Goal: Task Accomplishment & Management: Use online tool/utility

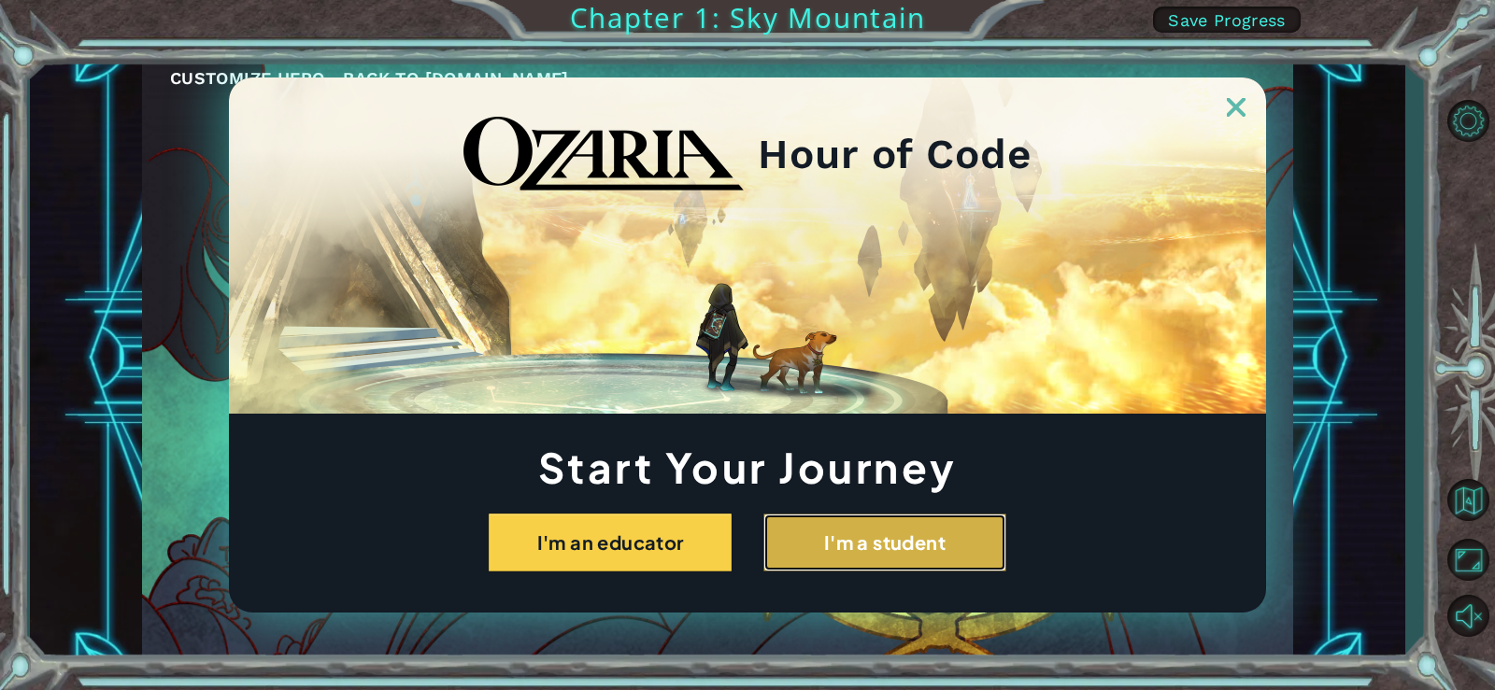
click at [855, 565] on button "I'm a student" at bounding box center [884, 543] width 243 height 58
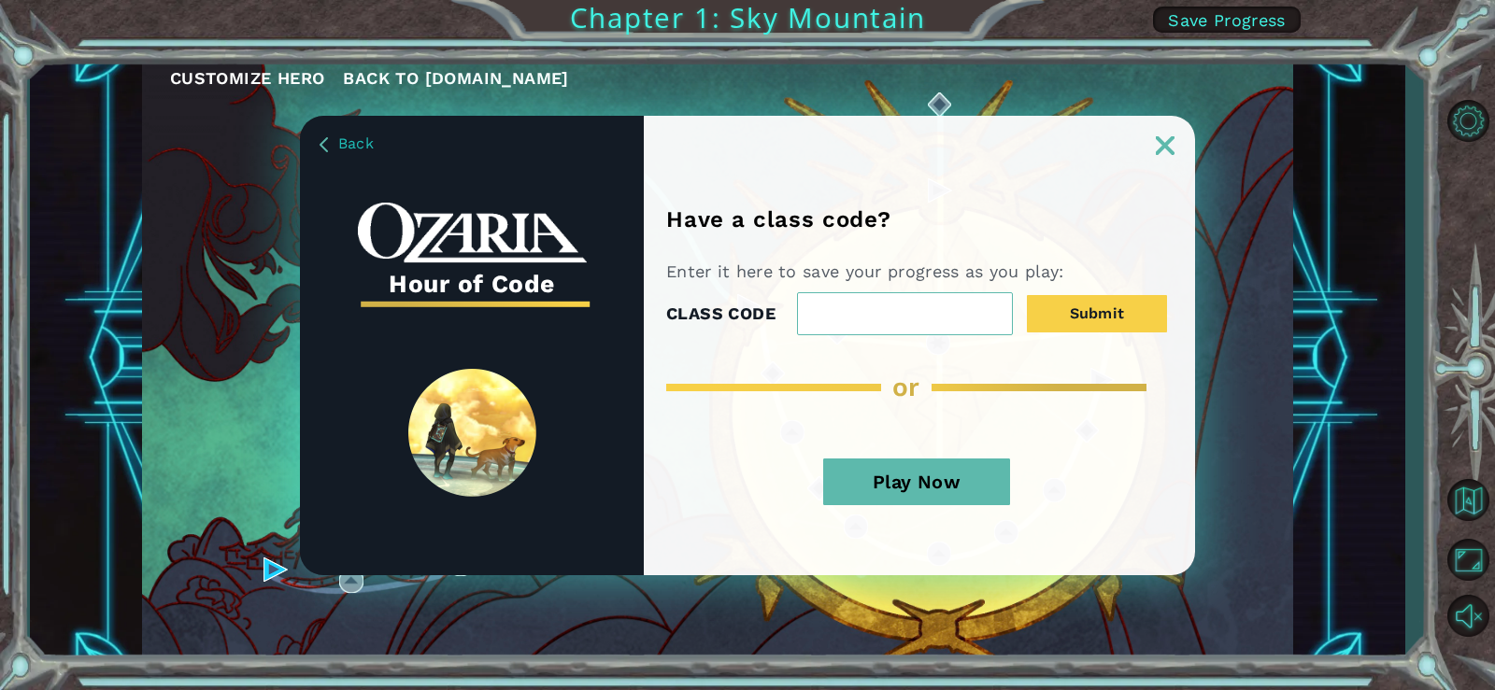
click at [949, 494] on button "Play Now" at bounding box center [916, 482] width 187 height 47
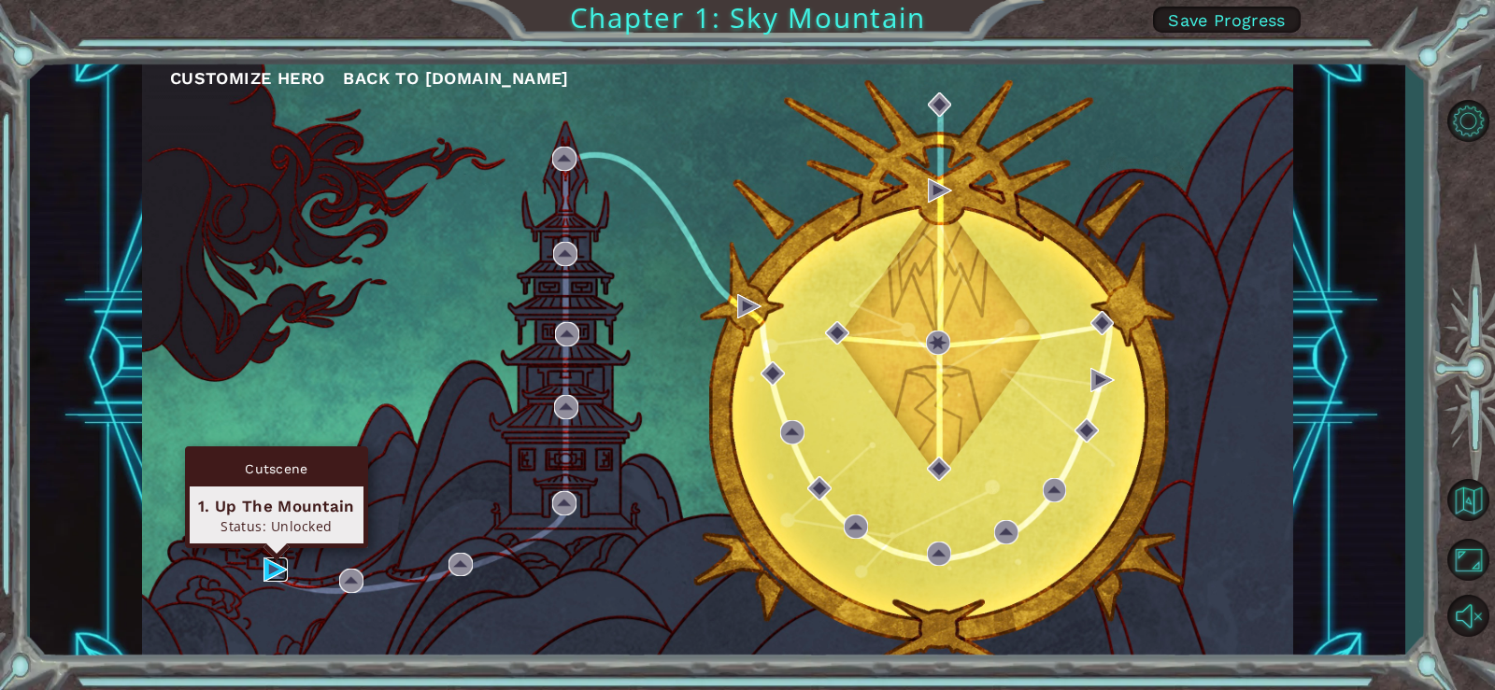
click at [279, 573] on img at bounding box center [275, 570] width 24 height 24
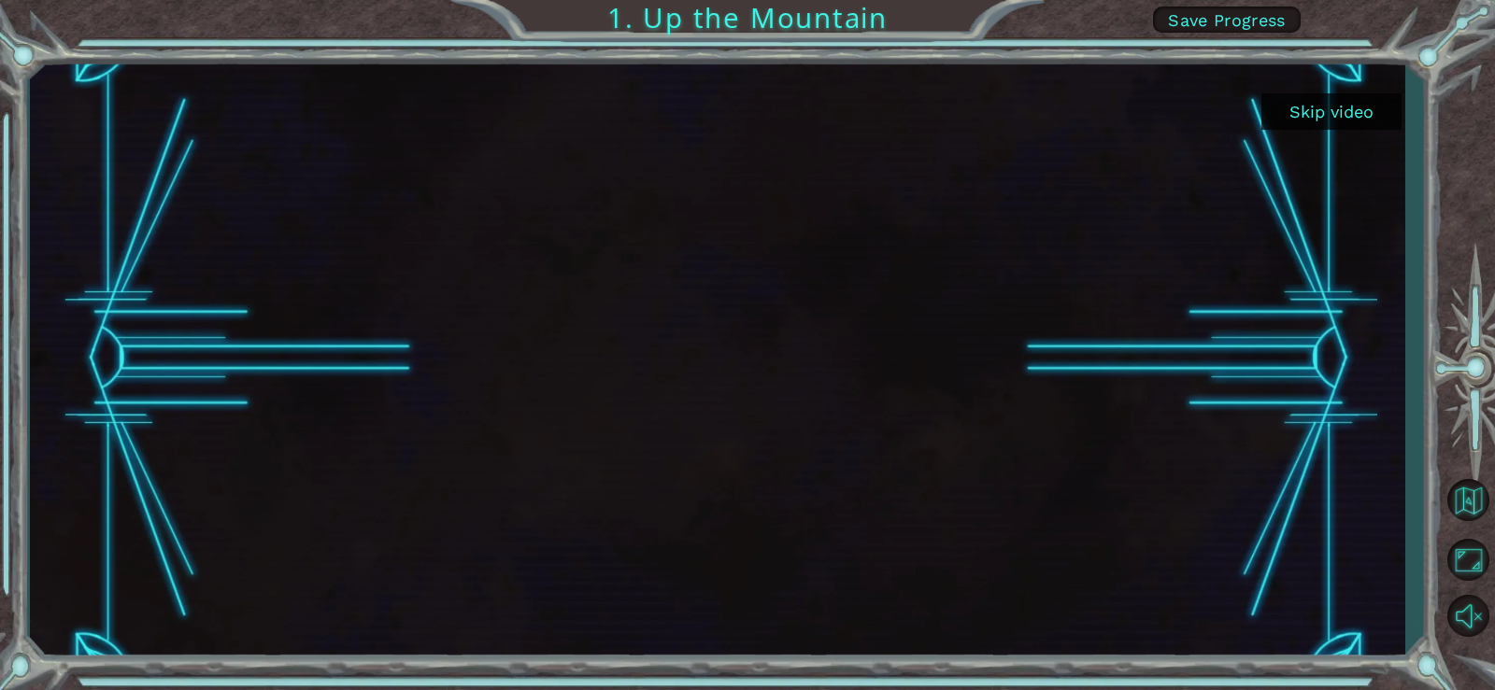
click at [1326, 113] on button "Skip video" at bounding box center [1331, 111] width 140 height 36
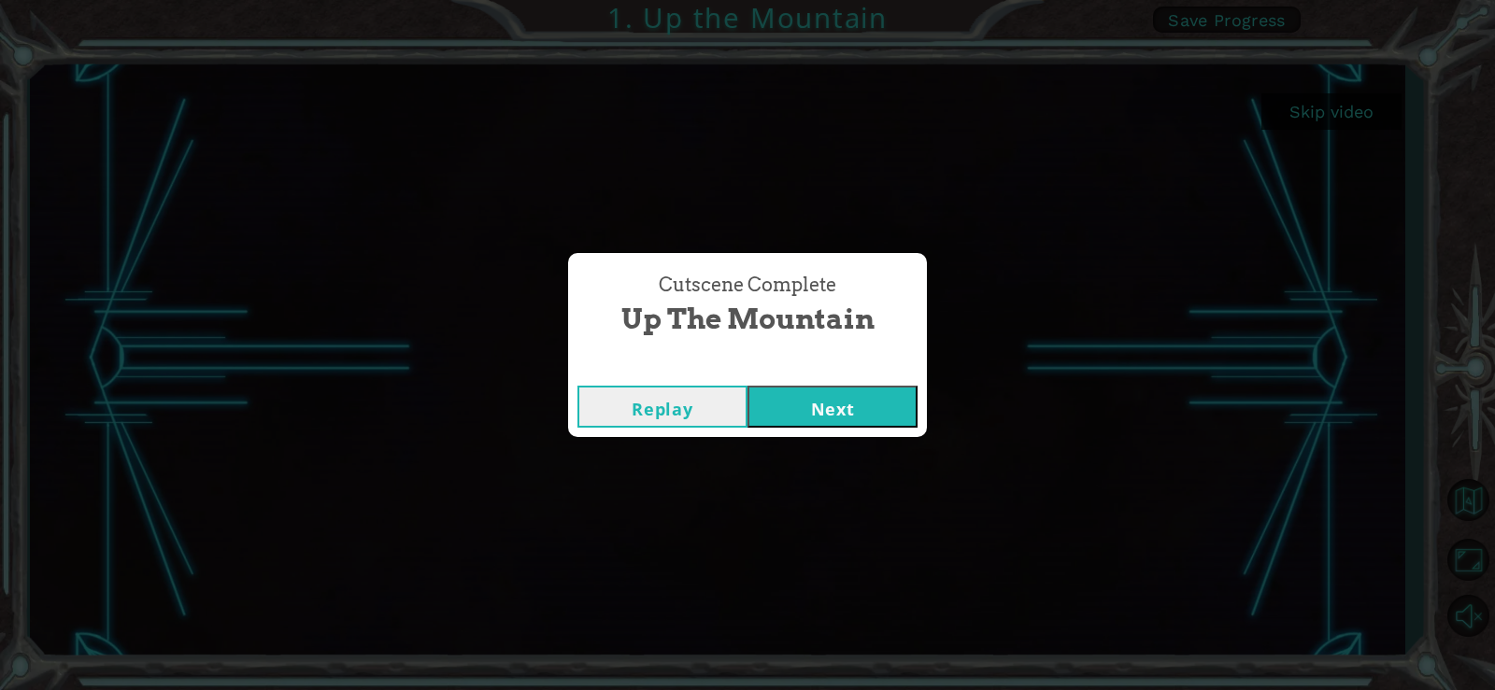
click at [794, 405] on button "Next" at bounding box center [832, 407] width 170 height 42
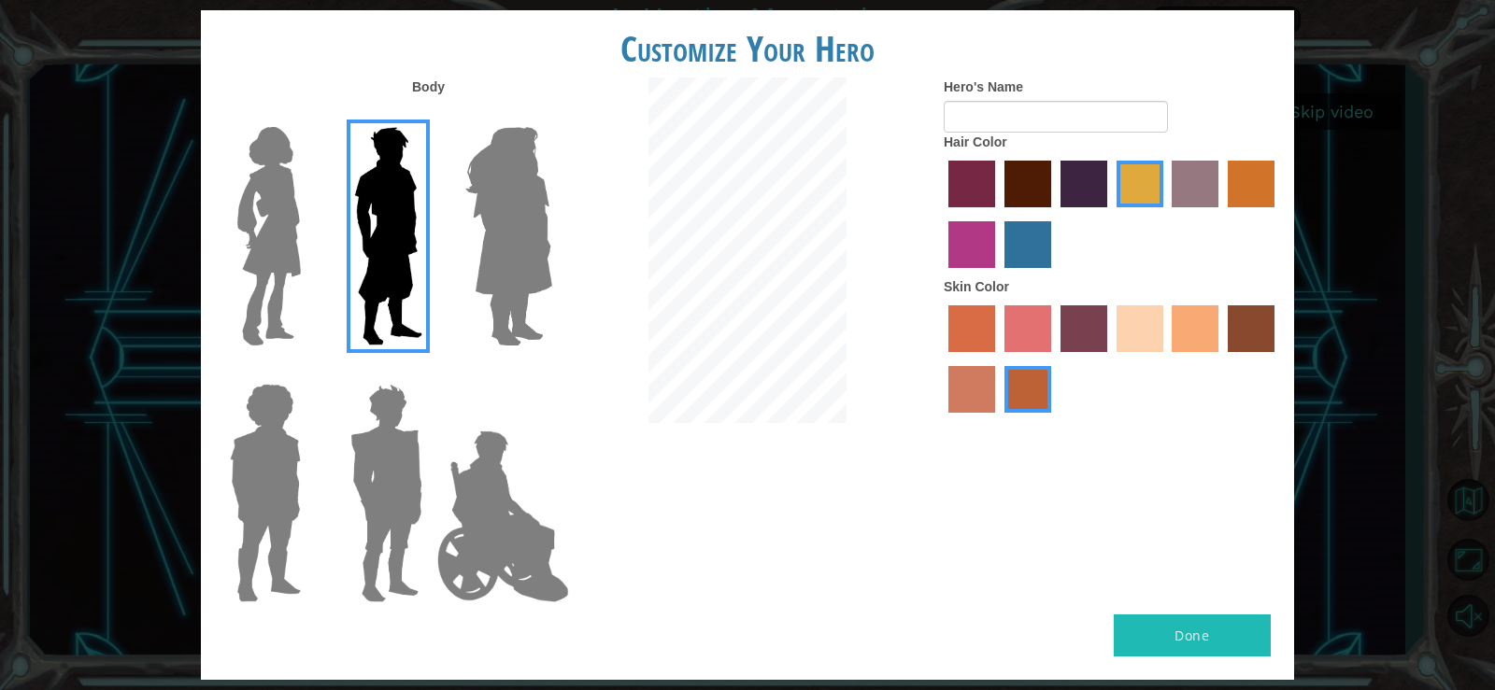
click at [266, 296] on img at bounding box center [269, 237] width 78 height 234
click at [308, 115] on input "Hero Connie" at bounding box center [308, 115] width 0 height 0
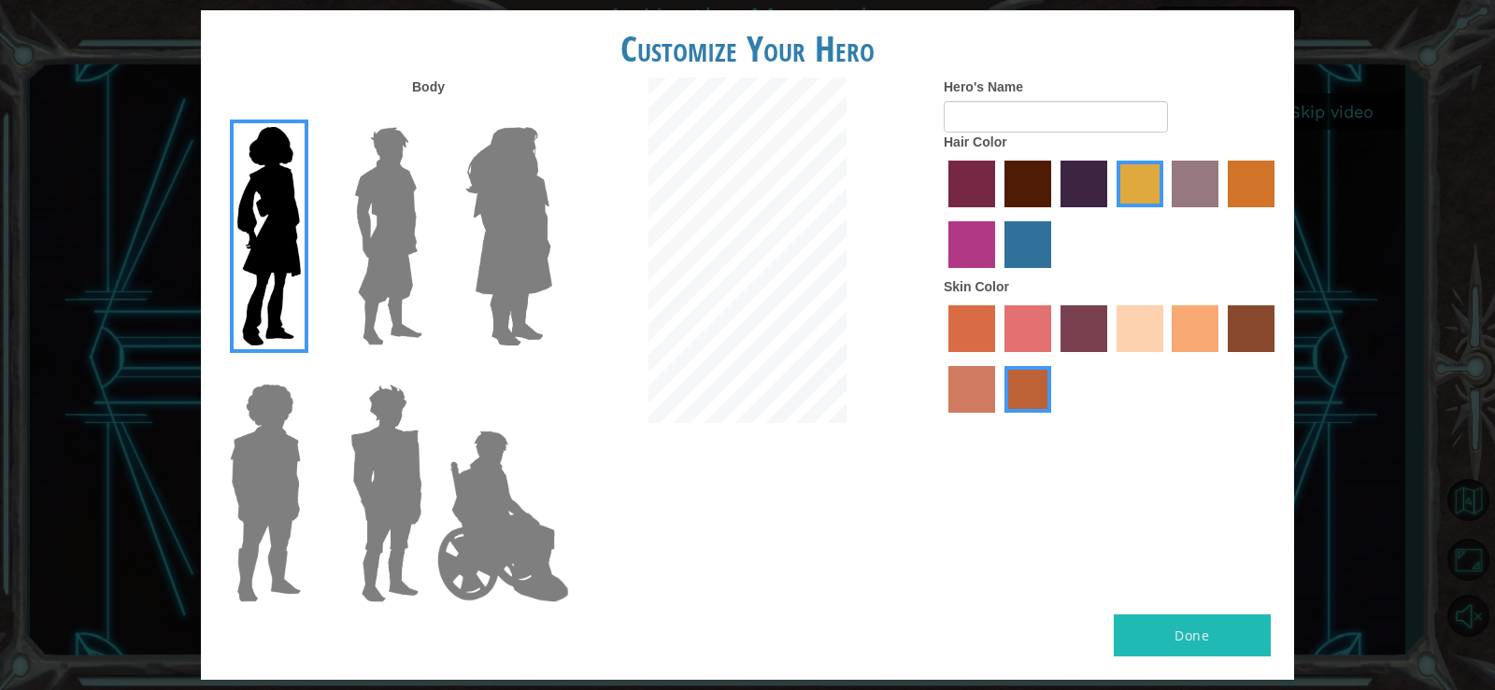
click at [529, 287] on img at bounding box center [509, 237] width 102 height 234
click at [551, 115] on input "Hero Amethyst" at bounding box center [551, 115] width 0 height 0
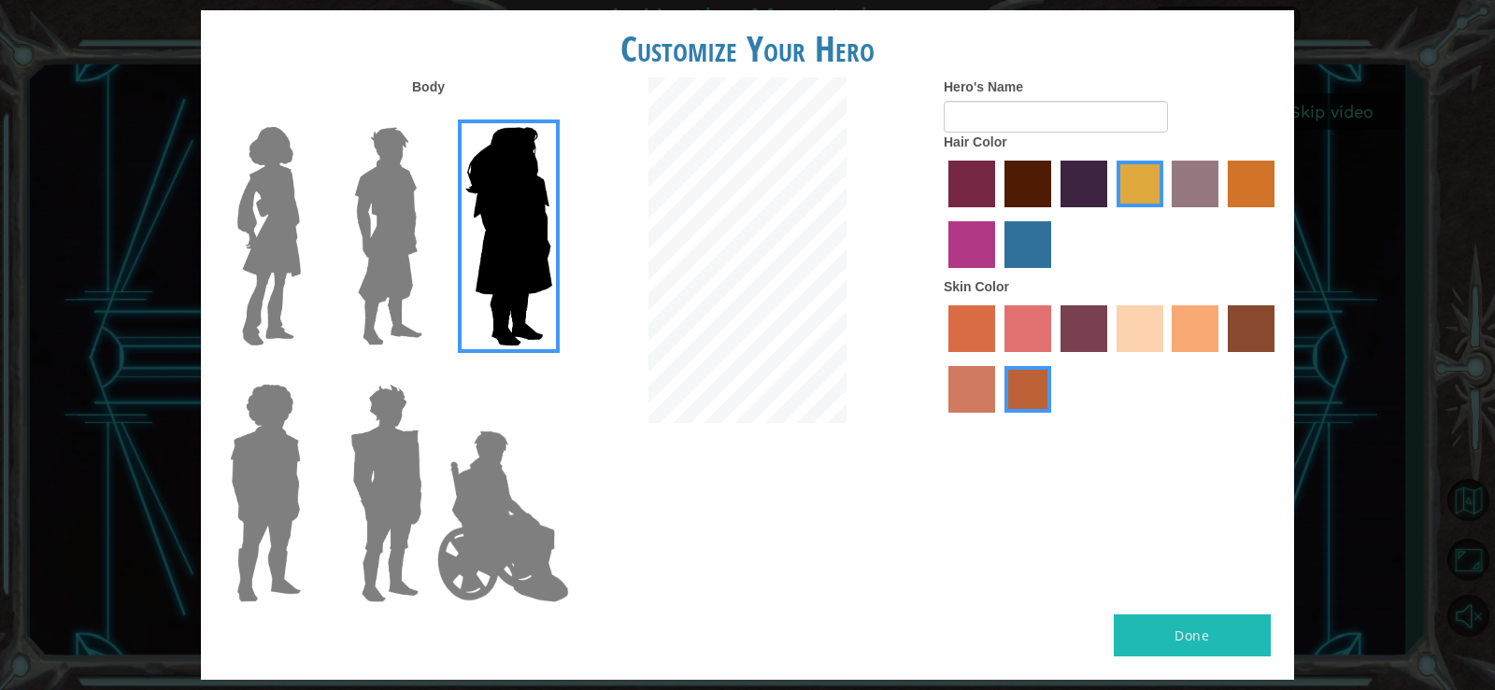
click at [489, 446] on img at bounding box center [503, 516] width 147 height 187
click at [551, 372] on input "Hero Jamie" at bounding box center [551, 372] width 0 height 0
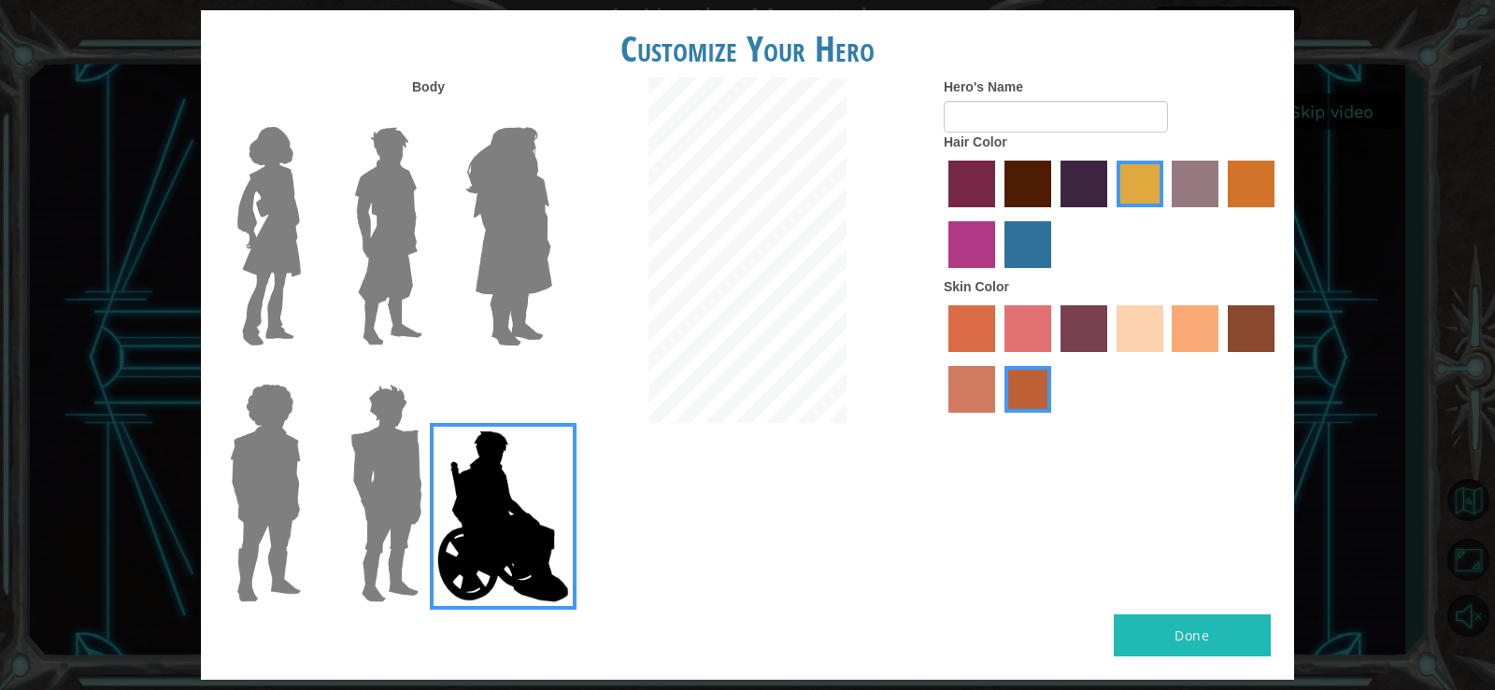
click at [420, 461] on img at bounding box center [386, 493] width 87 height 234
click at [430, 372] on input "Hero Garnet" at bounding box center [430, 372] width 0 height 0
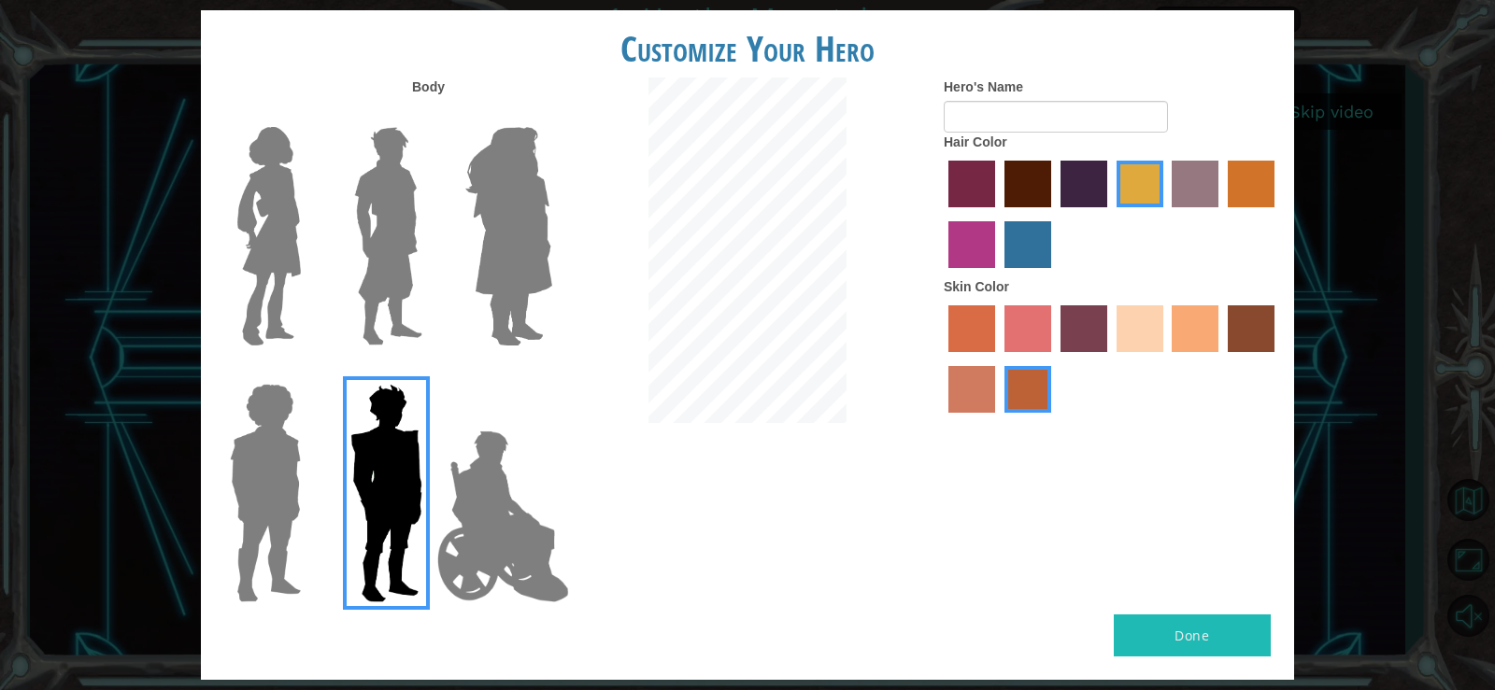
click at [292, 411] on img at bounding box center [265, 493] width 86 height 234
click at [308, 372] on input "Hero Steven" at bounding box center [308, 372] width 0 height 0
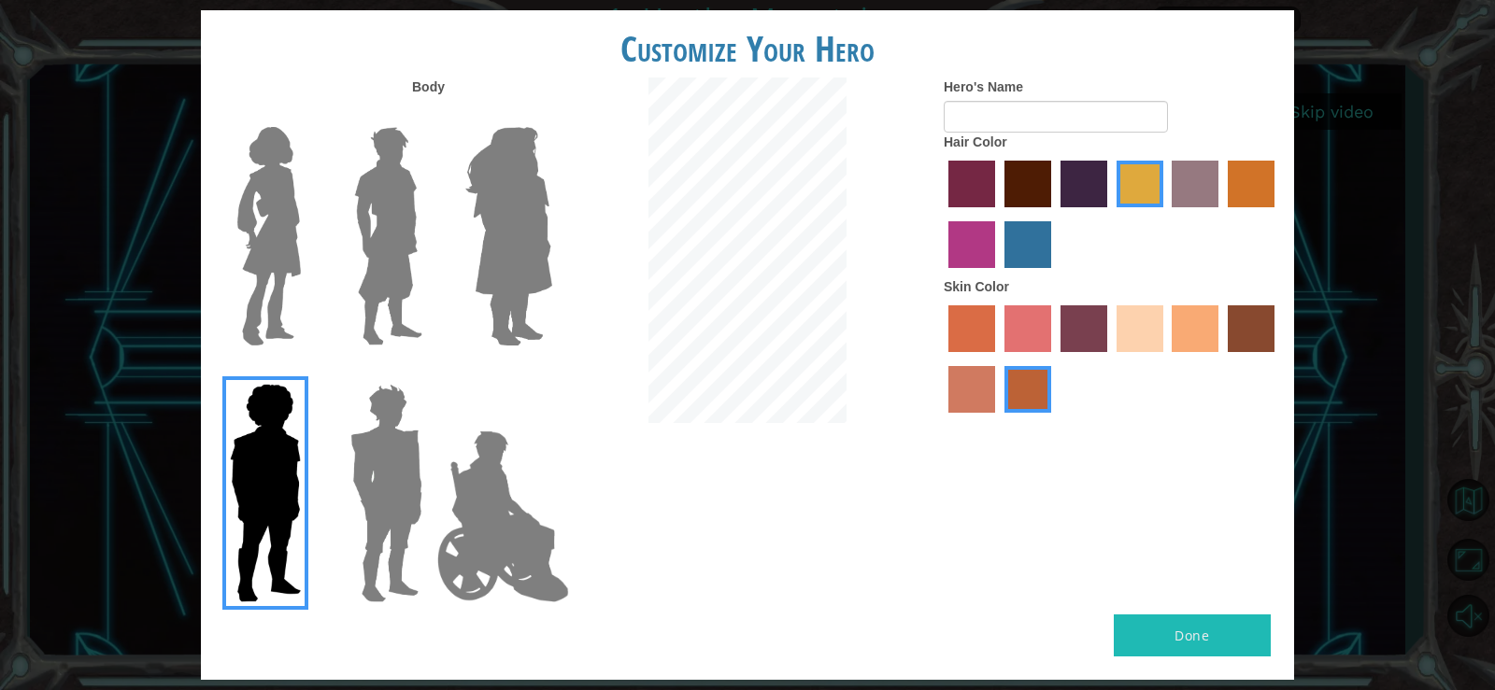
click at [496, 289] on img at bounding box center [509, 237] width 102 height 234
click at [551, 115] on input "Hero Amethyst" at bounding box center [551, 115] width 0 height 0
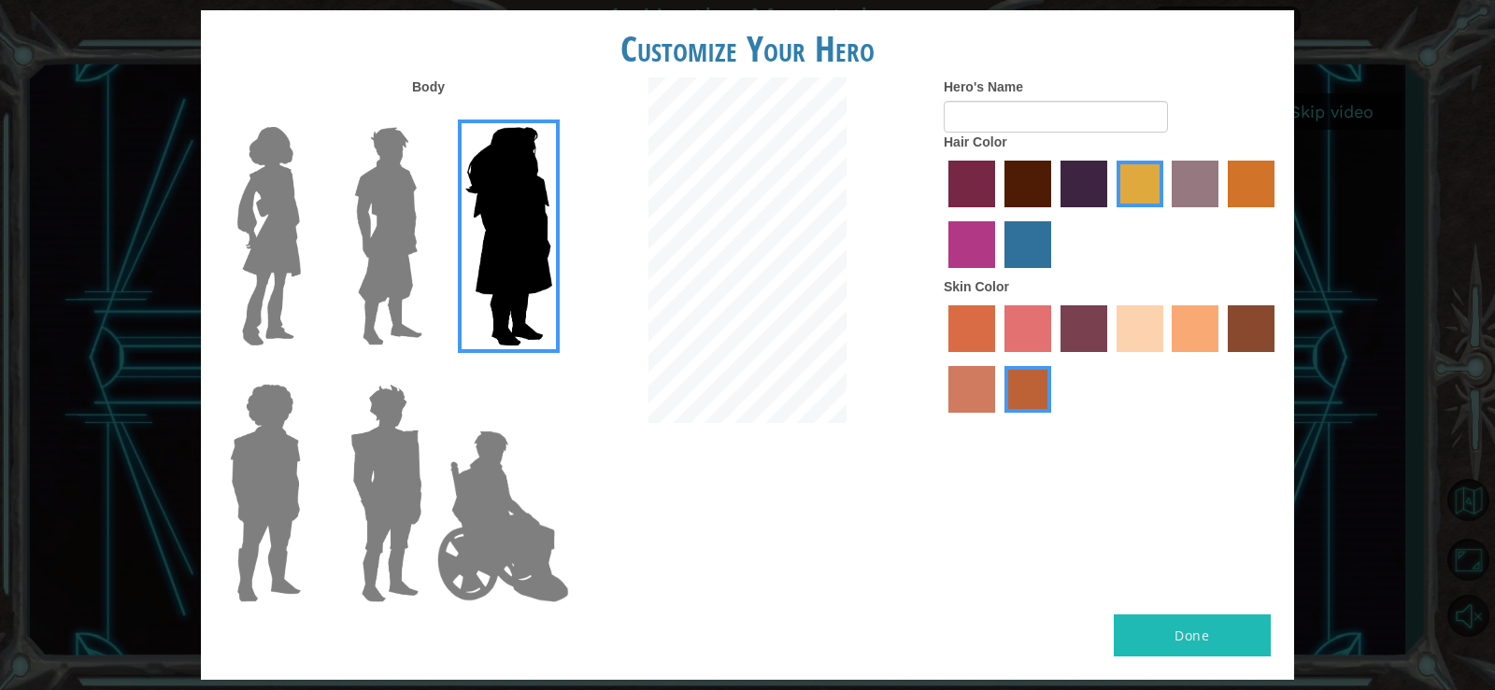
click at [404, 253] on img at bounding box center [388, 237] width 83 height 234
click at [430, 115] on input "Hero Lars" at bounding box center [430, 115] width 0 height 0
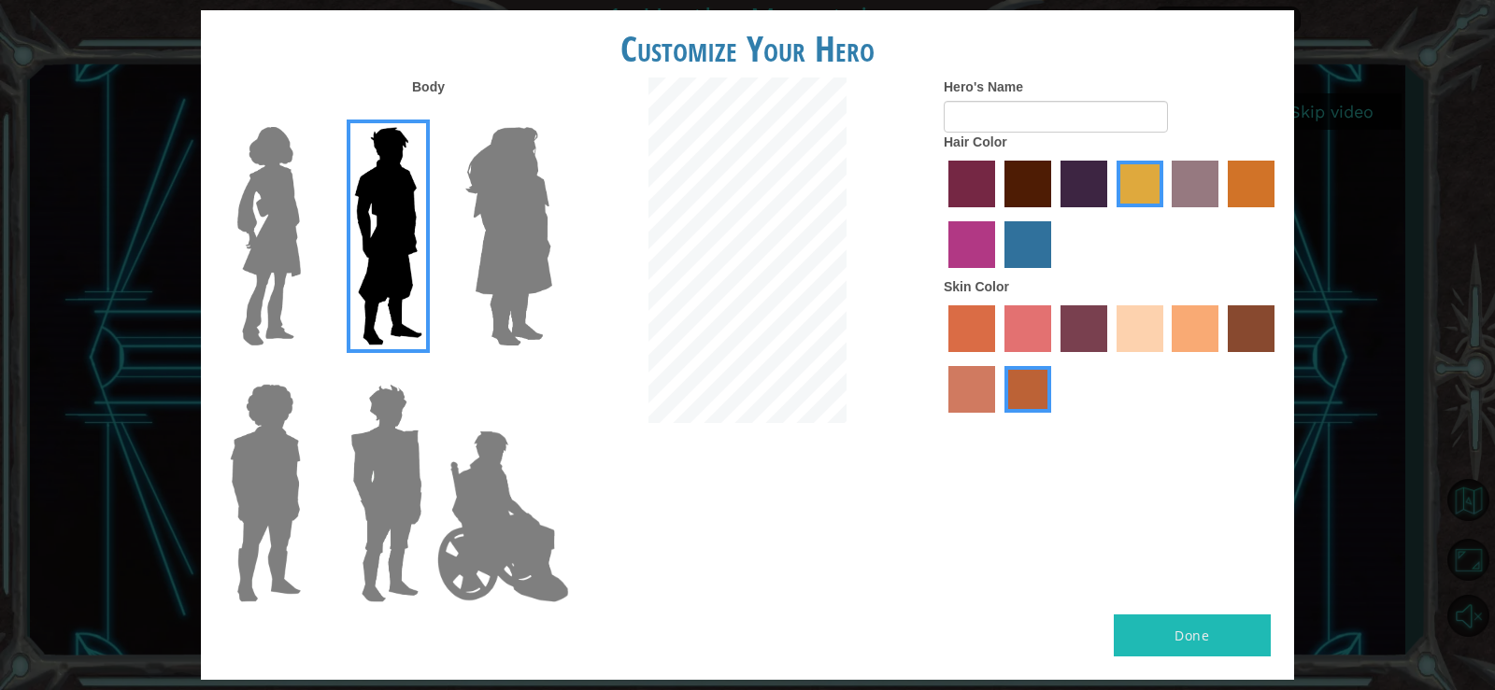
click at [525, 277] on img at bounding box center [509, 237] width 102 height 234
click at [551, 115] on input "Hero Amethyst" at bounding box center [551, 115] width 0 height 0
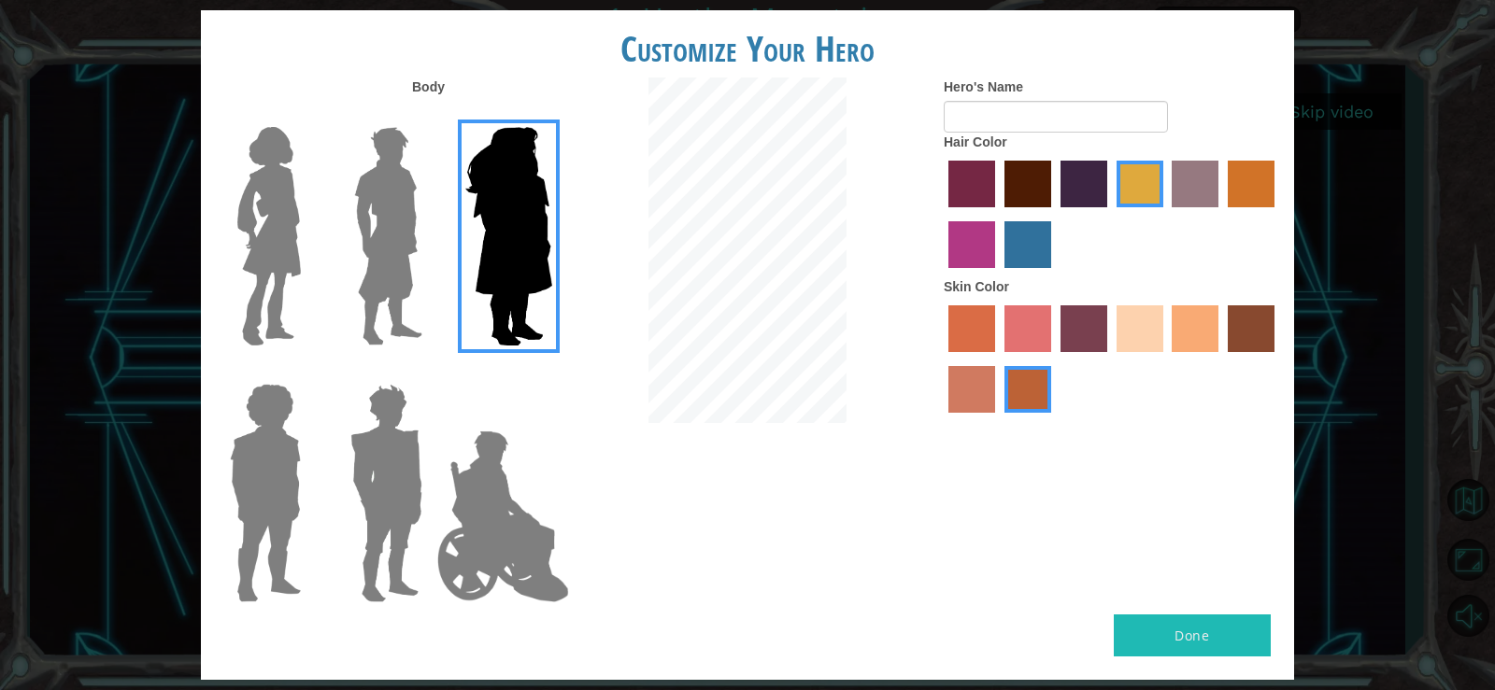
click at [1024, 193] on label "maroon hair color" at bounding box center [1027, 184] width 47 height 47
click at [998, 214] on input "maroon hair color" at bounding box center [998, 214] width 0 height 0
click at [975, 184] on label "paprika hair color" at bounding box center [971, 184] width 47 height 47
click at [942, 214] on input "paprika hair color" at bounding box center [942, 214] width 0 height 0
drag, startPoint x: 966, startPoint y: 253, endPoint x: 982, endPoint y: 246, distance: 17.6
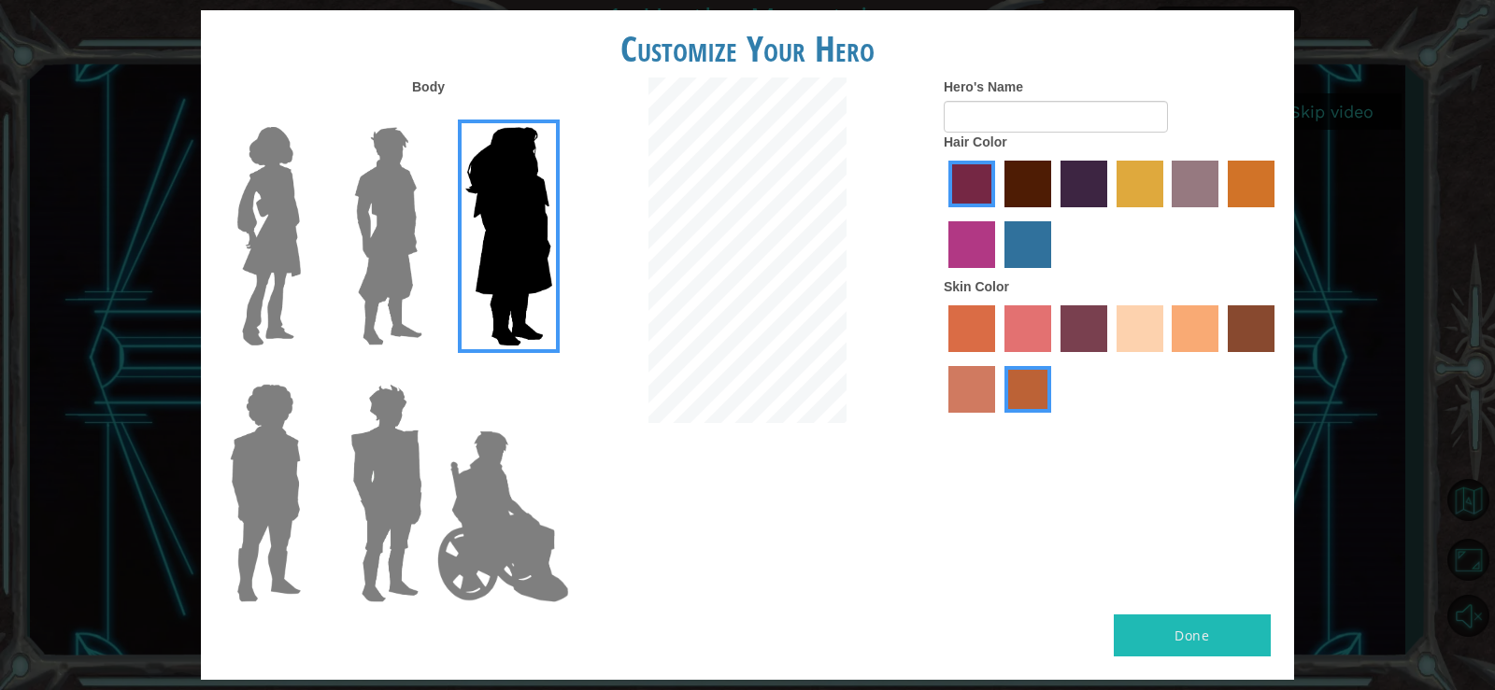
click at [967, 253] on label "medium red violet hair color" at bounding box center [971, 244] width 47 height 47
click at [1277, 214] on input "medium red violet hair color" at bounding box center [1277, 214] width 0 height 0
click at [1016, 177] on label "maroon hair color" at bounding box center [1027, 184] width 47 height 47
click at [998, 214] on input "maroon hair color" at bounding box center [998, 214] width 0 height 0
click at [1147, 327] on label "sandy beach skin color" at bounding box center [1139, 328] width 47 height 47
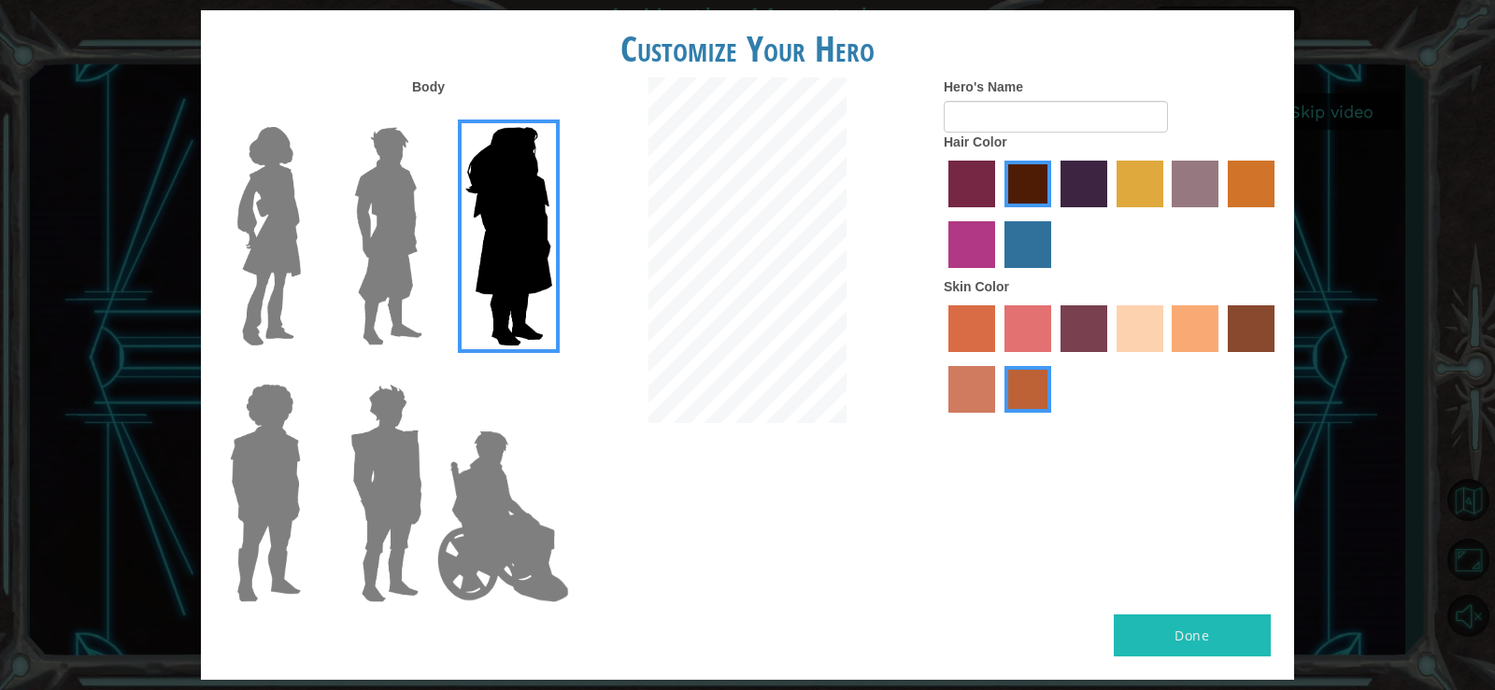
click at [1110, 359] on input "sandy beach skin color" at bounding box center [1110, 359] width 0 height 0
click at [1236, 628] on button "Done" at bounding box center [1191, 636] width 157 height 42
click at [1080, 131] on input "Hero's Name" at bounding box center [1055, 117] width 224 height 32
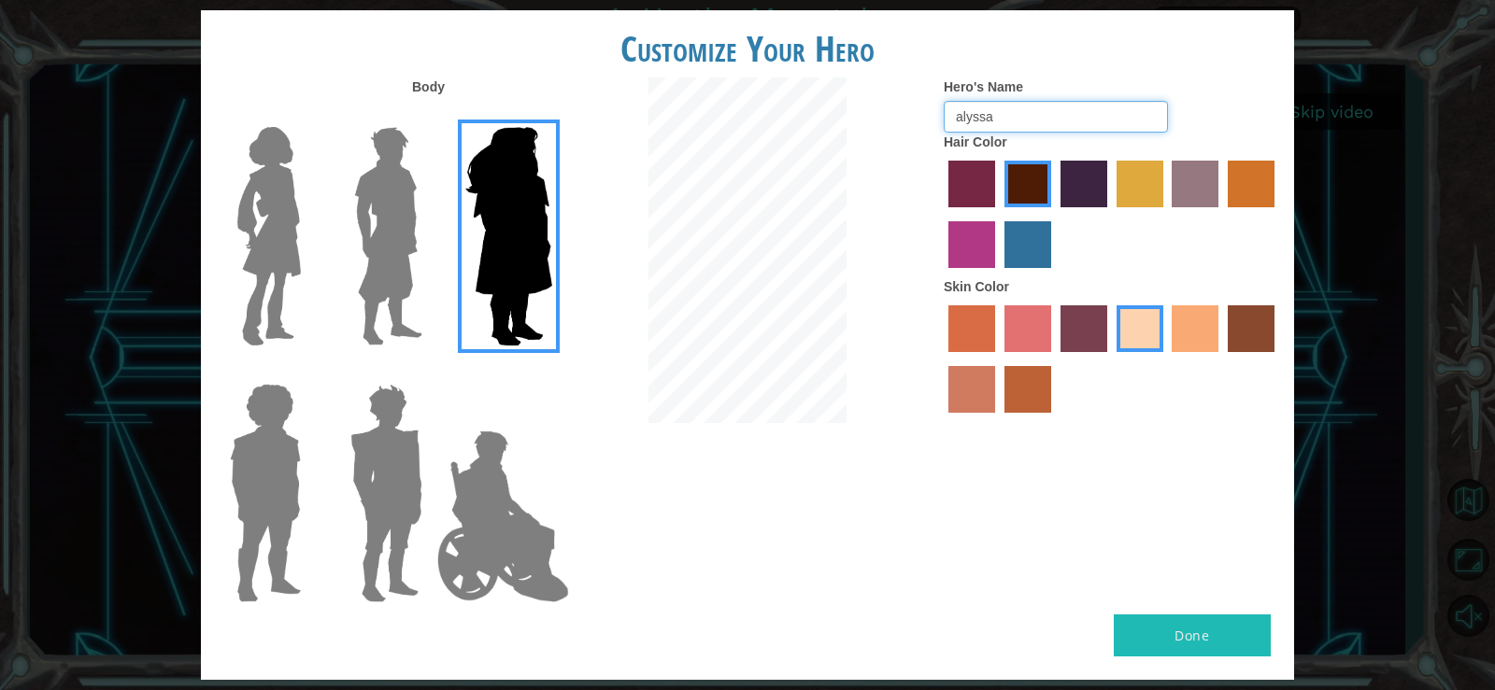
type input "alyssa"
click at [1210, 626] on button "Done" at bounding box center [1191, 636] width 157 height 42
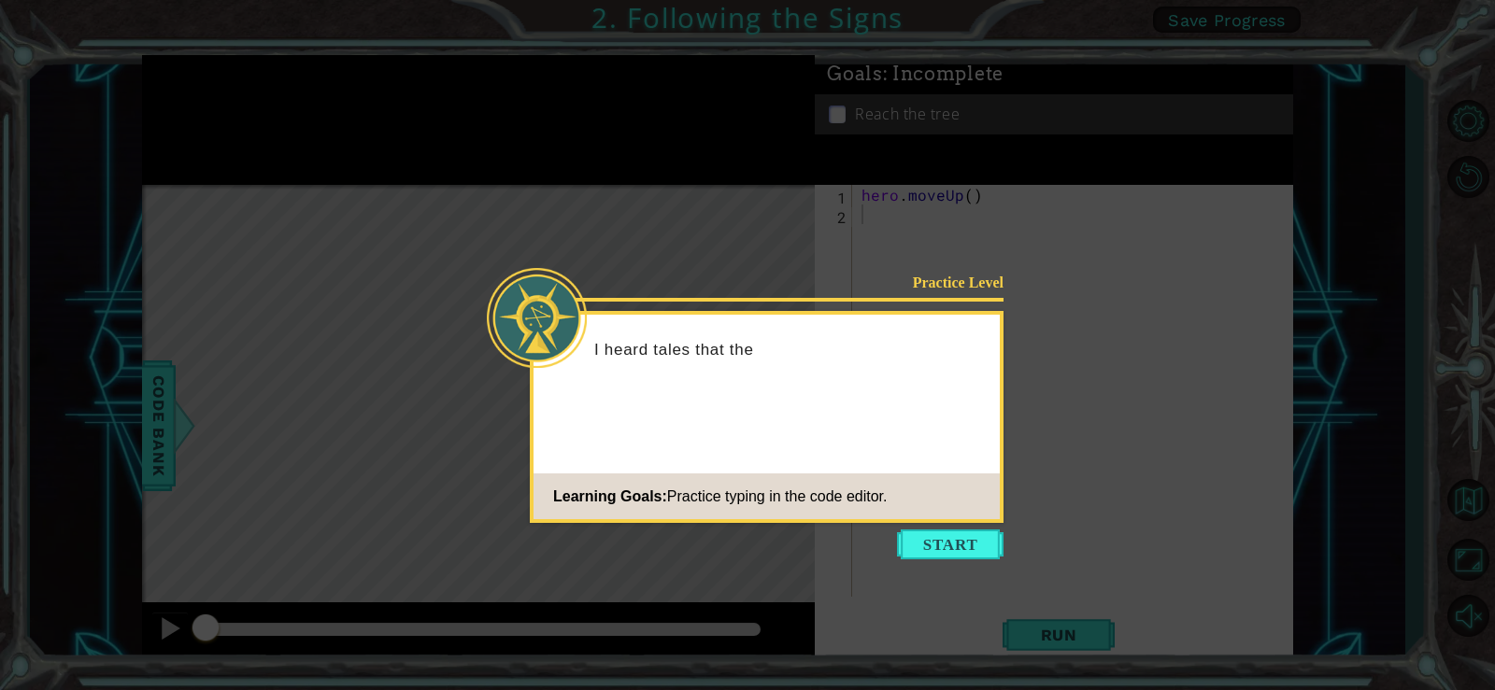
click at [1082, 199] on icon at bounding box center [747, 345] width 1495 height 690
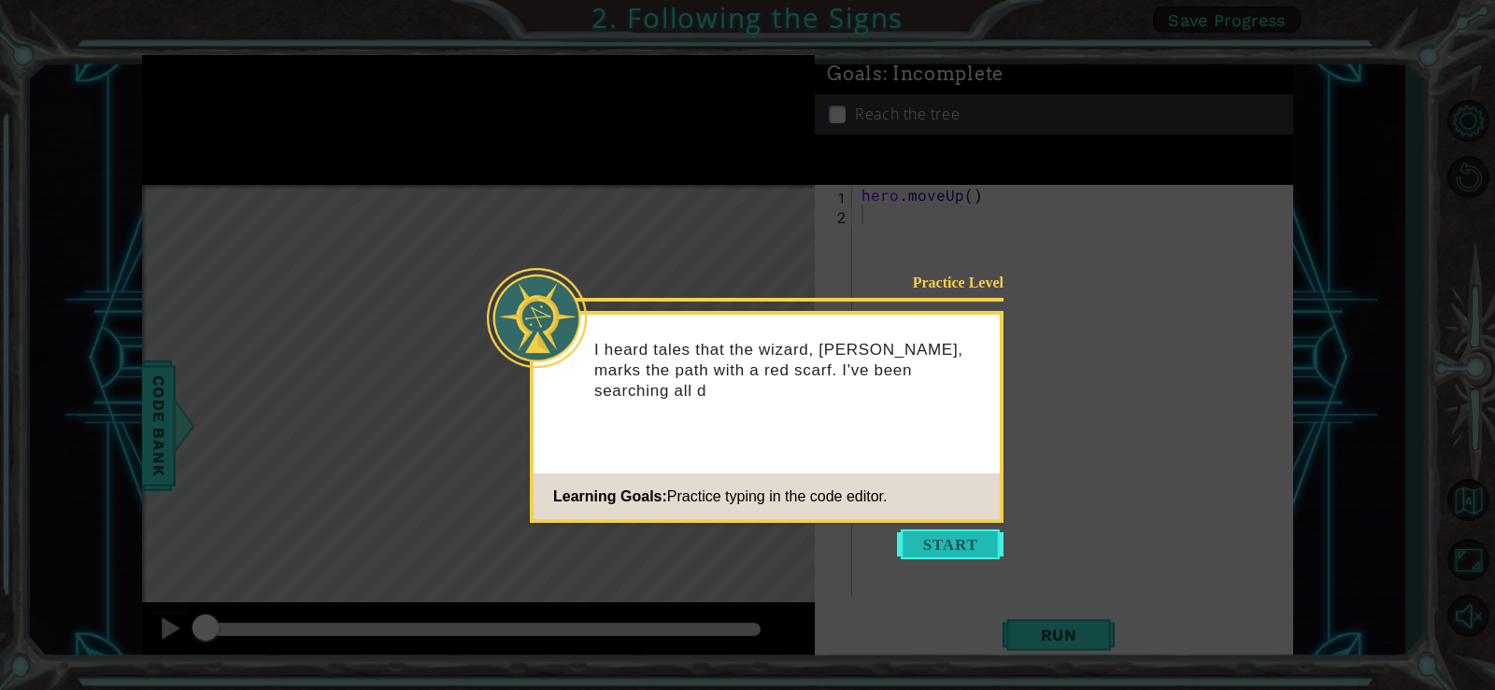
drag, startPoint x: 959, startPoint y: 542, endPoint x: 959, endPoint y: 531, distance: 11.2
click at [959, 531] on button "Start" at bounding box center [950, 545] width 106 height 30
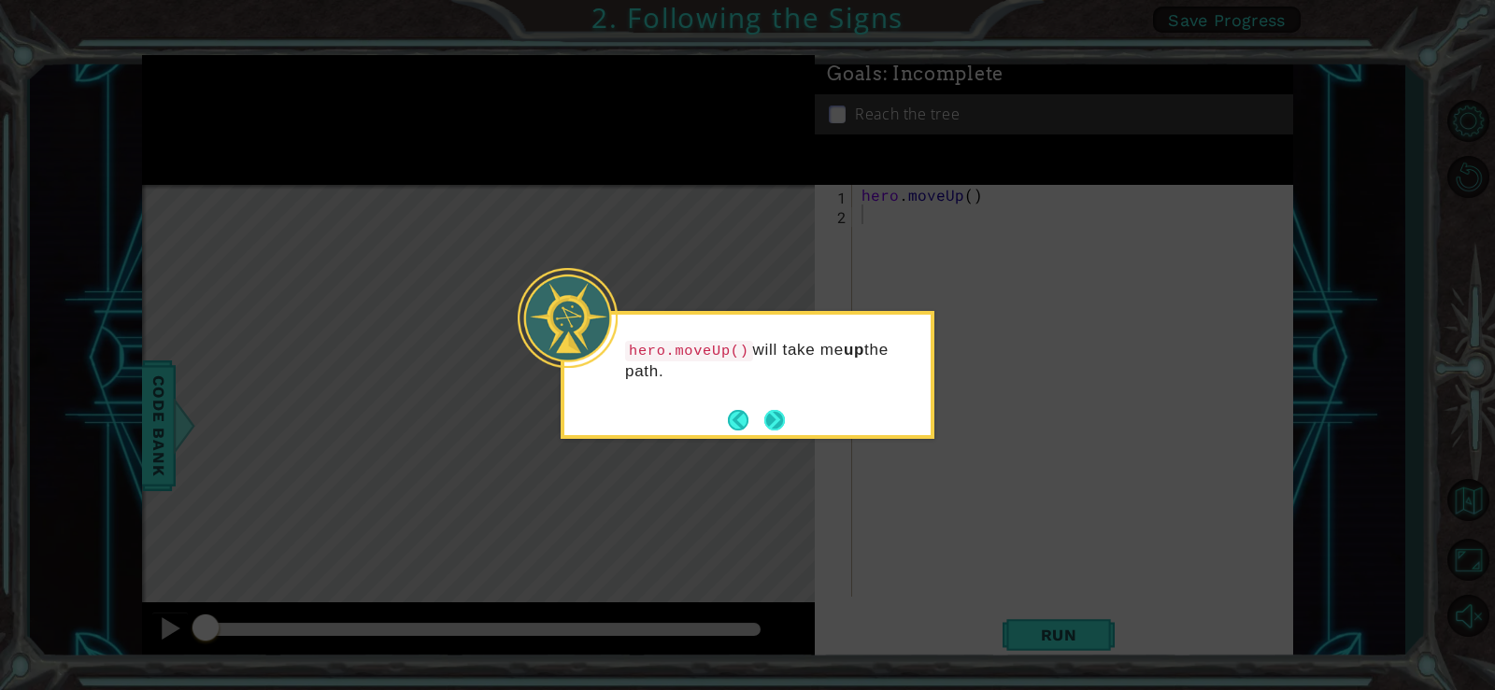
click at [777, 412] on button "Next" at bounding box center [775, 420] width 35 height 35
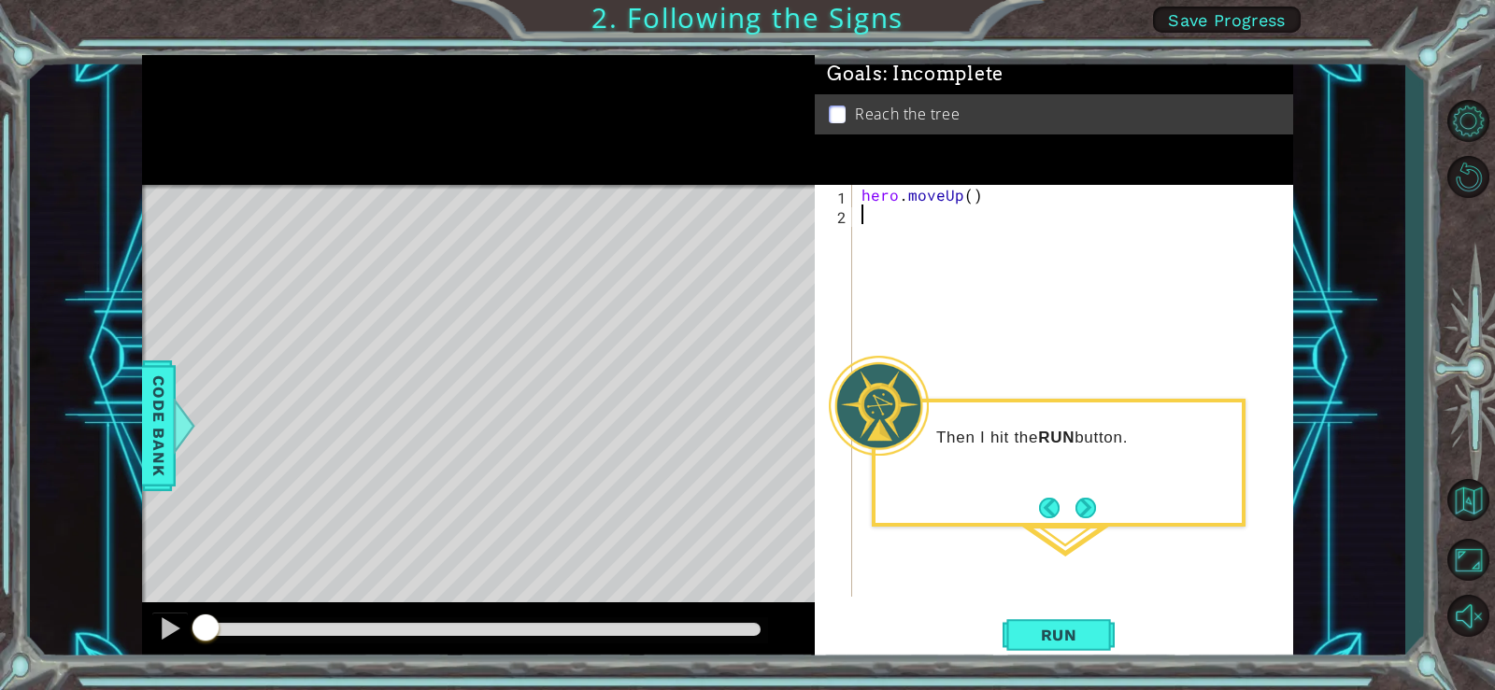
click at [901, 223] on div "hero . moveUp ( )" at bounding box center [1078, 410] width 440 height 451
click at [970, 197] on div "hero . moveUp ( )" at bounding box center [1078, 410] width 440 height 451
type textarea "hero.moveUp(2)"
click at [1075, 627] on span "Run" at bounding box center [1059, 635] width 74 height 19
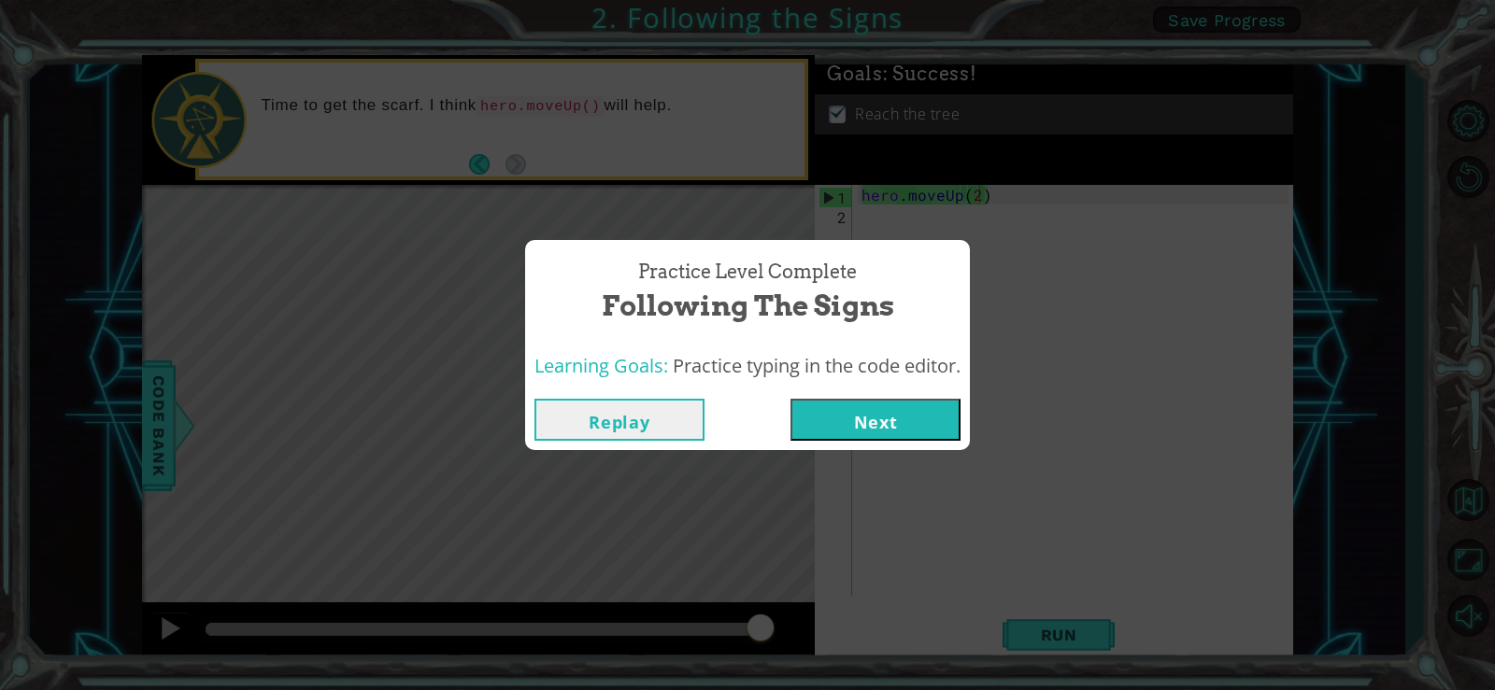
click at [873, 413] on button "Next" at bounding box center [875, 420] width 170 height 42
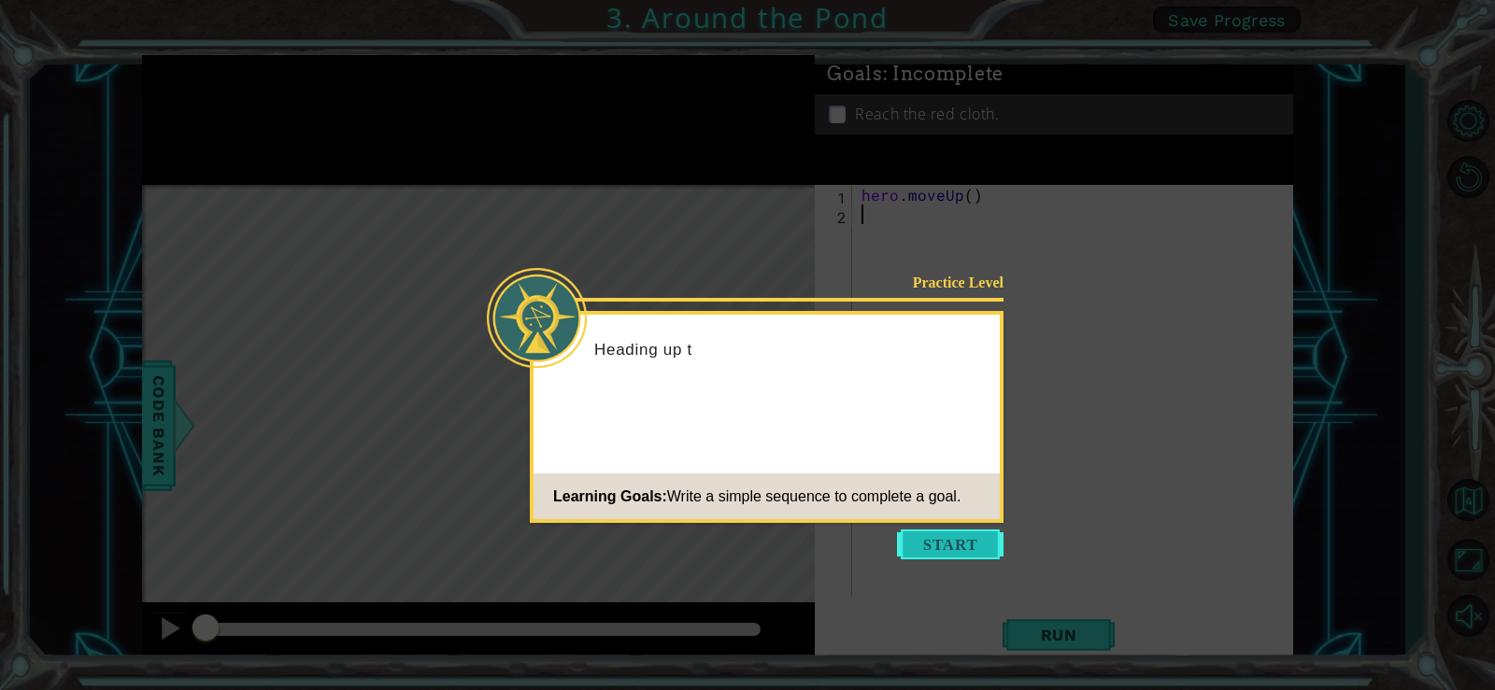
click at [953, 547] on button "Start" at bounding box center [950, 545] width 106 height 30
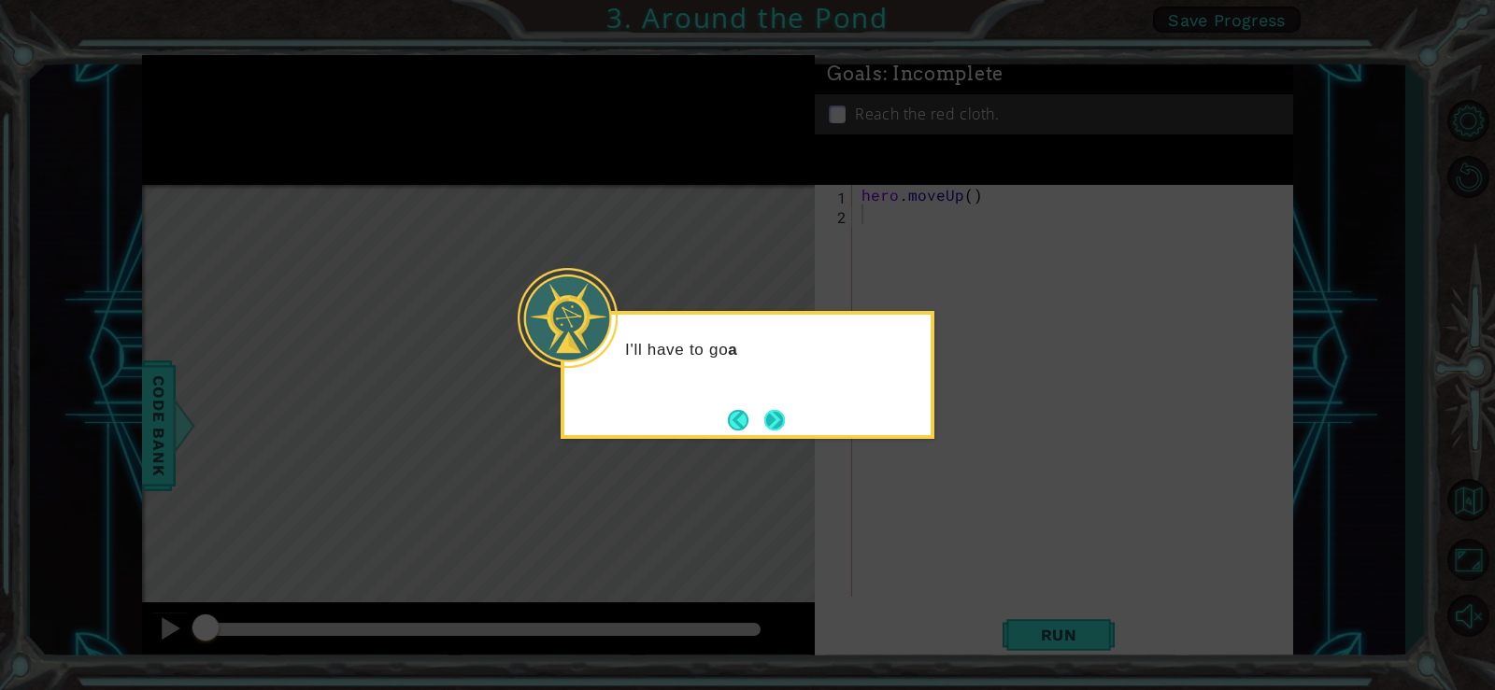
click at [779, 424] on button "Next" at bounding box center [774, 420] width 28 height 28
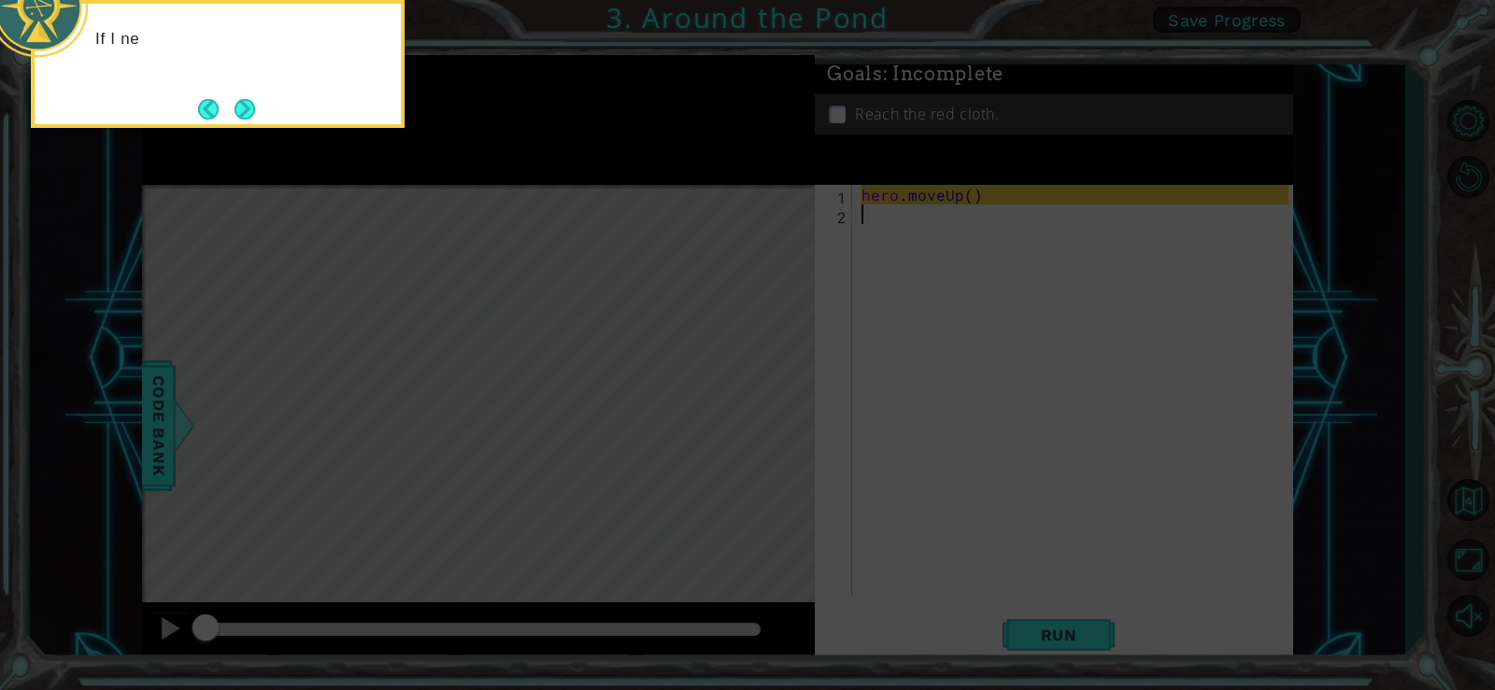
click at [993, 244] on icon at bounding box center [747, 103] width 1495 height 1174
click at [229, 111] on button "Back" at bounding box center [216, 109] width 36 height 21
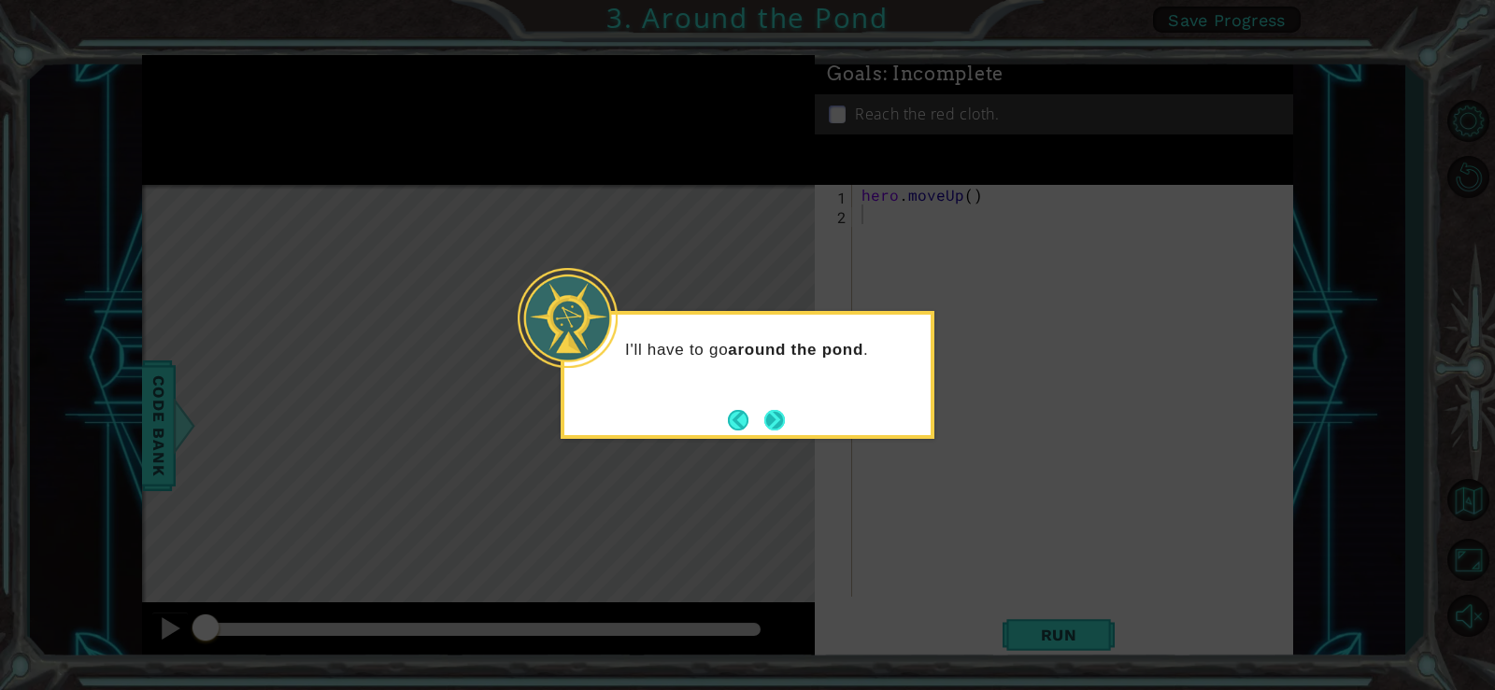
click at [777, 421] on button "Next" at bounding box center [774, 419] width 25 height 25
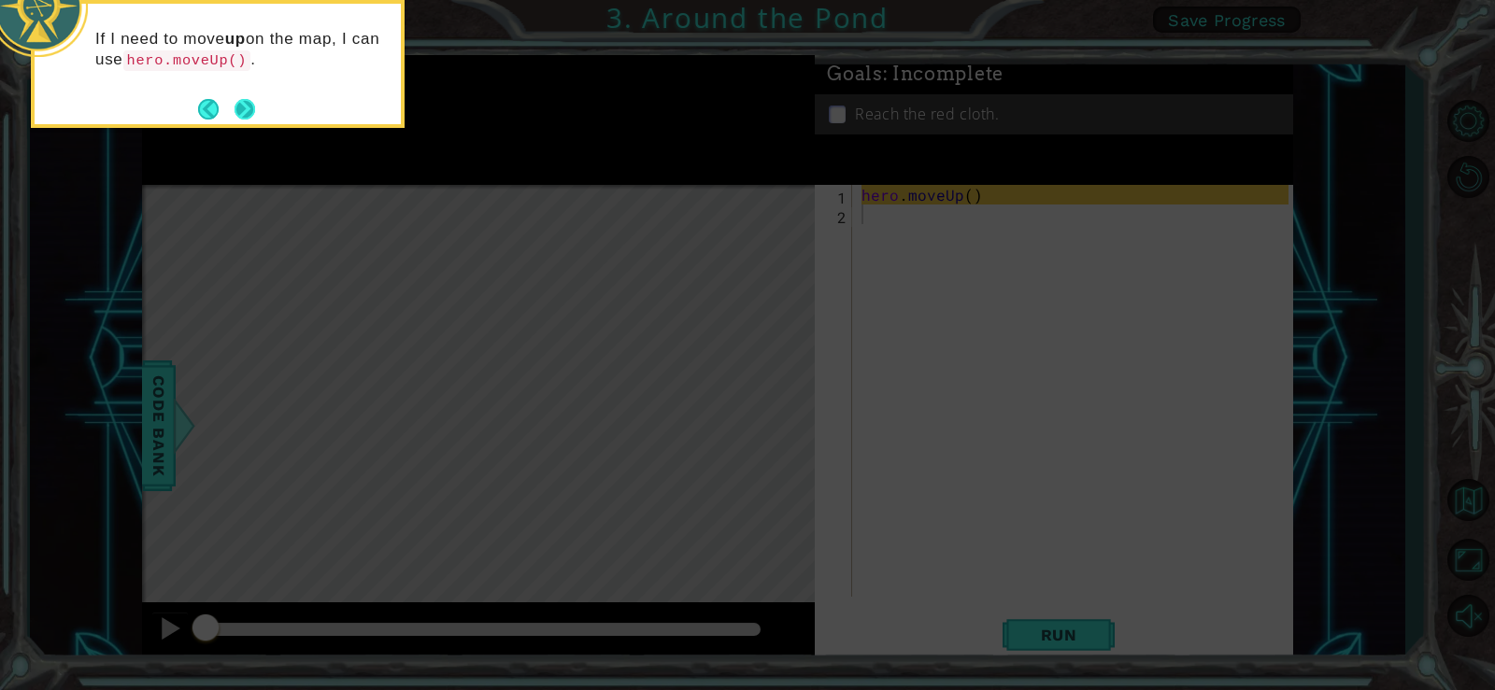
click at [235, 105] on button "Next" at bounding box center [244, 108] width 33 height 33
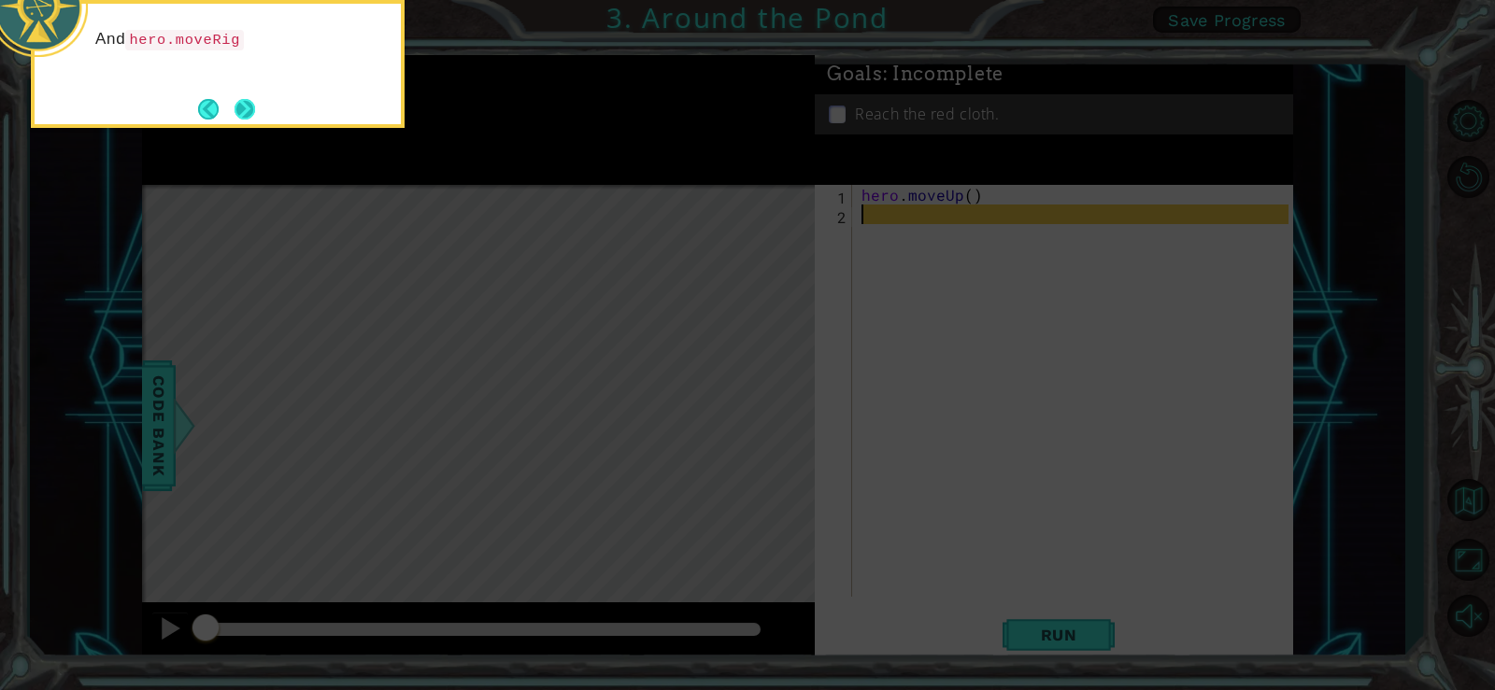
click at [247, 106] on button "Next" at bounding box center [245, 109] width 22 height 22
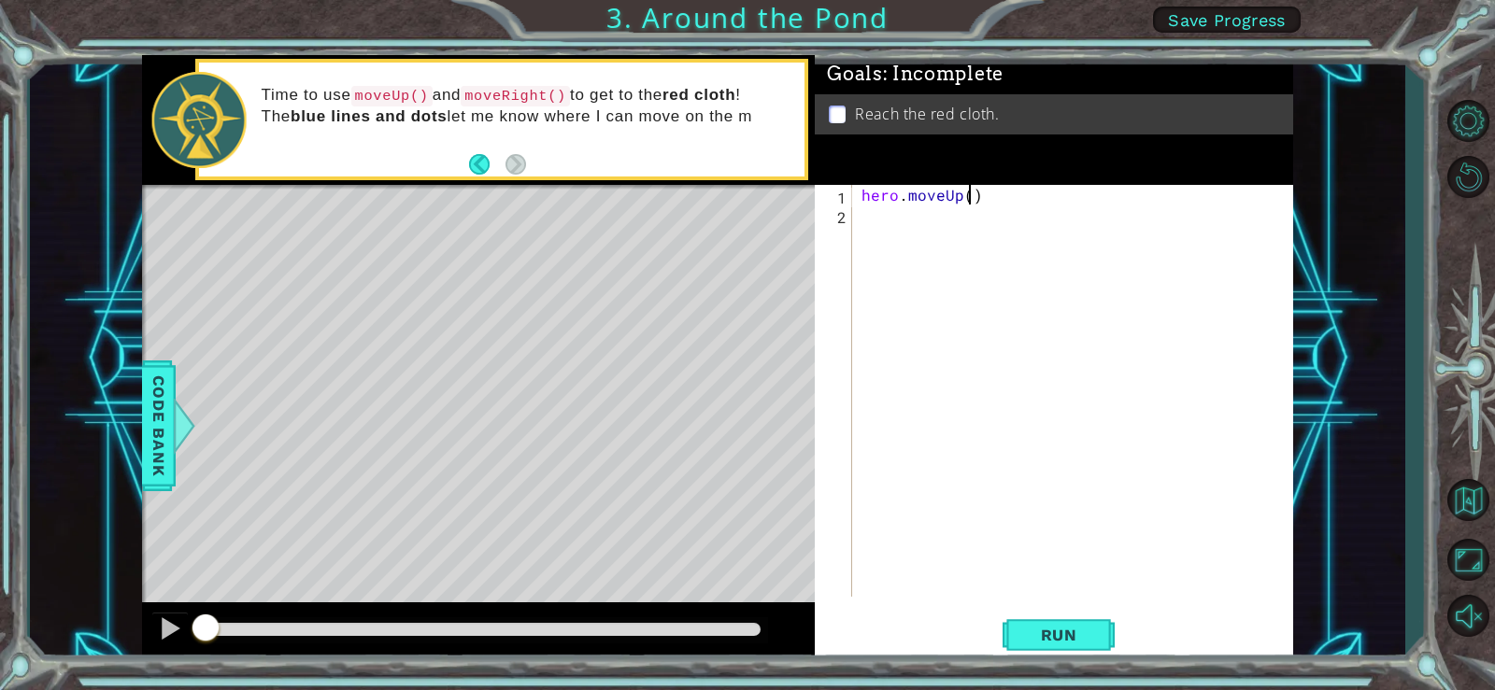
click at [965, 202] on div "hero . moveUp ( )" at bounding box center [1078, 410] width 440 height 451
type textarea "hero.moveUp(2)"
click at [906, 225] on div "hero . moveUp ( 2 )" at bounding box center [1078, 410] width 440 height 451
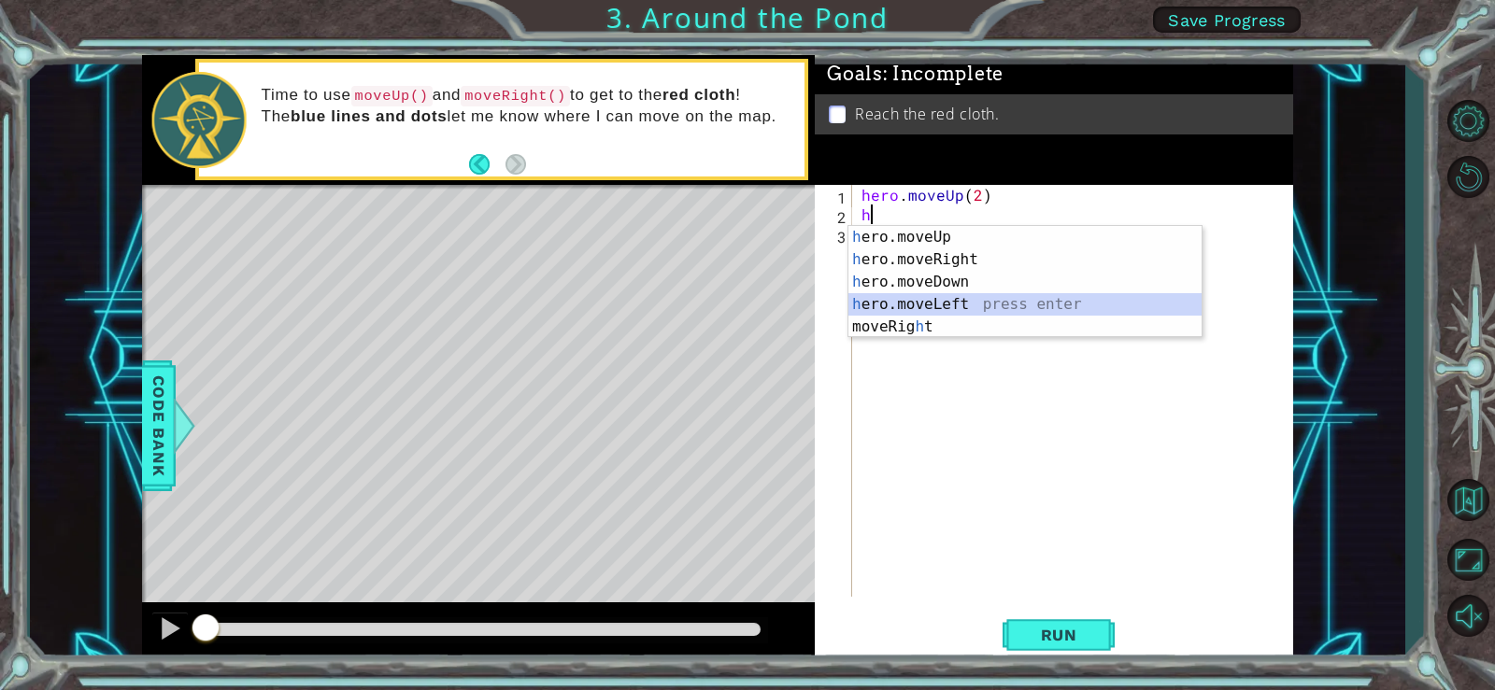
click at [964, 311] on div "h ero.moveUp press enter h ero.moveRight press enter h ero.moveDown press enter…" at bounding box center [1024, 304] width 353 height 157
type textarea "hero.moveLeft(1)"
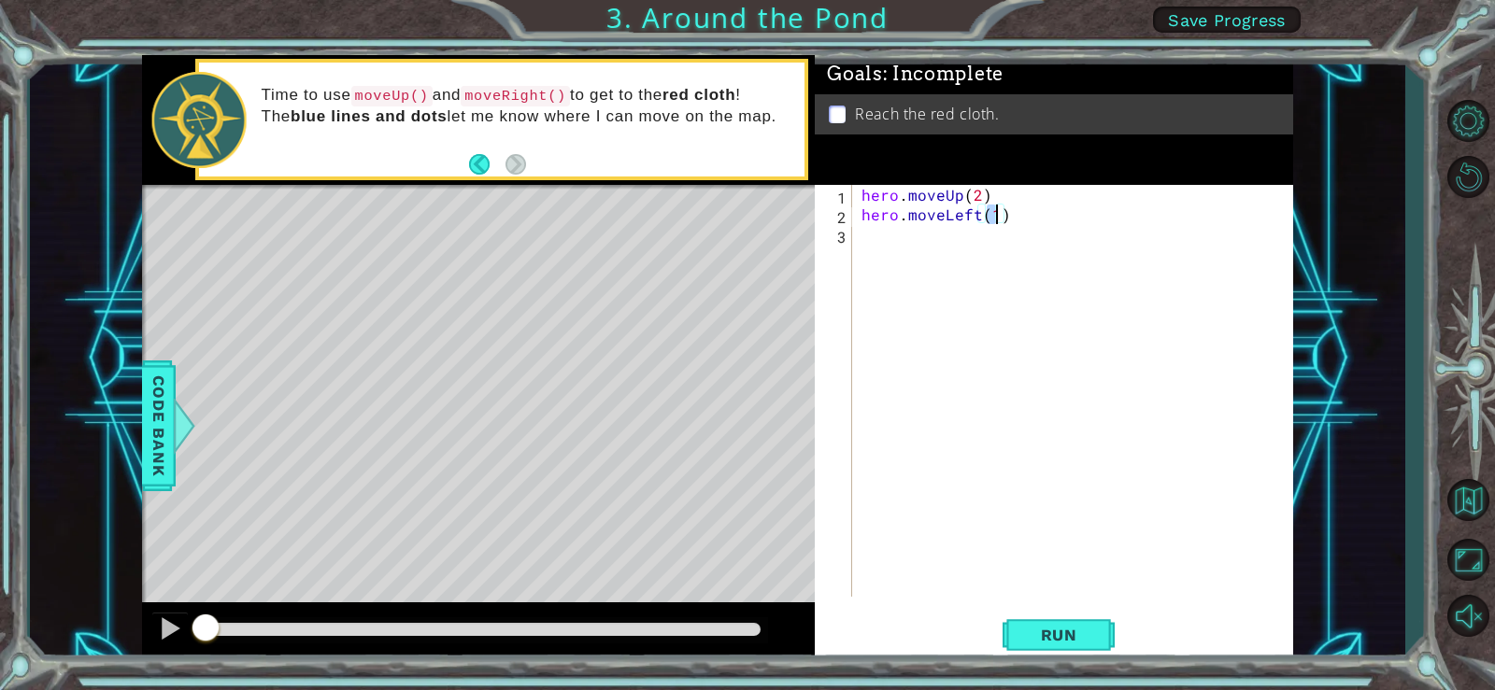
click at [889, 237] on div "hero . moveUp ( 2 ) hero . moveLeft ( 1 )" at bounding box center [1078, 410] width 440 height 451
type textarea "h"
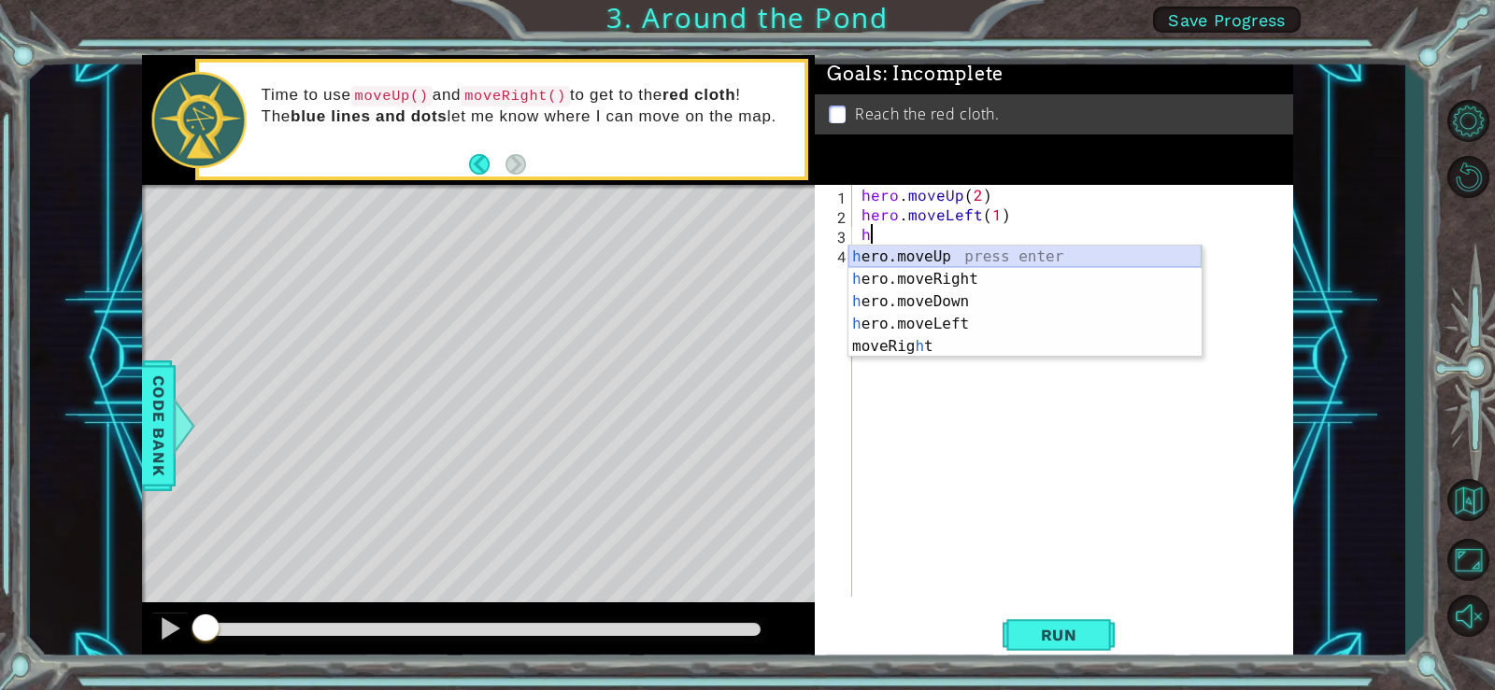
click at [995, 256] on div "h ero.moveUp press enter h ero.moveRight press enter h ero.moveDown press enter…" at bounding box center [1024, 324] width 353 height 157
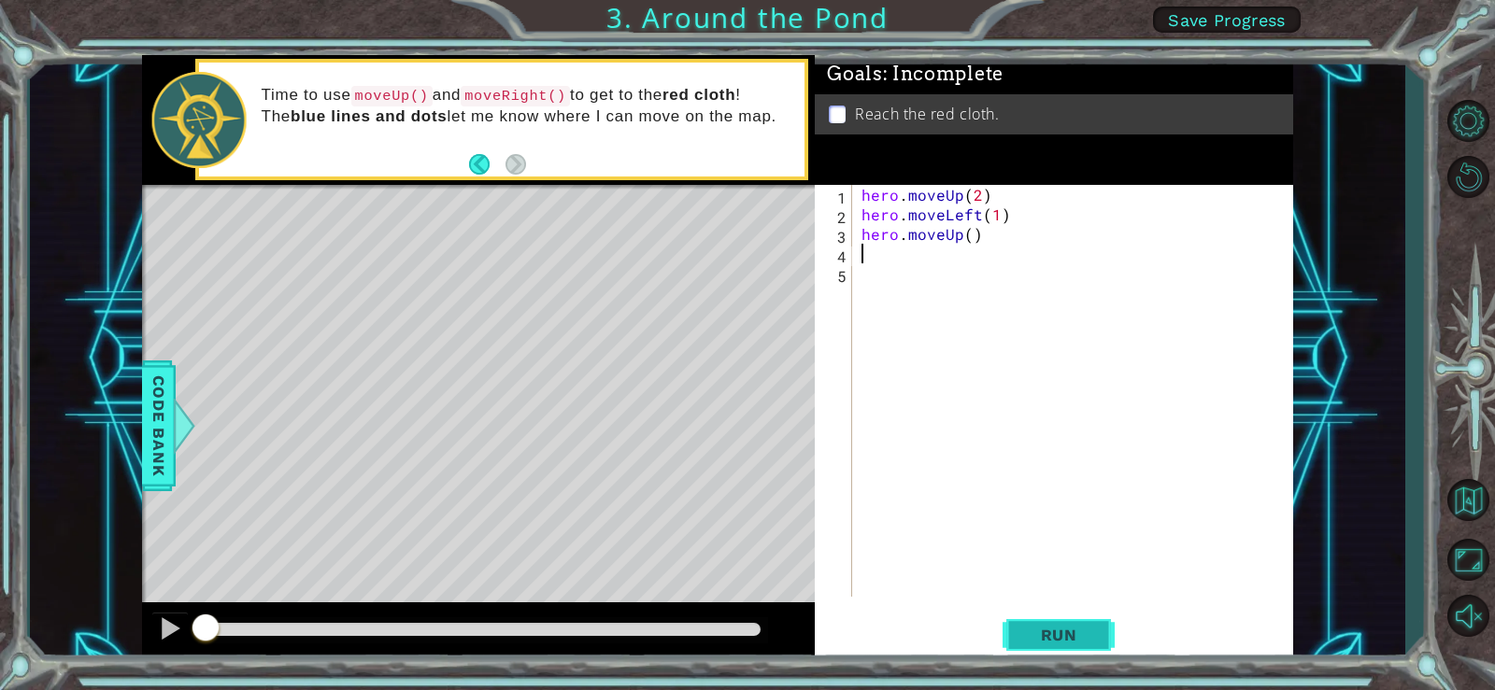
click at [1056, 635] on span "Run" at bounding box center [1059, 635] width 74 height 19
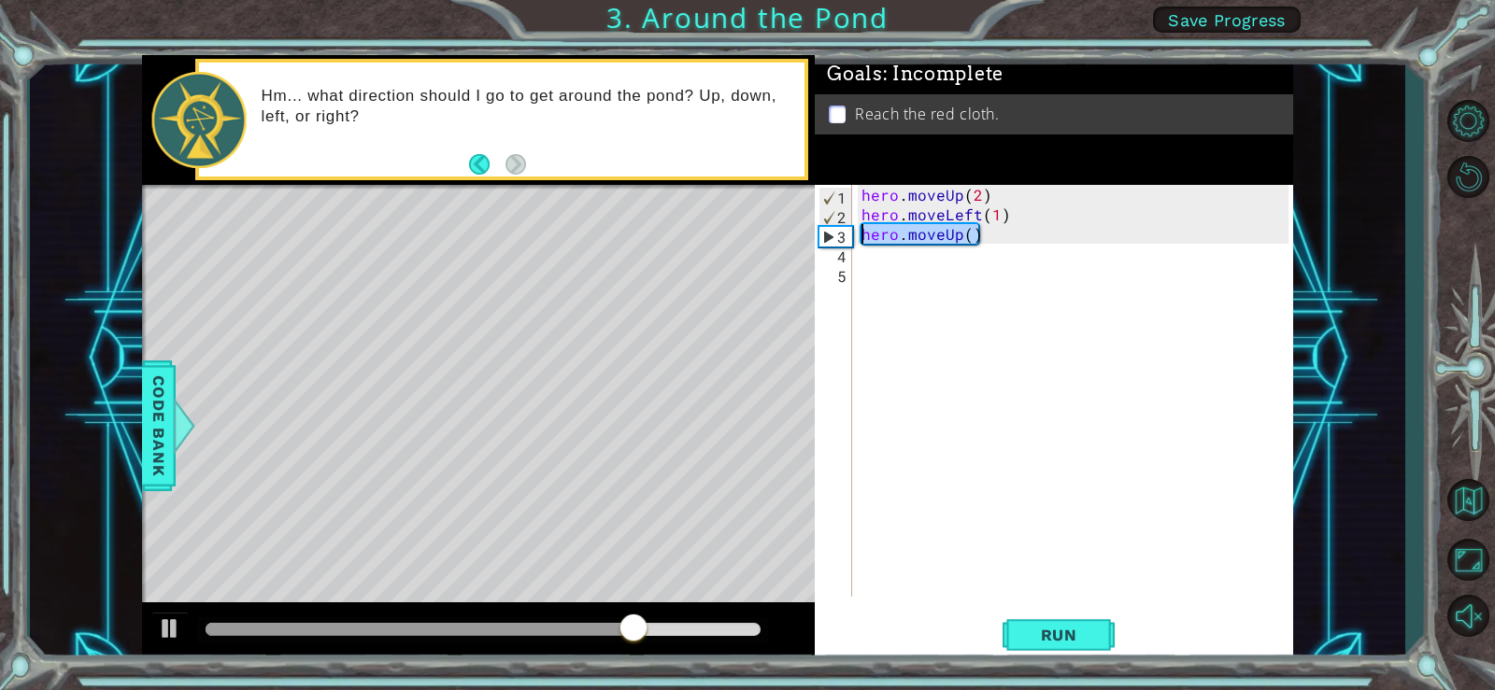
drag, startPoint x: 993, startPoint y: 242, endPoint x: 829, endPoint y: 242, distance: 164.4
click at [829, 242] on div "1 2 3 4 5 hero . moveUp ( 2 ) hero . moveLeft ( 1 ) hero . moveUp ( ) ההההההההה…" at bounding box center [1052, 391] width 474 height 412
type textarea "hero.moveUp()"
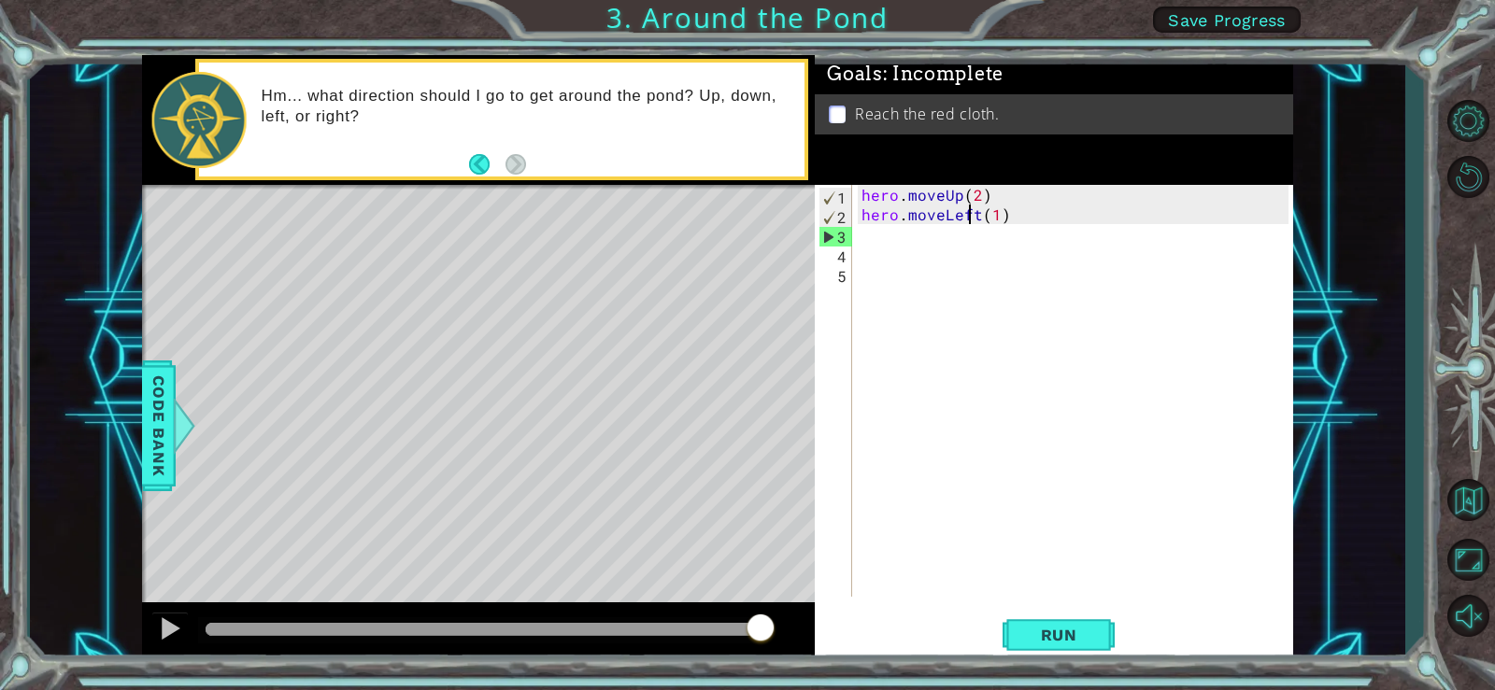
click at [973, 219] on div "hero . moveUp ( 2 ) hero . moveLeft ( 1 )" at bounding box center [1078, 410] width 440 height 451
type textarea "hero.moveLeft(1)"
click at [974, 220] on div "hero . moveUp ( 2 ) hero . moveLeft ( 1 )" at bounding box center [1078, 410] width 440 height 451
drag, startPoint x: 1037, startPoint y: 219, endPoint x: 849, endPoint y: 219, distance: 187.8
click at [849, 220] on div "hero.moveLeft(1) 1 2 3 4 5 hero . moveUp ( 2 ) hero . moveLeft ( 1 ) הההההההההה…" at bounding box center [1052, 391] width 474 height 412
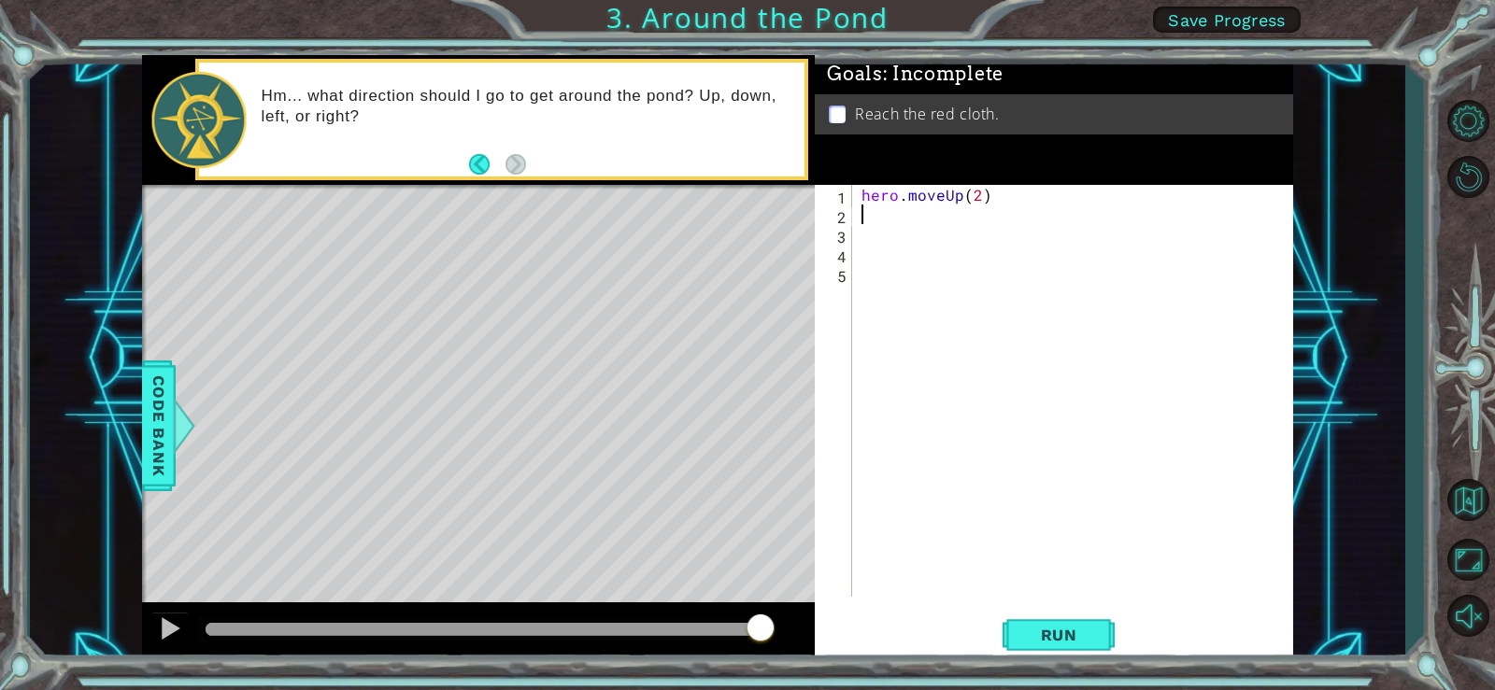
type textarea "h"
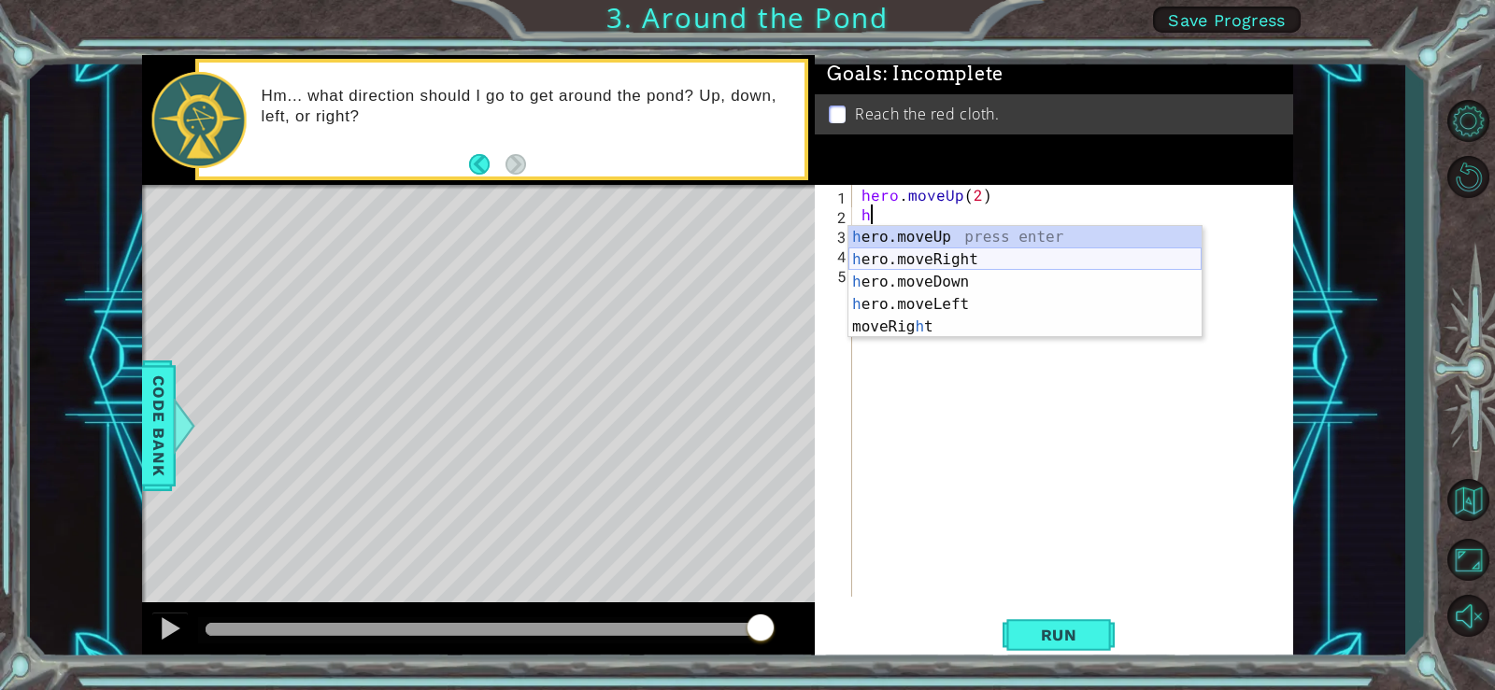
click at [947, 265] on div "h ero.moveUp press enter h ero.moveRight press enter h ero.moveDown press enter…" at bounding box center [1024, 304] width 353 height 157
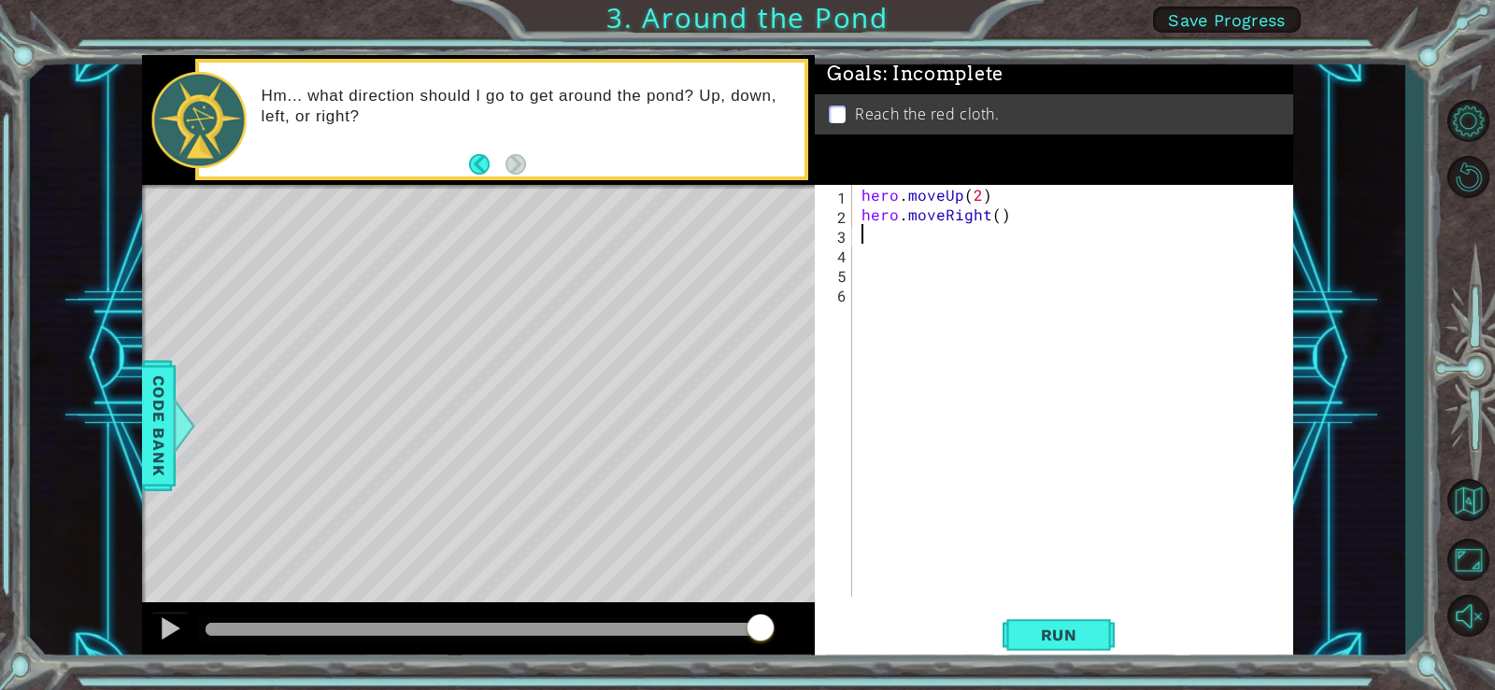
click at [900, 238] on div "hero . moveUp ( 2 ) hero . moveRight ( )" at bounding box center [1078, 410] width 440 height 451
type textarea "h"
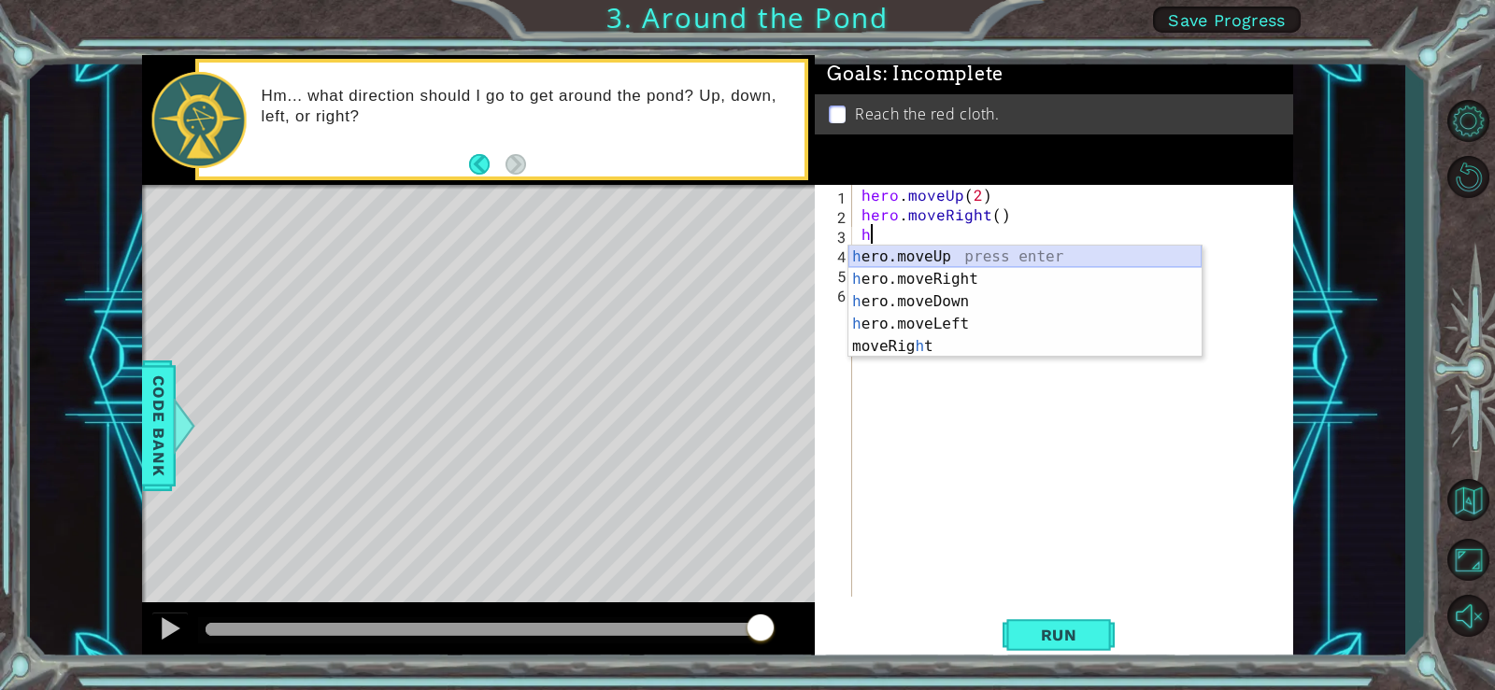
click at [990, 262] on div "h ero.moveUp press enter h ero.moveRight press enter h ero.moveDown press enter…" at bounding box center [1024, 324] width 353 height 157
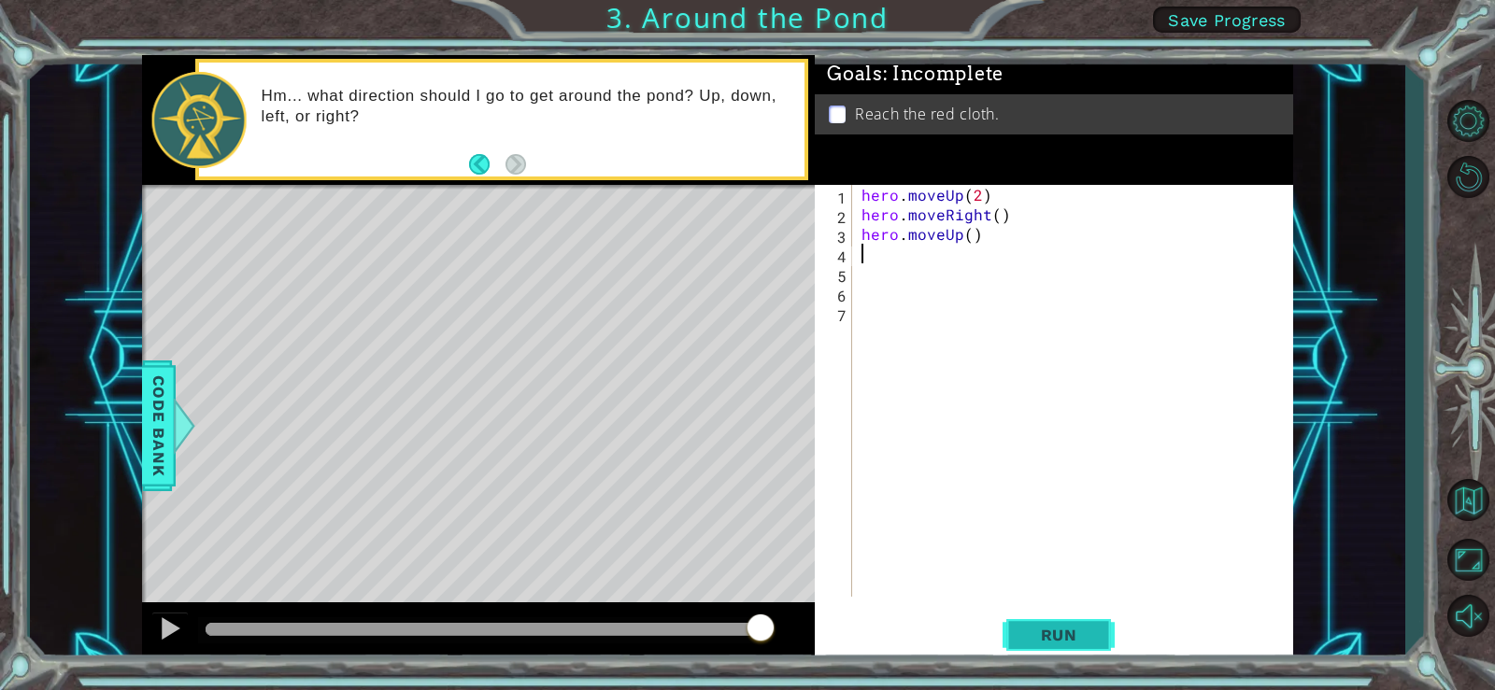
click at [1028, 637] on span "Run" at bounding box center [1059, 635] width 74 height 19
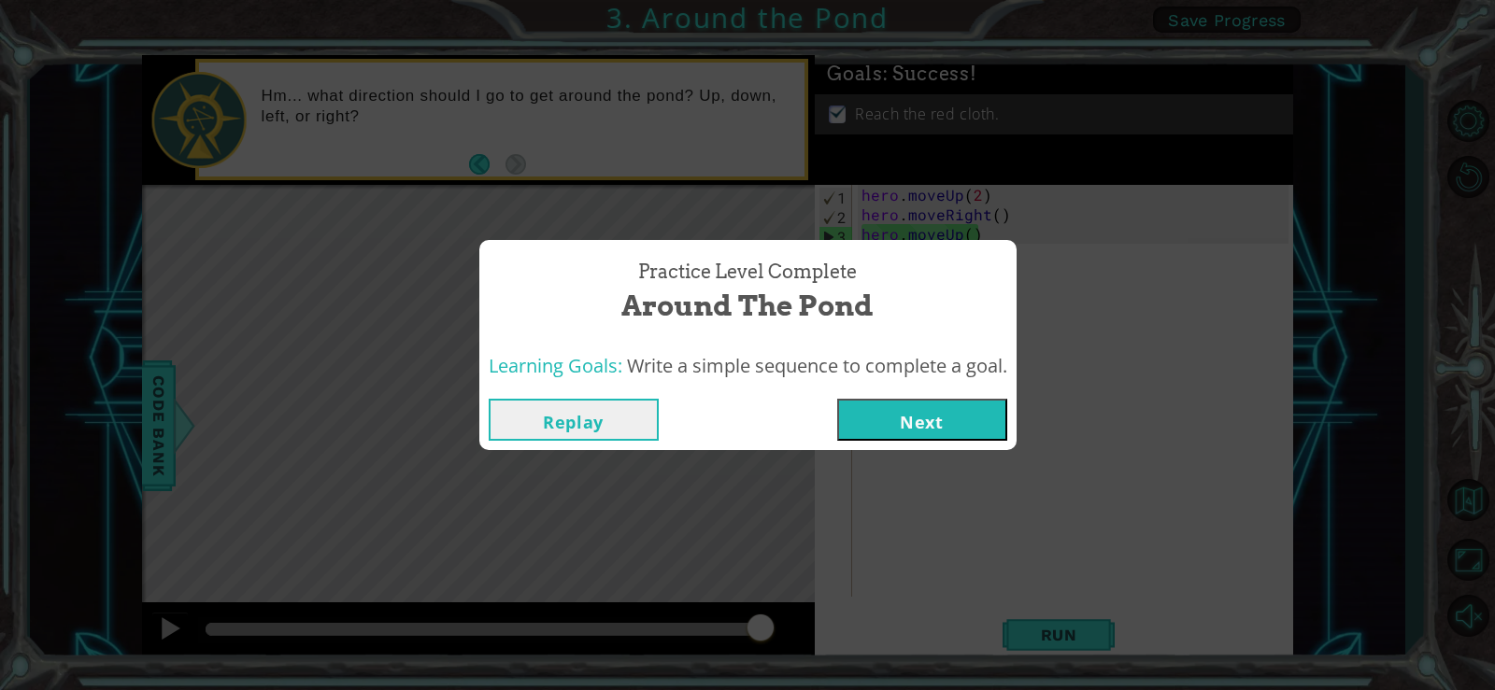
click at [947, 401] on button "Next" at bounding box center [922, 420] width 170 height 42
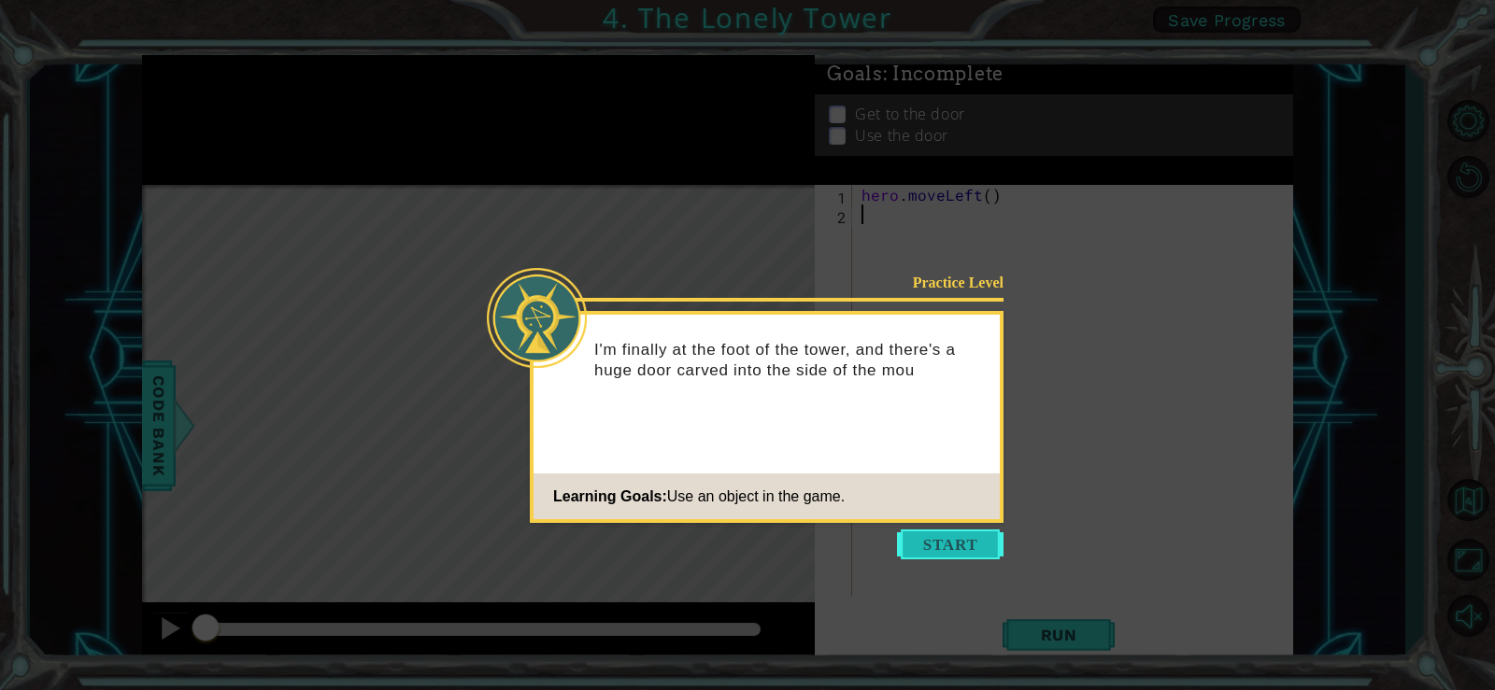
click at [981, 547] on button "Start" at bounding box center [950, 545] width 106 height 30
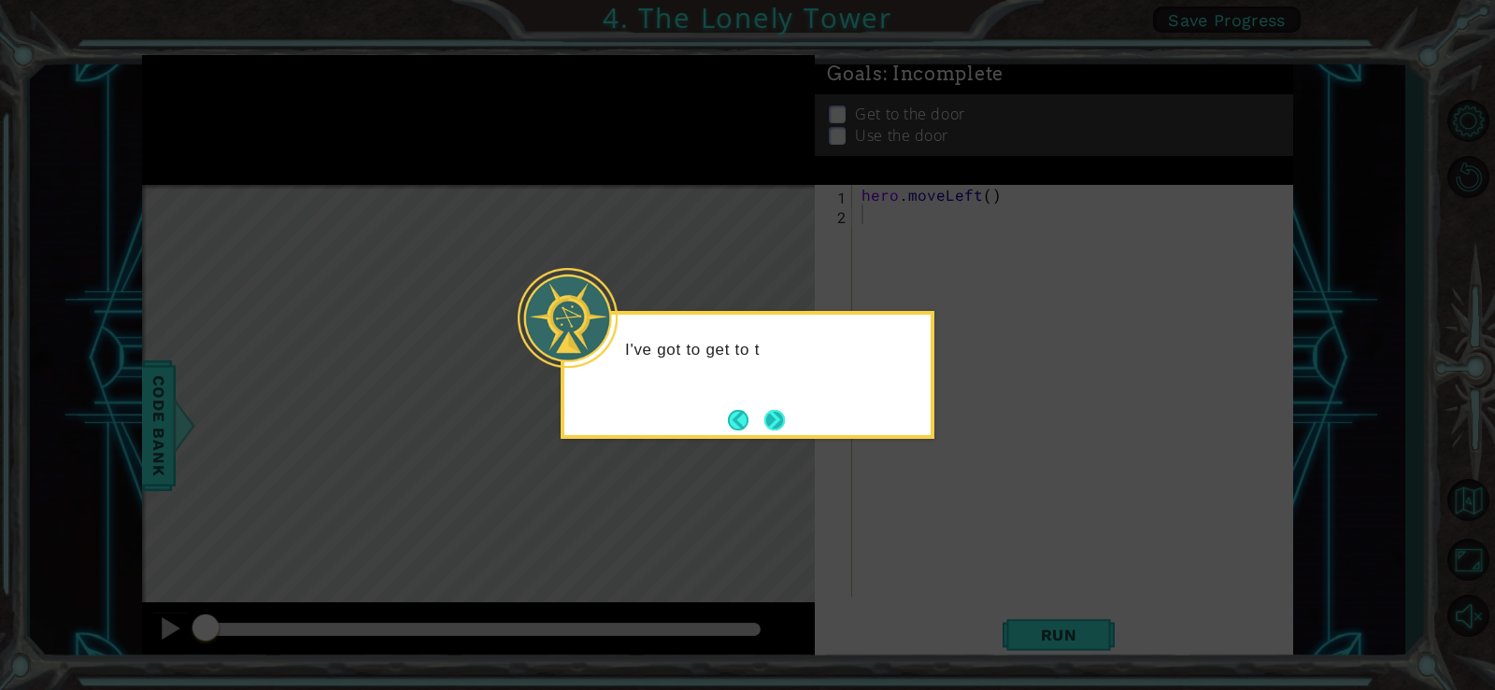
click at [773, 404] on button "Next" at bounding box center [774, 420] width 33 height 33
click at [767, 410] on button "Next" at bounding box center [773, 419] width 29 height 29
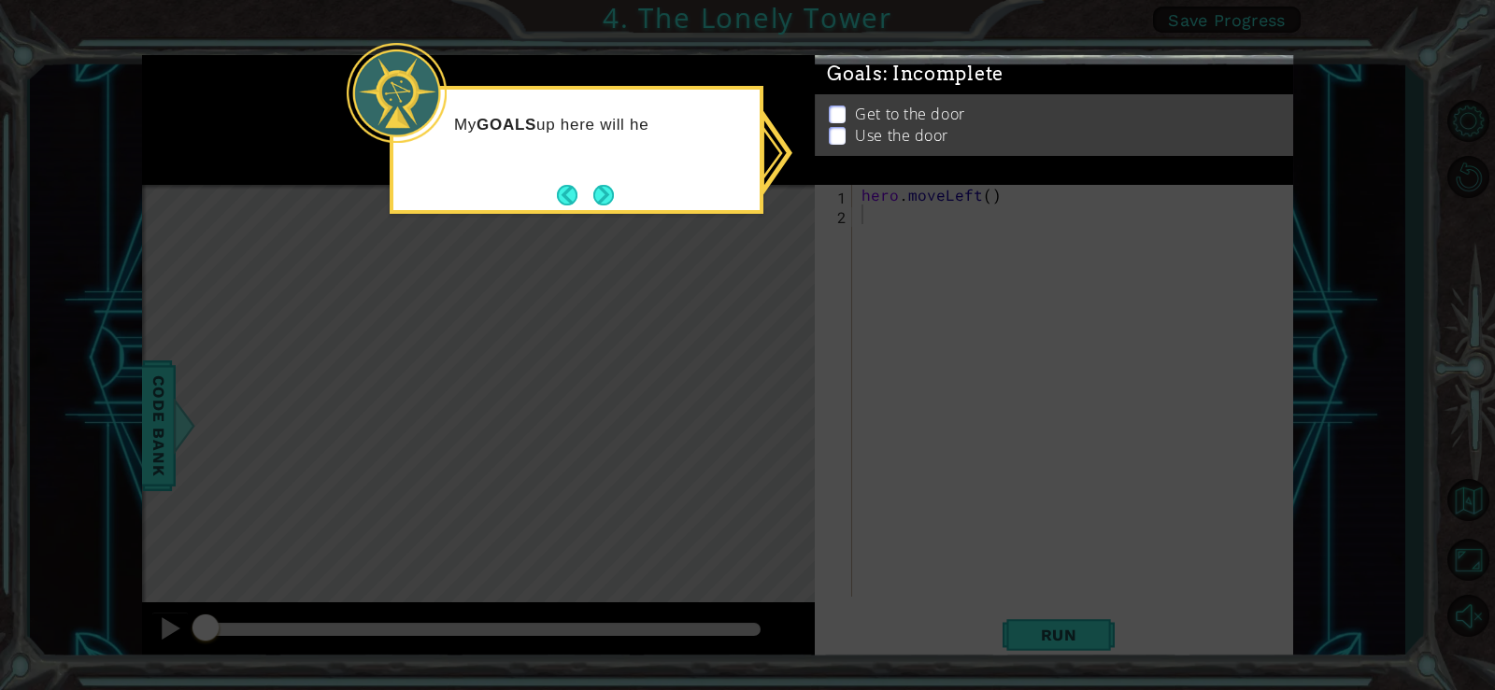
click at [862, 328] on icon at bounding box center [747, 345] width 1495 height 690
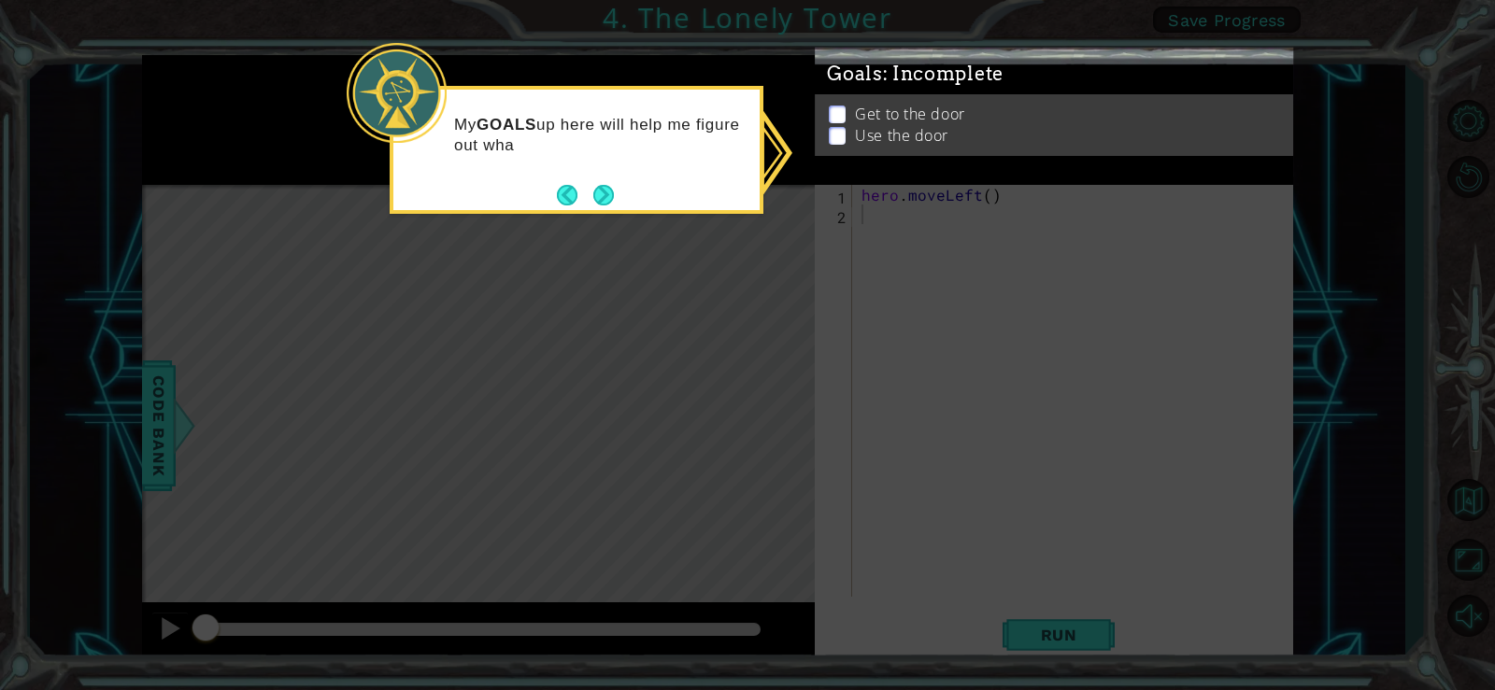
click at [595, 193] on button "Next" at bounding box center [603, 194] width 21 height 21
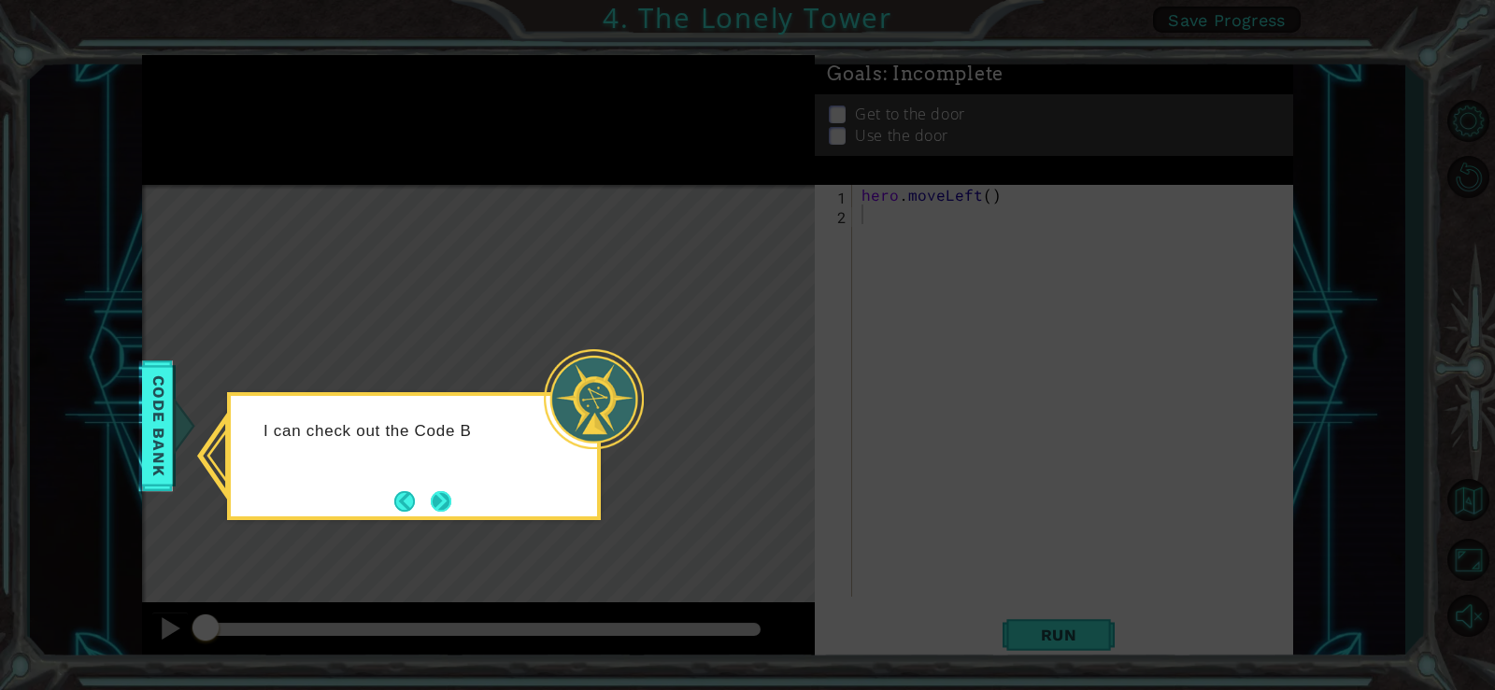
click at [450, 489] on button "Next" at bounding box center [441, 501] width 24 height 24
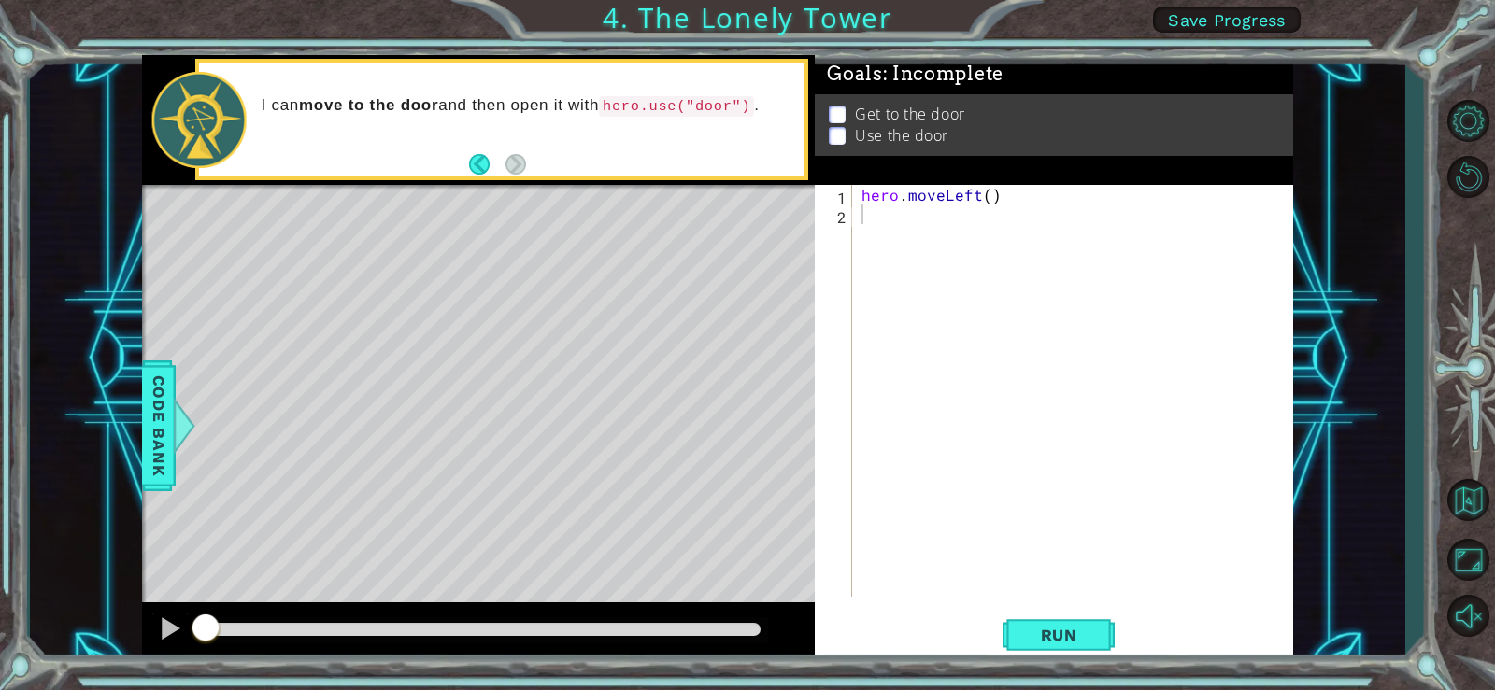
click at [614, 226] on div "Level Map" at bounding box center [573, 460] width 863 height 550
click at [895, 239] on div "hero . moveLeft ( )" at bounding box center [1078, 410] width 440 height 451
click at [982, 193] on div "hero . moveLeft ( )" at bounding box center [1078, 410] width 440 height 451
type textarea "hero.moveLeft2()"
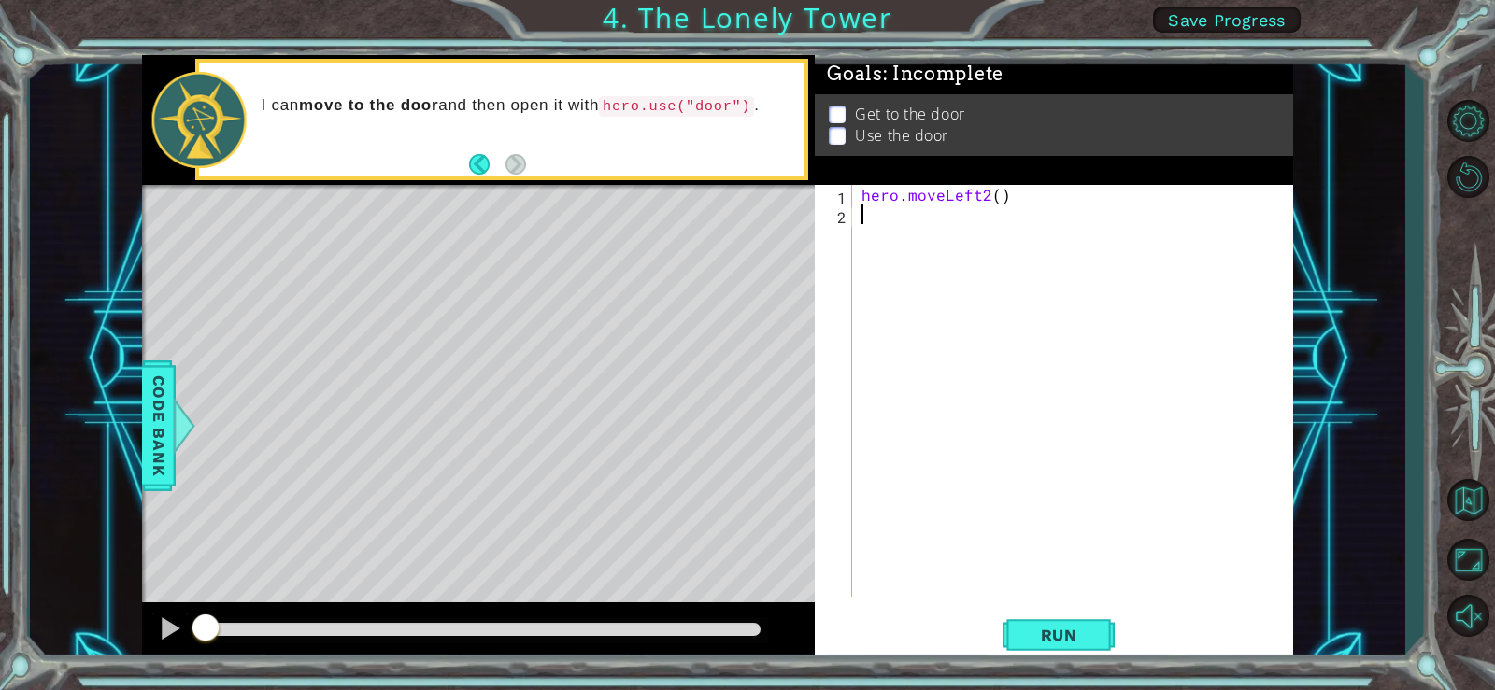
click at [920, 220] on div "hero . moveLeft2 ( )" at bounding box center [1078, 410] width 440 height 451
type textarea "m"
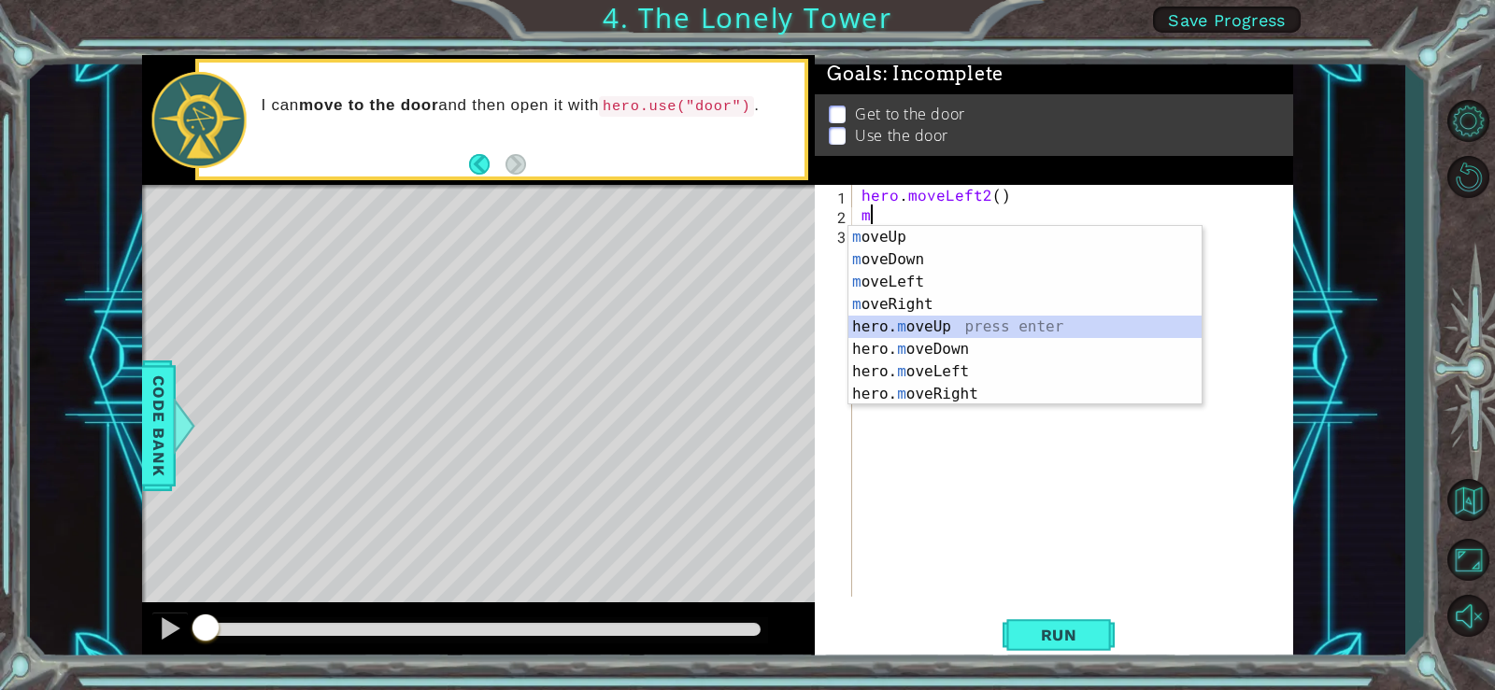
click at [970, 335] on div "m oveUp press enter m oveDown press enter m oveLeft press enter m oveRight pres…" at bounding box center [1024, 338] width 353 height 224
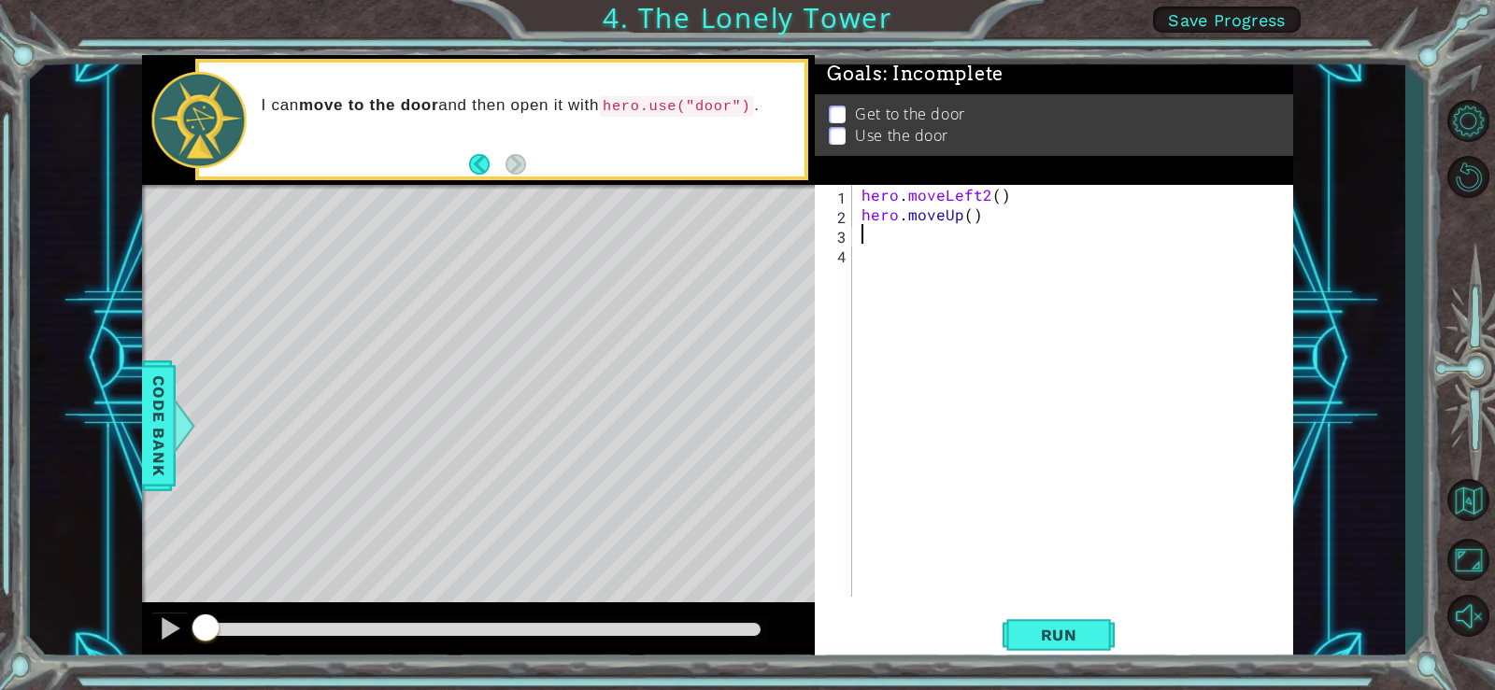
click at [972, 217] on div "hero . moveLeft2 ( ) hero . moveUp ( )" at bounding box center [1078, 410] width 440 height 451
type textarea "hero.moveUp(2)"
click at [900, 252] on div "hero . moveLeft2 ( ) hero . moveUp ( 2 )" at bounding box center [1078, 410] width 440 height 451
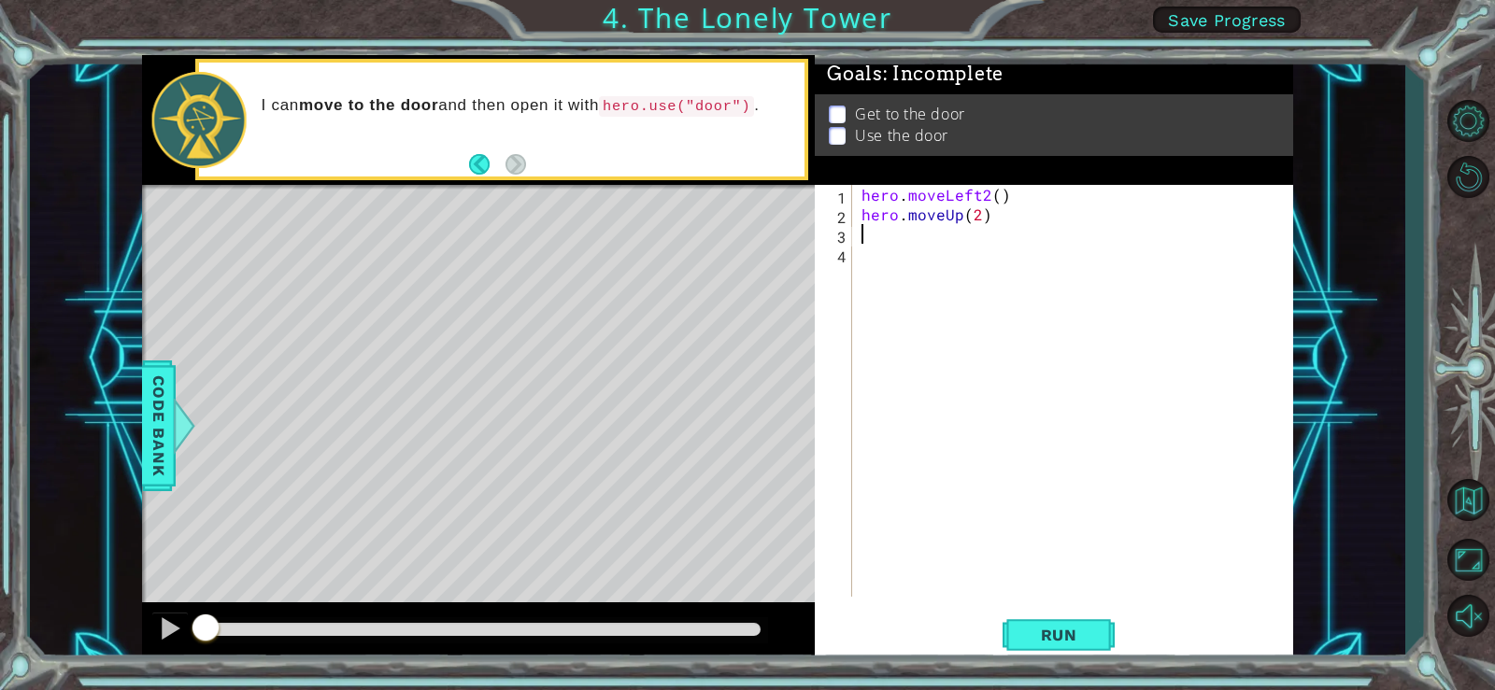
click at [897, 241] on div "hero . moveLeft2 ( ) hero . moveUp ( 2 )" at bounding box center [1078, 410] width 440 height 451
type textarea "m"
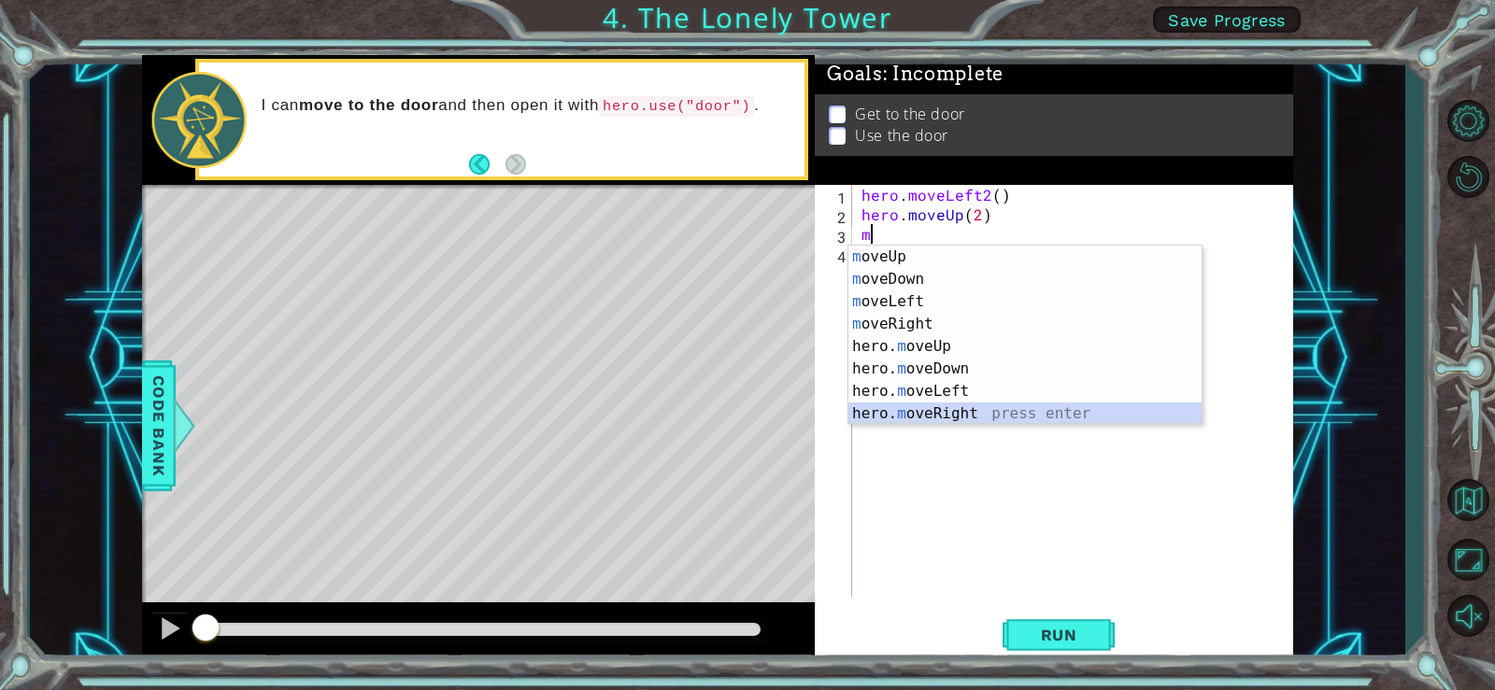
click at [968, 408] on div "m oveUp press enter m oveDown press enter m oveLeft press enter m oveRight pres…" at bounding box center [1024, 358] width 353 height 224
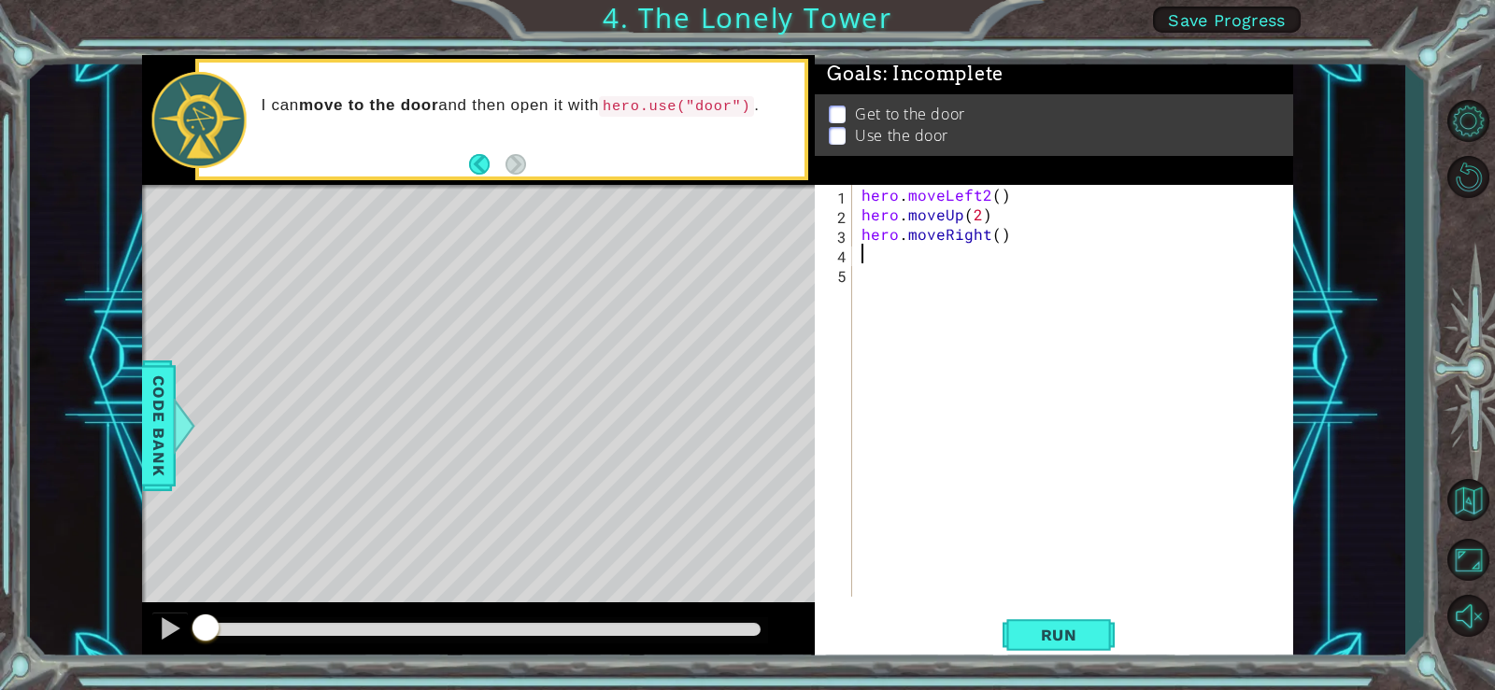
click at [997, 237] on div "hero . moveLeft2 ( ) hero . moveUp ( 2 ) hero . moveRight ( )" at bounding box center [1078, 410] width 440 height 451
type textarea "hero.moveRight(3)"
click at [870, 256] on div "hero . moveLeft2 ( ) hero . moveUp ( 2 ) hero . moveRight ( 3 )" at bounding box center [1078, 410] width 440 height 451
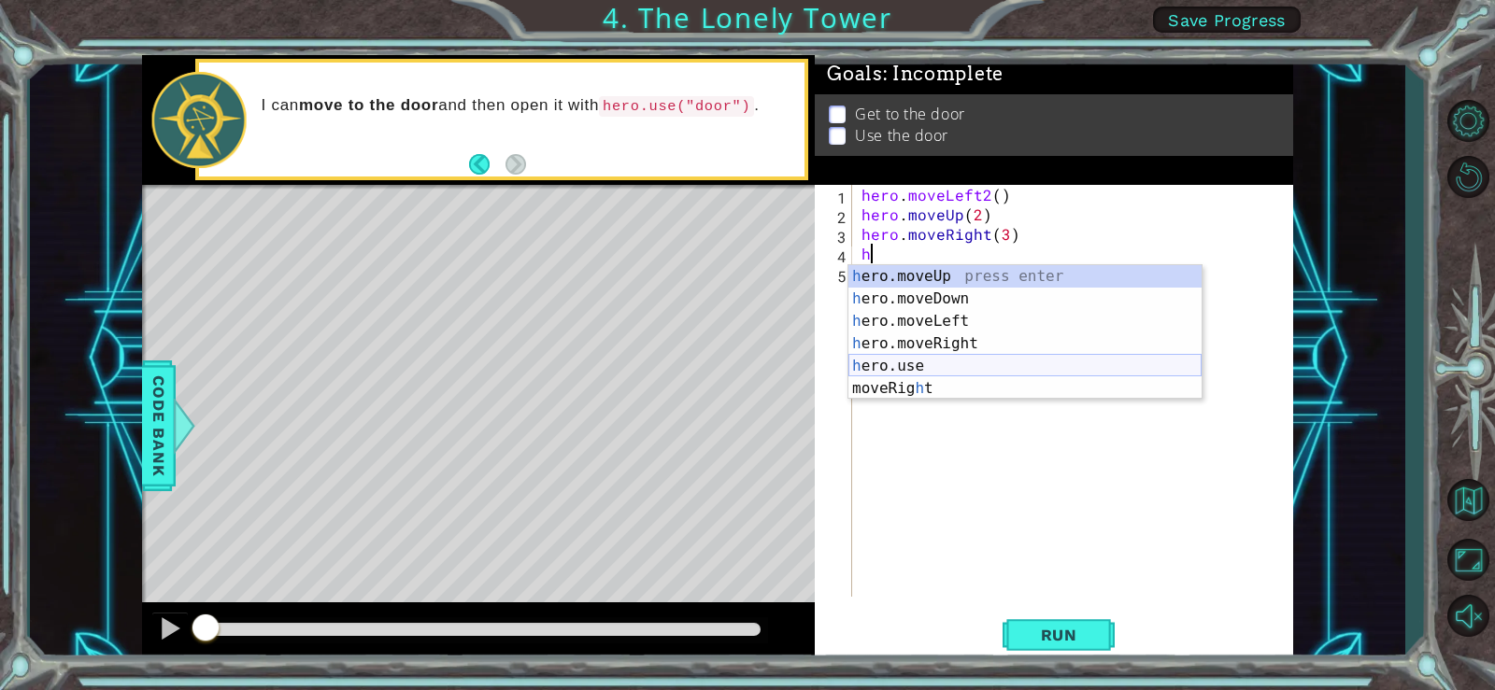
click at [968, 365] on div "h ero.moveUp press enter h ero.moveDown press enter h ero.moveLeft press enter …" at bounding box center [1024, 354] width 353 height 179
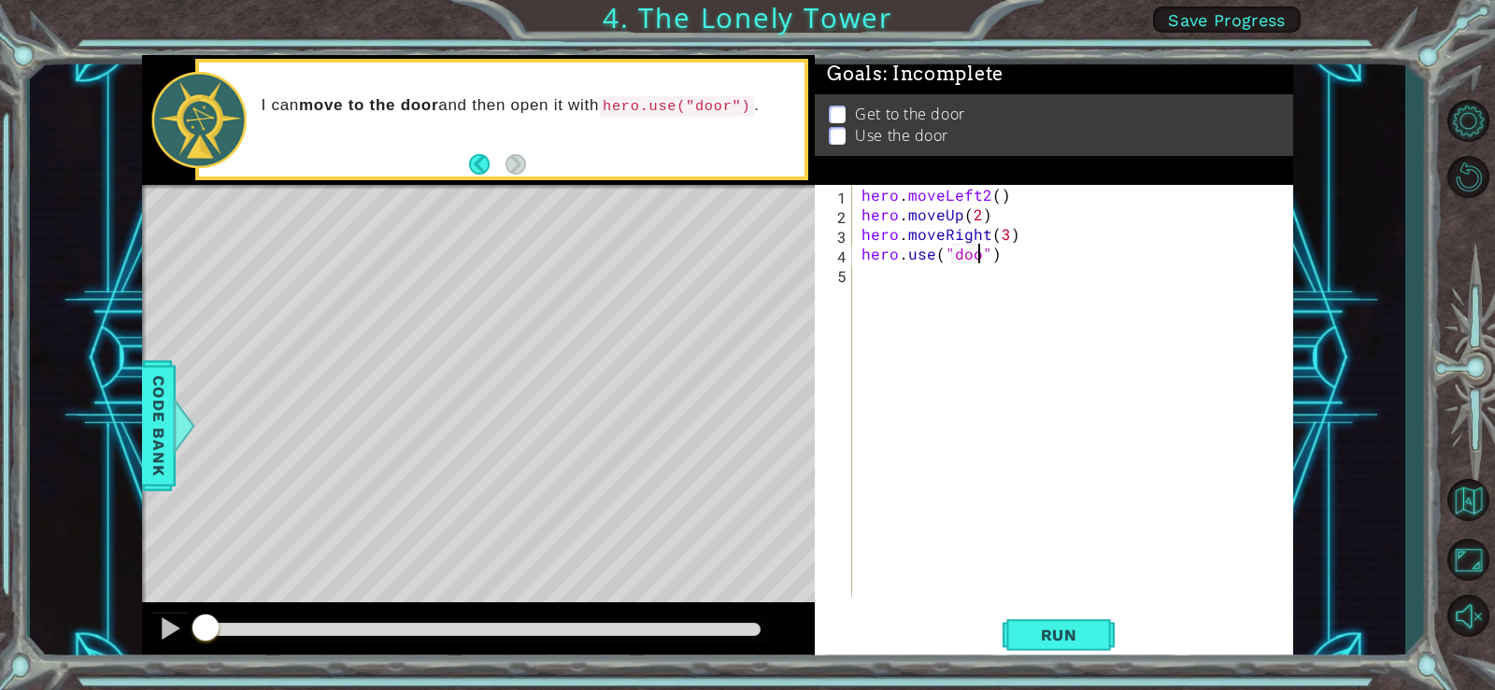
scroll to position [0, 8]
click at [1074, 645] on button "Run" at bounding box center [1058, 635] width 112 height 48
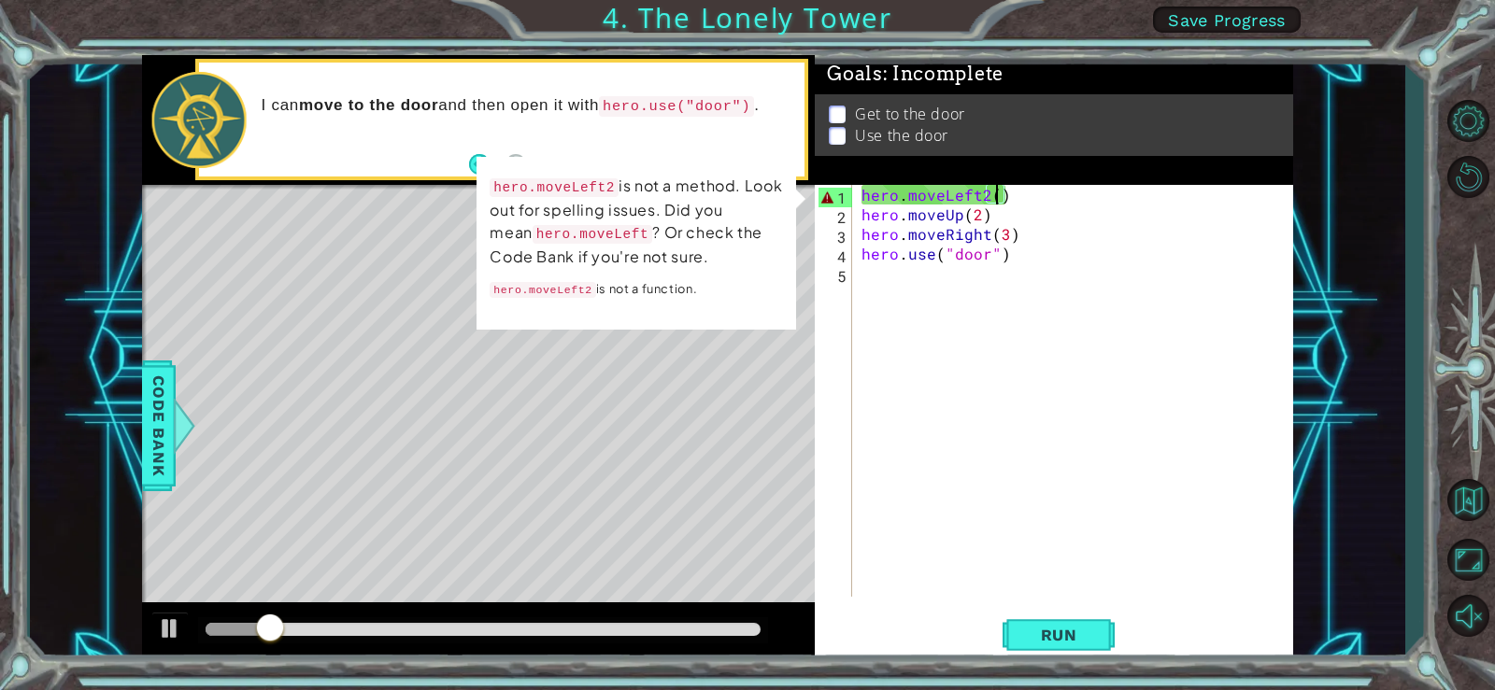
click at [992, 198] on div "hero . moveLeft2 ( ) hero . moveUp ( 2 ) hero . moveRight ( 3 ) hero . use ( "d…" at bounding box center [1078, 410] width 440 height 451
type textarea "hero.moveLeft2(2)"
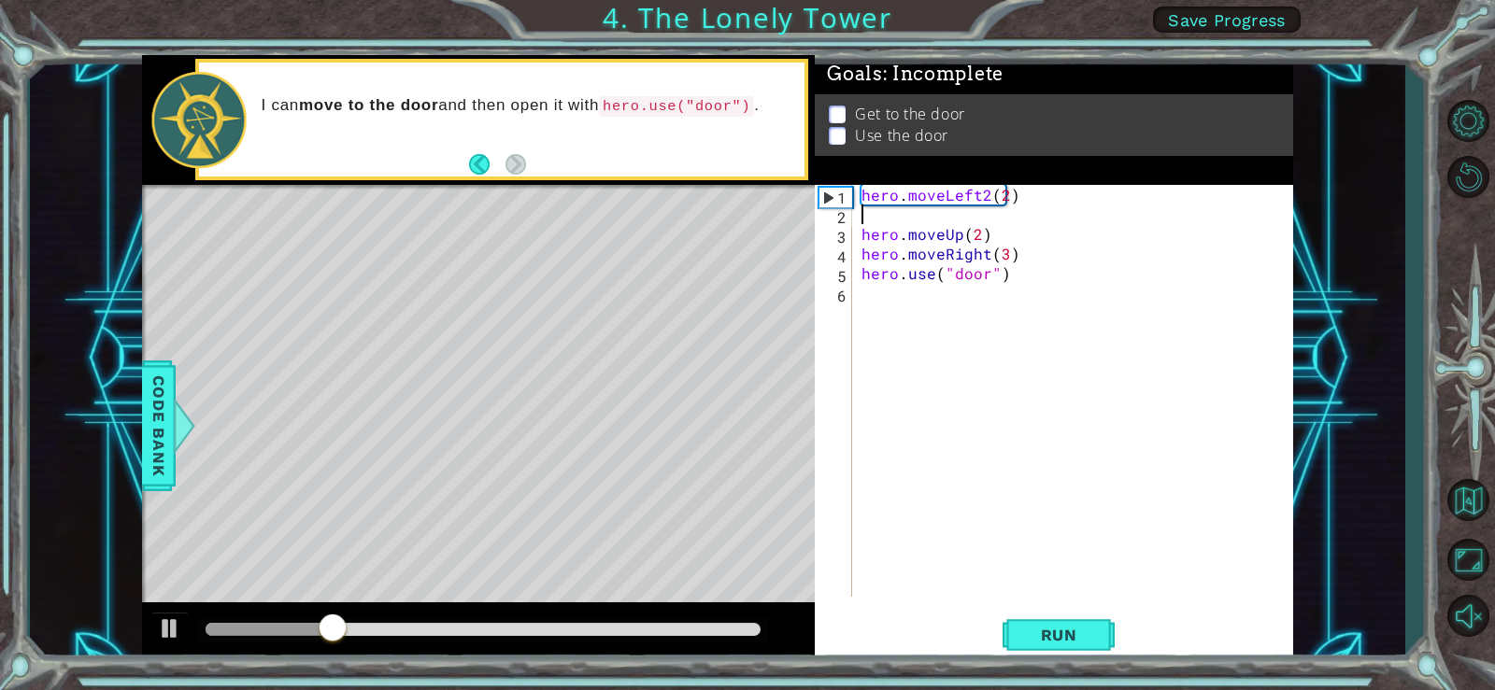
scroll to position [0, 0]
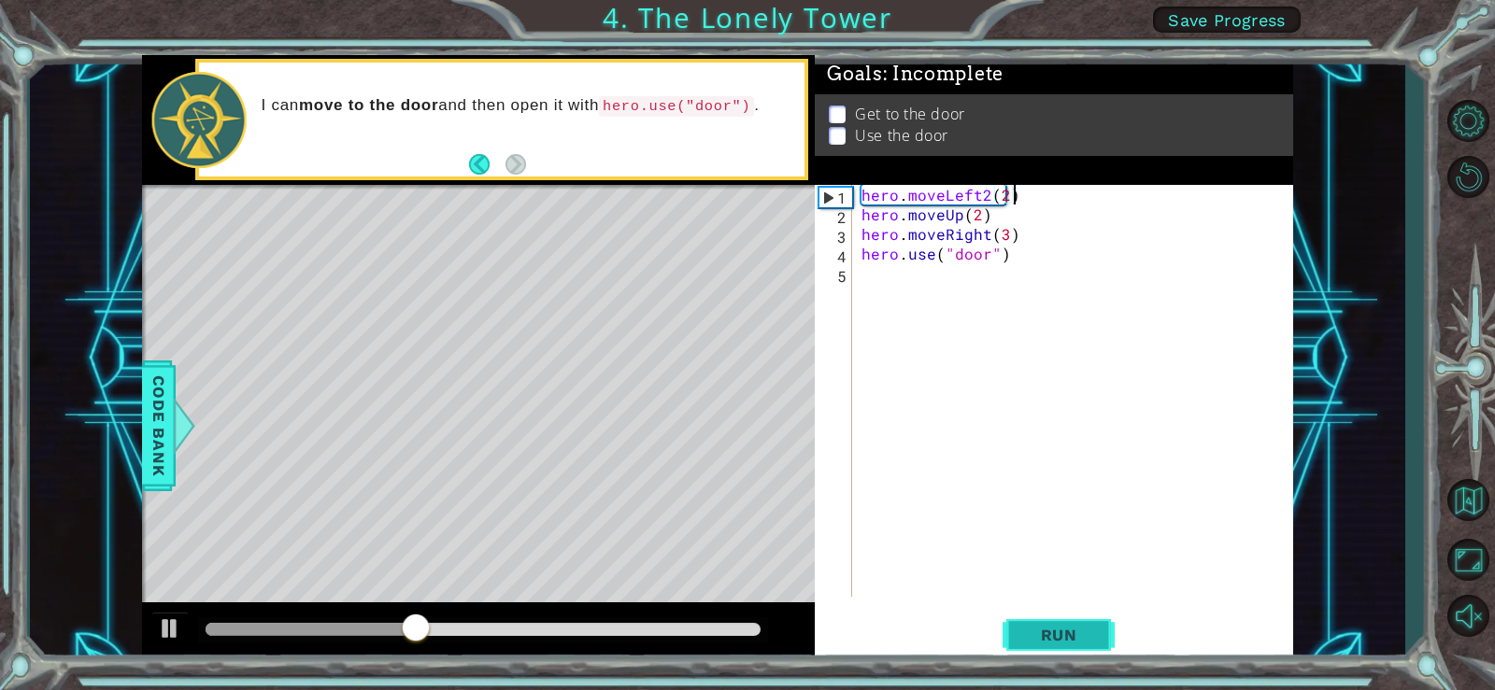
click at [1046, 622] on button "Run" at bounding box center [1058, 635] width 112 height 48
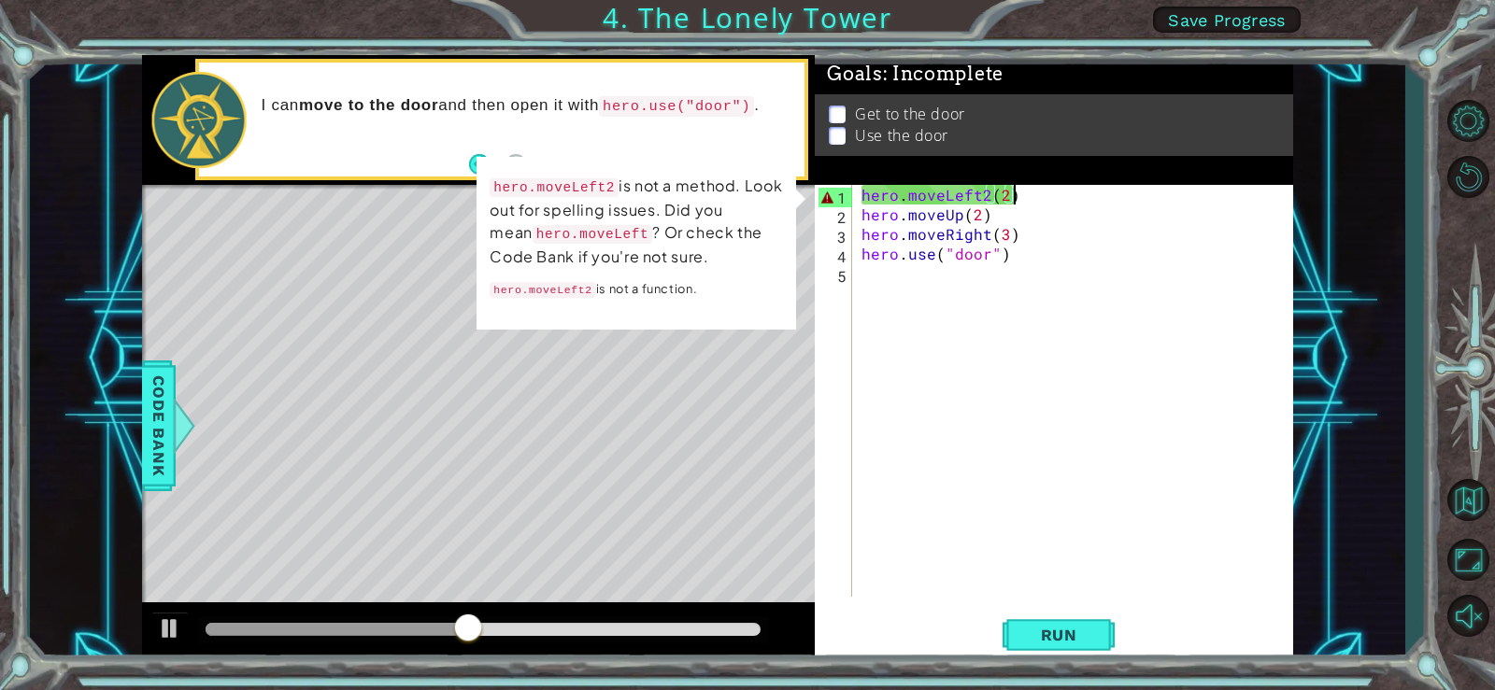
click at [1021, 198] on div "hero . moveLeft2 ( 2 ) hero . moveUp ( 2 ) hero . moveRight ( 3 ) hero . use ( …" at bounding box center [1078, 410] width 440 height 451
click at [1003, 198] on div "hero . moveLeft2 ( 2 ) hero . moveUp ( 2 ) hero . moveRight ( 3 ) hero . use ( …" at bounding box center [1078, 410] width 440 height 451
click at [988, 197] on div "hero . moveLeft2 ( 2 ) hero . moveUp ( 2 ) hero . moveRight ( 3 ) hero . use ( …" at bounding box center [1078, 410] width 440 height 451
type textarea "hero.moveLeft(2)"
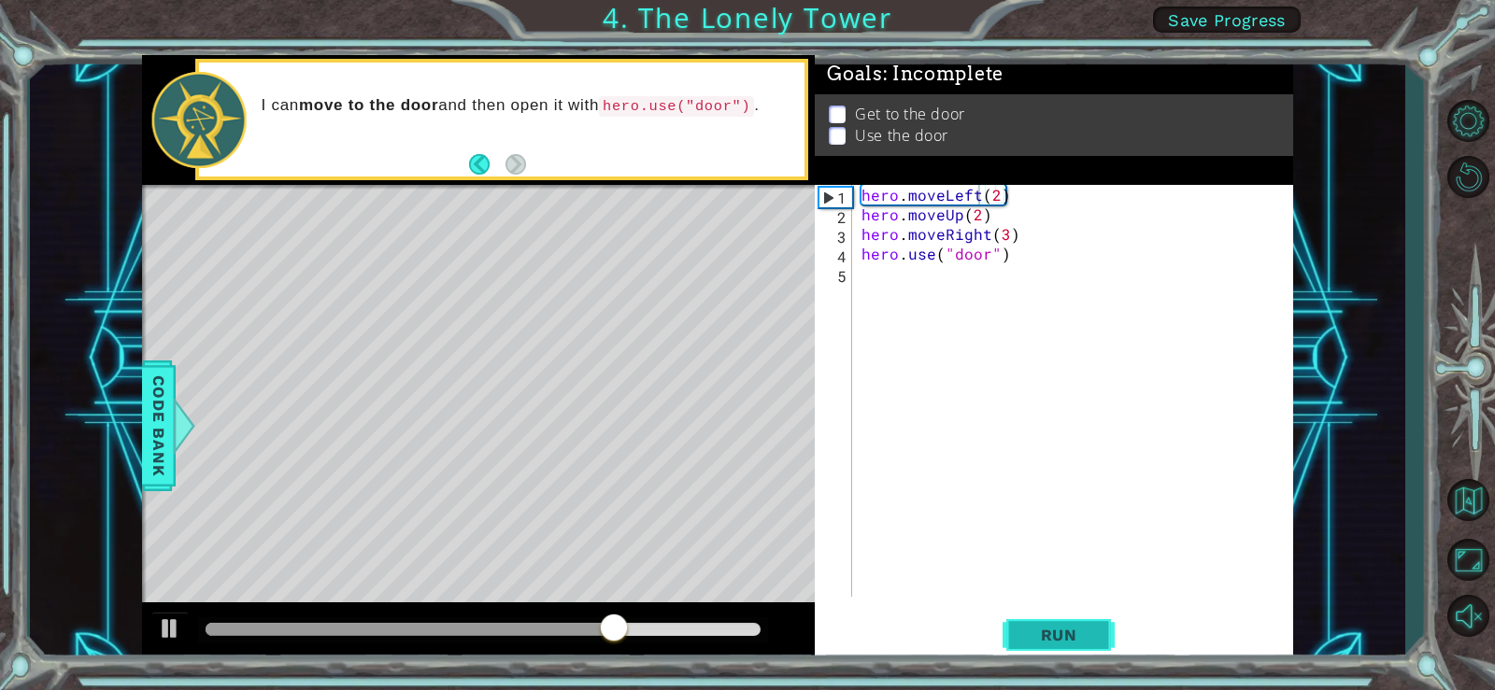
click at [1067, 645] on button "Run" at bounding box center [1058, 635] width 112 height 48
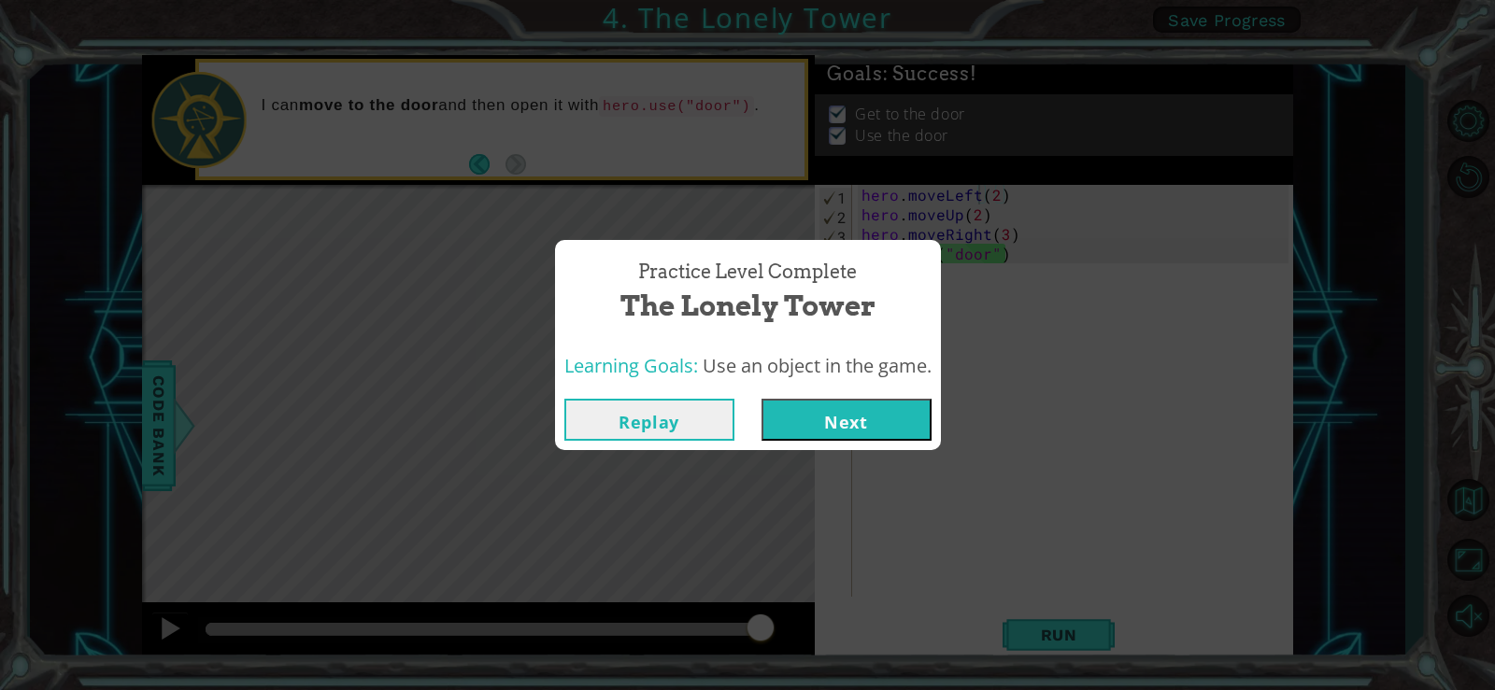
click at [828, 439] on button "Next" at bounding box center [846, 420] width 170 height 42
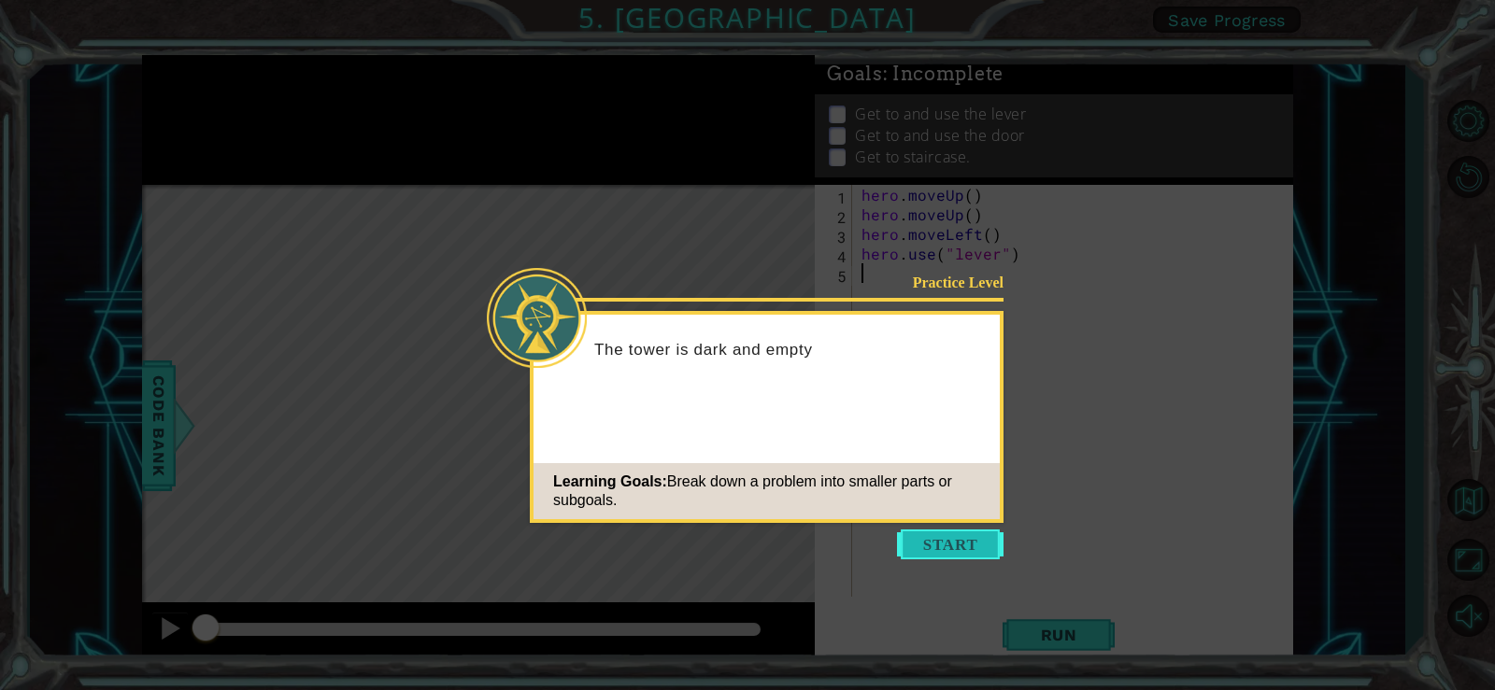
click at [961, 546] on button "Start" at bounding box center [950, 545] width 106 height 30
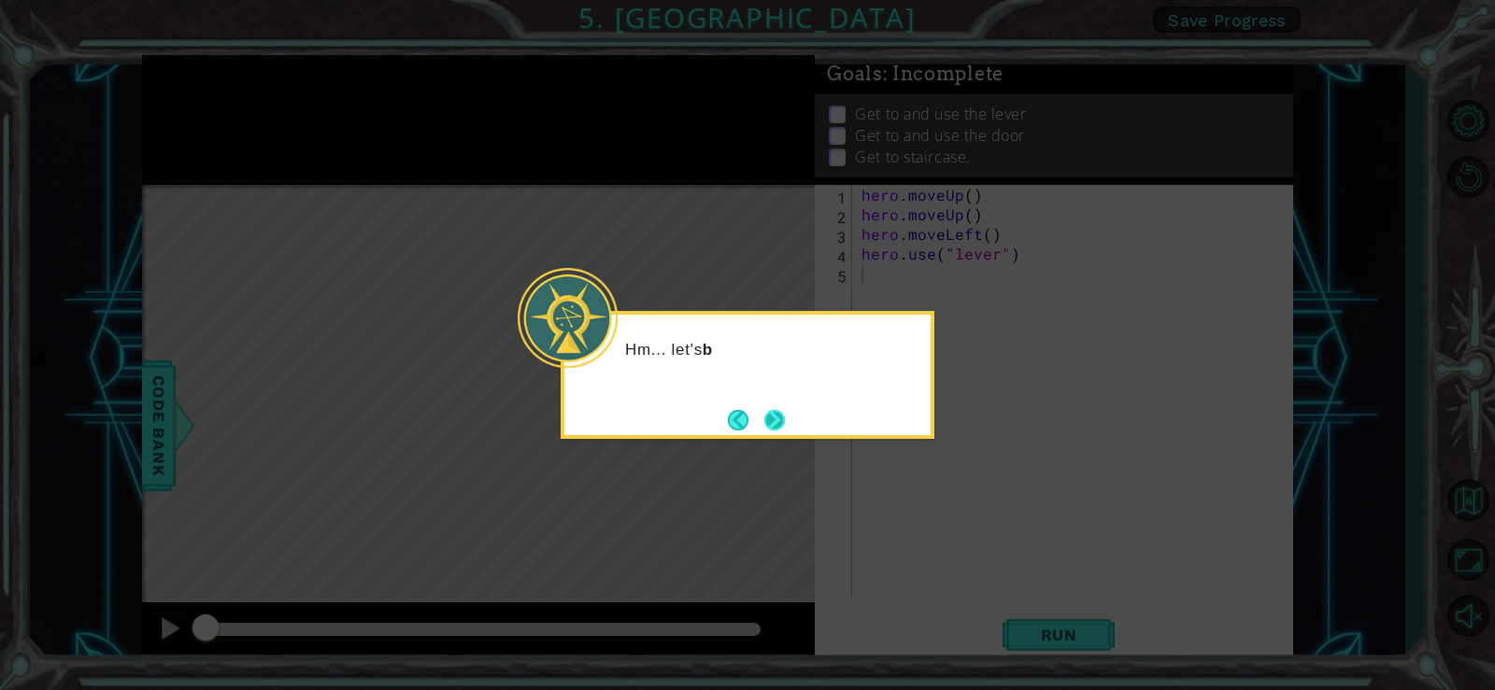
click at [771, 422] on button "Next" at bounding box center [774, 419] width 21 height 21
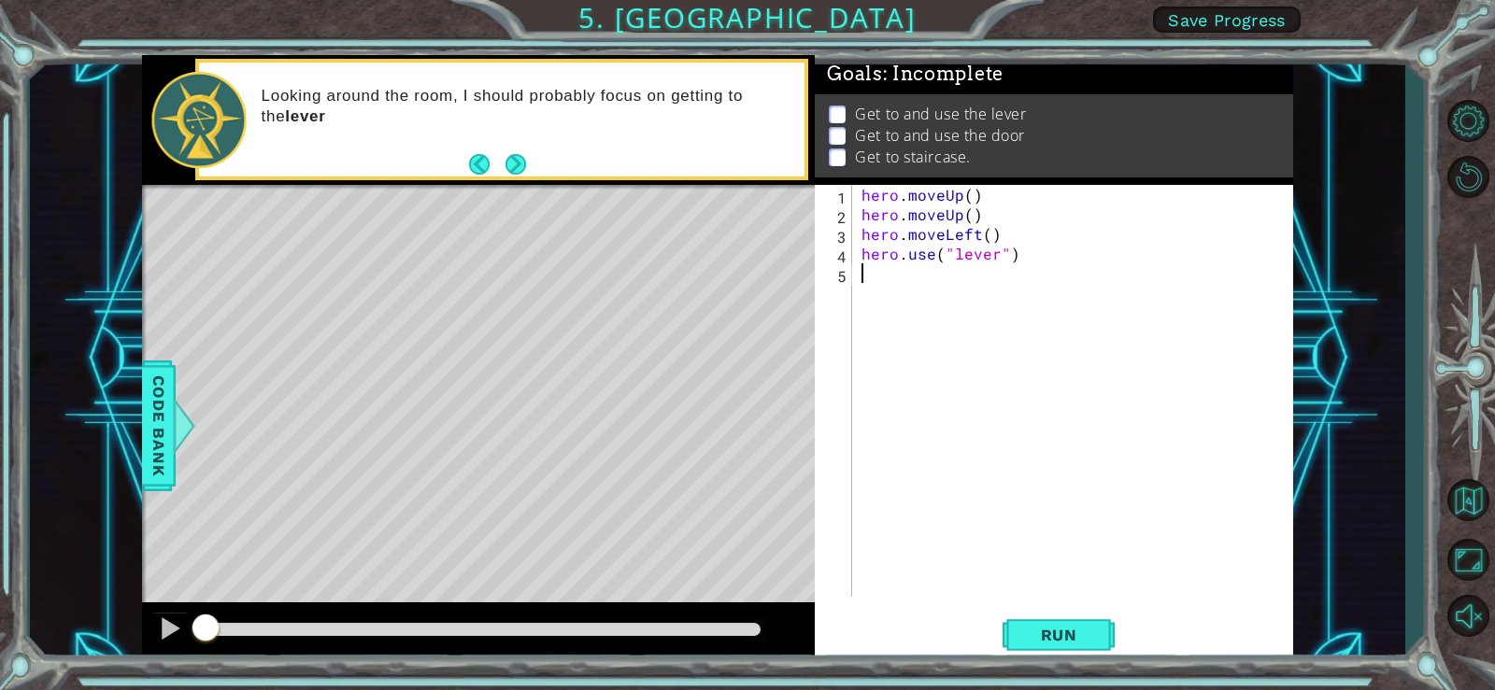
click at [965, 196] on div "hero . moveUp ( ) hero . moveUp ( ) hero . moveLeft ( ) hero . use ( "lever" )" at bounding box center [1078, 410] width 440 height 451
click at [967, 214] on div "hero . moveUp ( 2 ) hero . moveUp ( ) hero . moveLeft ( ) hero . use ( "lever" )" at bounding box center [1078, 410] width 440 height 451
click at [978, 199] on div "hero . moveUp ( 2 ) hero . moveUp ( ) hero . moveLeft ( ) hero . use ( "lever" )" at bounding box center [1078, 410] width 440 height 451
click at [971, 217] on div "hero . moveUp ( 1 ) hero . moveUp ( ) hero . moveLeft ( ) hero . use ( "lever" )" at bounding box center [1078, 410] width 440 height 451
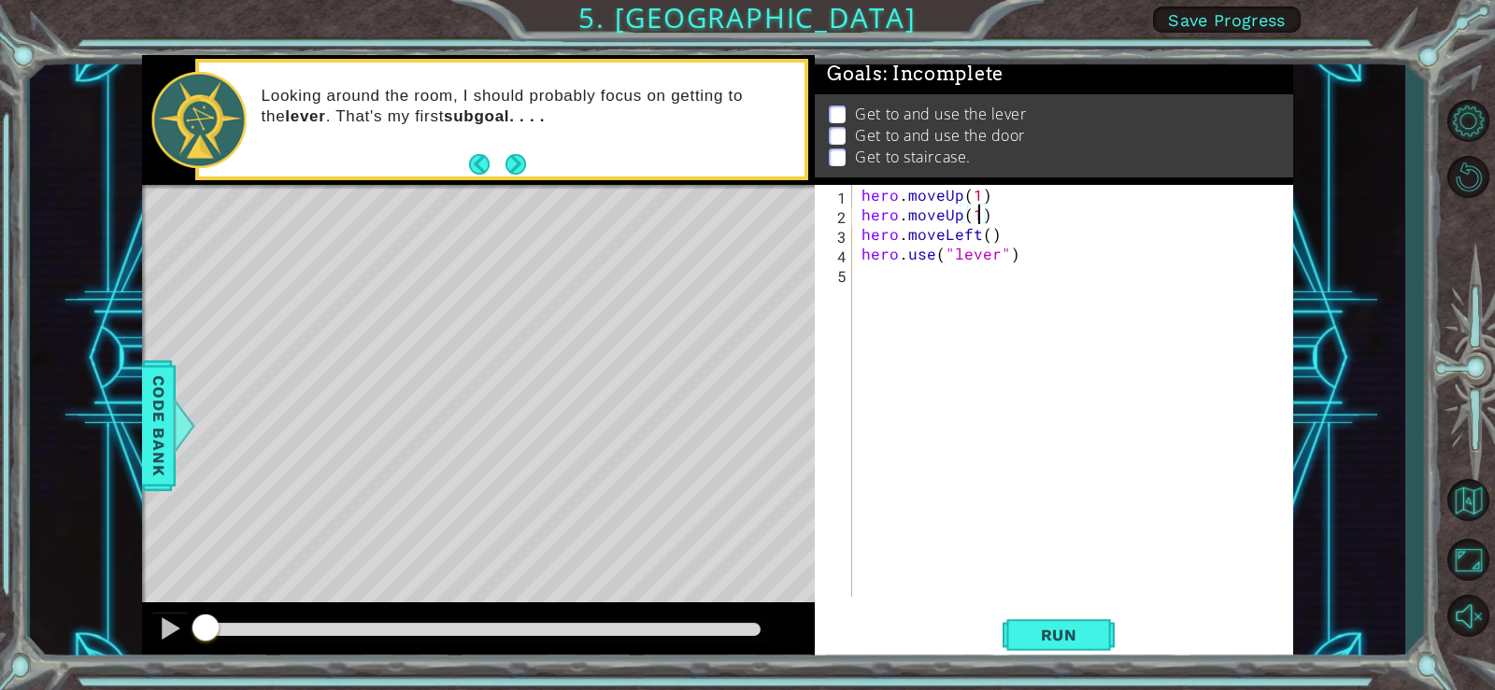
click at [987, 237] on div "hero . moveUp ( 1 ) hero . moveUp ( 1 ) hero . moveLeft ( ) hero . use ( "lever…" at bounding box center [1078, 410] width 440 height 451
type textarea "hero.moveLeft(1)"
click at [1071, 627] on span "Run" at bounding box center [1059, 635] width 74 height 19
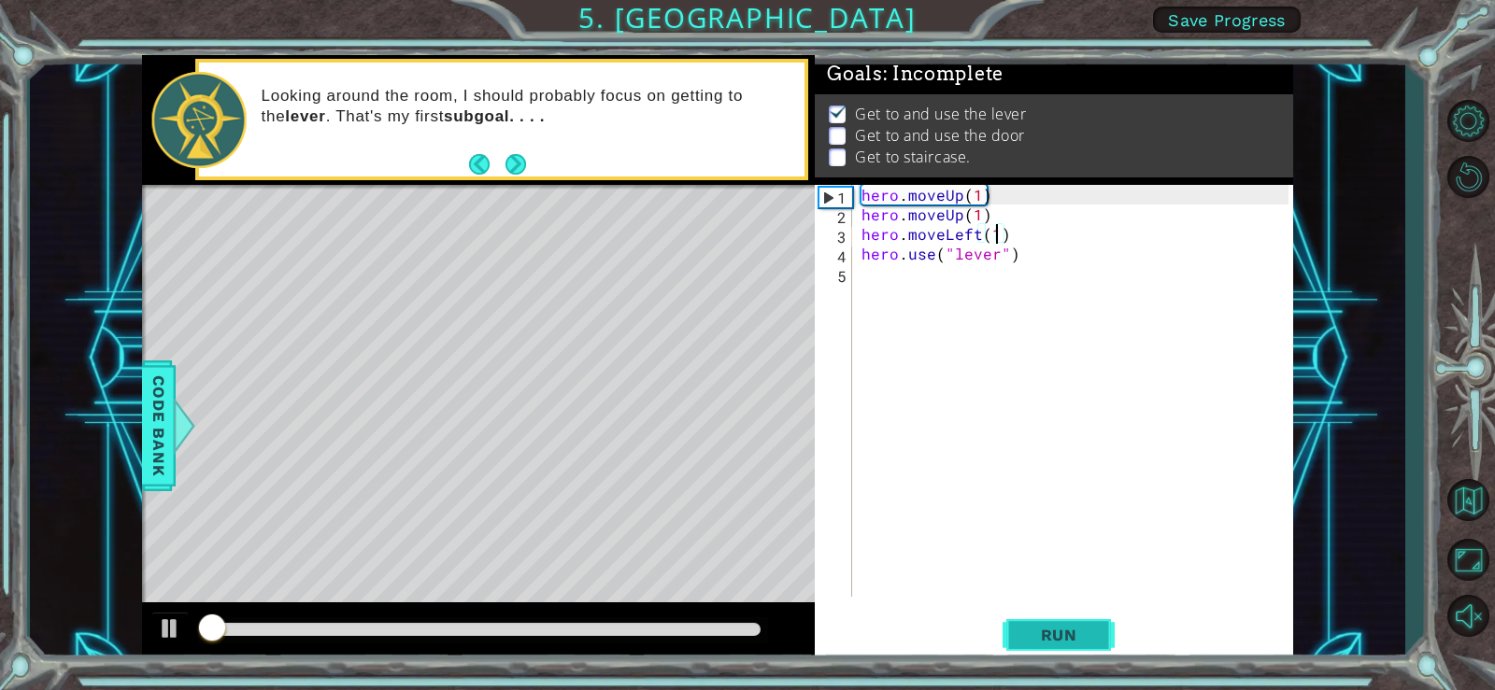
scroll to position [8, 0]
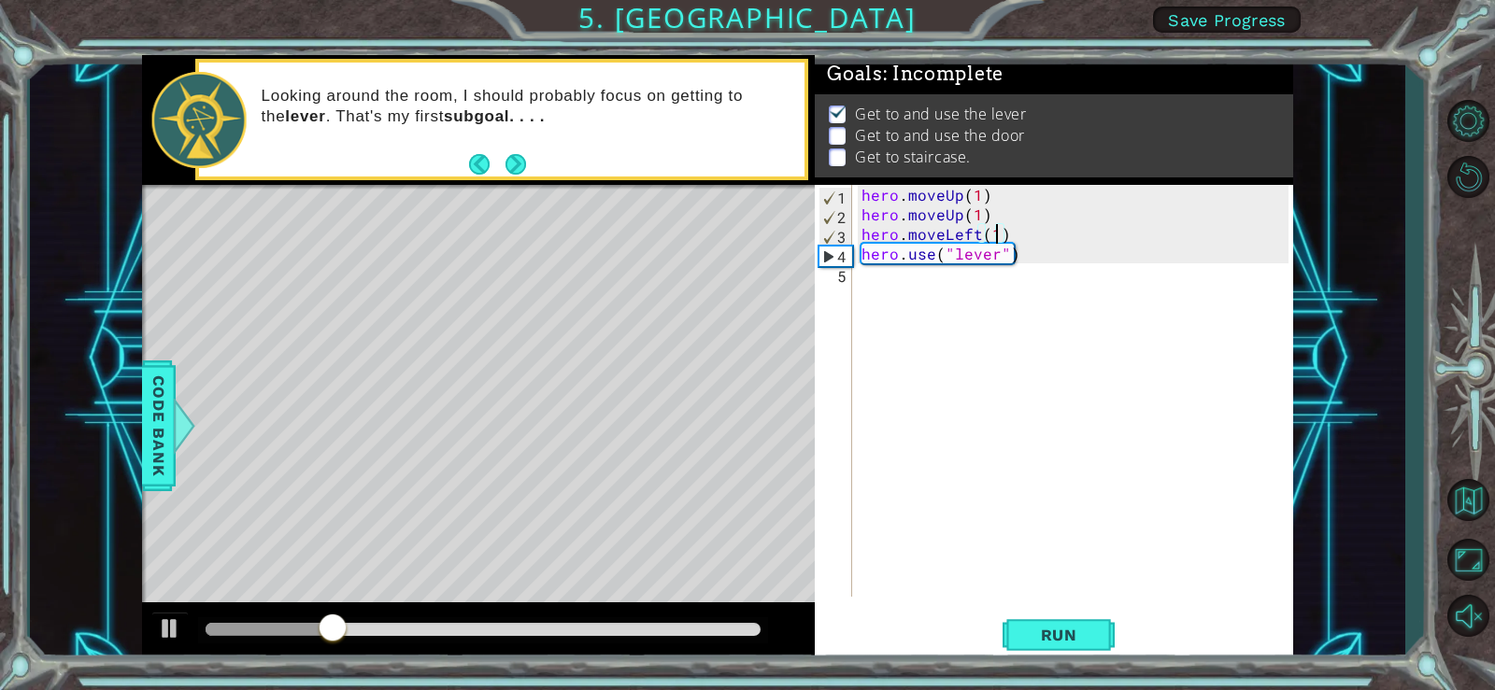
click at [892, 280] on div "hero . moveUp ( 1 ) hero . moveUp ( 1 ) hero . moveLeft ( 1 ) hero . use ( "lev…" at bounding box center [1078, 410] width 440 height 451
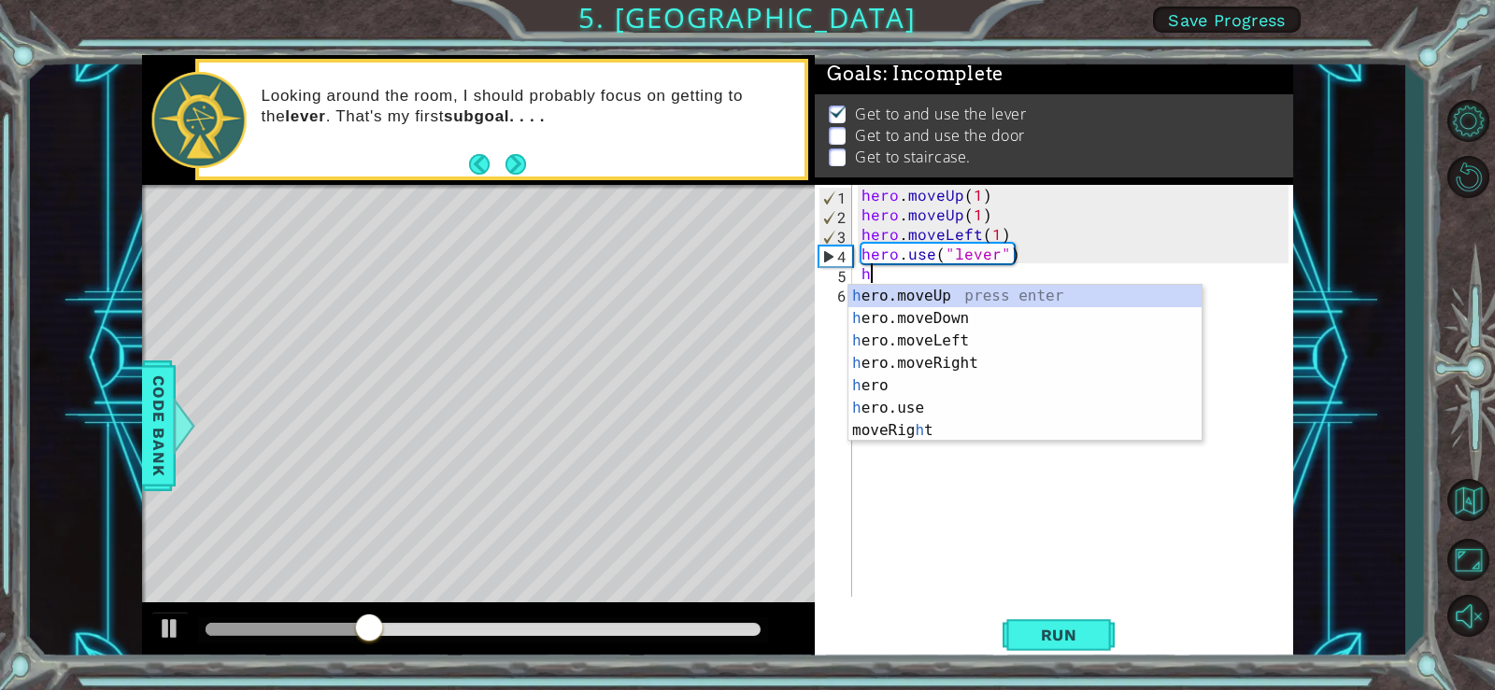
type textarea "he"
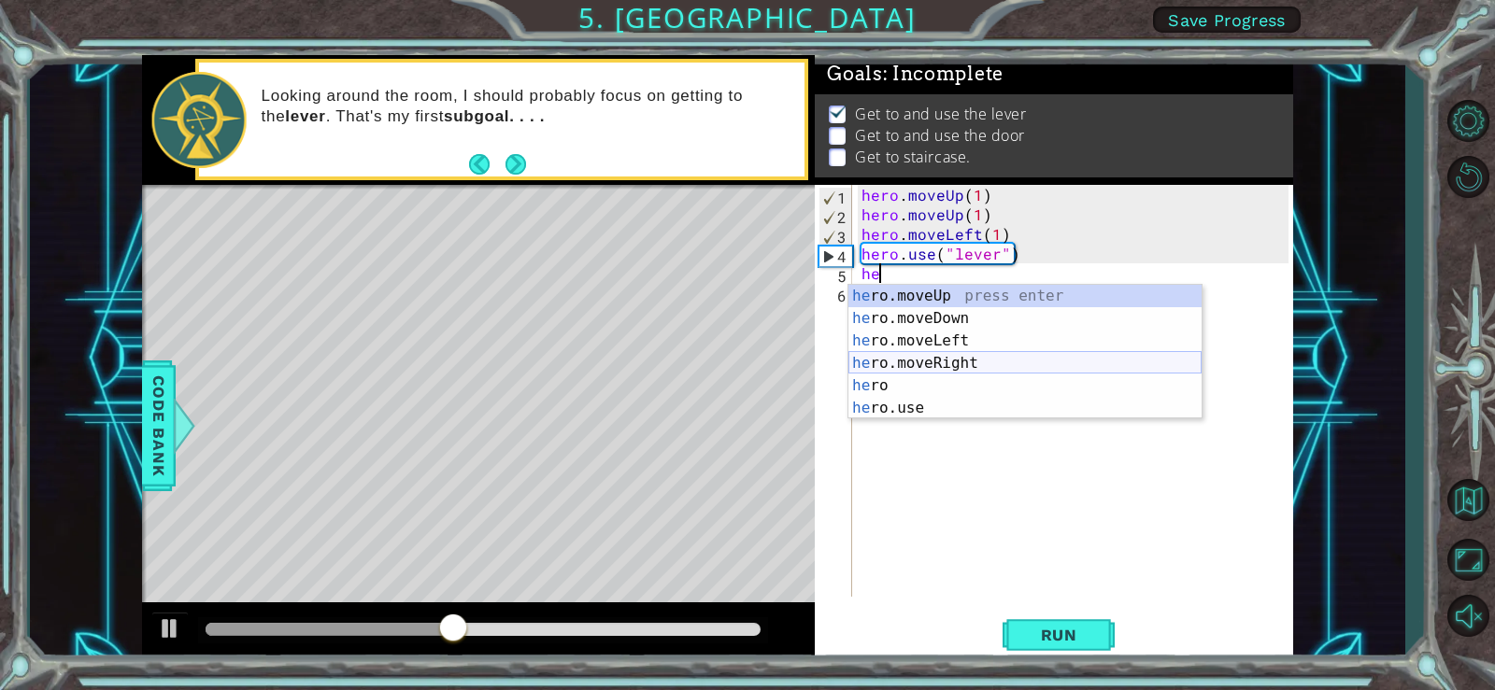
click at [978, 364] on div "he ro.moveUp press enter he ro.moveDown press enter he ro.moveLeft press enter …" at bounding box center [1024, 374] width 353 height 179
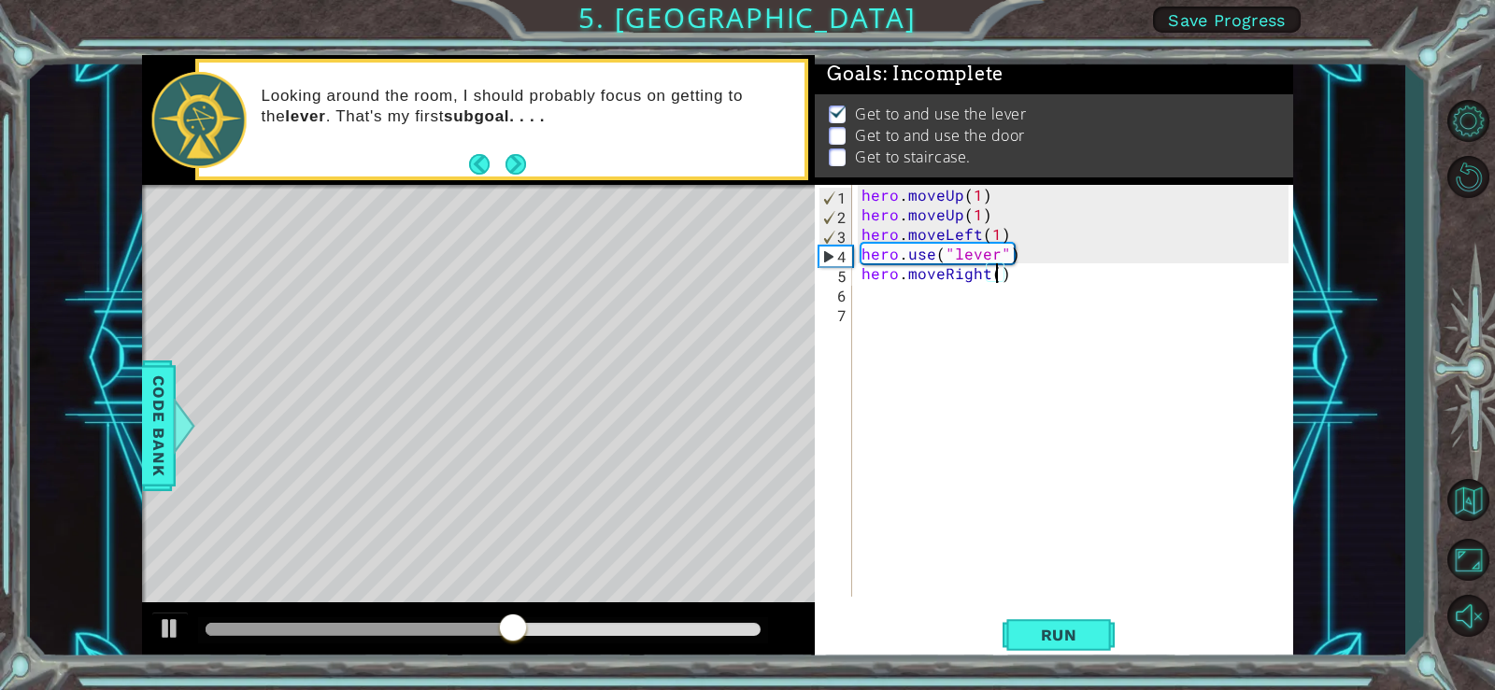
click at [998, 278] on div "hero . moveUp ( 1 ) hero . moveUp ( 1 ) hero . moveLeft ( 1 ) hero . use ( "lev…" at bounding box center [1078, 410] width 440 height 451
type textarea "hero.moveRight(3)"
click at [902, 301] on div "hero . moveUp ( 1 ) hero . moveUp ( 1 ) hero . moveLeft ( 1 ) hero . use ( "lev…" at bounding box center [1078, 410] width 440 height 451
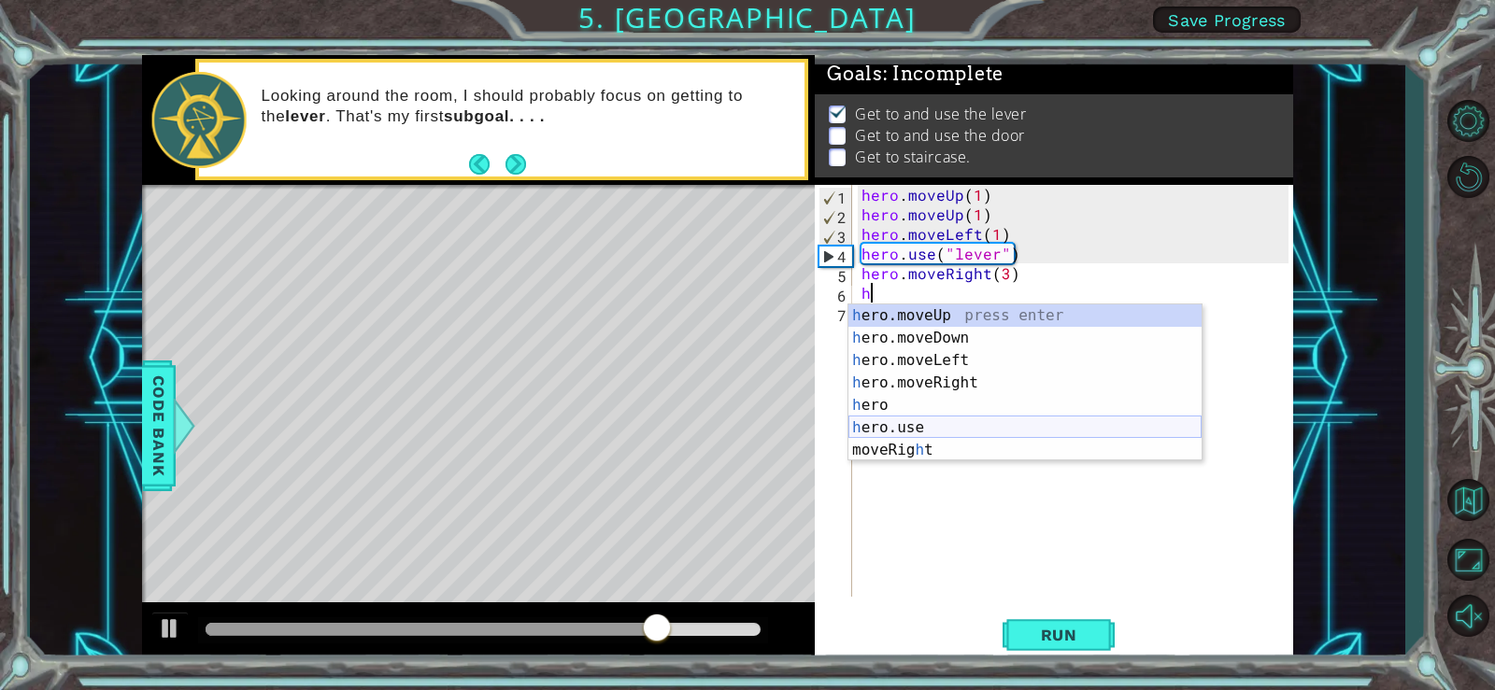
click at [928, 431] on div "h ero.moveUp press enter h ero.moveDown press enter h ero.moveLeft press enter …" at bounding box center [1024, 406] width 353 height 202
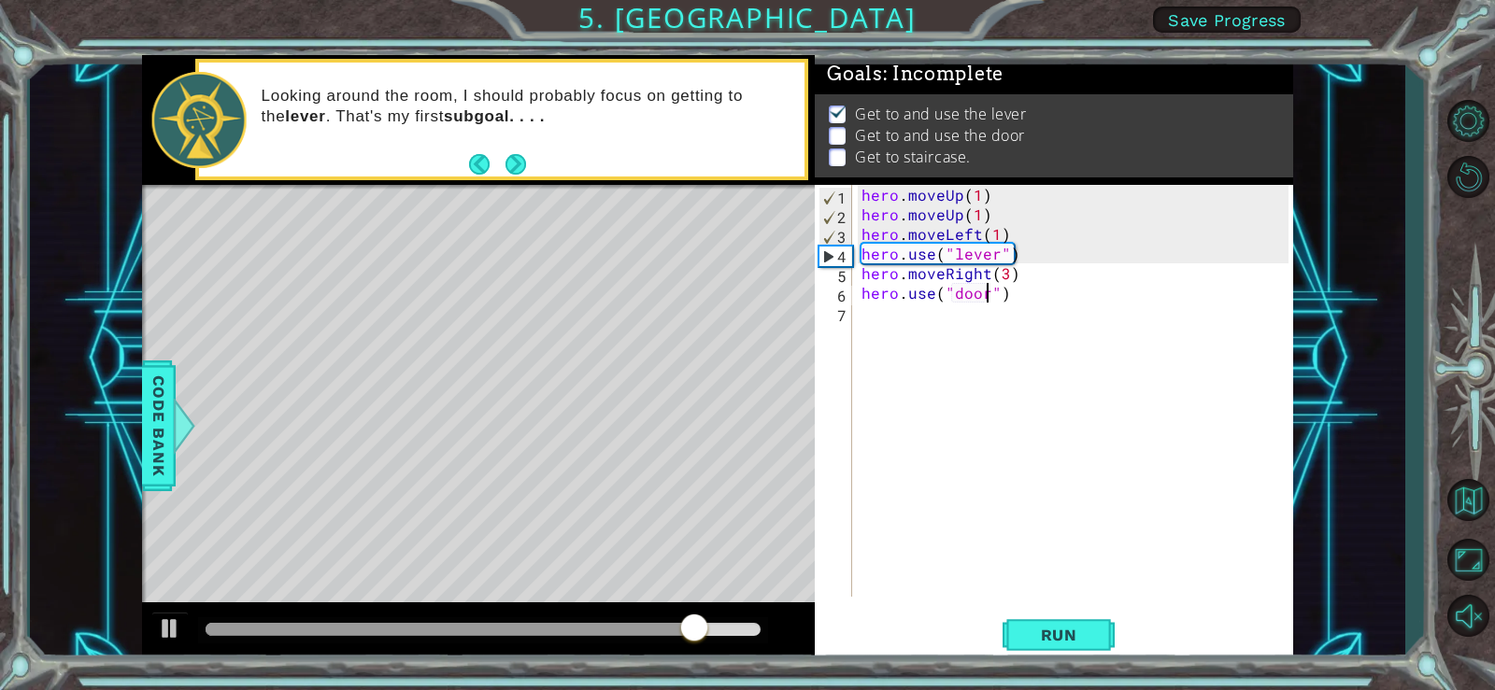
scroll to position [0, 8]
type textarea "hero.use("door")"
click at [1056, 629] on span "Run" at bounding box center [1059, 635] width 74 height 19
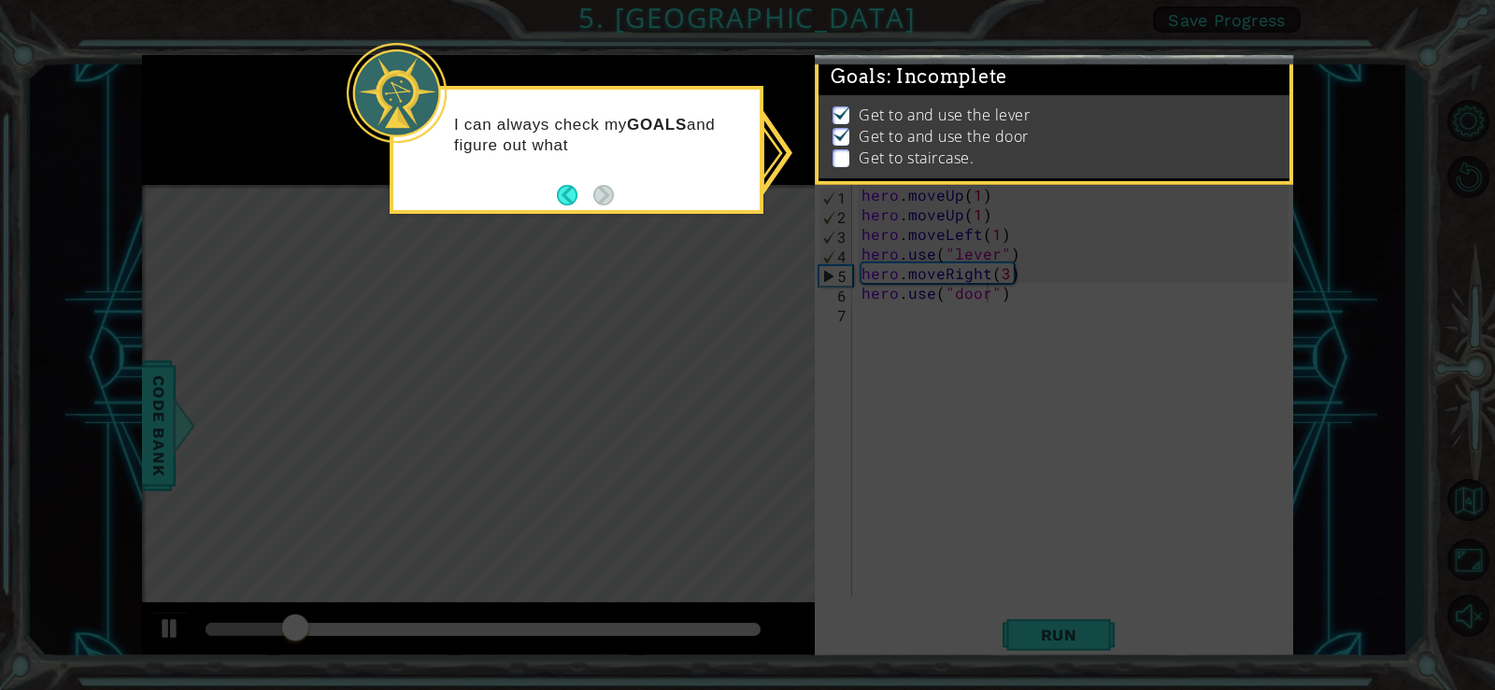
drag, startPoint x: 646, startPoint y: 262, endPoint x: 640, endPoint y: 248, distance: 14.6
click at [645, 262] on icon at bounding box center [747, 345] width 1495 height 690
click at [574, 189] on button "Back" at bounding box center [575, 195] width 36 height 21
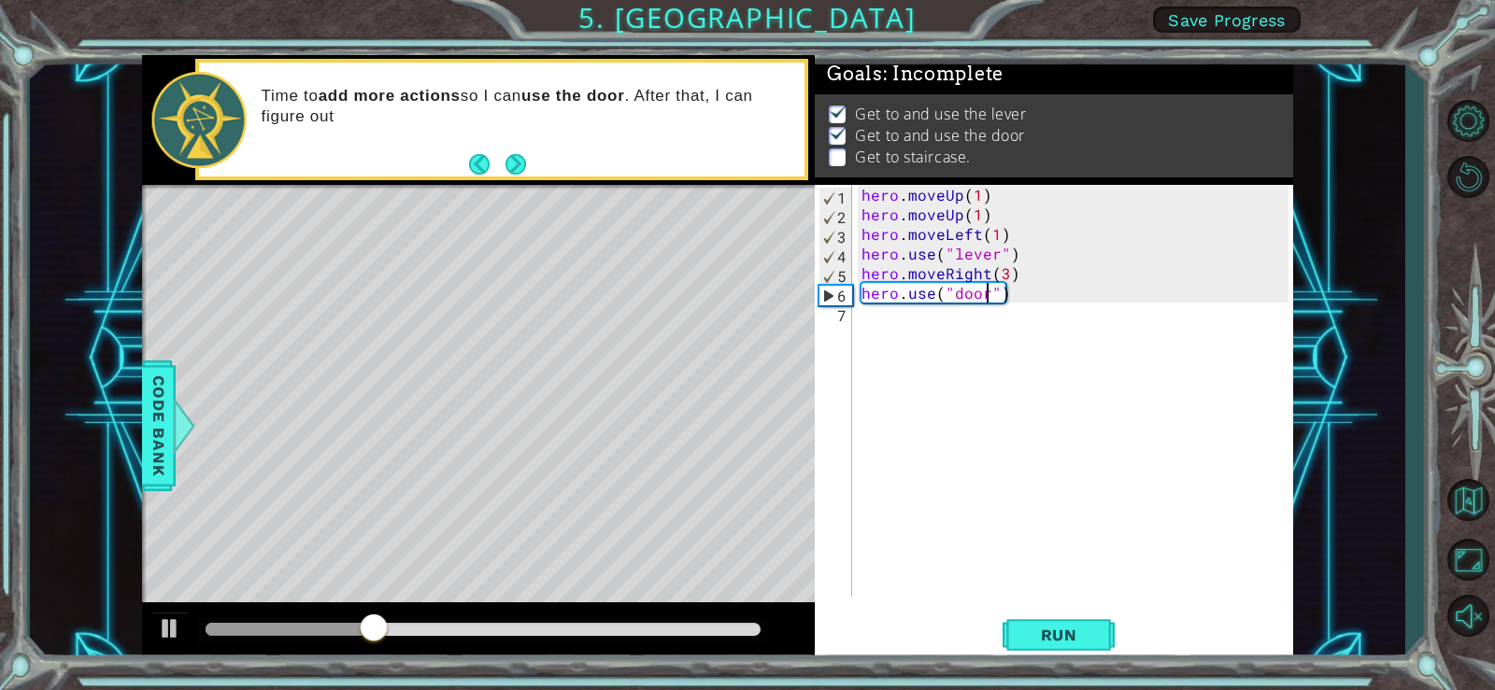
click at [892, 311] on div "hero . moveUp ( 1 ) hero . moveUp ( 1 ) hero . moveLeft ( 1 ) hero . use ( "lev…" at bounding box center [1078, 410] width 440 height 451
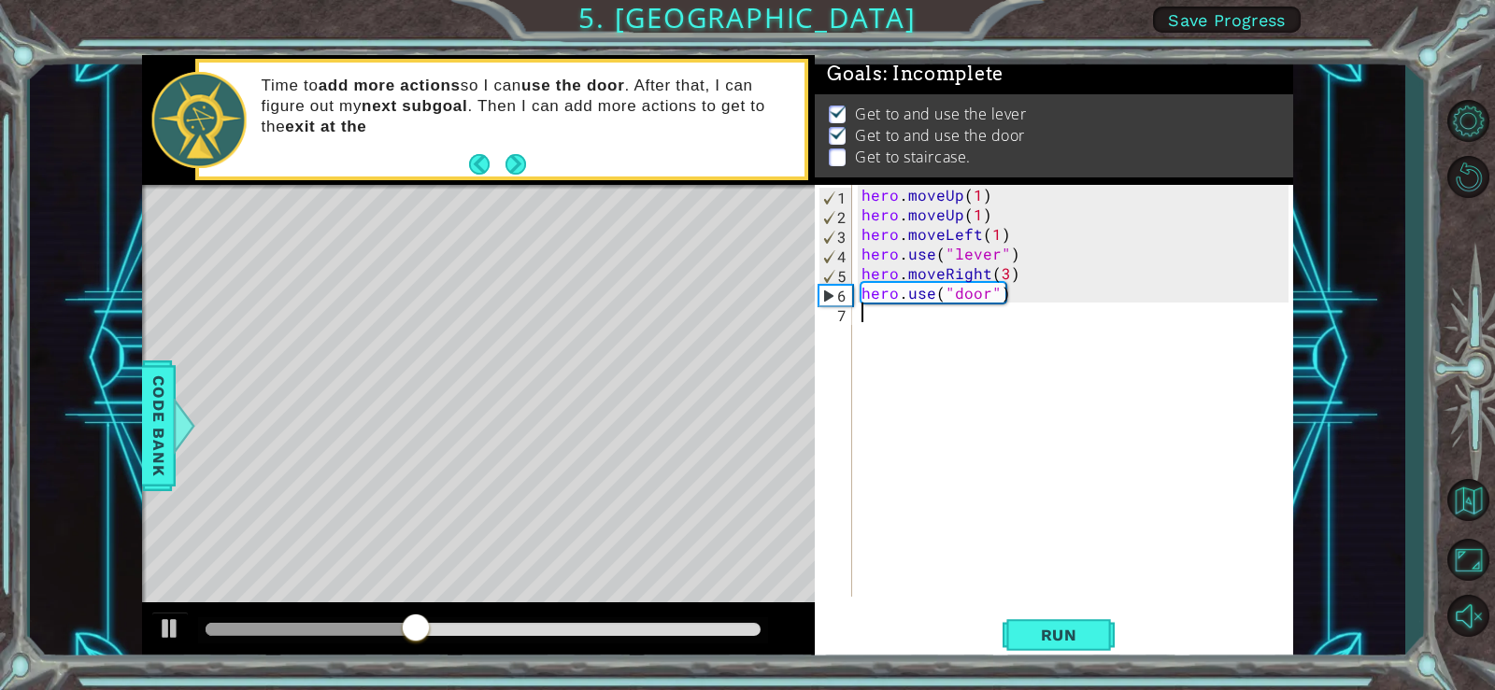
type textarea "h"
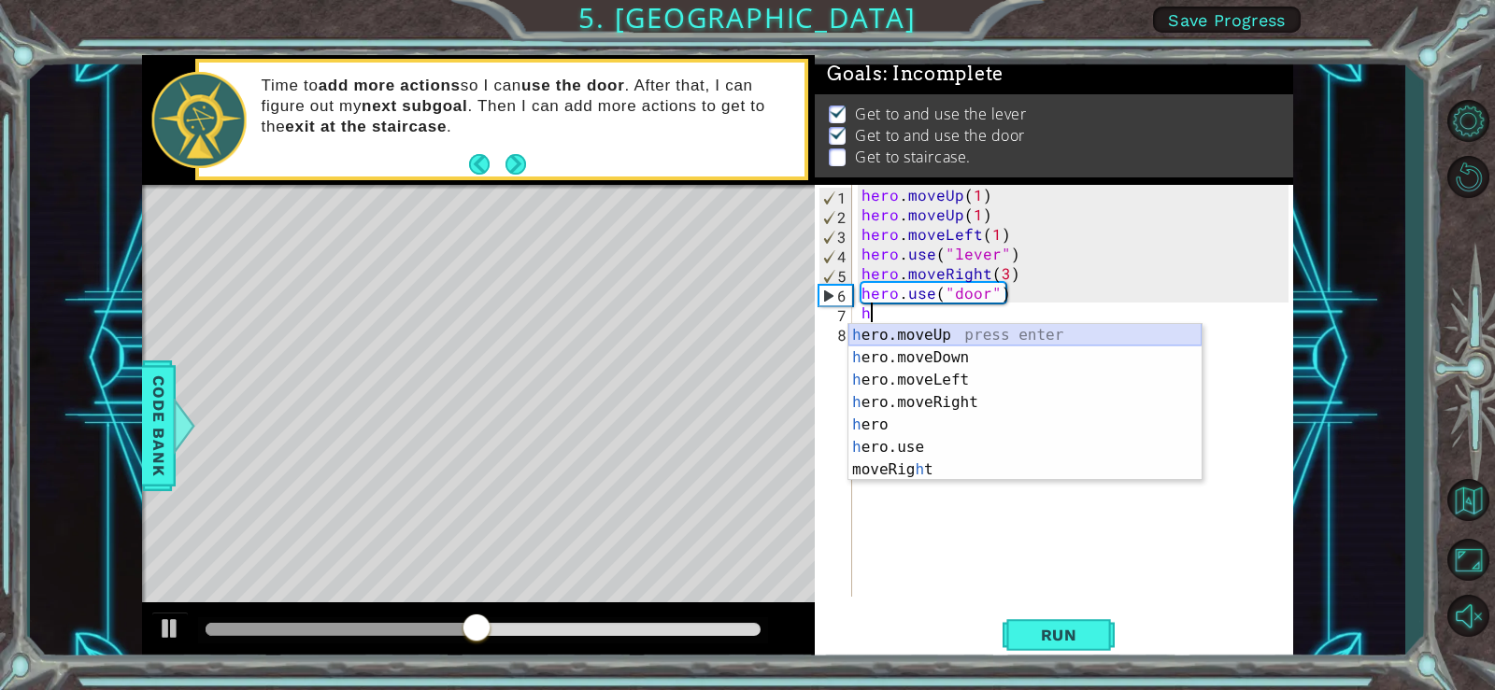
click at [967, 325] on div "h ero.moveUp press enter h ero.moveDown press enter h ero.moveLeft press enter …" at bounding box center [1024, 425] width 353 height 202
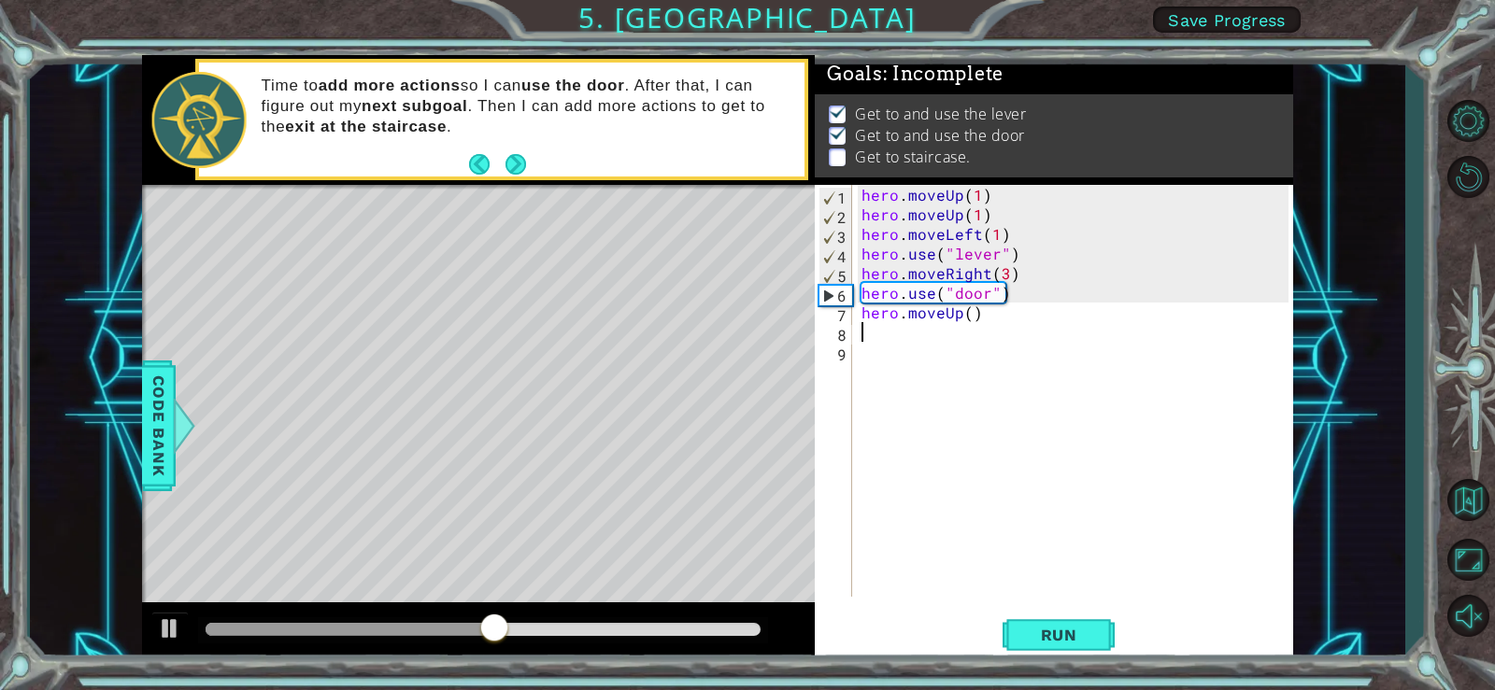
click at [966, 317] on div "hero . moveUp ( 1 ) hero . moveUp ( 1 ) hero . moveLeft ( 1 ) hero . use ( "lev…" at bounding box center [1078, 410] width 440 height 451
click at [957, 315] on div "hero . moveUp ( 1 ) hero . moveUp ( 1 ) hero . moveLeft ( 1 ) hero . use ( "lev…" at bounding box center [1078, 410] width 440 height 451
type textarea "hero.moveUp(2)"
click at [868, 333] on div "hero . moveUp ( 1 ) hero . moveUp ( 1 ) hero . moveLeft ( 1 ) hero . use ( "lev…" at bounding box center [1078, 410] width 440 height 451
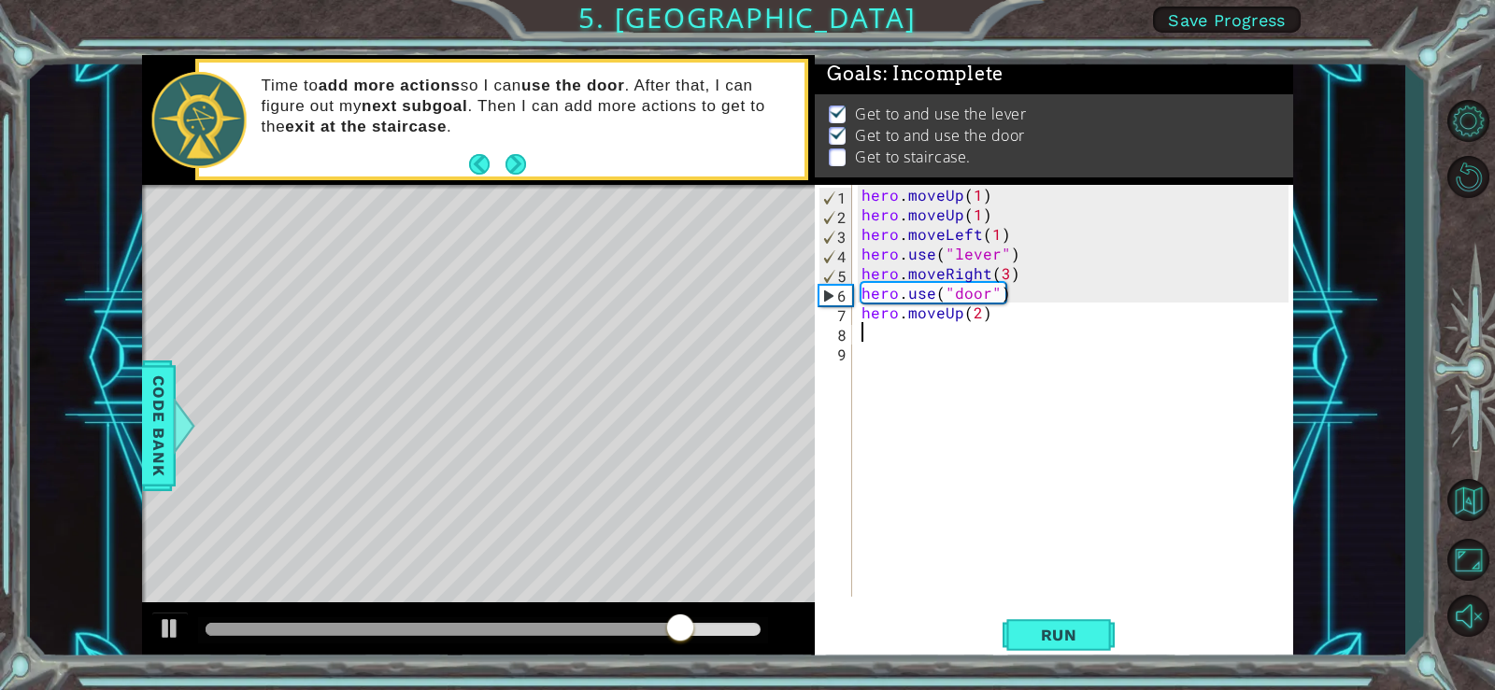
scroll to position [0, 0]
type textarea "h"
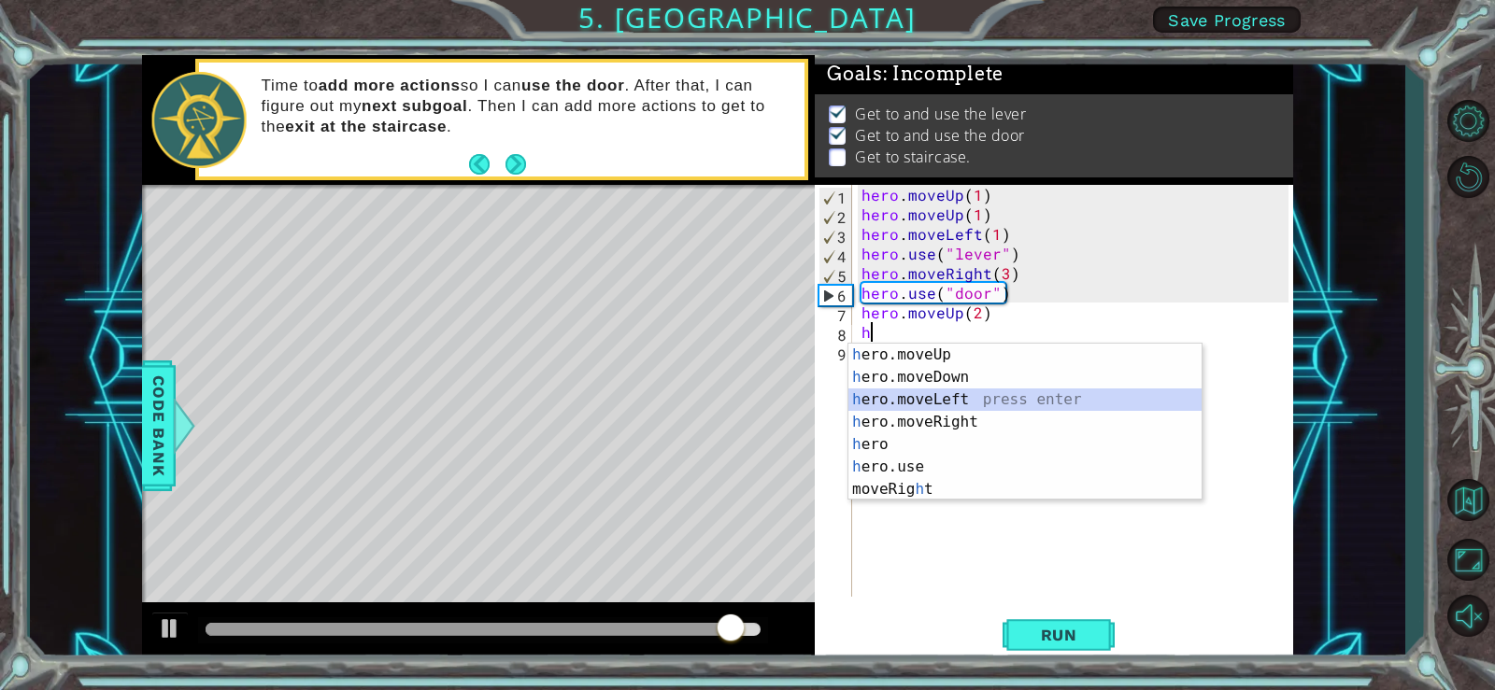
click at [964, 405] on div "h ero.moveUp press enter h ero.moveDown press enter h ero.moveLeft press enter …" at bounding box center [1024, 445] width 353 height 202
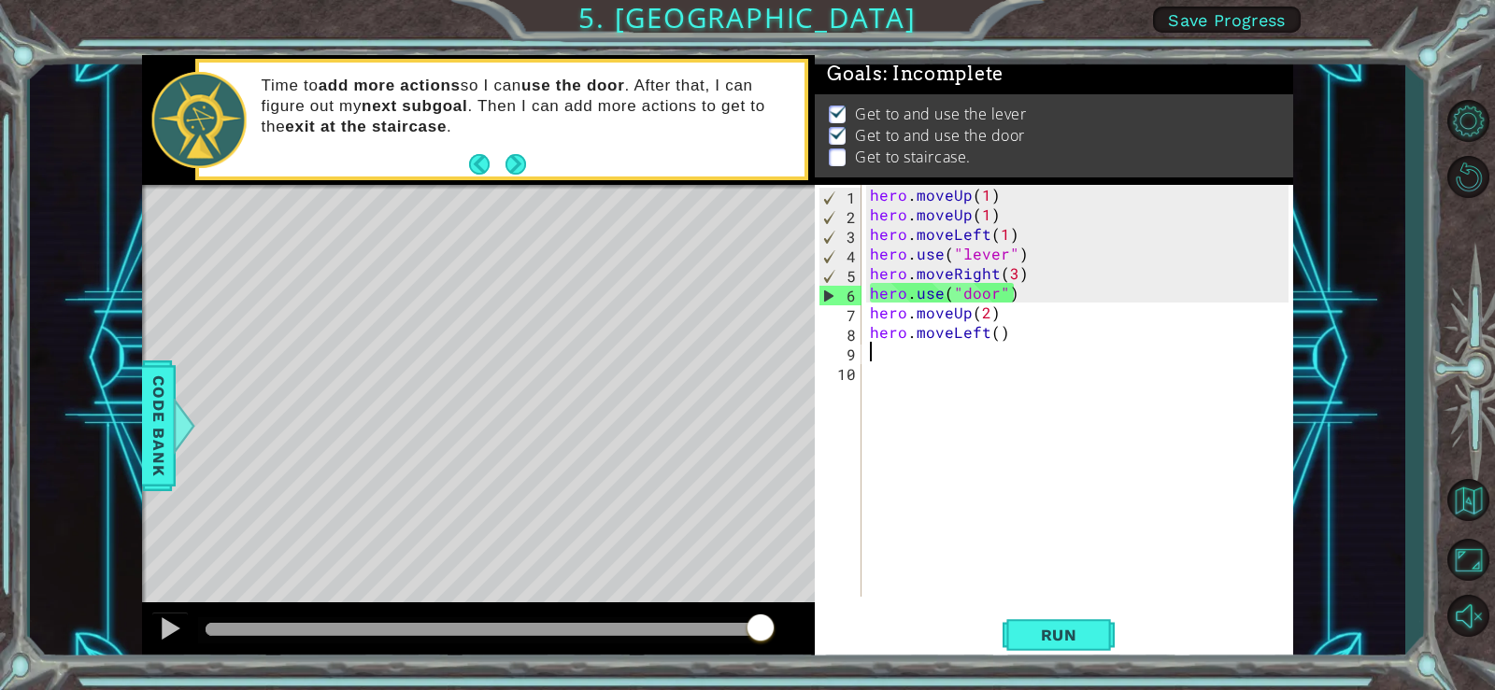
click at [985, 331] on div "hero . moveUp ( 1 ) hero . moveUp ( 1 ) hero . moveLeft ( 1 ) hero . use ( "lev…" at bounding box center [1082, 410] width 432 height 451
click at [994, 339] on div "hero . moveUp ( 1 ) hero . moveUp ( 1 ) hero . moveLeft ( 1 ) hero . use ( "lev…" at bounding box center [1082, 410] width 432 height 451
type textarea "hero.moveLeft(3)"
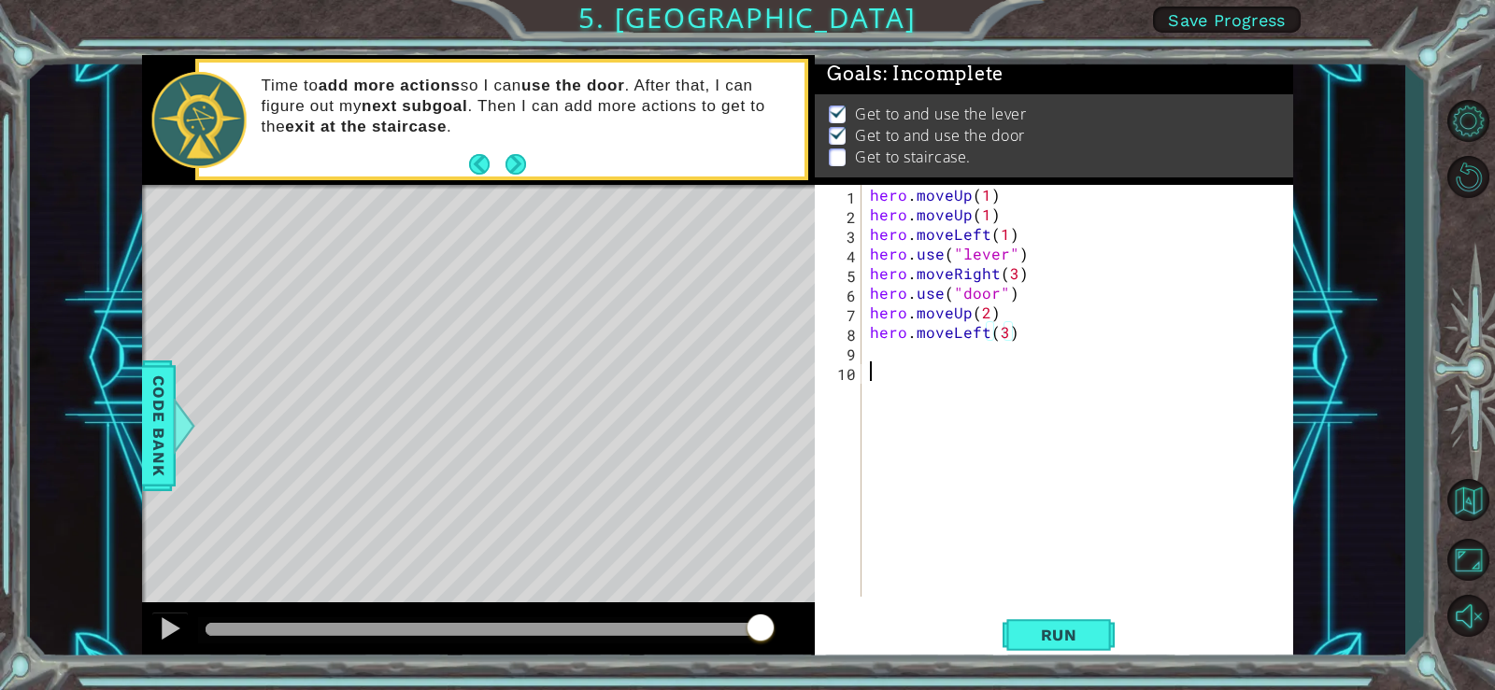
click at [881, 363] on div "hero . moveUp ( 1 ) hero . moveUp ( 1 ) hero . moveLeft ( 1 ) hero . use ( "lev…" at bounding box center [1082, 410] width 432 height 451
click at [880, 355] on div "hero . moveUp ( 1 ) hero . moveUp ( 1 ) hero . moveLeft ( 1 ) hero . use ( "lev…" at bounding box center [1082, 410] width 432 height 451
type textarea "j"
type textarea "h"
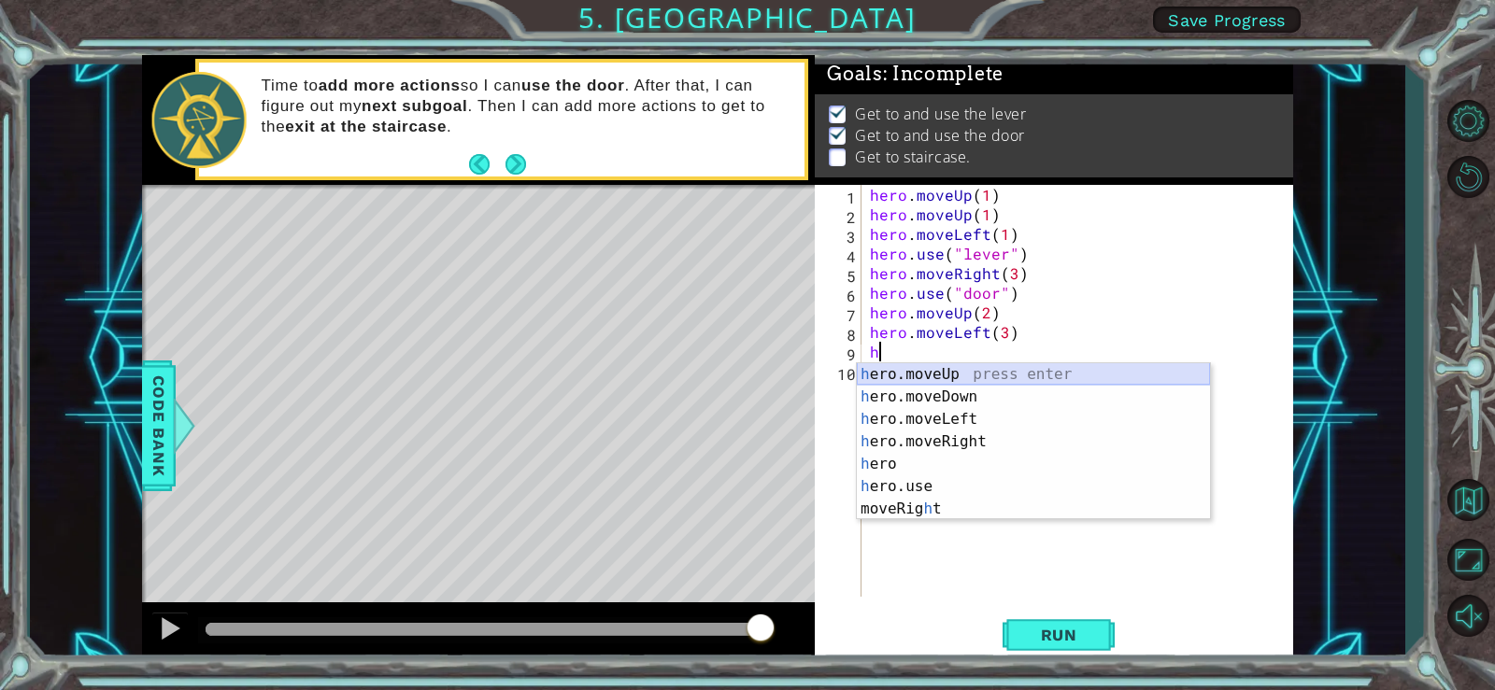
click at [1056, 373] on div "h ero.moveUp press enter h ero.moveDown press enter h ero.moveLeft press enter …" at bounding box center [1033, 464] width 353 height 202
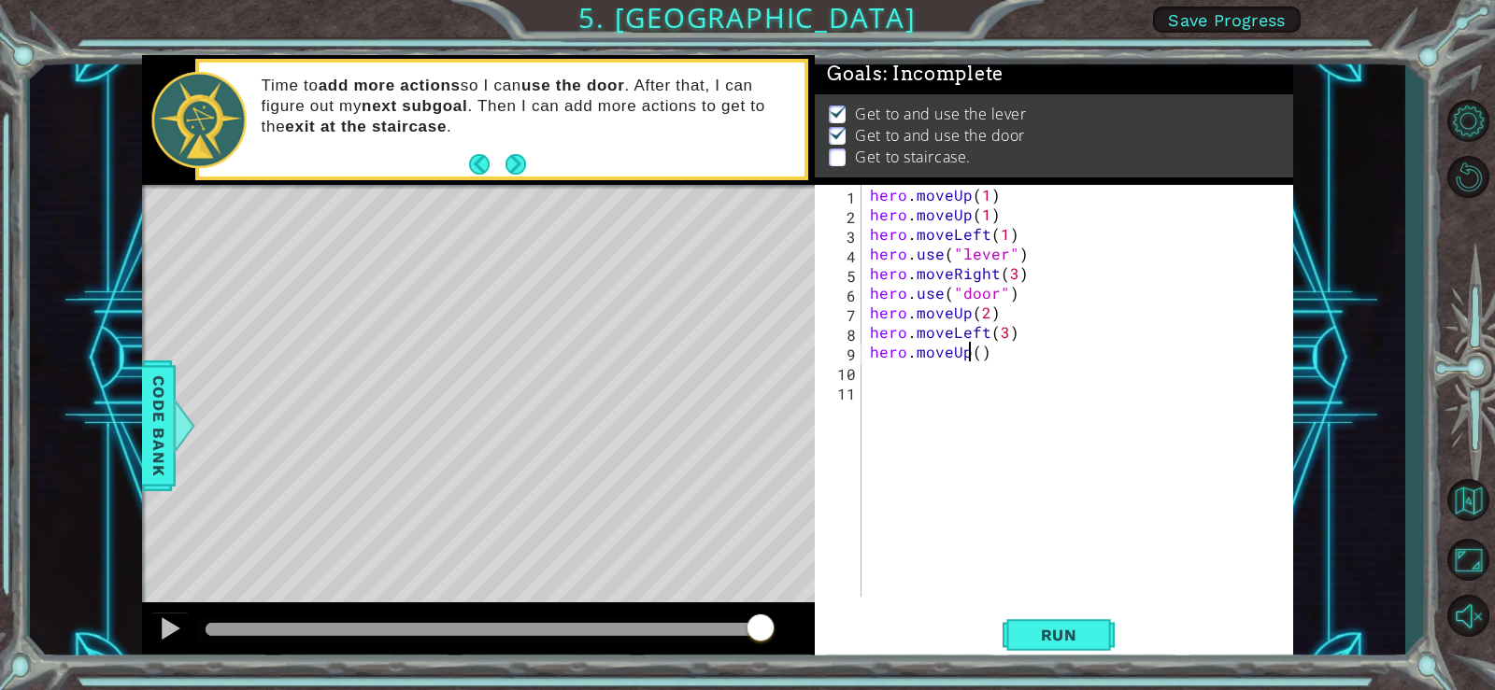
click at [971, 351] on div "hero . moveUp ( 1 ) hero . moveUp ( 1 ) hero . moveLeft ( 1 ) hero . use ( "lev…" at bounding box center [1082, 410] width 432 height 451
click at [976, 346] on div "hero . moveUp ( 1 ) hero . moveUp ( 1 ) hero . moveLeft ( 1 ) hero . use ( "lev…" at bounding box center [1082, 410] width 432 height 451
type textarea "hero.moveUp(1)"
click at [1070, 631] on span "Run" at bounding box center [1059, 635] width 74 height 19
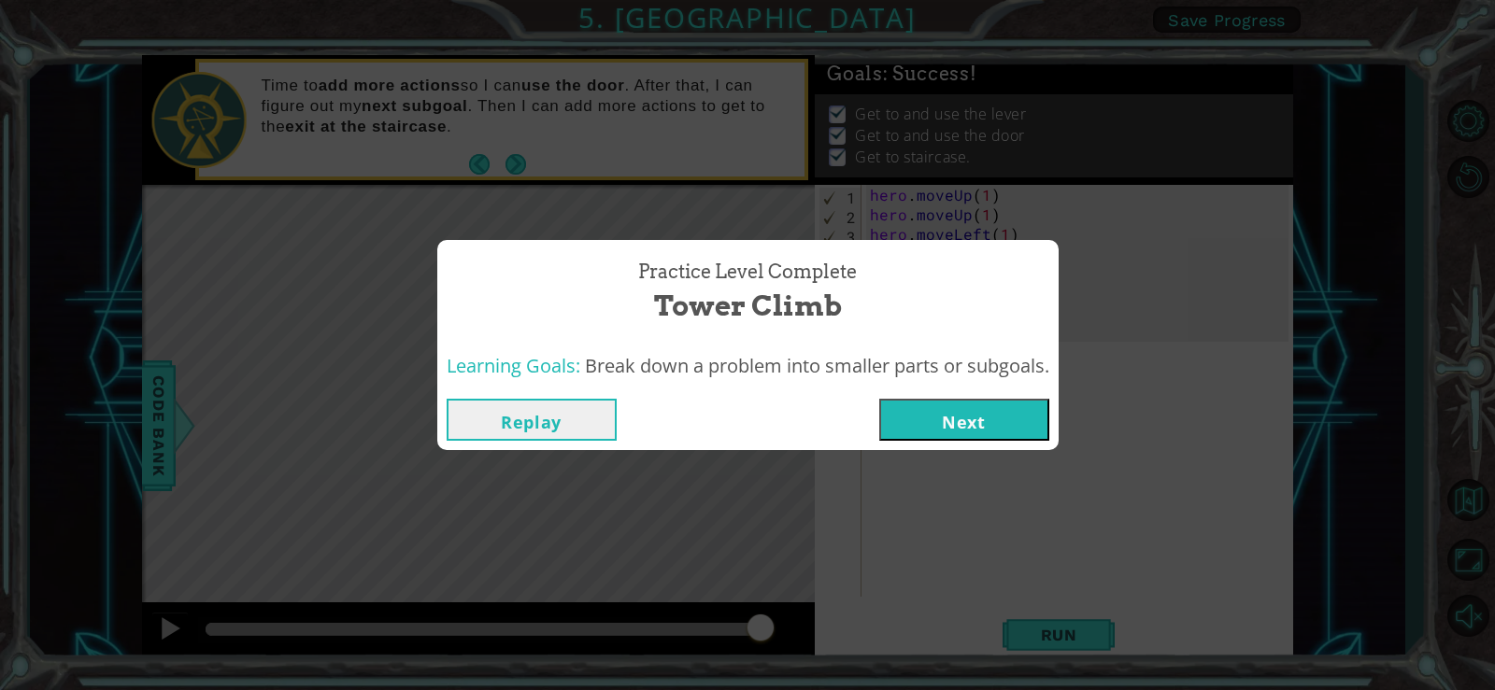
click at [961, 431] on button "Next" at bounding box center [964, 420] width 170 height 42
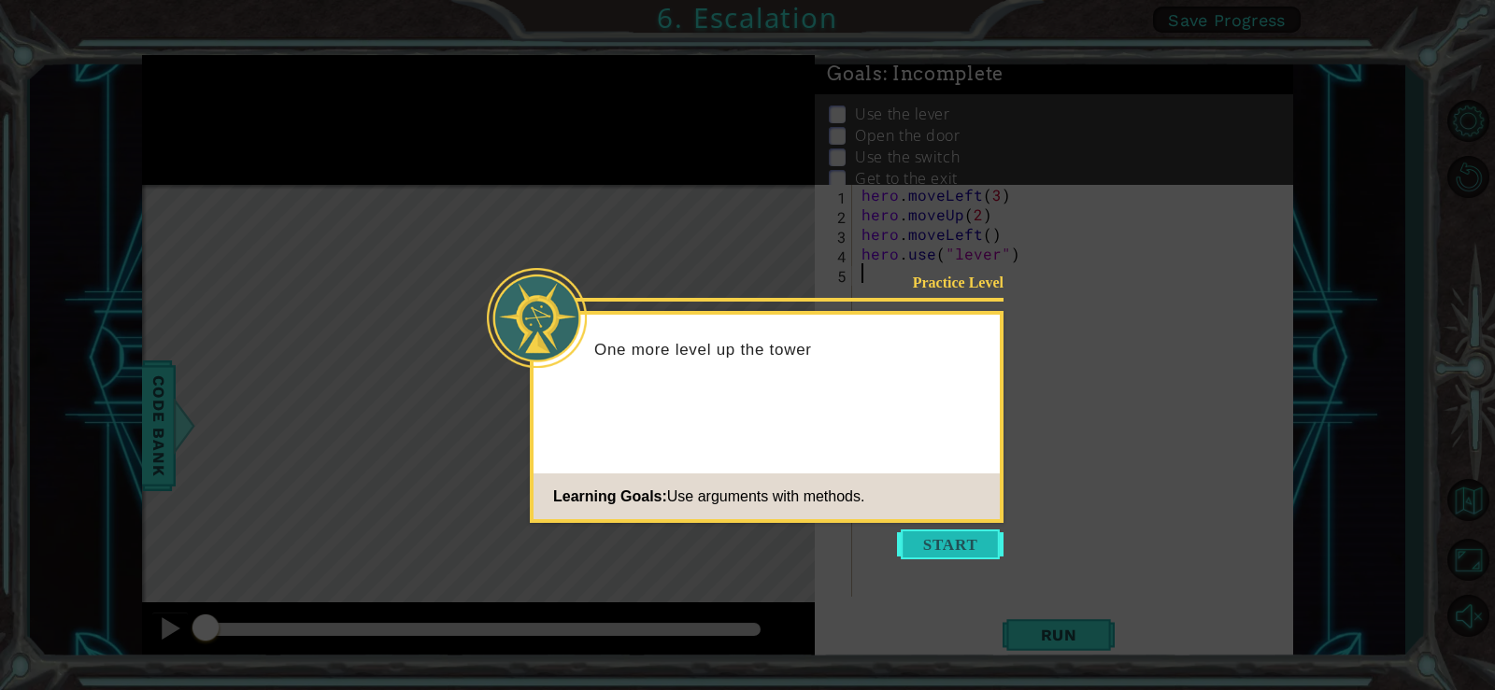
click at [945, 547] on button "Start" at bounding box center [950, 545] width 106 height 30
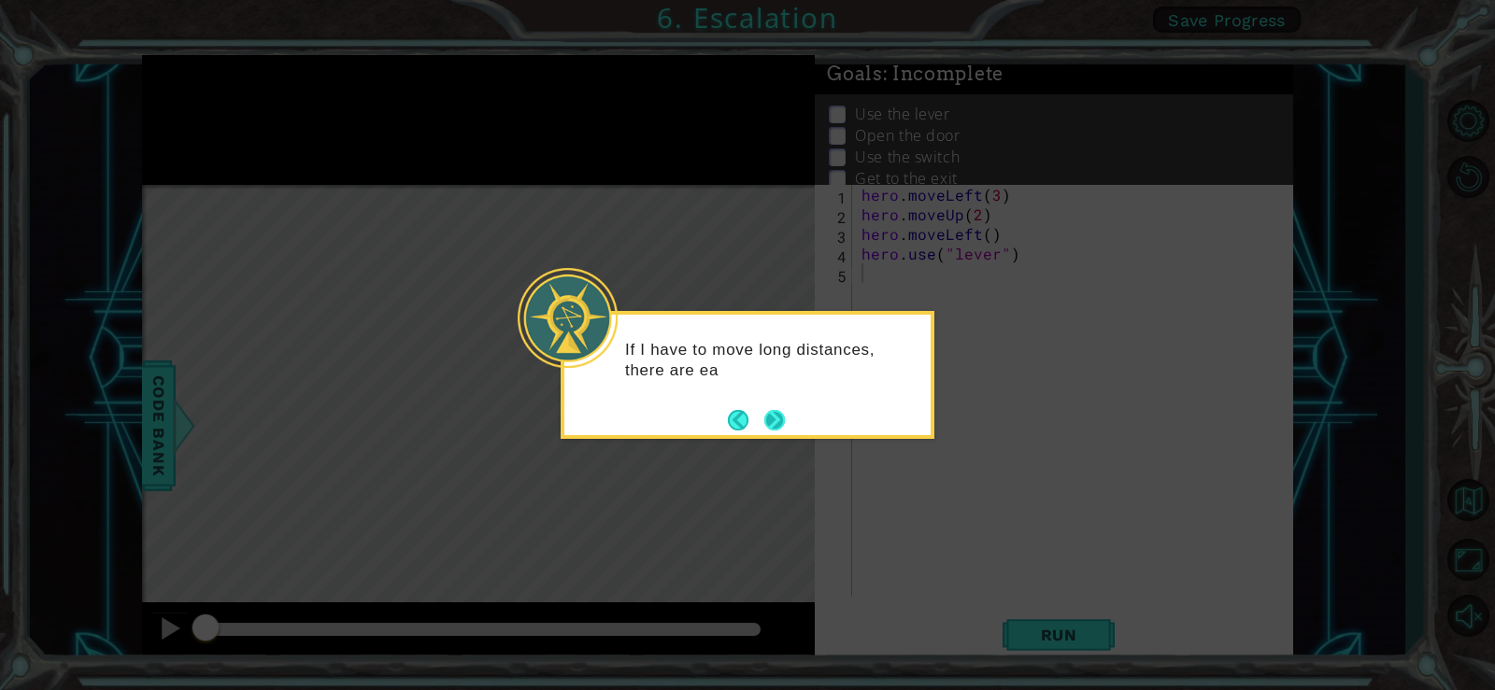
click at [761, 426] on button "Next" at bounding box center [774, 420] width 26 height 26
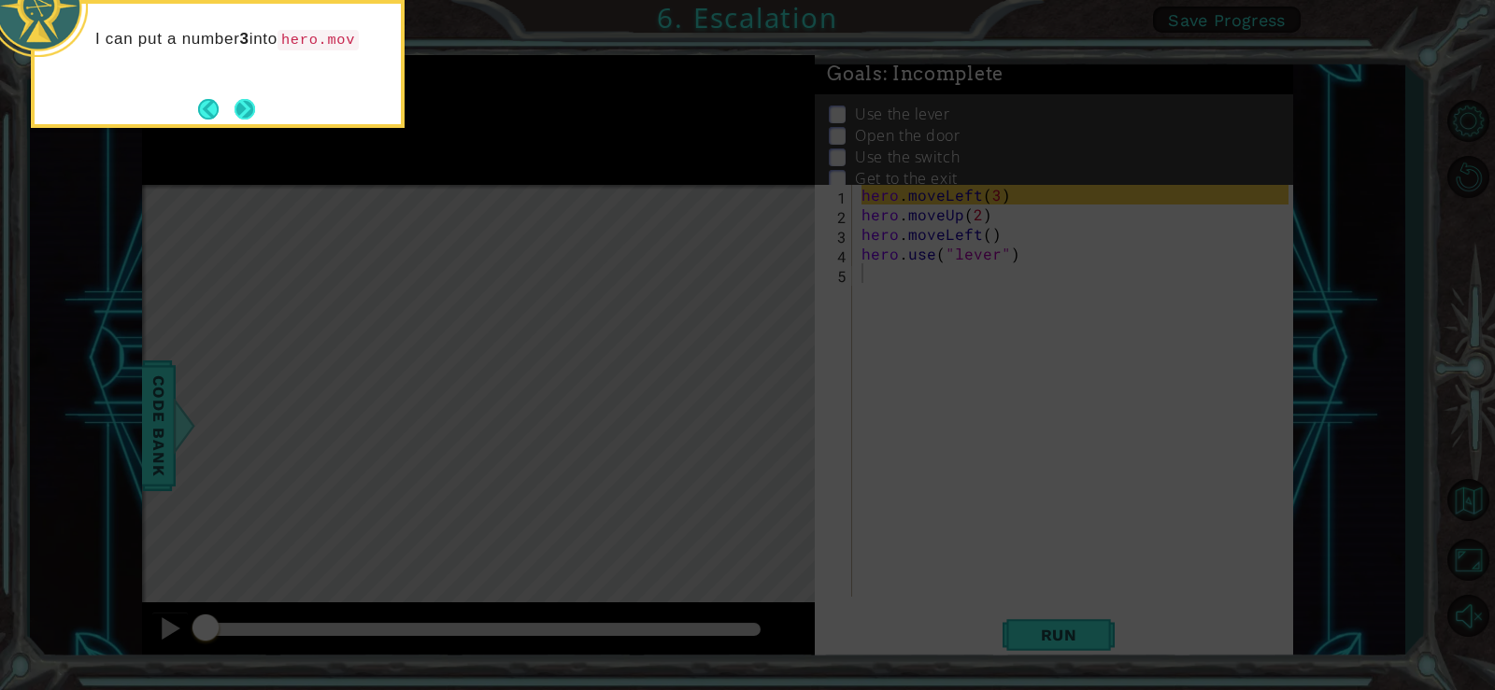
click at [248, 109] on button "Next" at bounding box center [244, 108] width 21 height 21
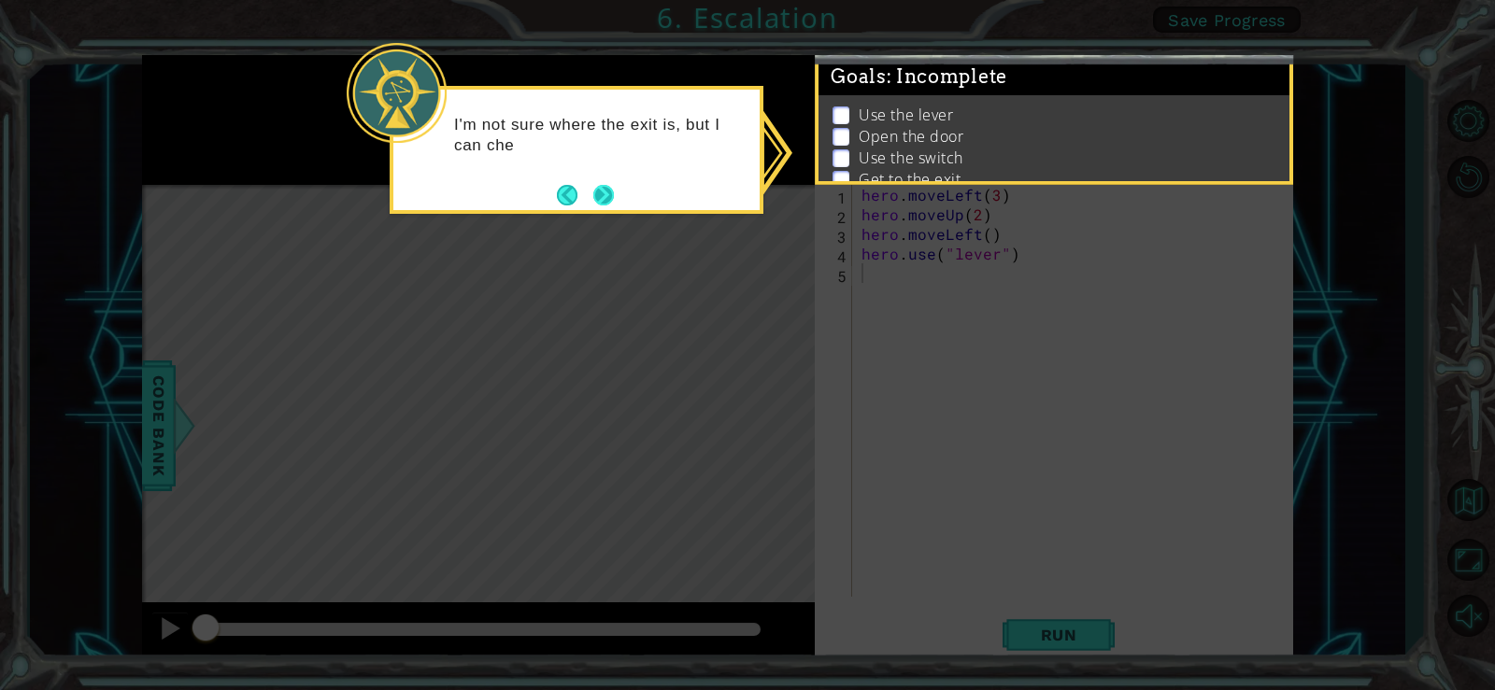
click at [604, 191] on button "Next" at bounding box center [603, 194] width 21 height 21
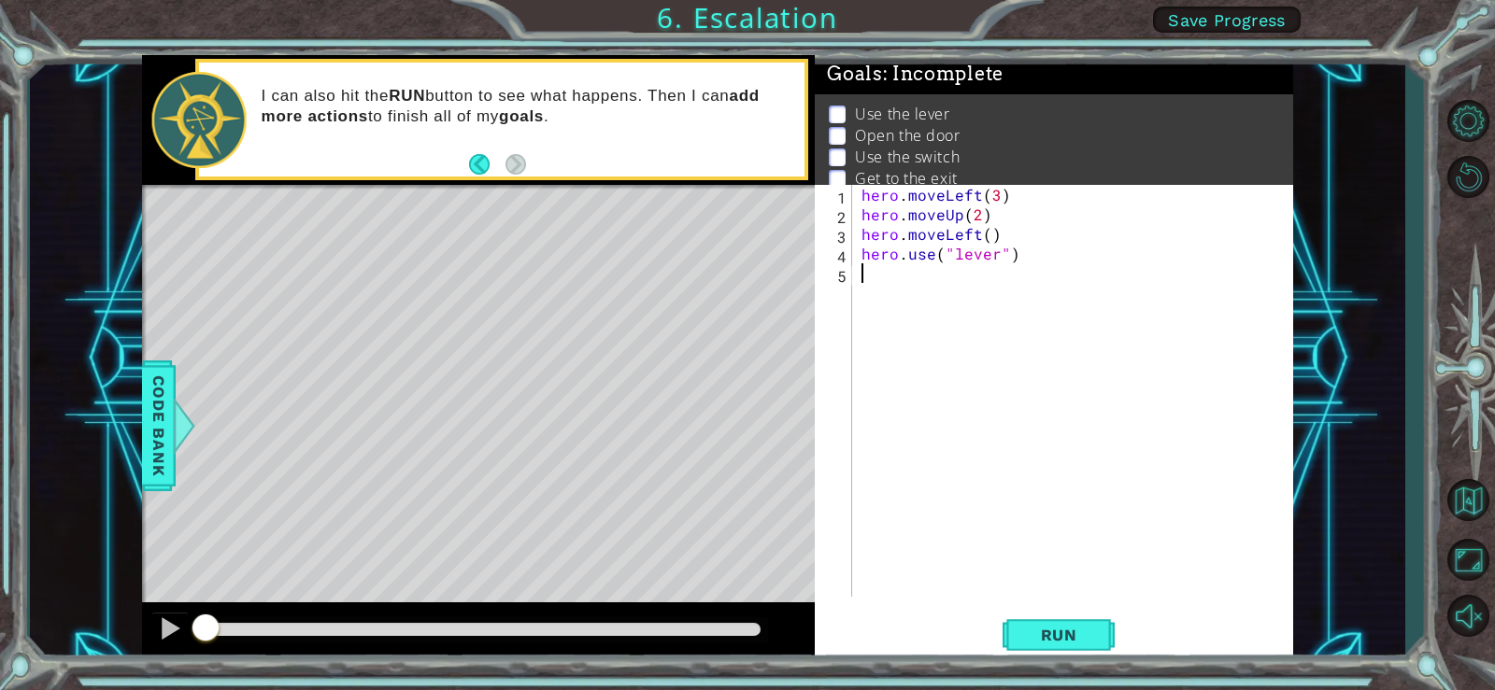
click at [986, 236] on div "hero . moveLeft ( 3 ) hero . moveUp ( 2 ) hero . moveLeft ( ) hero . use ( "lev…" at bounding box center [1078, 410] width 440 height 451
type textarea "hero.moveLeft(1)"
click at [896, 274] on div "hero . moveLeft ( 3 ) hero . moveUp ( 2 ) hero . moveLeft ( 1 ) hero . use ( "l…" at bounding box center [1078, 410] width 440 height 451
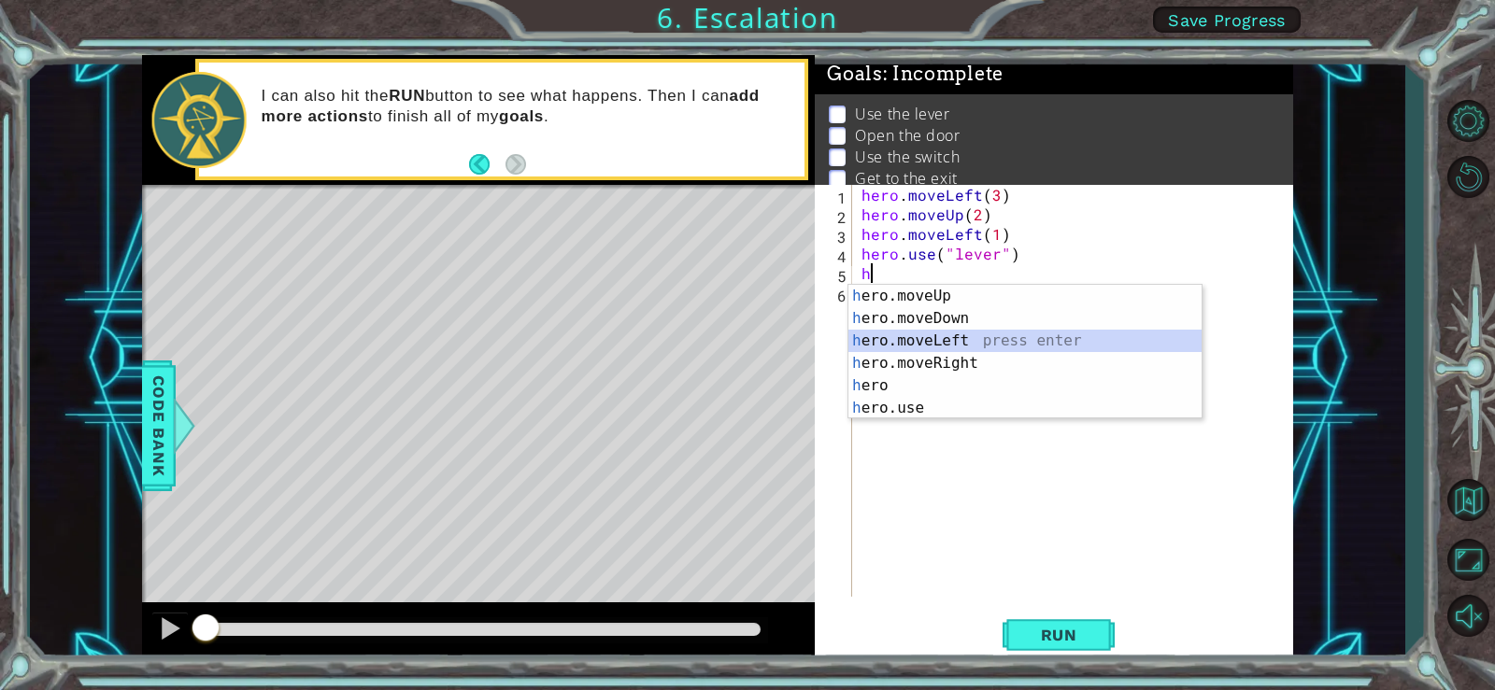
click at [986, 339] on div "h ero.moveUp press enter h ero.moveDown press enter h ero.moveLeft press enter …" at bounding box center [1024, 374] width 353 height 179
type textarea "hero.moveLeft(1)"
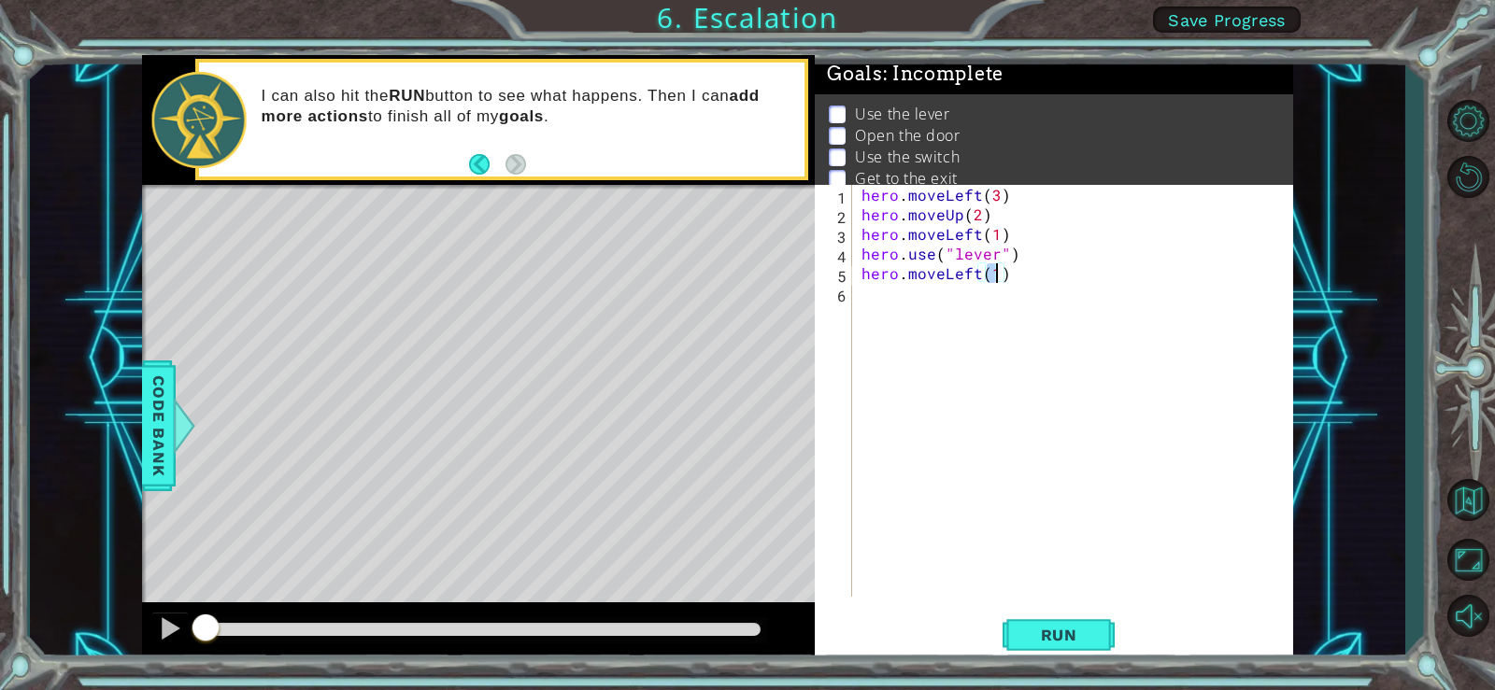
click at [977, 305] on div "hero . moveLeft ( 3 ) hero . moveUp ( 2 ) hero . moveLeft ( 1 ) hero . use ( "l…" at bounding box center [1078, 410] width 440 height 451
type textarea "g"
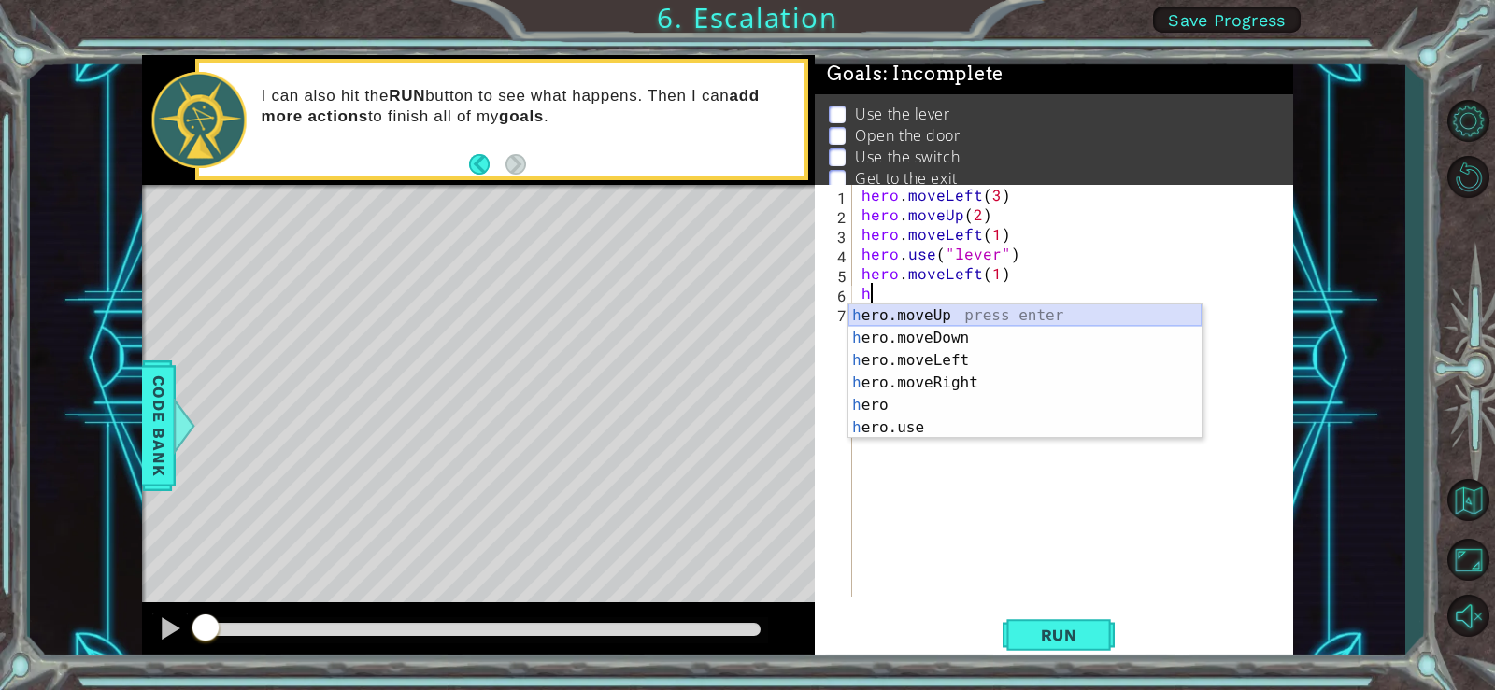
click at [954, 313] on div "h ero.moveUp press enter h ero.moveDown press enter h ero.moveLeft press enter …" at bounding box center [1024, 394] width 353 height 179
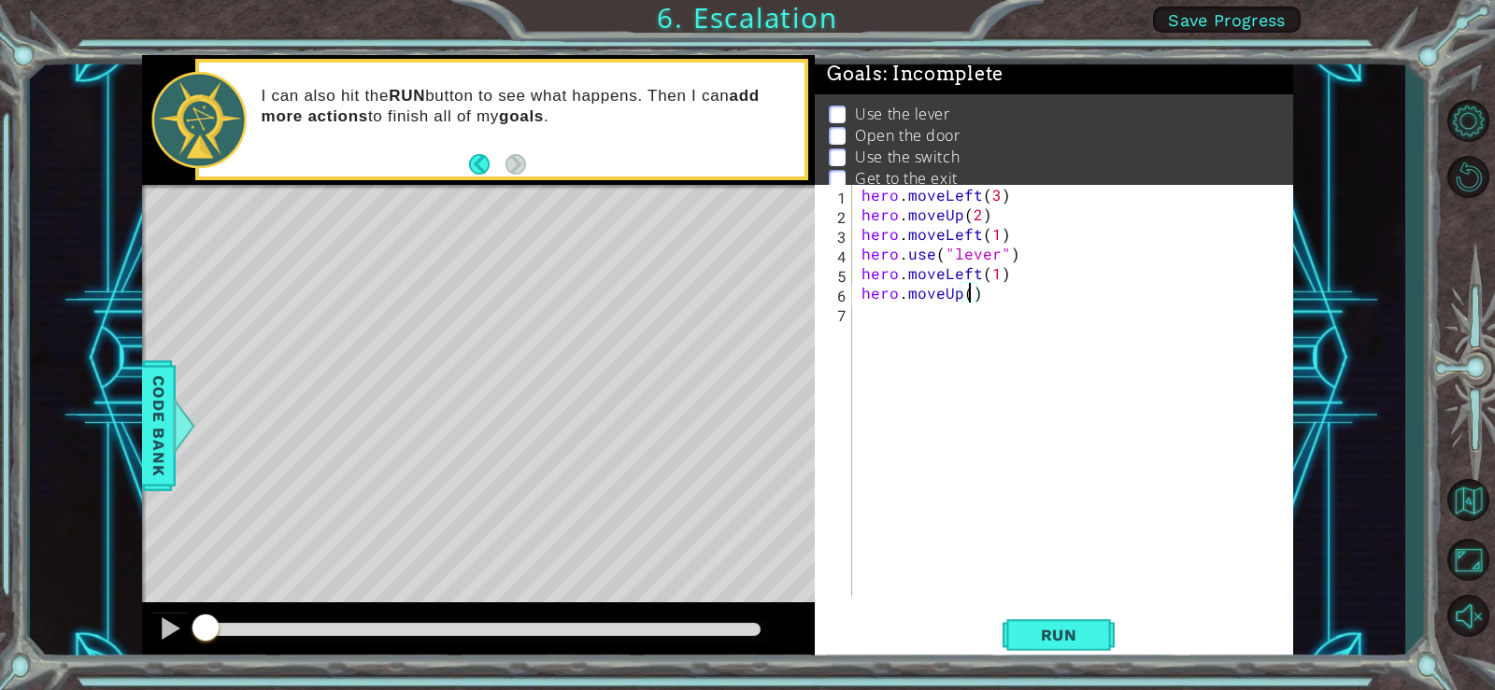
type textarea "hero.moveUp(2)"
click at [885, 321] on div "hero . moveLeft ( 3 ) hero . moveUp ( 2 ) hero . moveLeft ( 1 ) hero . use ( "l…" at bounding box center [1078, 410] width 440 height 451
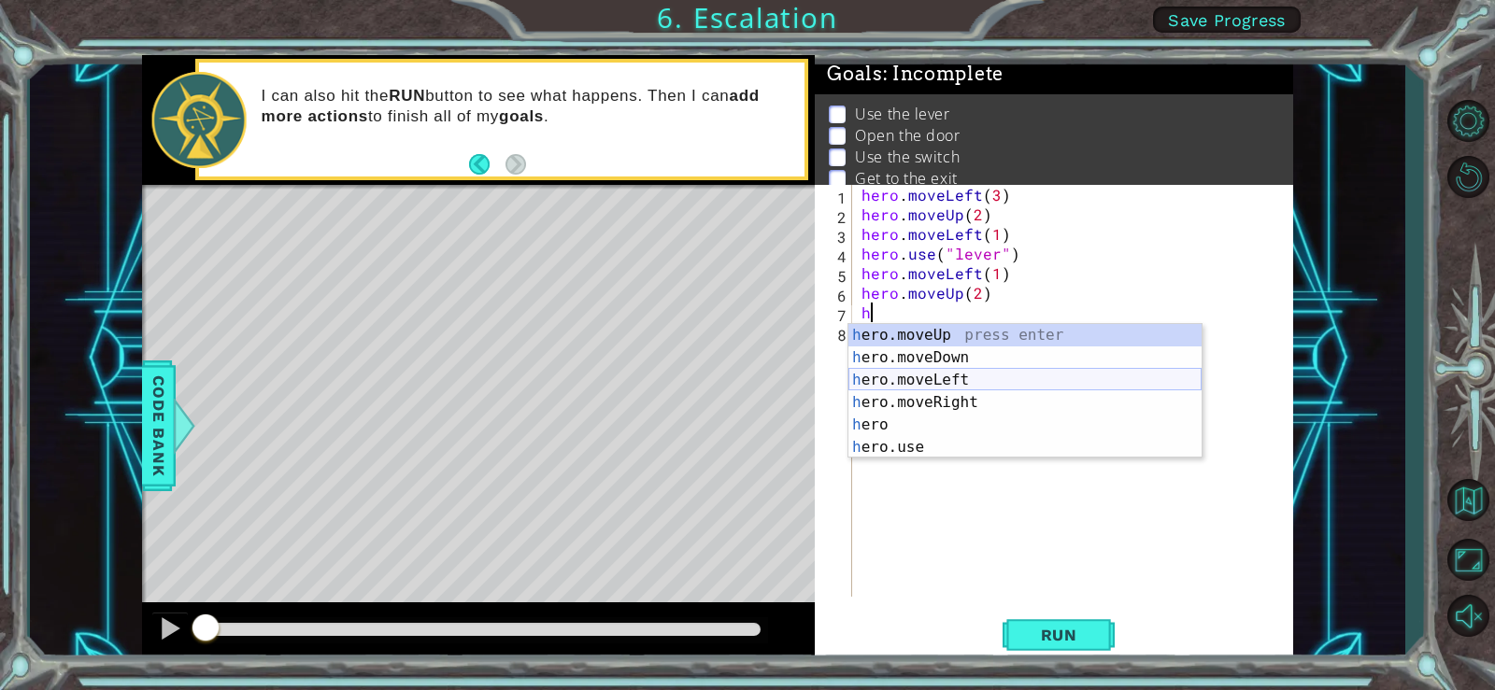
click at [967, 376] on div "h ero.moveUp press enter h ero.moveDown press enter h ero.moveLeft press enter …" at bounding box center [1024, 413] width 353 height 179
type textarea "hero.moveLeft(1)"
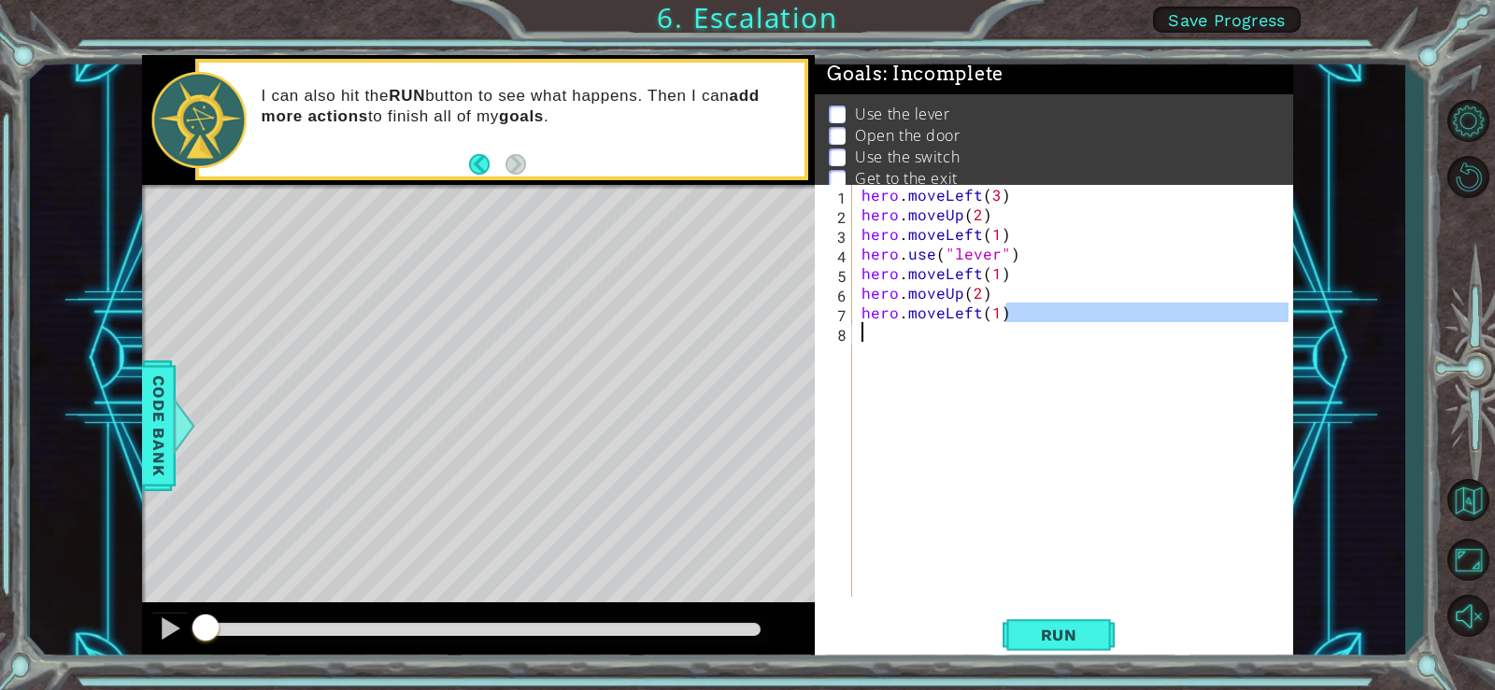
drag, startPoint x: 1014, startPoint y: 315, endPoint x: 847, endPoint y: 319, distance: 167.2
click at [849, 321] on div "hero.moveLeft(1) 1 2 3 4 5 6 7 8 hero . moveLeft ( 3 ) hero . moveUp ( 2 ) hero…" at bounding box center [1052, 391] width 474 height 412
type textarea "hero.moveUp(2)"
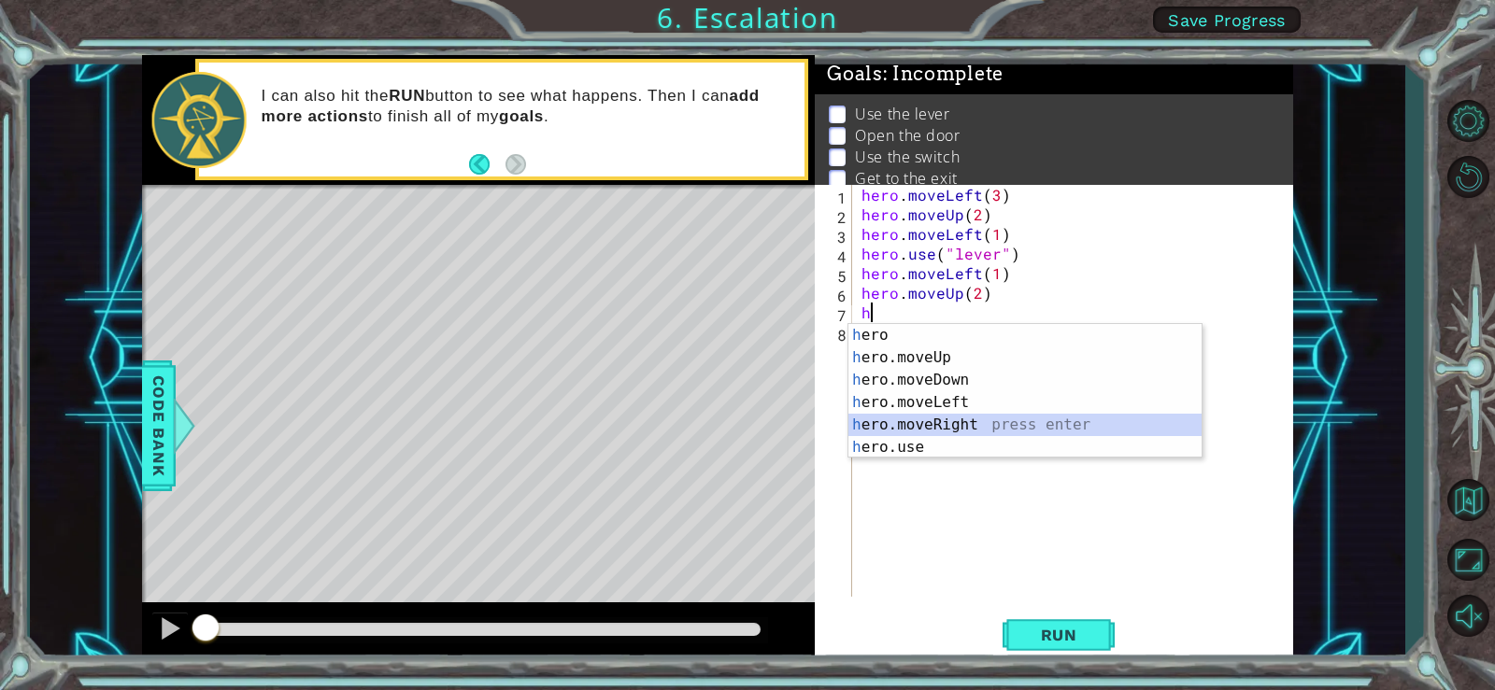
click at [972, 418] on div "h ero press enter h ero.moveUp press enter h ero.moveDown press enter h ero.mov…" at bounding box center [1024, 413] width 353 height 179
type textarea "hero.moveRight(1)"
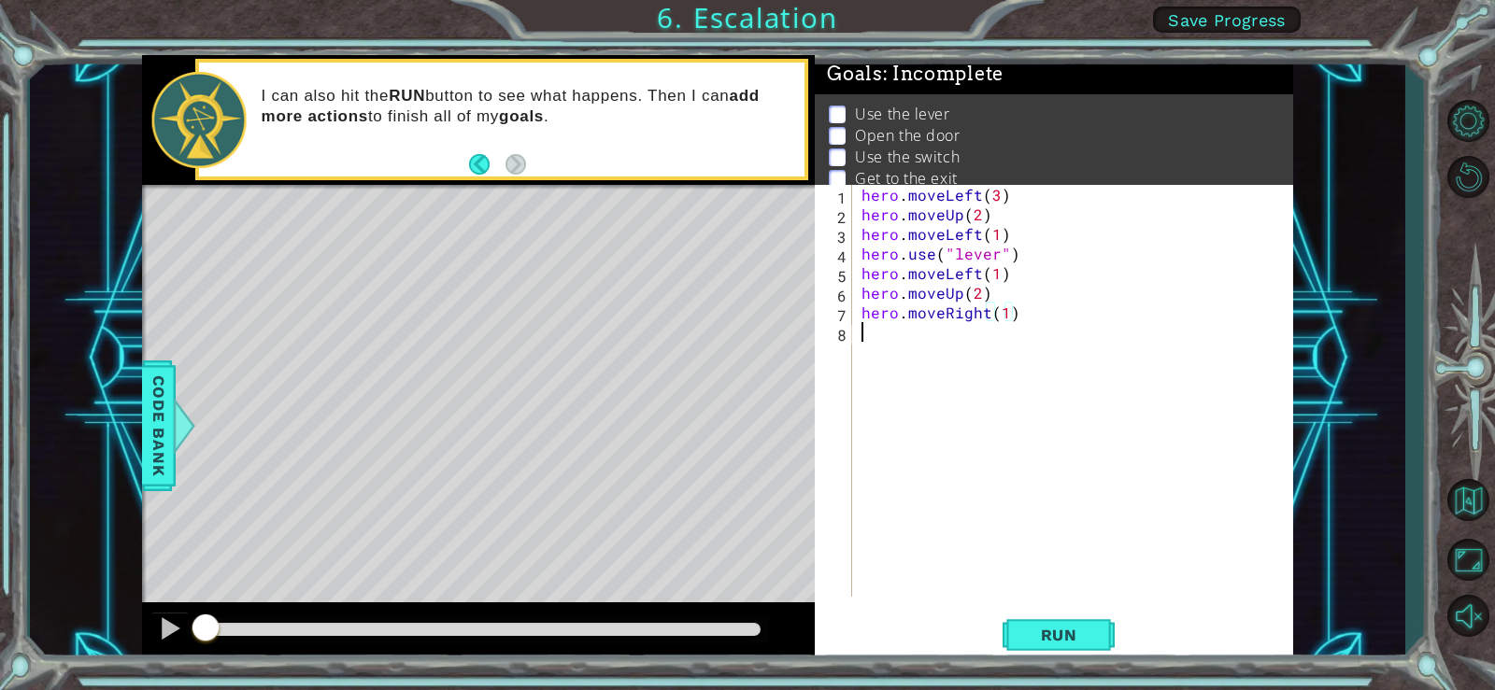
click at [922, 339] on div "hero . moveLeft ( 3 ) hero . moveUp ( 2 ) hero . moveLeft ( 1 ) hero . use ( "l…" at bounding box center [1078, 410] width 440 height 451
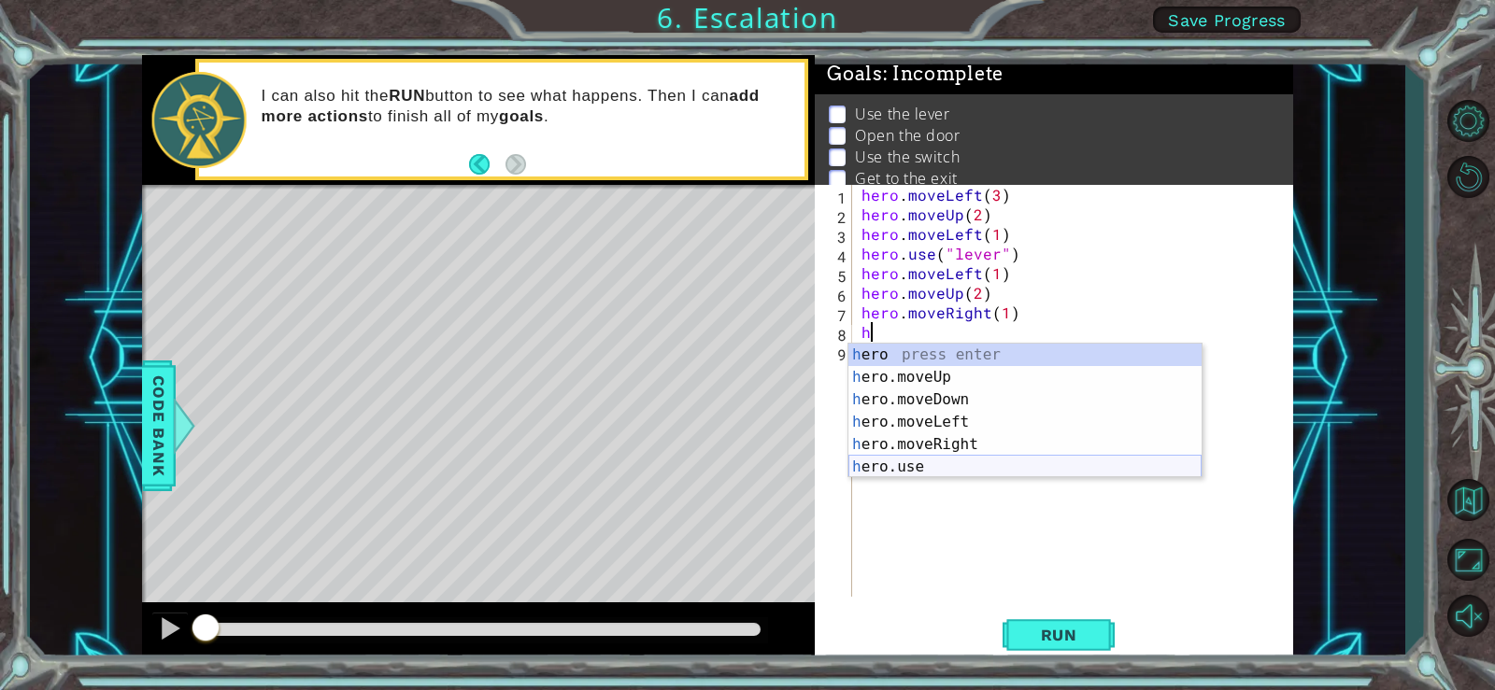
click at [907, 462] on div "h ero press enter h ero.moveUp press enter h ero.moveDown press enter h ero.mov…" at bounding box center [1024, 433] width 353 height 179
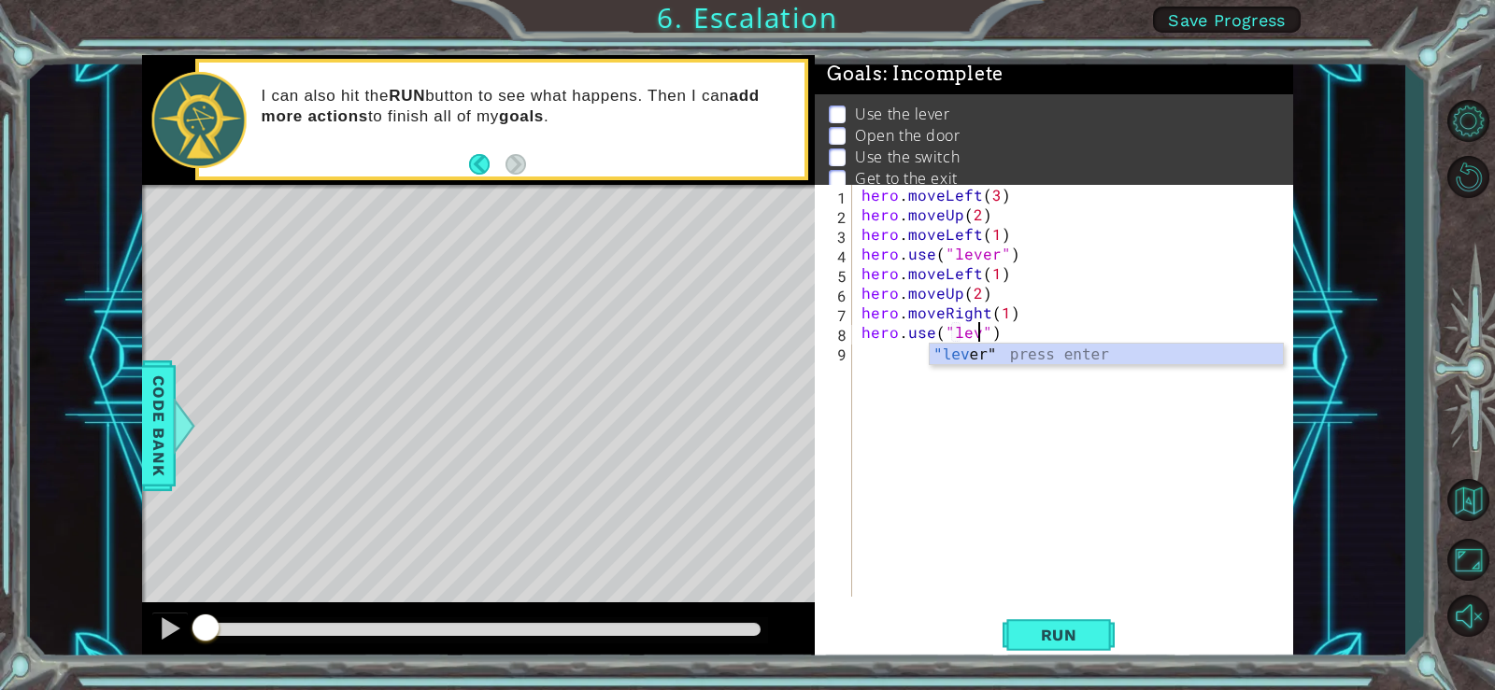
scroll to position [0, 8]
type textarea "hero.use("lever")"
click at [891, 368] on div "hero . moveLeft ( 3 ) hero . moveUp ( 2 ) hero . moveLeft ( 1 ) hero . use ( "l…" at bounding box center [1078, 410] width 440 height 451
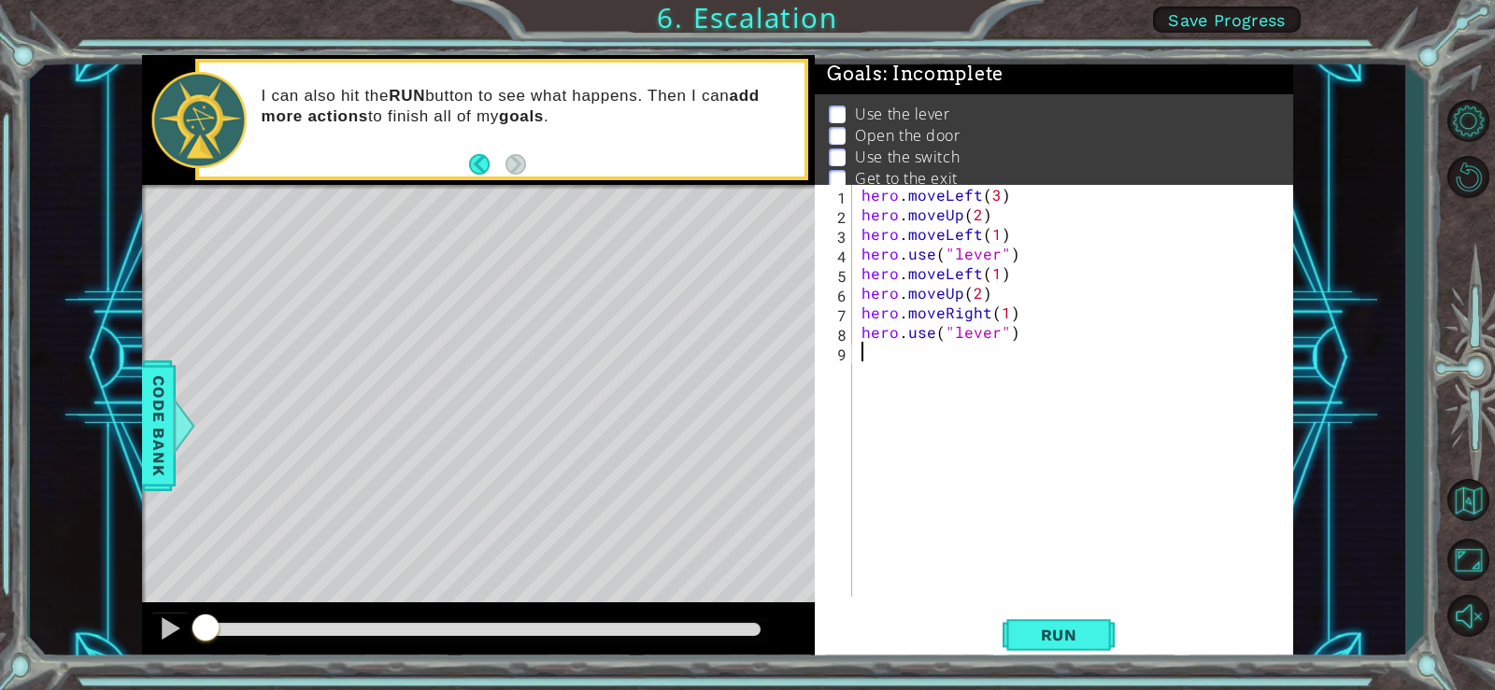
scroll to position [0, 0]
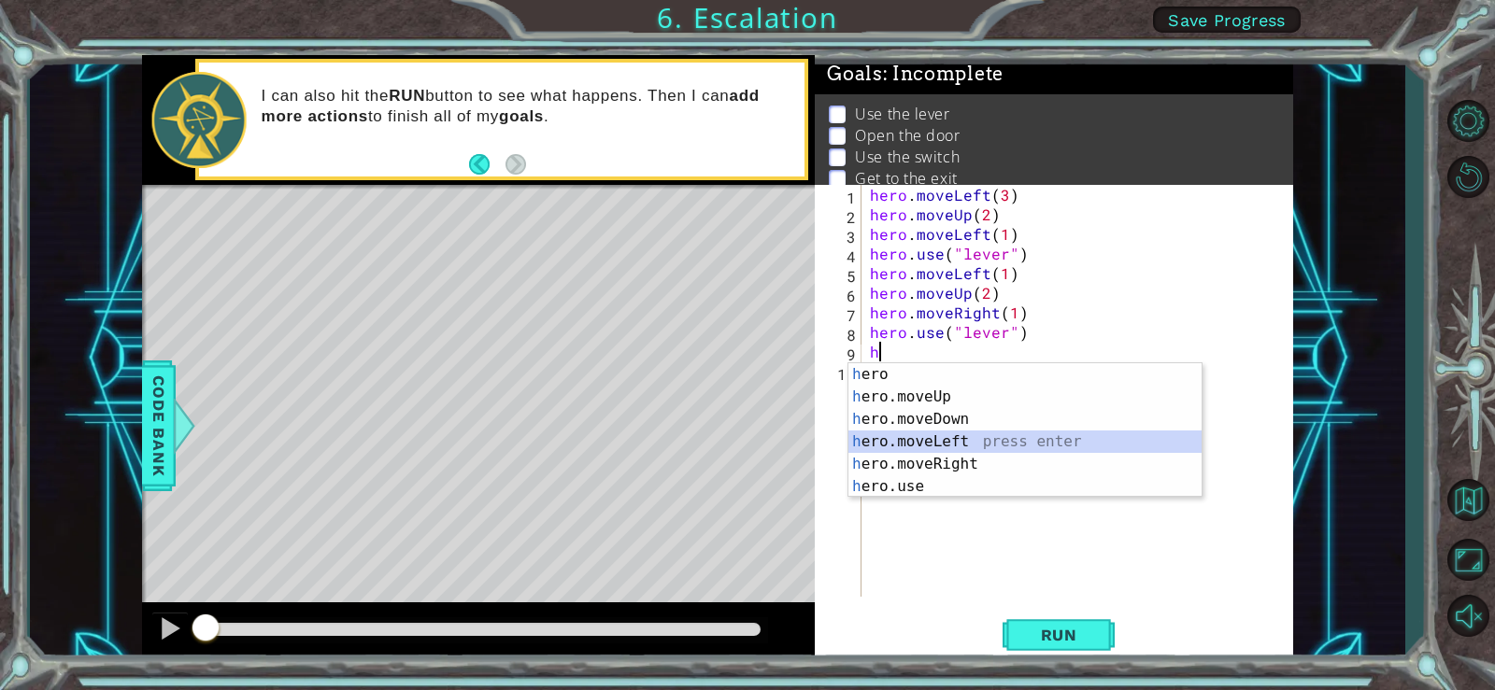
click at [975, 447] on div "h ero press enter h ero.moveUp press enter h ero.moveDown press enter h ero.mov…" at bounding box center [1024, 452] width 353 height 179
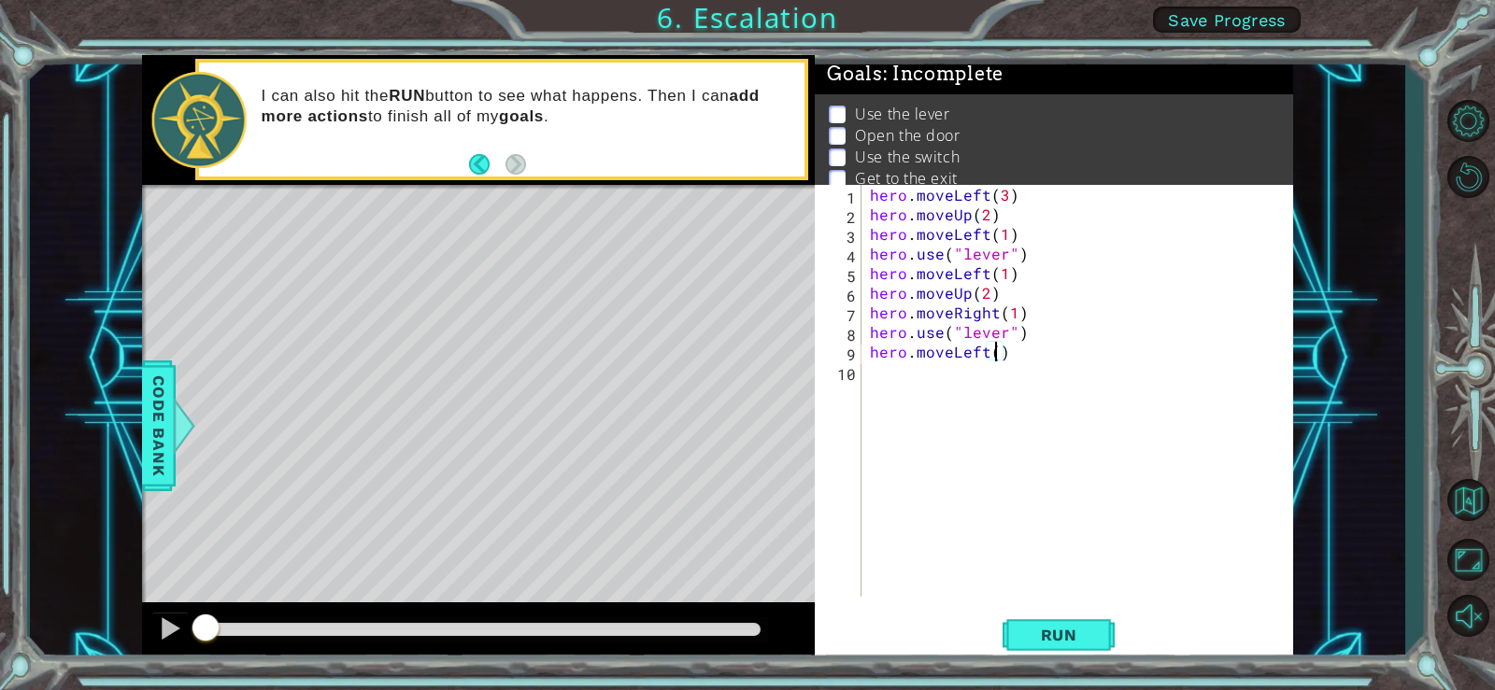
scroll to position [0, 8]
click at [1062, 633] on span "Run" at bounding box center [1059, 635] width 74 height 19
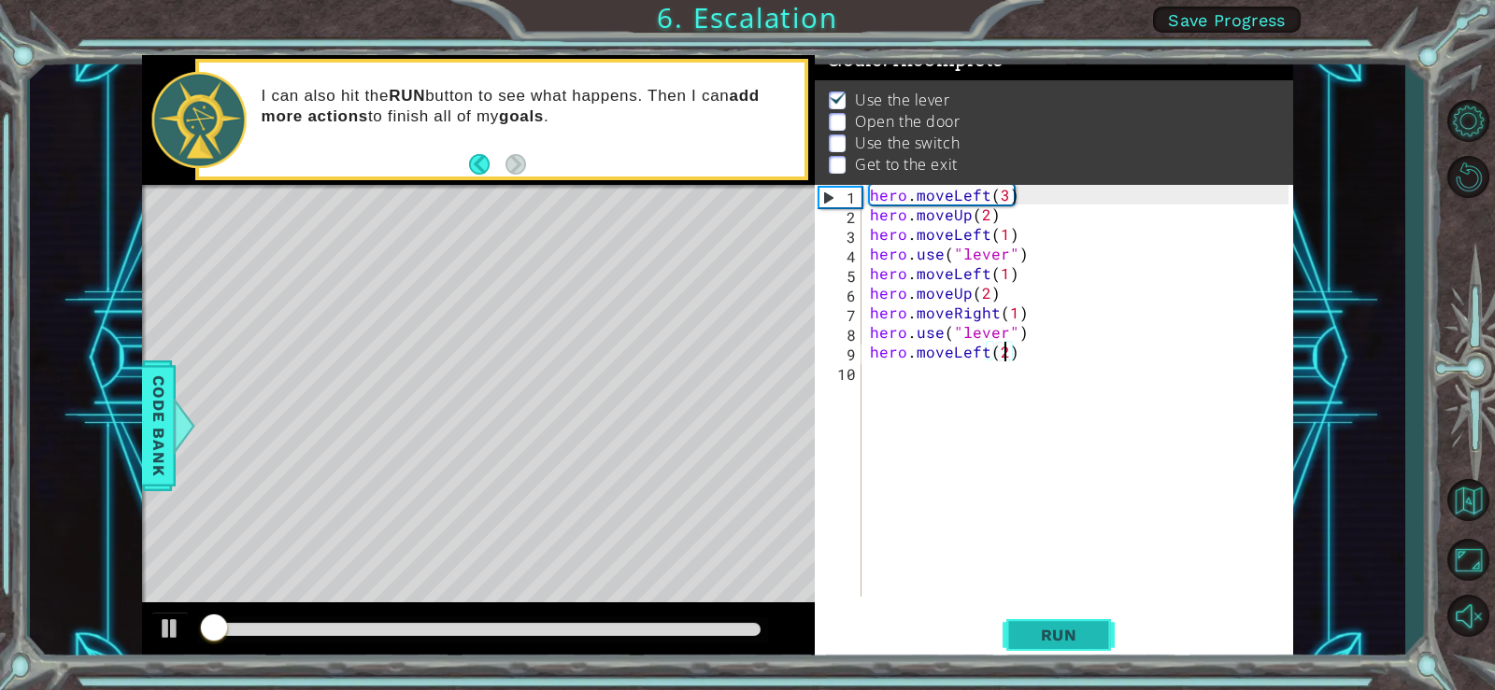
scroll to position [19, 0]
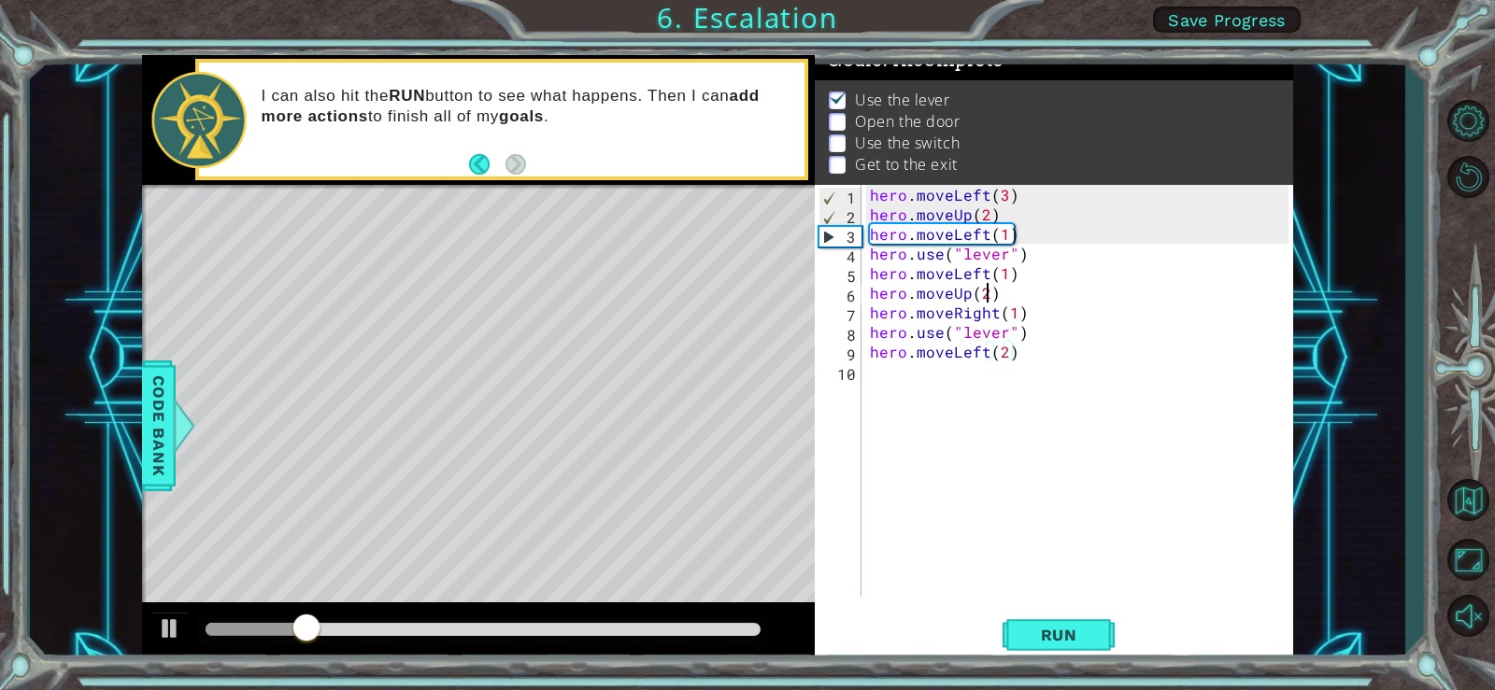
click at [985, 296] on div "hero . moveLeft ( 3 ) hero . moveUp ( 2 ) hero . moveLeft ( 1 ) hero . use ( "l…" at bounding box center [1082, 410] width 432 height 451
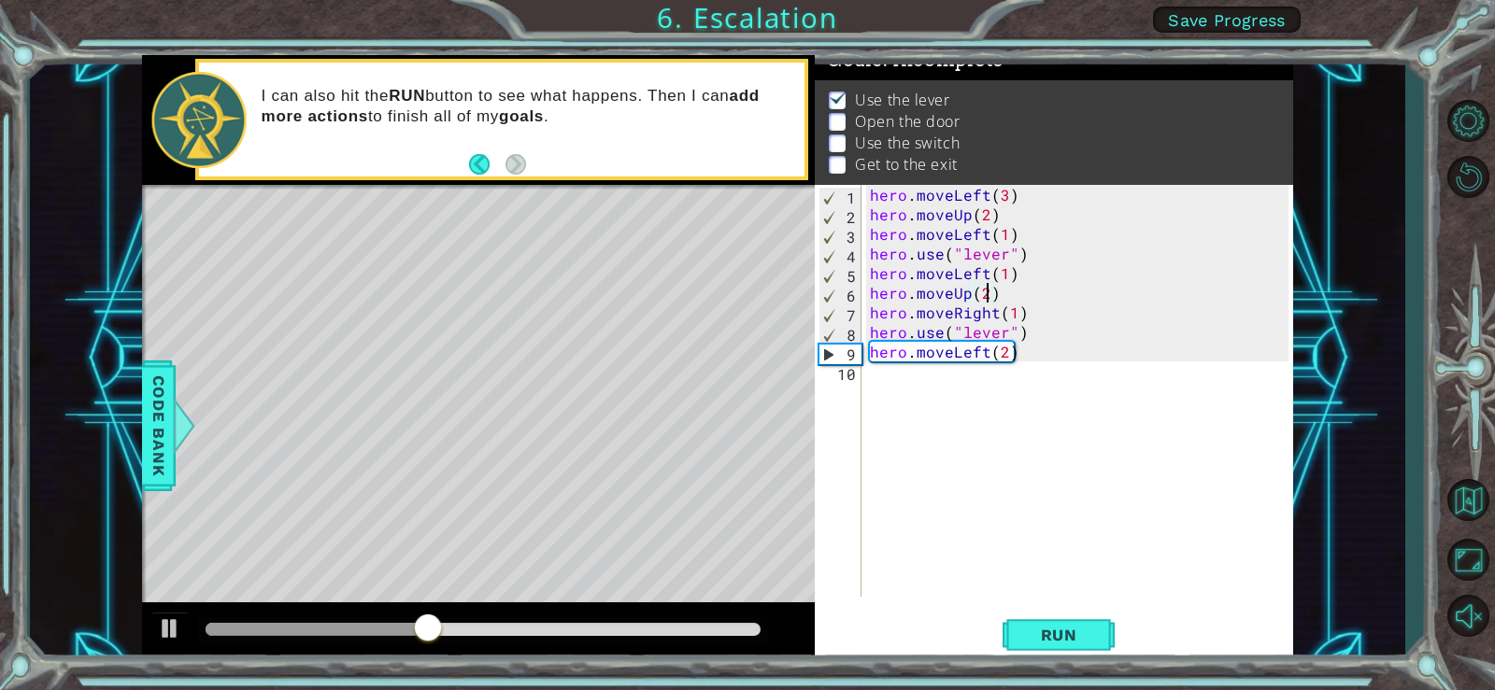
click at [1028, 261] on div "hero . moveLeft ( 3 ) hero . moveUp ( 2 ) hero . moveLeft ( 1 ) hero . use ( "l…" at bounding box center [1082, 410] width 432 height 451
click at [1017, 276] on div "hero . moveLeft ( 3 ) hero . moveUp ( 2 ) hero . moveLeft ( 1 ) hero . use ( "l…" at bounding box center [1082, 410] width 432 height 451
click at [1024, 254] on div "hero . moveLeft ( 3 ) hero . moveUp ( 2 ) hero . moveLeft ( 1 ) hero . use ( "l…" at bounding box center [1082, 410] width 432 height 451
type textarea "hero.use("lever")"
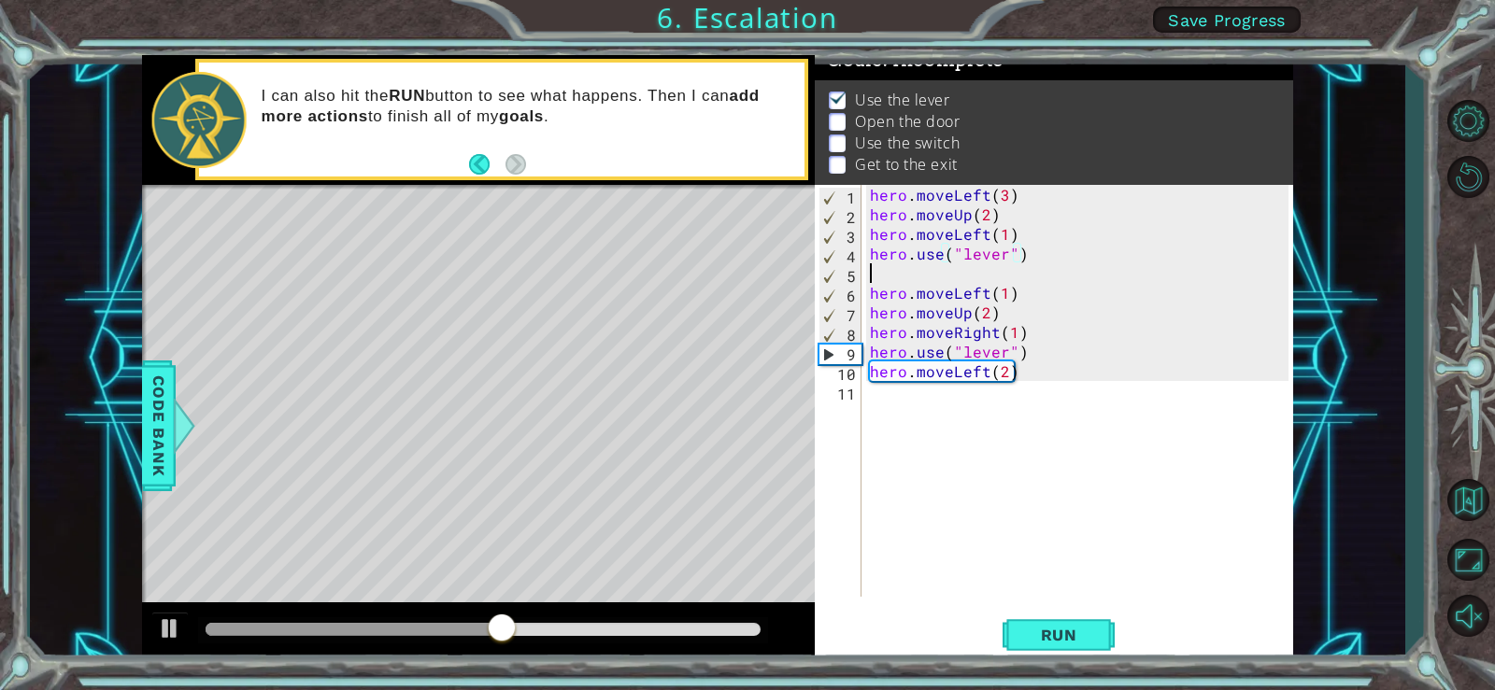
scroll to position [0, 0]
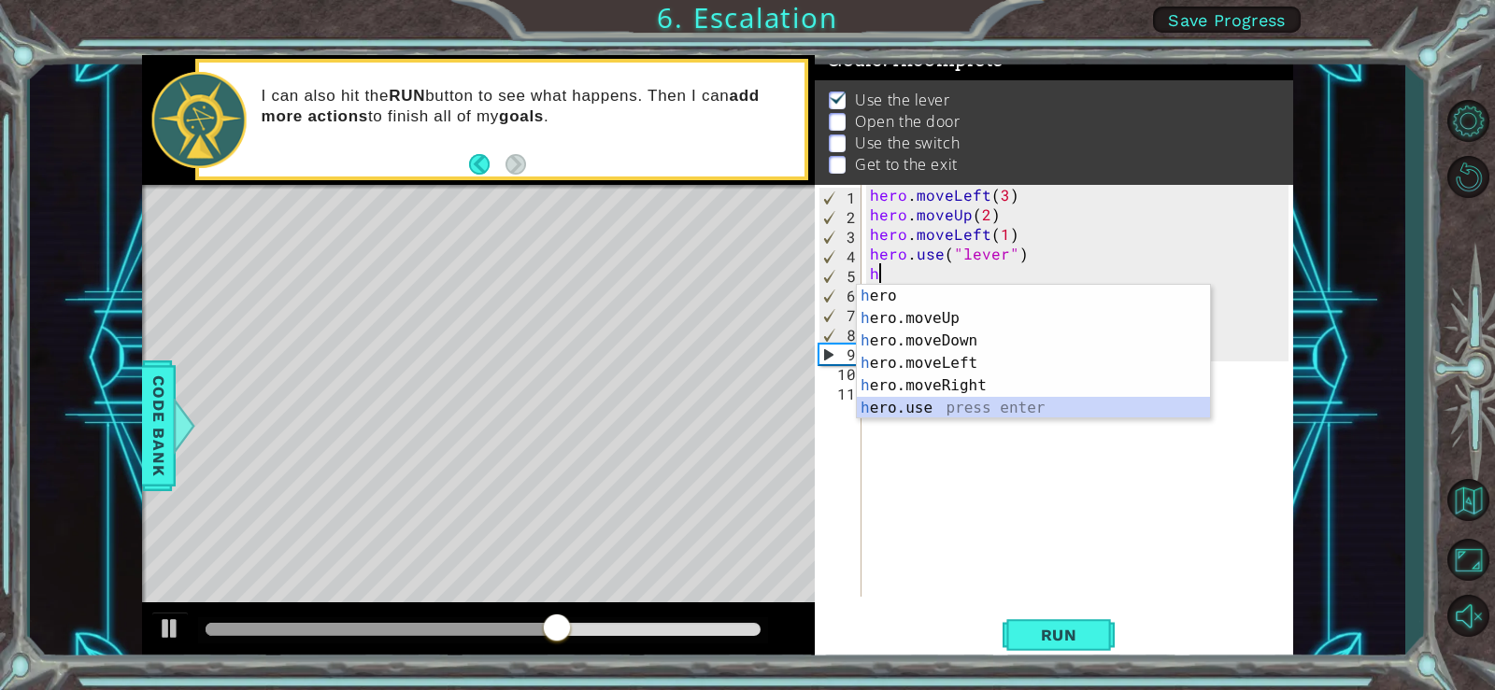
click at [934, 410] on div "h ero press enter h ero.moveUp press enter h ero.moveDown press enter h ero.mov…" at bounding box center [1033, 374] width 353 height 179
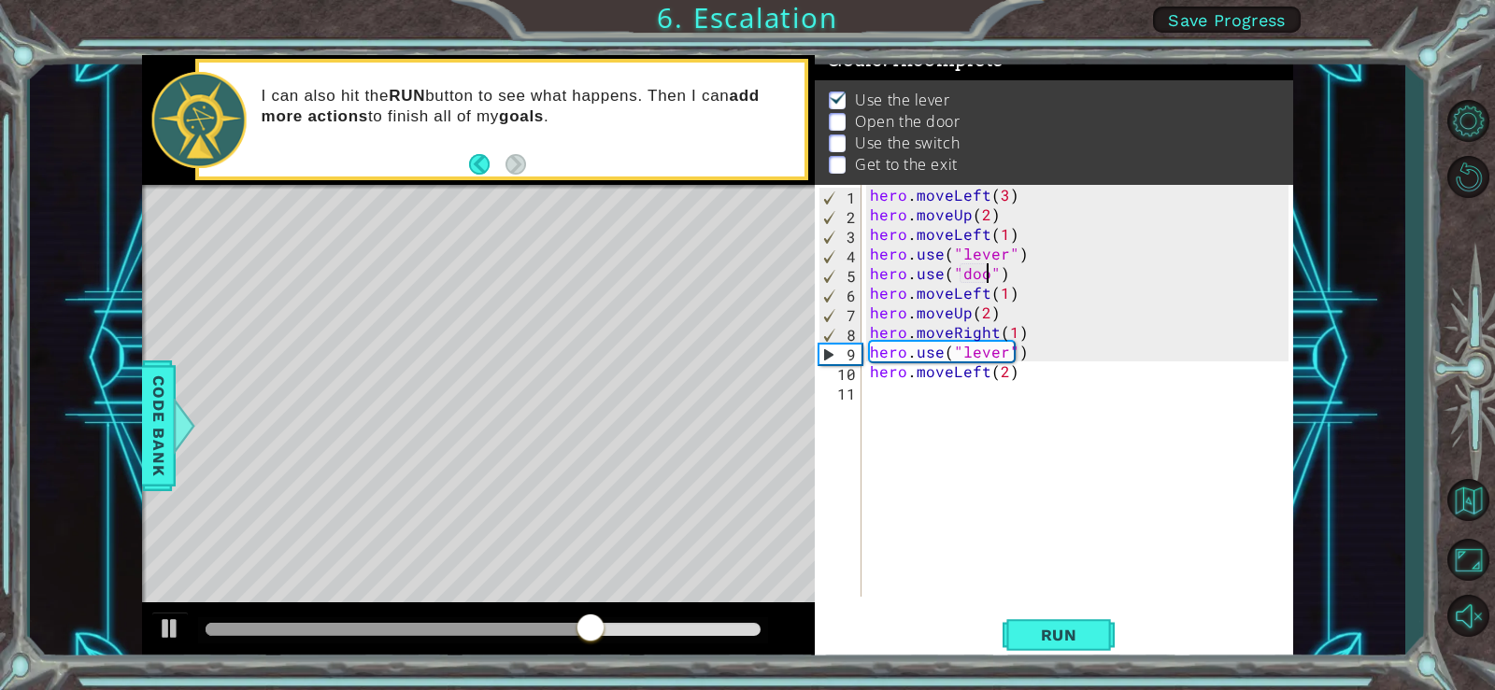
scroll to position [0, 8]
click at [1077, 617] on button "Run" at bounding box center [1058, 635] width 112 height 48
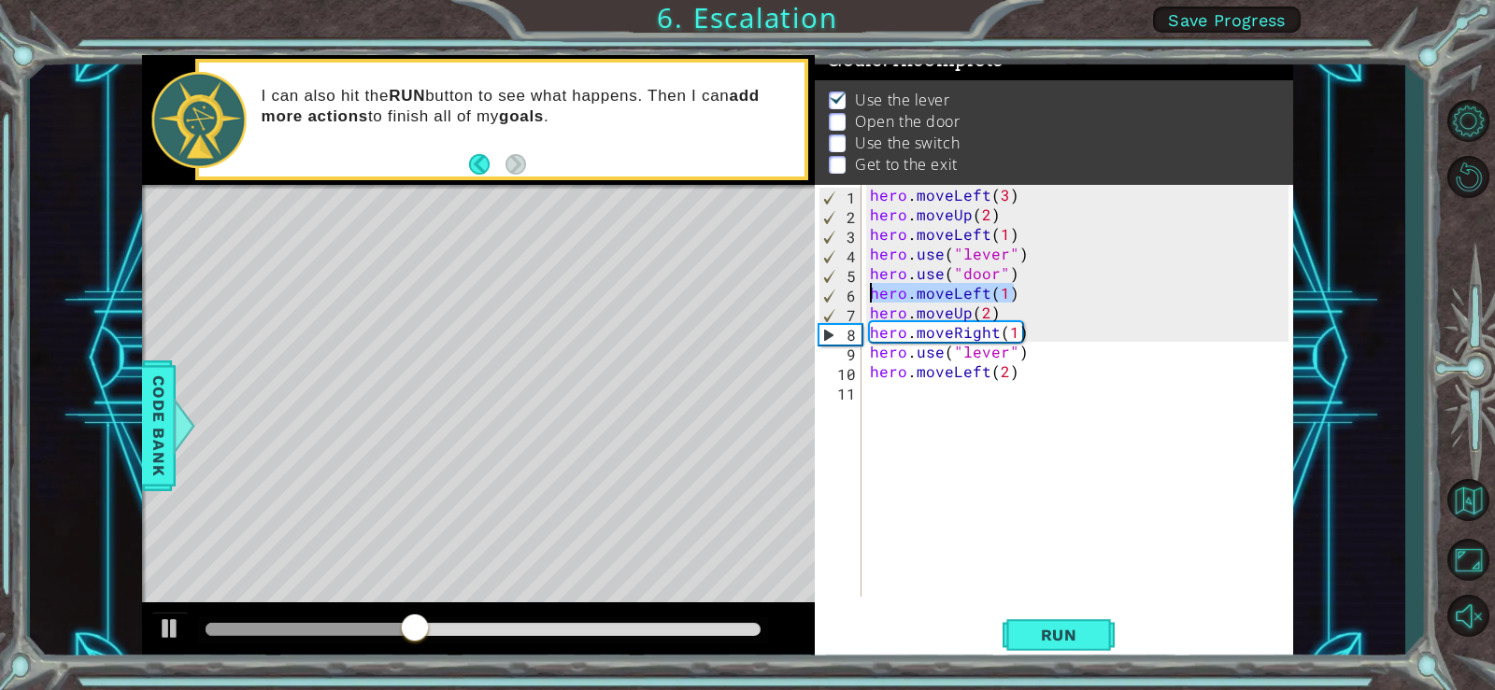
drag, startPoint x: 1023, startPoint y: 297, endPoint x: 868, endPoint y: 298, distance: 155.1
click at [868, 298] on div "hero . moveLeft ( 3 ) hero . moveUp ( 2 ) hero . moveLeft ( 1 ) hero . use ( "l…" at bounding box center [1082, 410] width 432 height 451
type textarea "hero.moveLeft(1)"
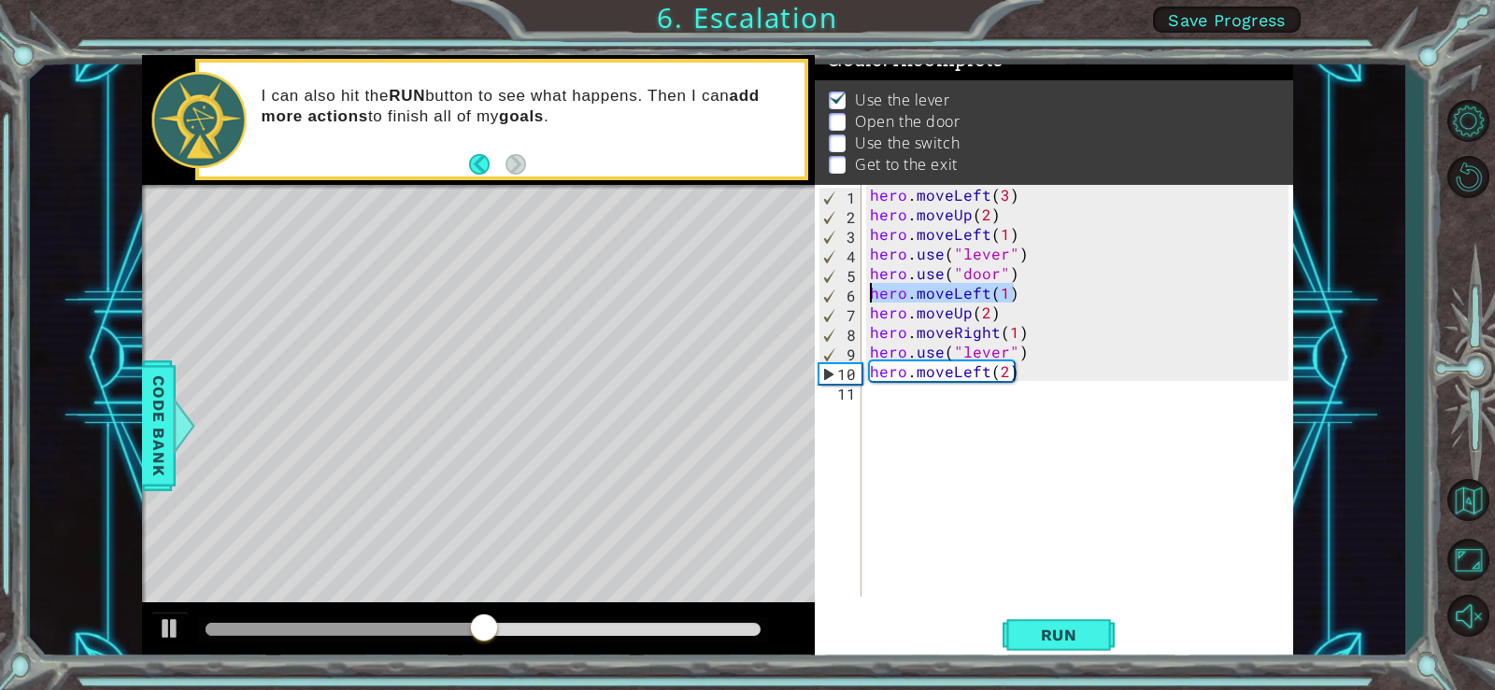
scroll to position [0, 0]
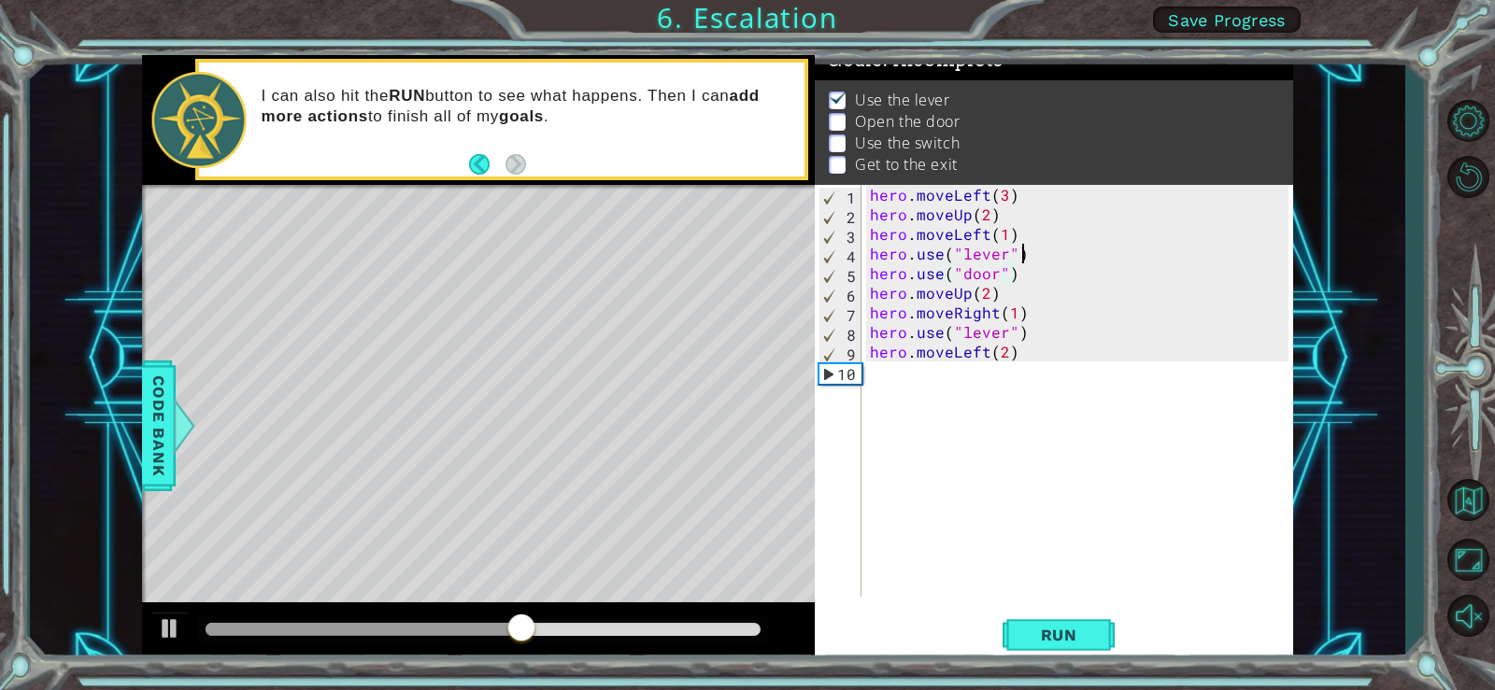
click at [1036, 257] on div "hero . moveLeft ( 3 ) hero . moveUp ( 2 ) hero . moveLeft ( 1 ) hero . use ( "l…" at bounding box center [1082, 410] width 432 height 451
type textarea "hero.use("lever")"
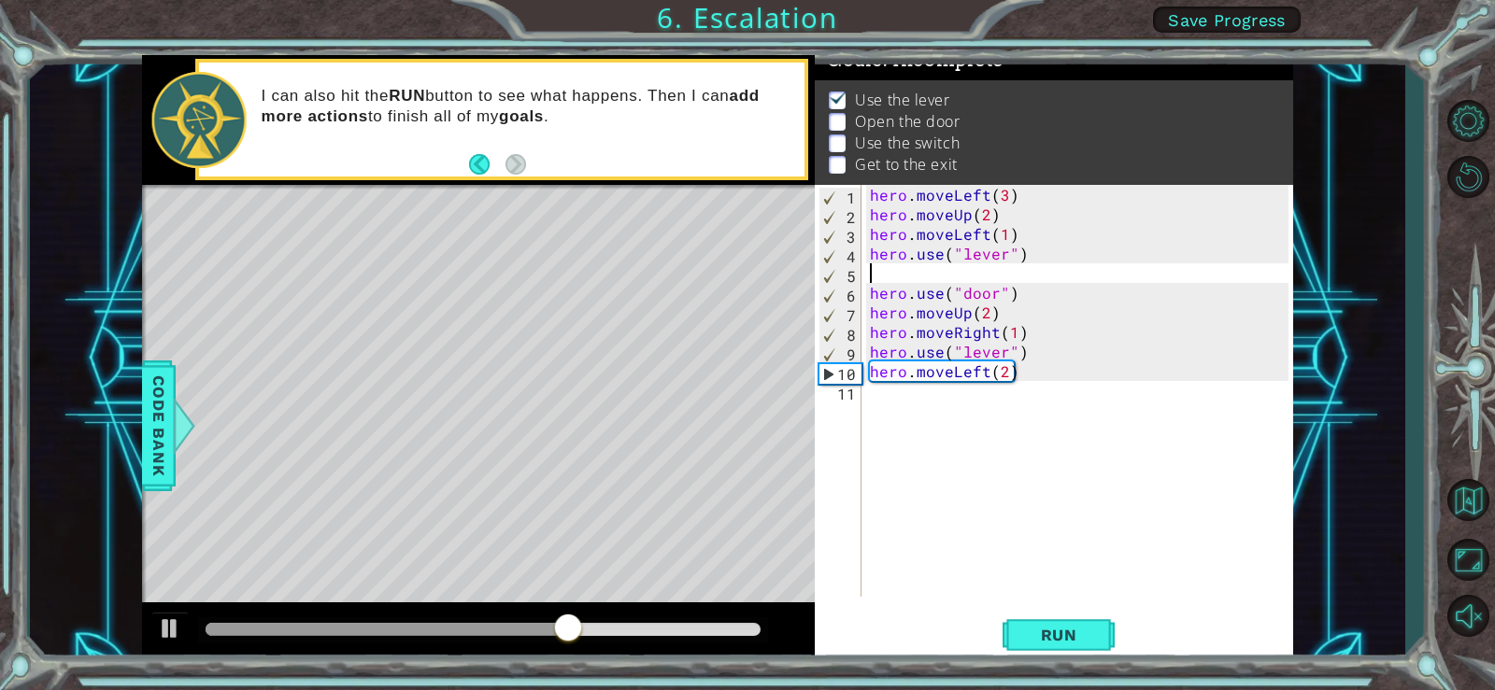
paste textarea "hero.moveLeft(1)"
type textarea "hero.moveLeft(1)"
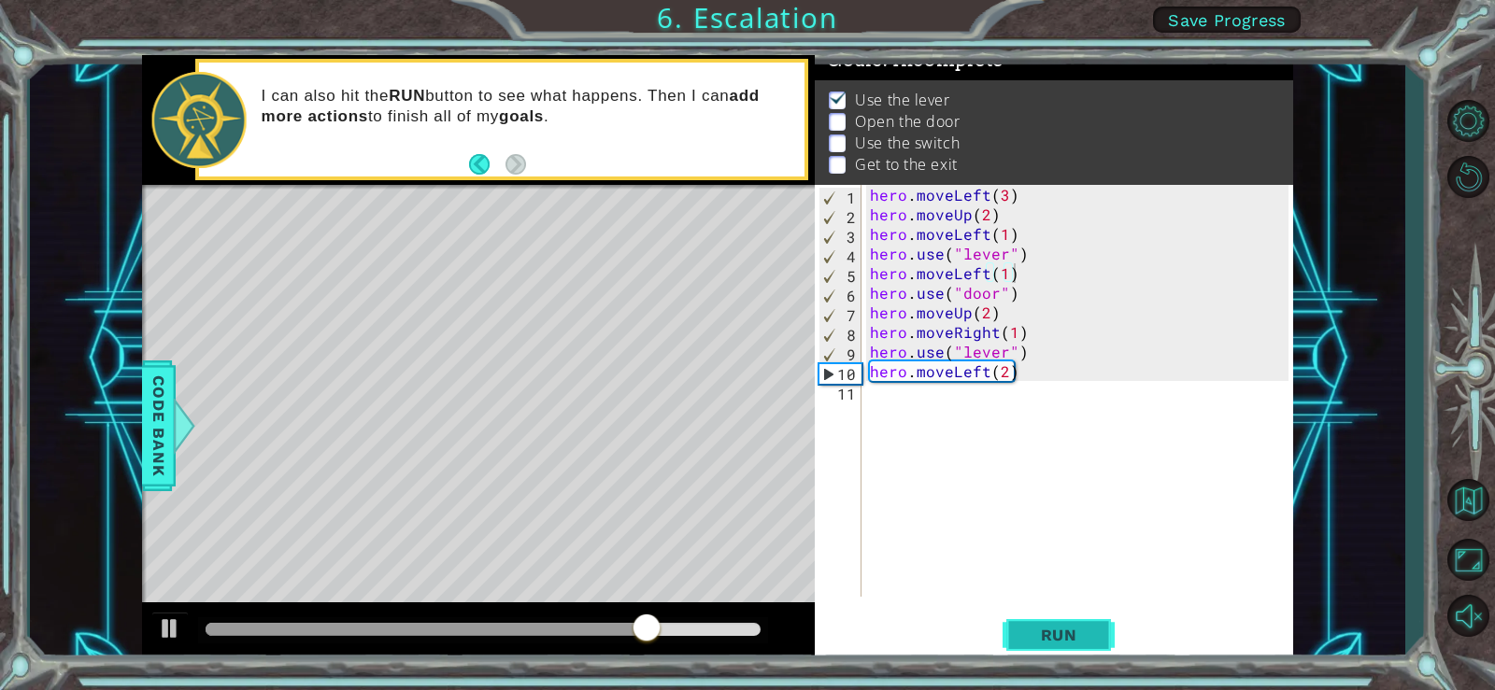
click at [1018, 633] on button "Run" at bounding box center [1058, 635] width 112 height 48
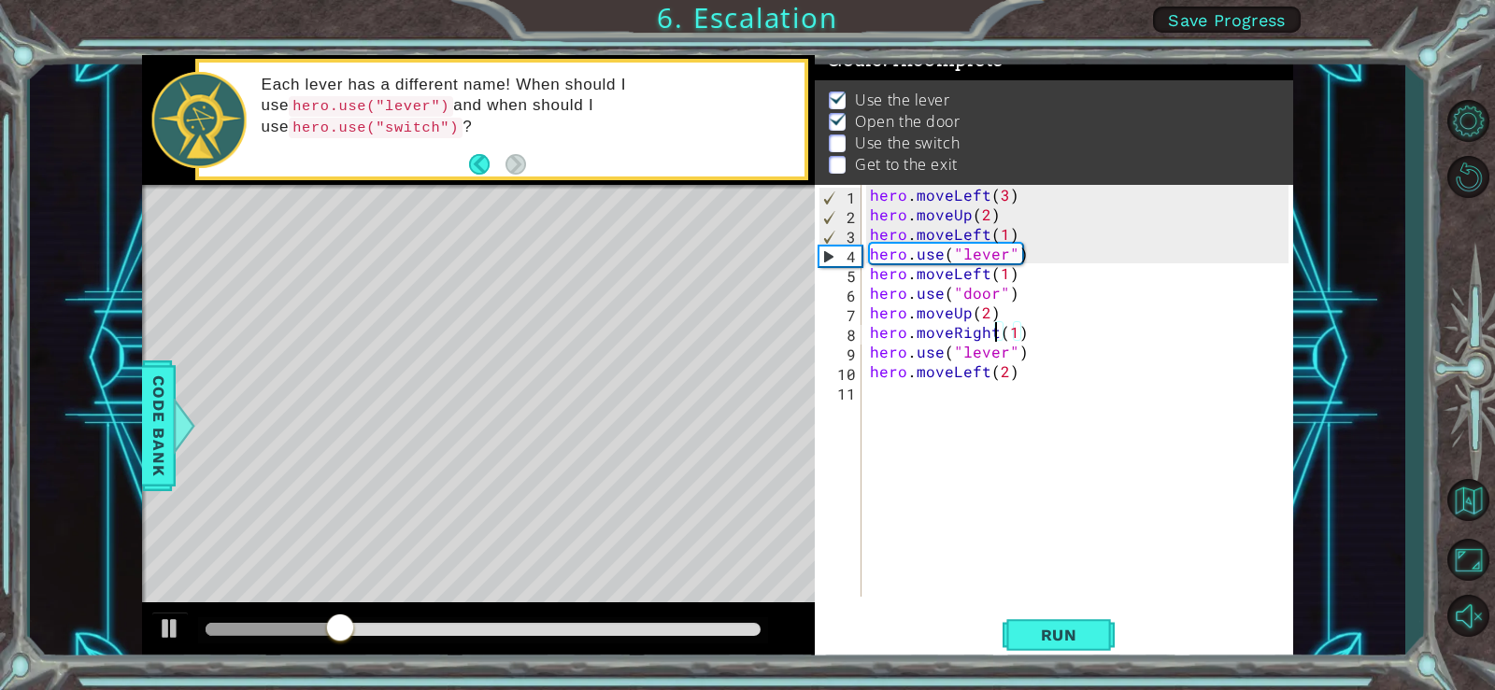
click at [993, 333] on div "hero . moveLeft ( 3 ) hero . moveUp ( 2 ) hero . moveLeft ( 1 ) hero . use ( "l…" at bounding box center [1082, 410] width 432 height 451
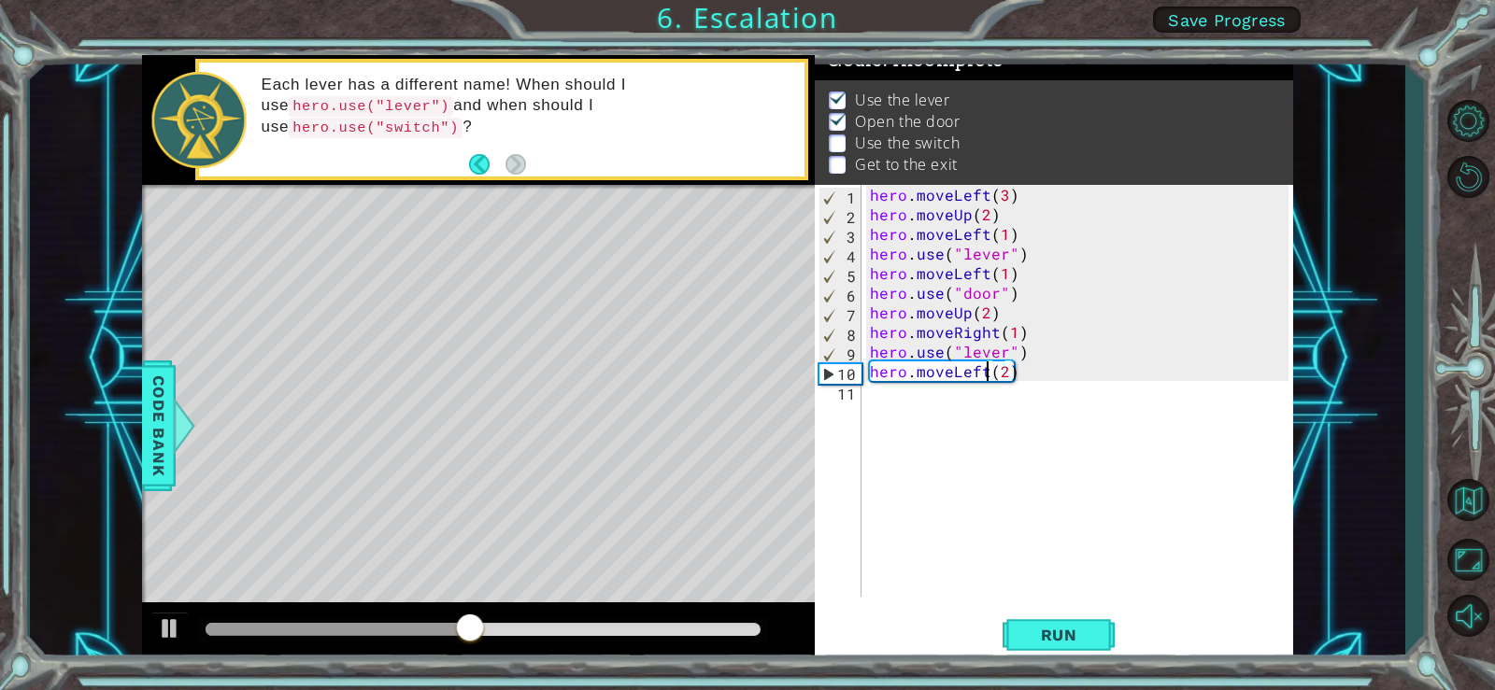
click at [988, 373] on div "hero . moveLeft ( 3 ) hero . moveUp ( 2 ) hero . moveLeft ( 1 ) hero . use ( "l…" at bounding box center [1082, 410] width 432 height 451
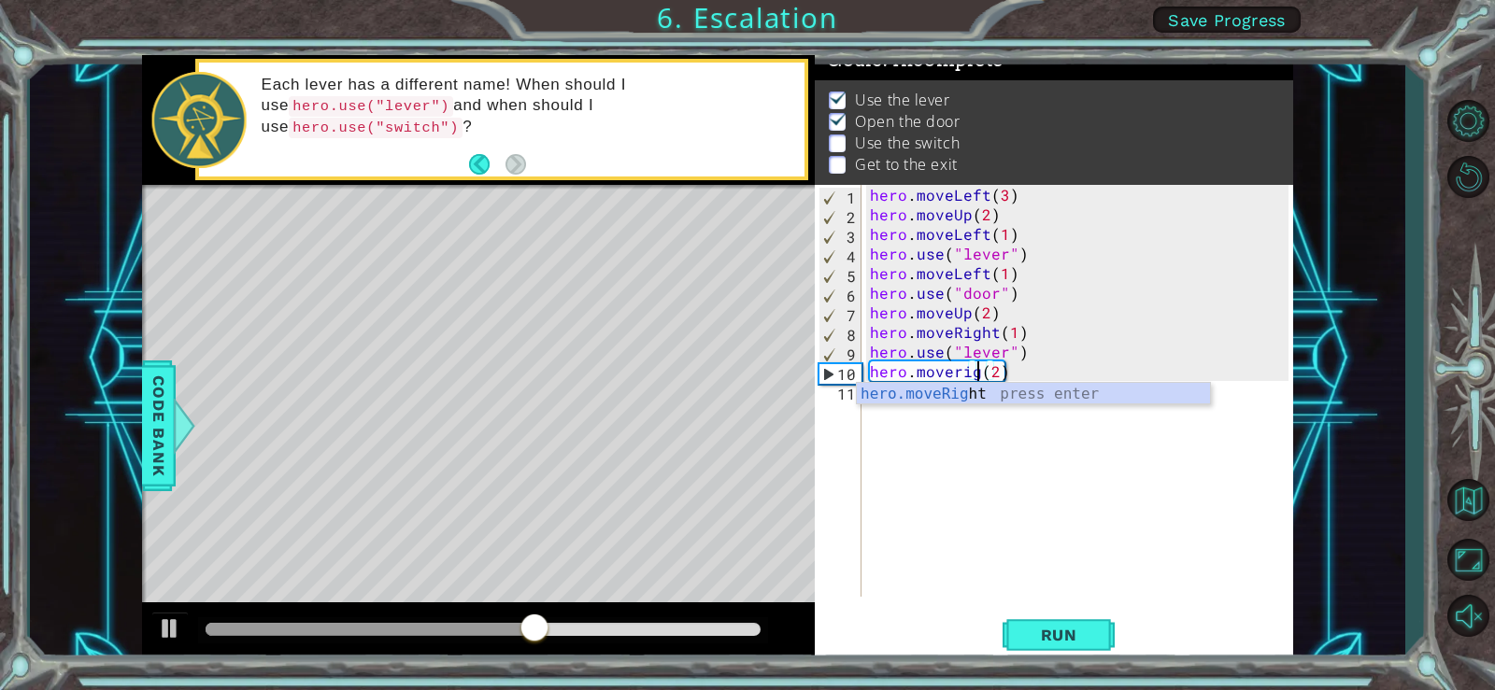
scroll to position [0, 8]
type textarea "hero.moveright(2)"
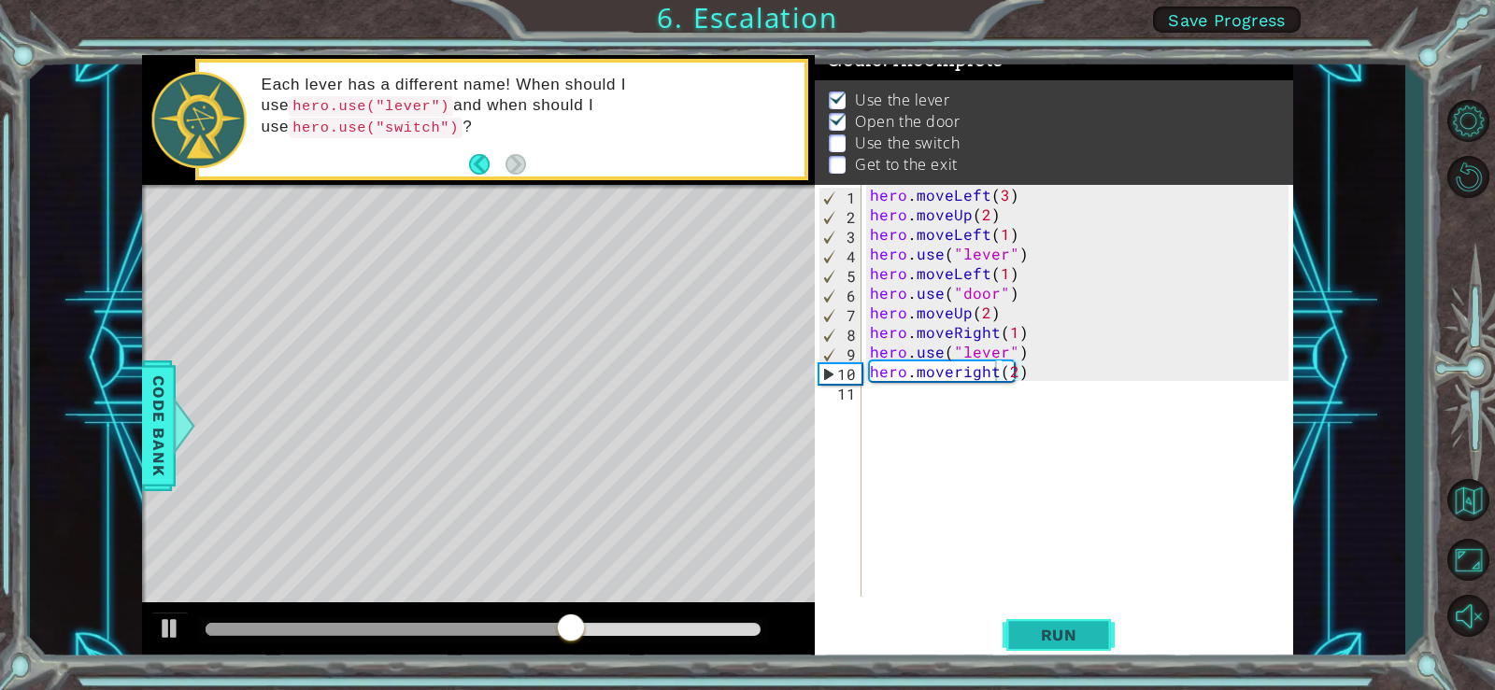
click at [1096, 639] on button "Run" at bounding box center [1058, 635] width 112 height 48
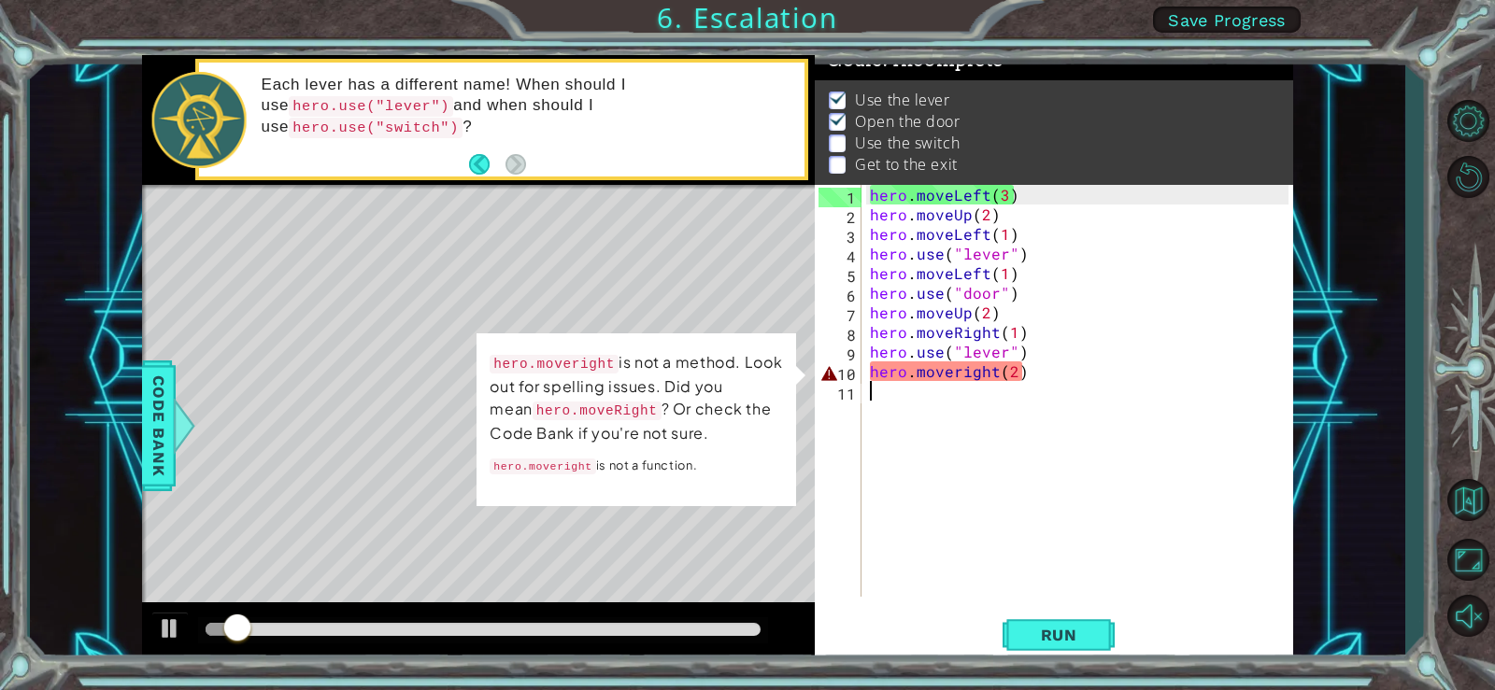
drag, startPoint x: 1064, startPoint y: 382, endPoint x: 1026, endPoint y: 396, distance: 40.8
click at [872, 384] on div "hero . moveLeft ( 3 ) hero . moveUp ( 2 ) hero . moveLeft ( 1 ) hero . use ( "l…" at bounding box center [1082, 410] width 432 height 451
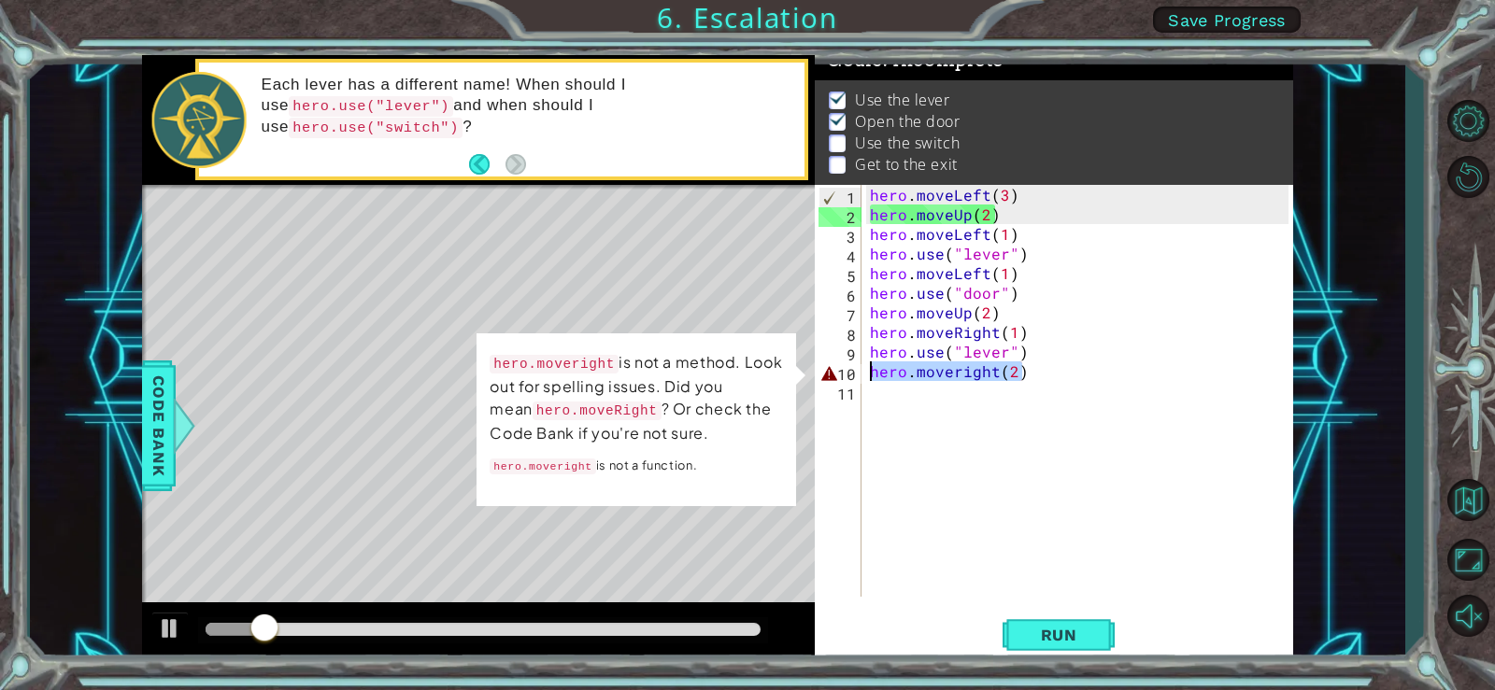
drag, startPoint x: 1008, startPoint y: 376, endPoint x: 843, endPoint y: 371, distance: 165.4
click at [843, 371] on div "1 2 3 4 5 6 7 8 9 10 11 hero . moveLeft ( 3 ) hero . moveUp ( 2 ) hero . moveLe…" at bounding box center [1052, 391] width 474 height 412
type textarea "hero.moveright(2)"
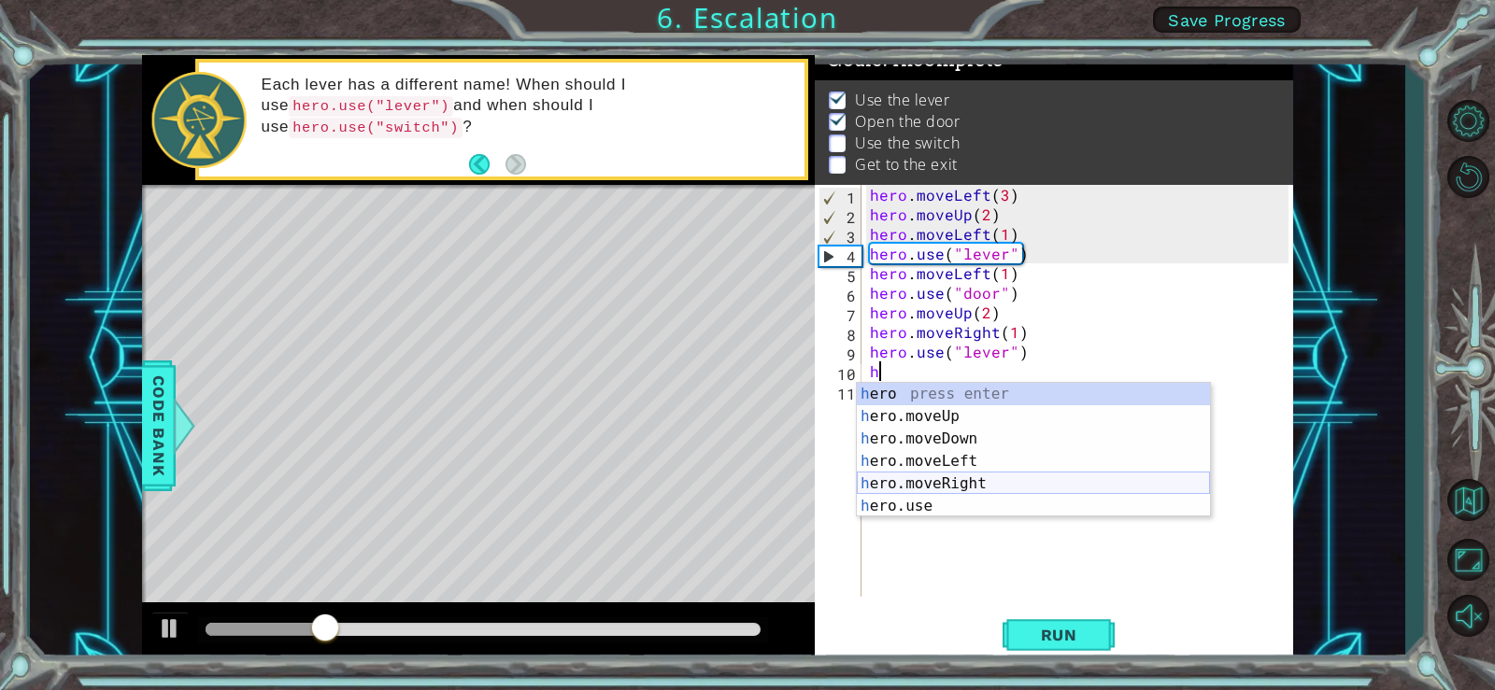
click at [984, 491] on div "h ero press enter h ero.moveUp press enter h ero.moveDown press enter h ero.mov…" at bounding box center [1033, 472] width 353 height 179
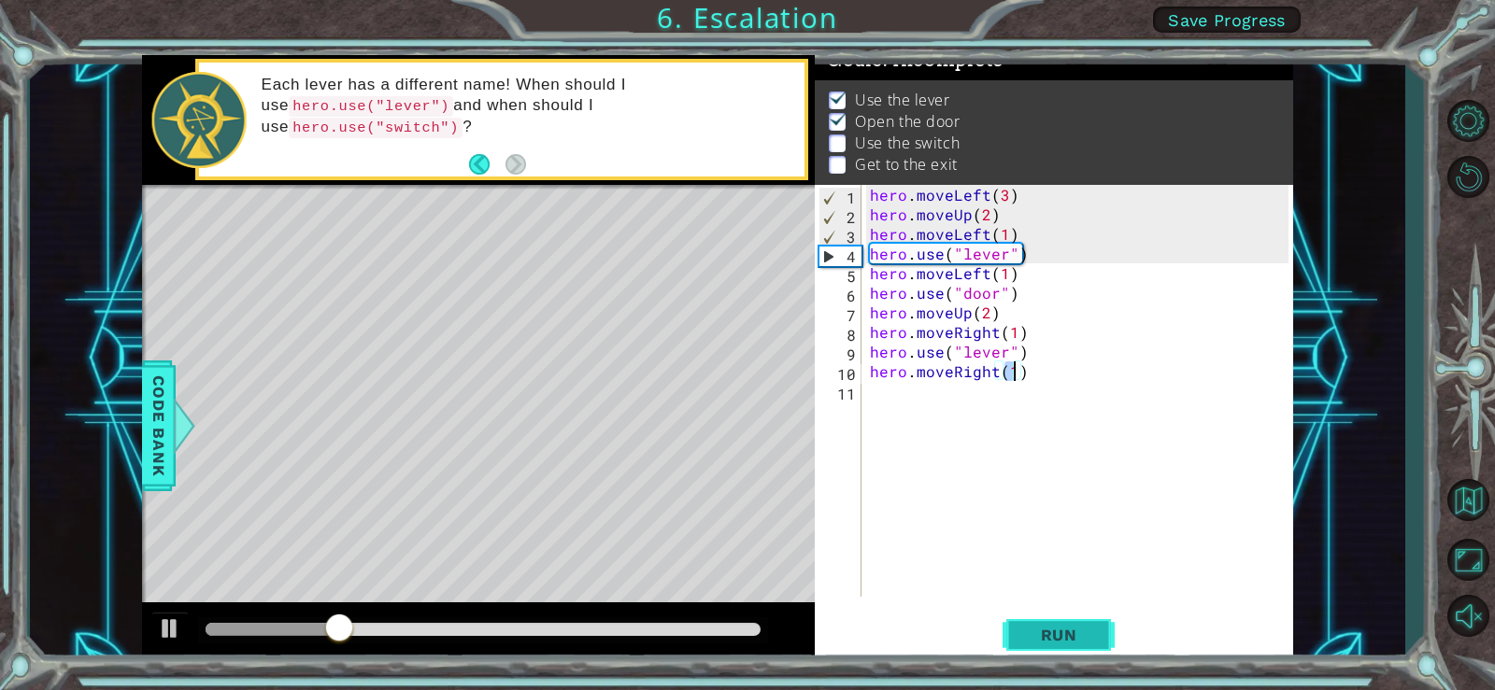
click at [1078, 641] on span "Run" at bounding box center [1059, 635] width 74 height 19
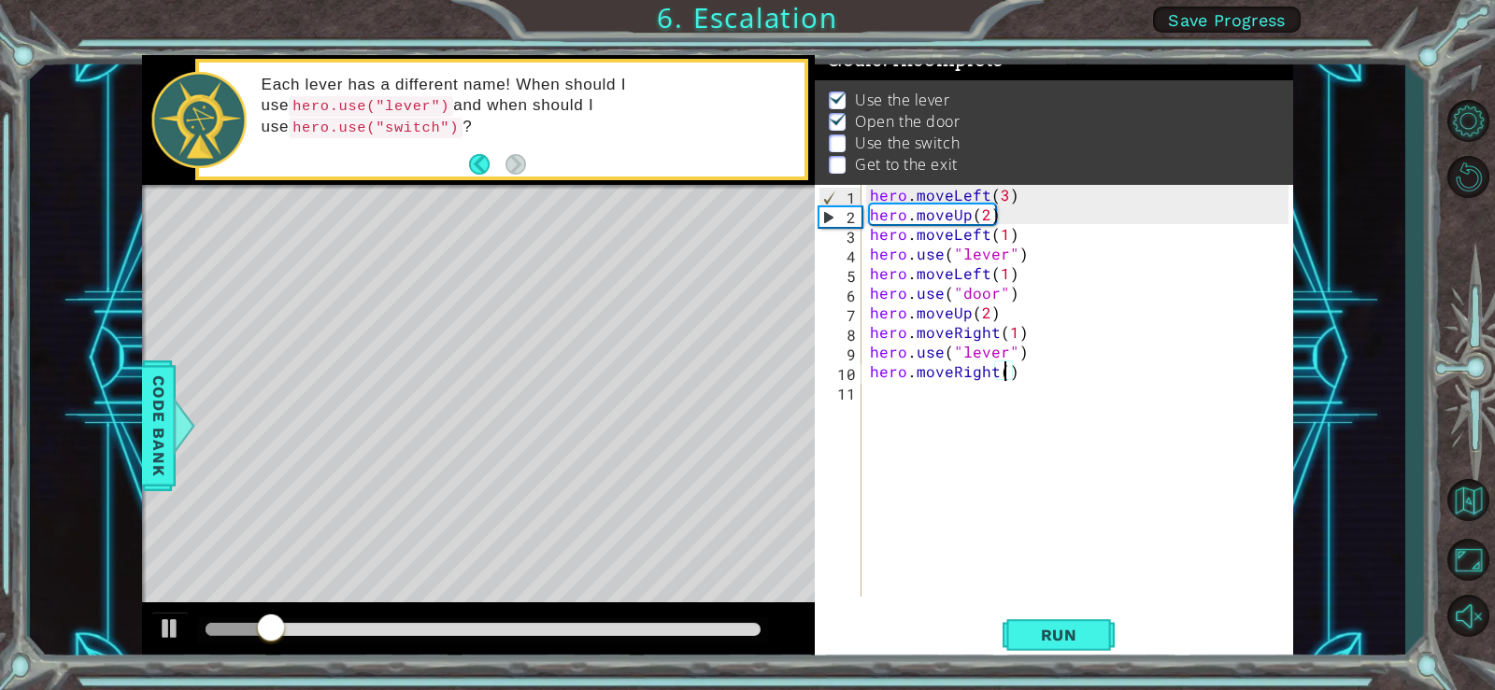
scroll to position [0, 8]
click at [1051, 640] on span "Run" at bounding box center [1059, 635] width 74 height 19
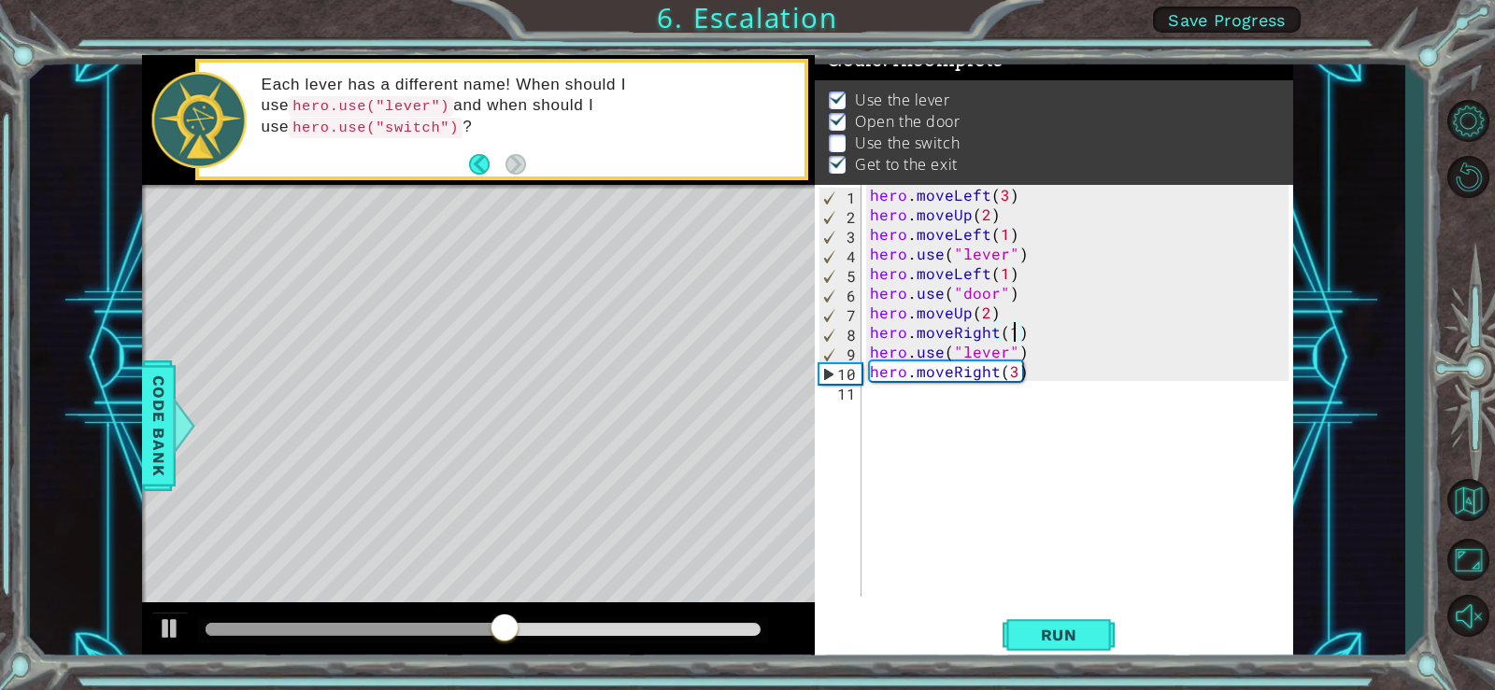
click at [1014, 333] on div "hero . moveLeft ( 3 ) hero . moveUp ( 2 ) hero . moveLeft ( 1 ) hero . use ( "l…" at bounding box center [1082, 410] width 432 height 451
click at [1087, 632] on span "Run" at bounding box center [1059, 635] width 74 height 19
drag, startPoint x: 310, startPoint y: 627, endPoint x: 521, endPoint y: 638, distance: 211.4
click at [521, 638] on div at bounding box center [523, 630] width 34 height 34
drag, startPoint x: 1039, startPoint y: 331, endPoint x: 1024, endPoint y: 335, distance: 15.7
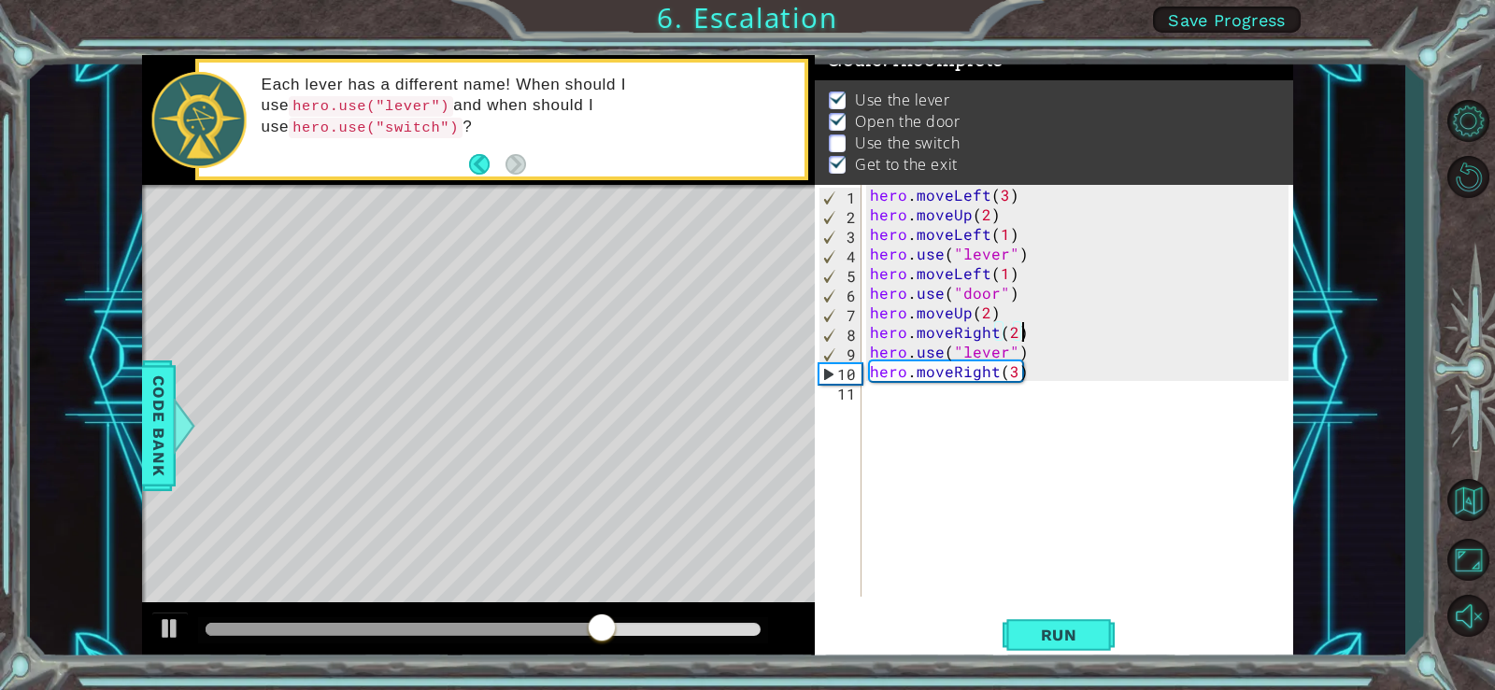
click at [1024, 335] on div "hero . moveLeft ( 3 ) hero . moveUp ( 2 ) hero . moveLeft ( 1 ) hero . use ( "l…" at bounding box center [1082, 410] width 432 height 451
click at [1014, 337] on div "hero . moveLeft ( 3 ) hero . moveUp ( 2 ) hero . moveLeft ( 1 ) hero . use ( "l…" at bounding box center [1082, 410] width 432 height 451
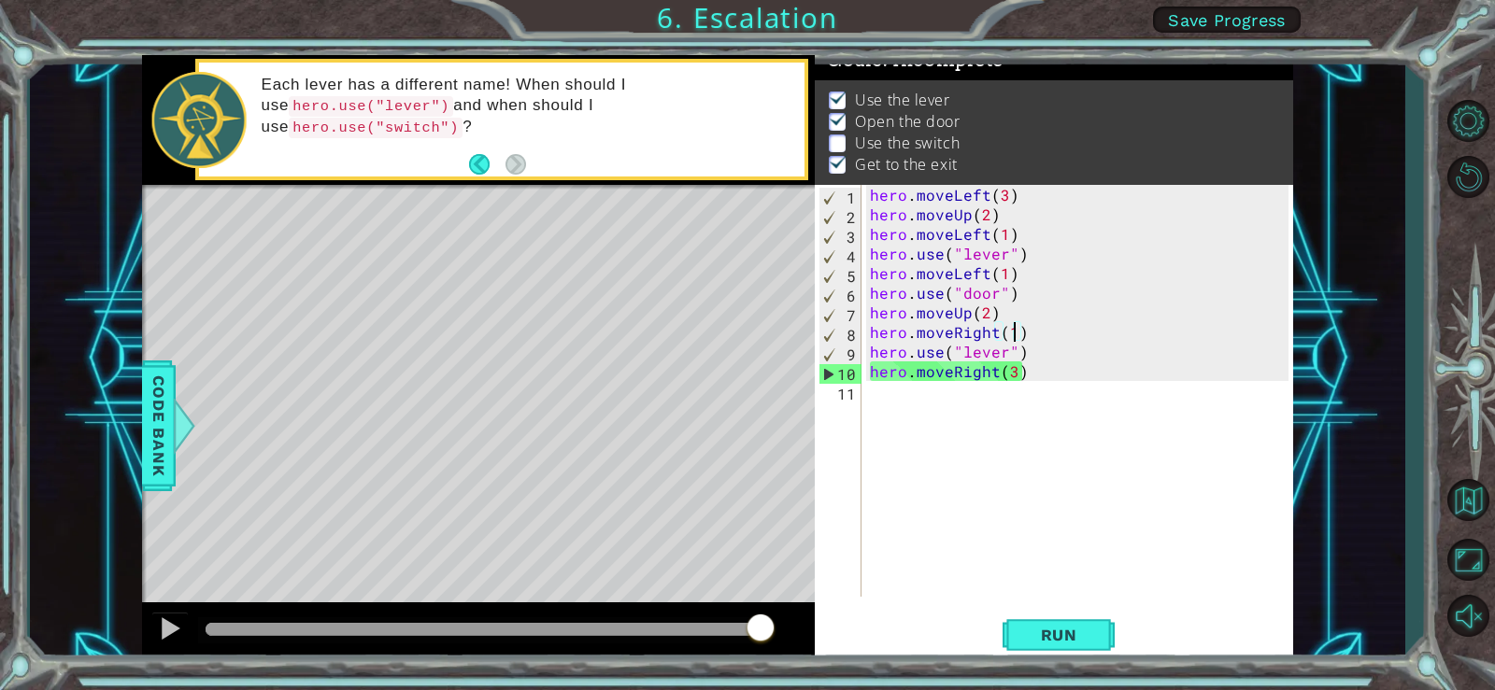
click at [1012, 375] on div "hero . moveLeft ( 3 ) hero . moveUp ( 2 ) hero . moveLeft ( 1 ) hero . use ( "l…" at bounding box center [1082, 410] width 432 height 451
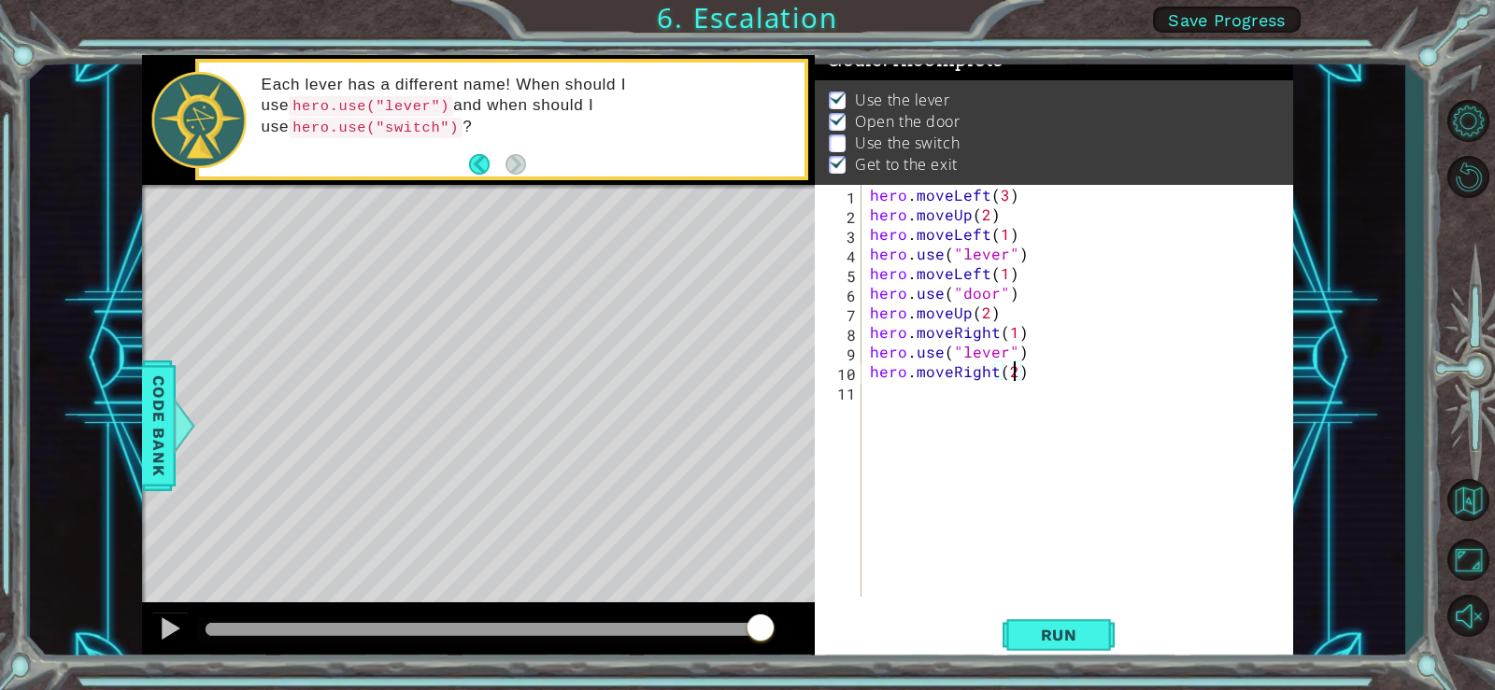
type textarea "hero.moveRight(2)"
click at [863, 406] on div "hero.moveRight(2) 1 2 3 4 5 6 7 8 9 10 11 hero . moveLeft ( 3 ) hero . moveUp (…" at bounding box center [1052, 391] width 474 height 412
click at [874, 395] on div "hero . moveLeft ( 3 ) hero . moveUp ( 2 ) hero . moveLeft ( 1 ) hero . use ( "l…" at bounding box center [1082, 410] width 432 height 451
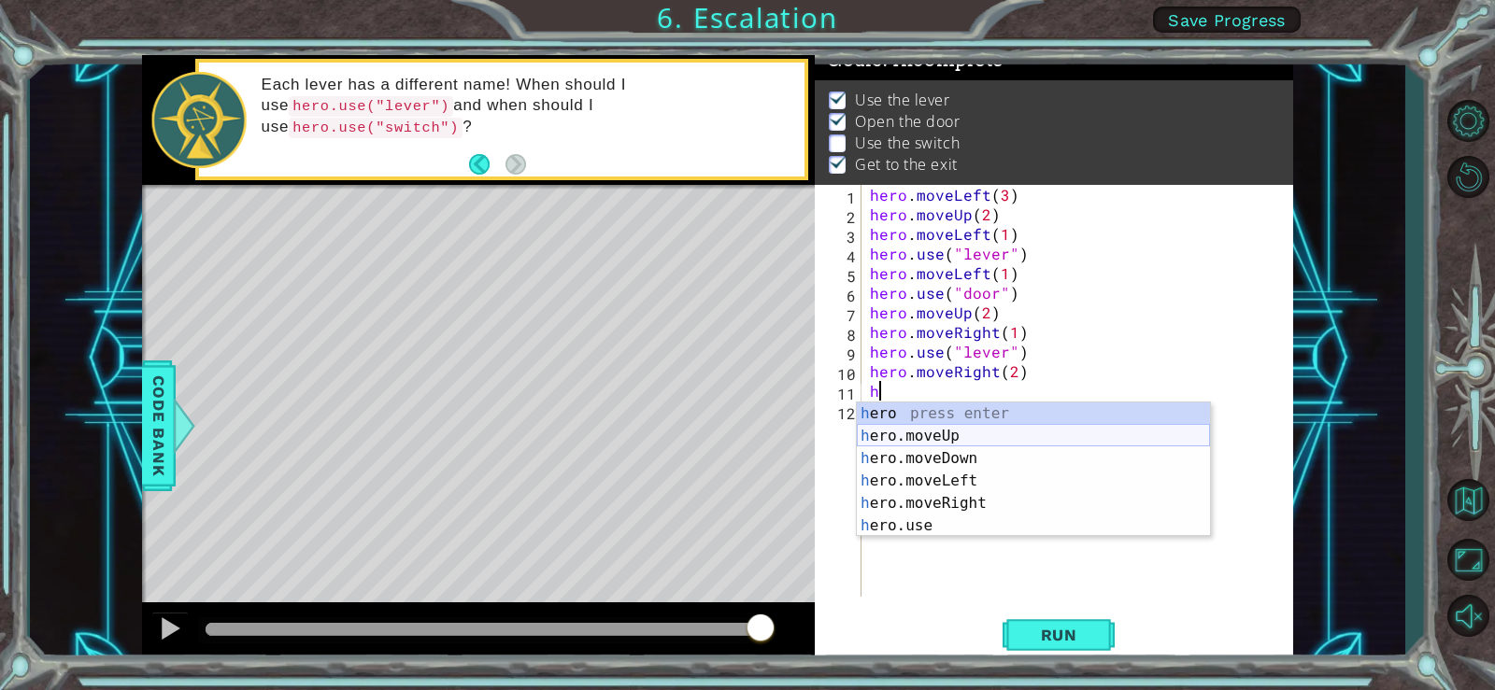
click at [961, 438] on div "h ero press enter h ero.moveUp press enter h ero.moveDown press enter h ero.mov…" at bounding box center [1033, 492] width 353 height 179
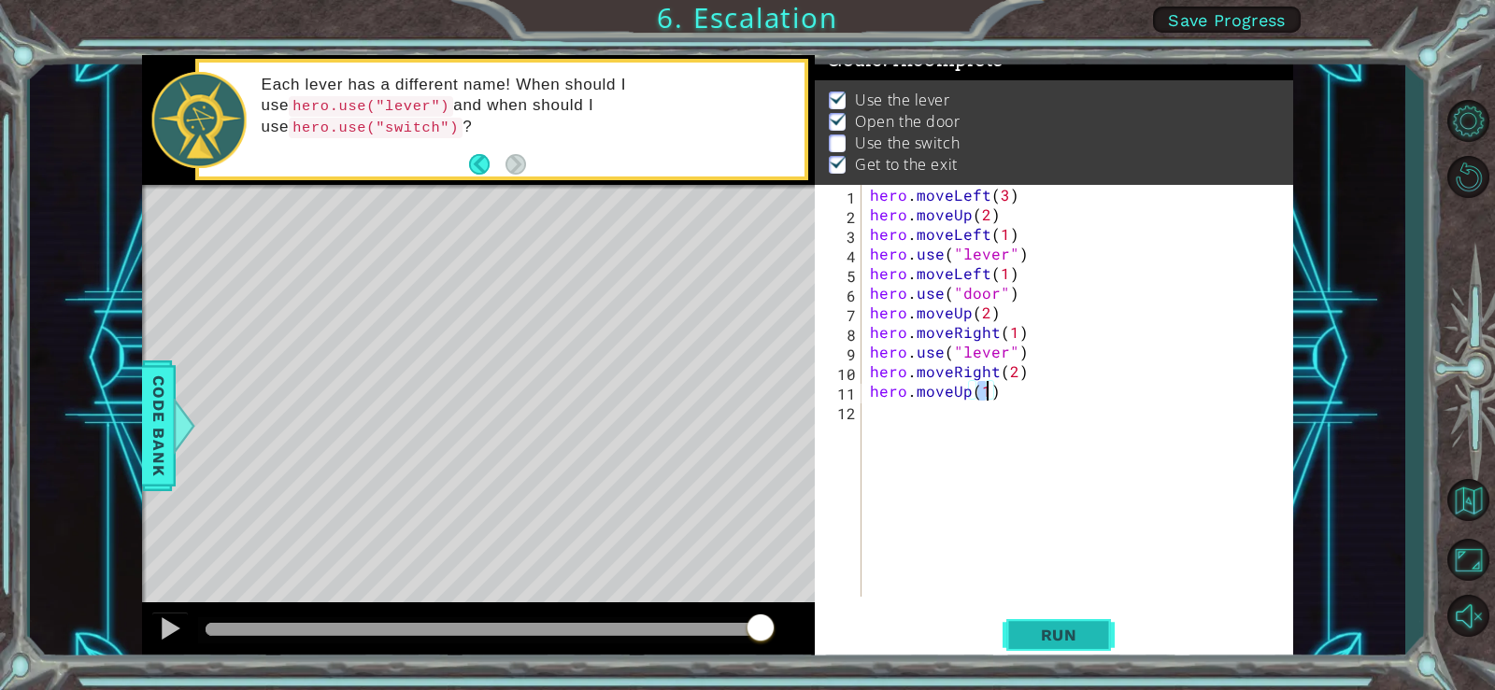
type textarea "hero.moveUp(1)"
click at [1046, 632] on span "Run" at bounding box center [1059, 635] width 74 height 19
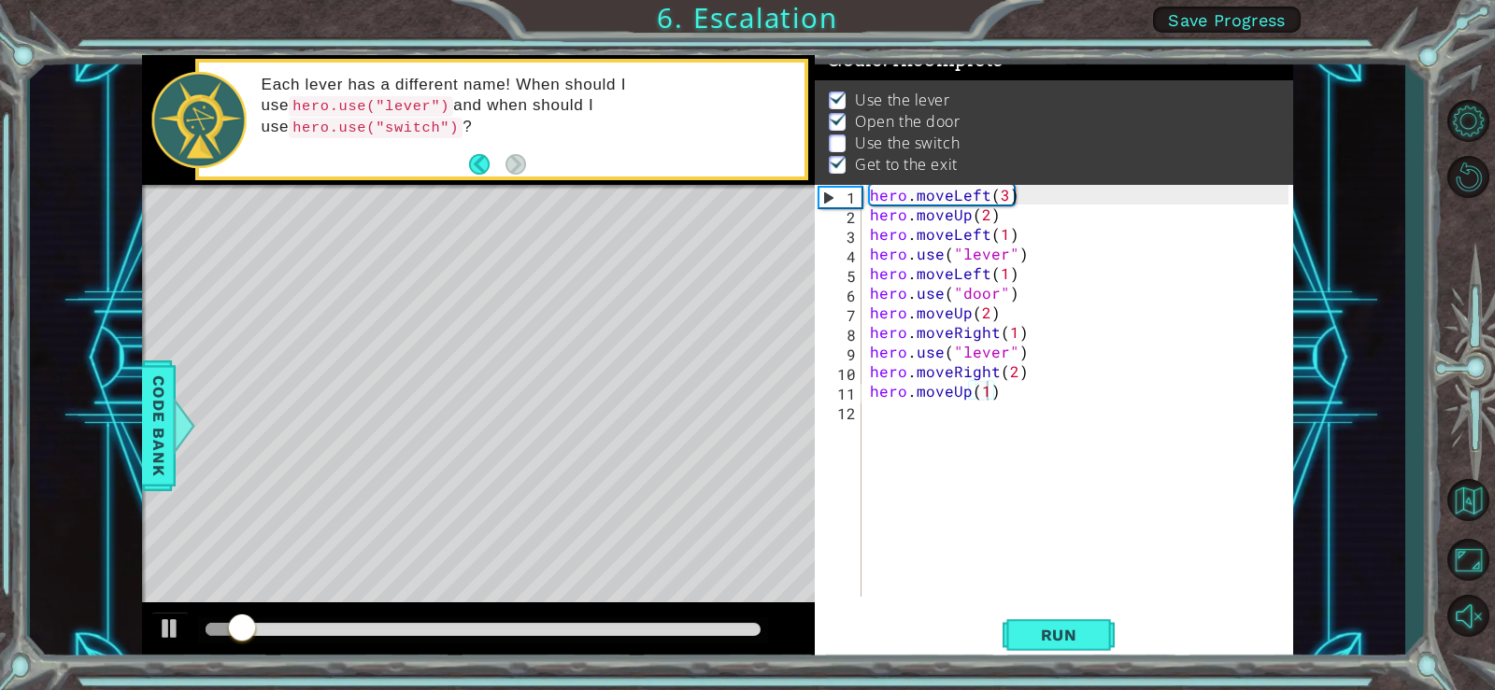
drag, startPoint x: 577, startPoint y: 620, endPoint x: 650, endPoint y: 619, distance: 72.9
click at [650, 619] on div at bounding box center [483, 630] width 570 height 26
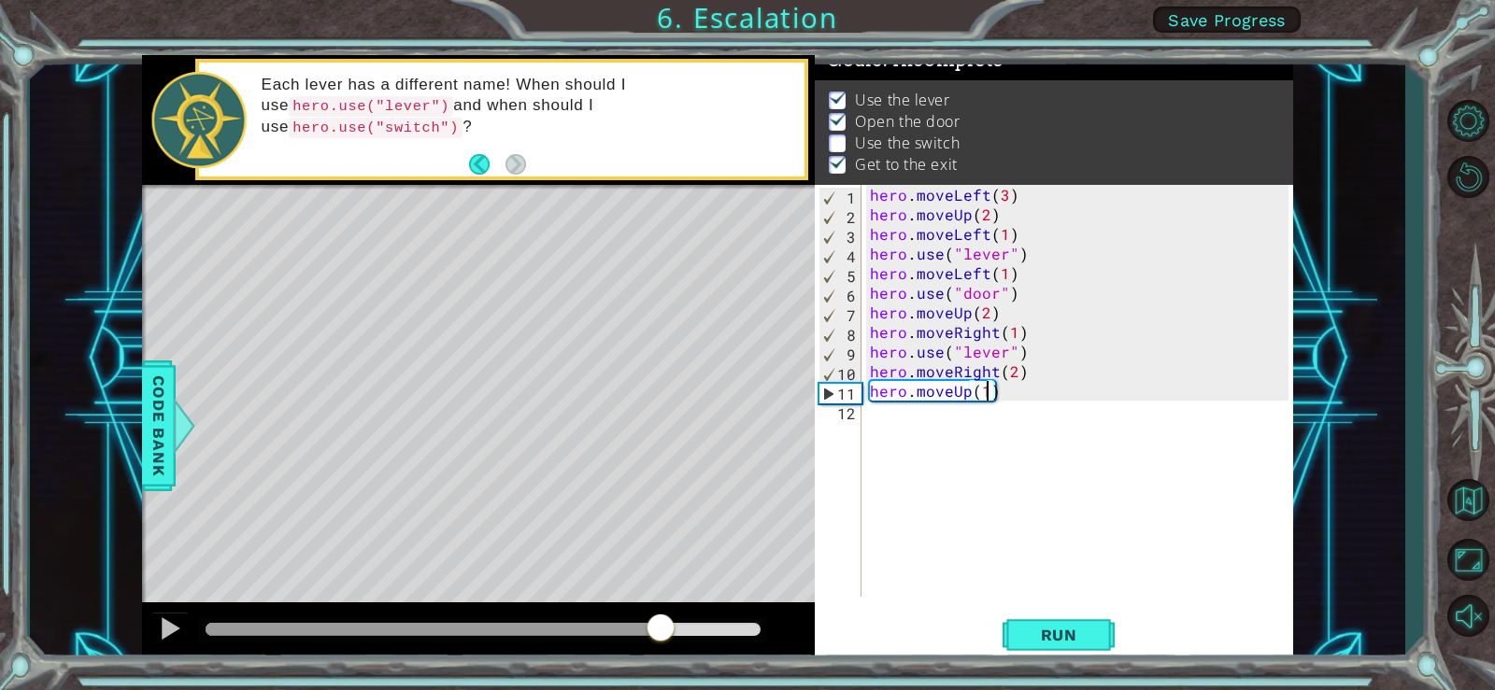
drag, startPoint x: 261, startPoint y: 622, endPoint x: 659, endPoint y: 648, distance: 399.7
click at [659, 648] on div at bounding box center [478, 633] width 673 height 60
click at [900, 423] on div "hero . moveLeft ( 3 ) hero . moveUp ( 2 ) hero . moveLeft ( 1 ) hero . use ( "l…" at bounding box center [1082, 410] width 432 height 451
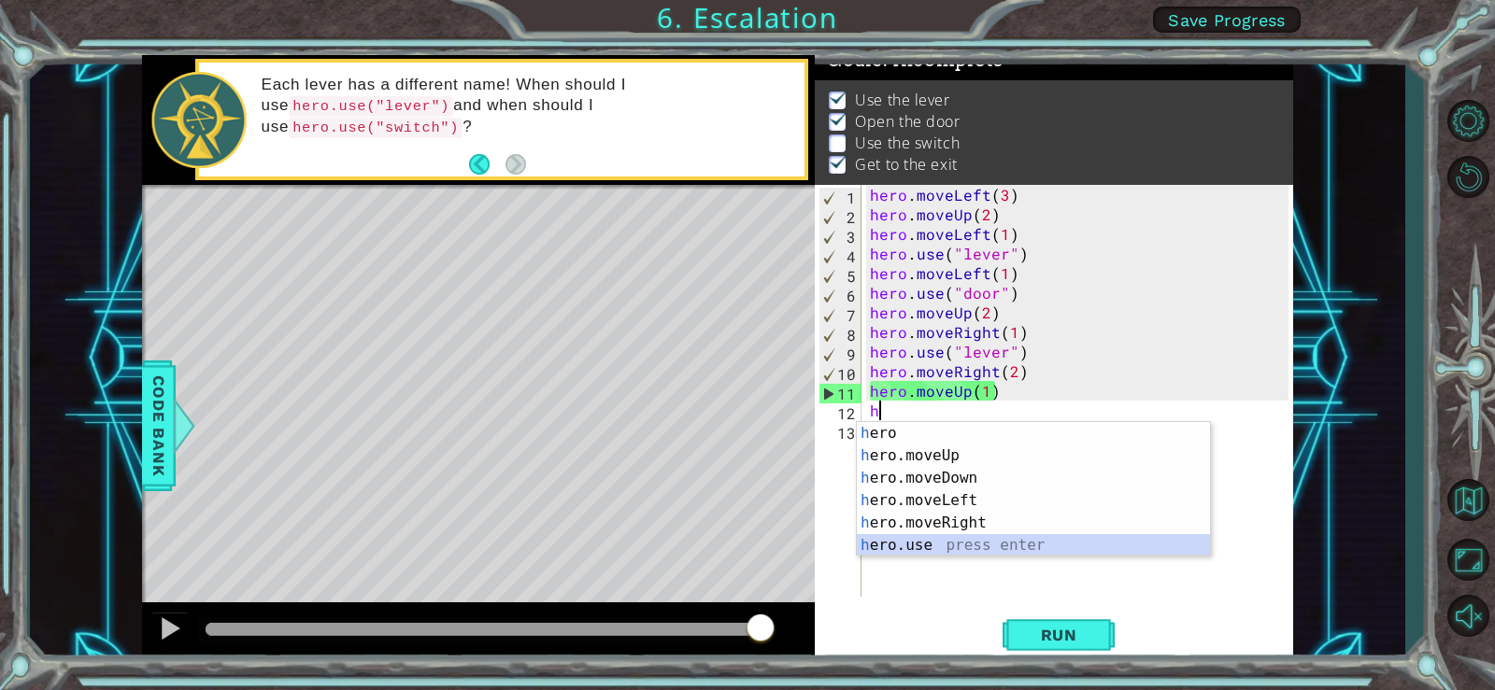
click at [959, 546] on div "h ero press enter h ero.moveUp press enter h ero.moveDown press enter h ero.mov…" at bounding box center [1033, 511] width 353 height 179
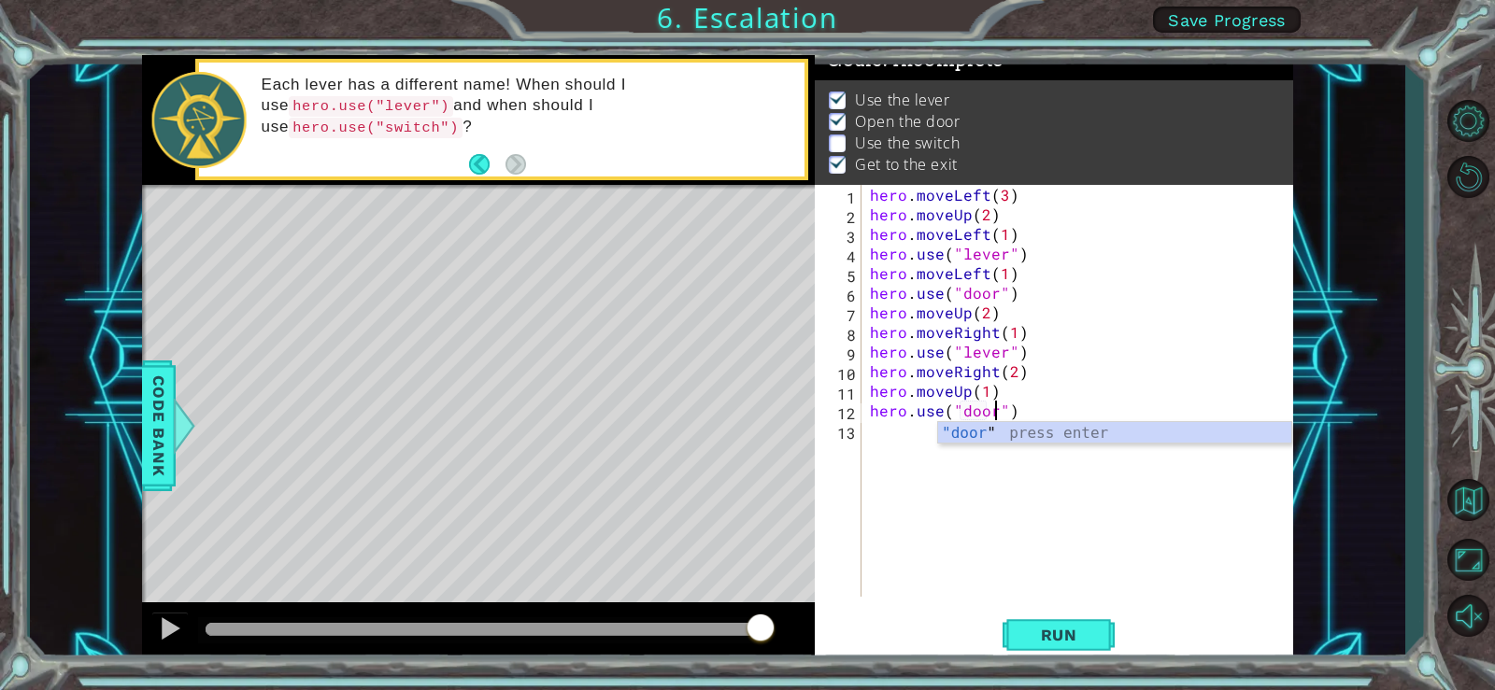
scroll to position [0, 8]
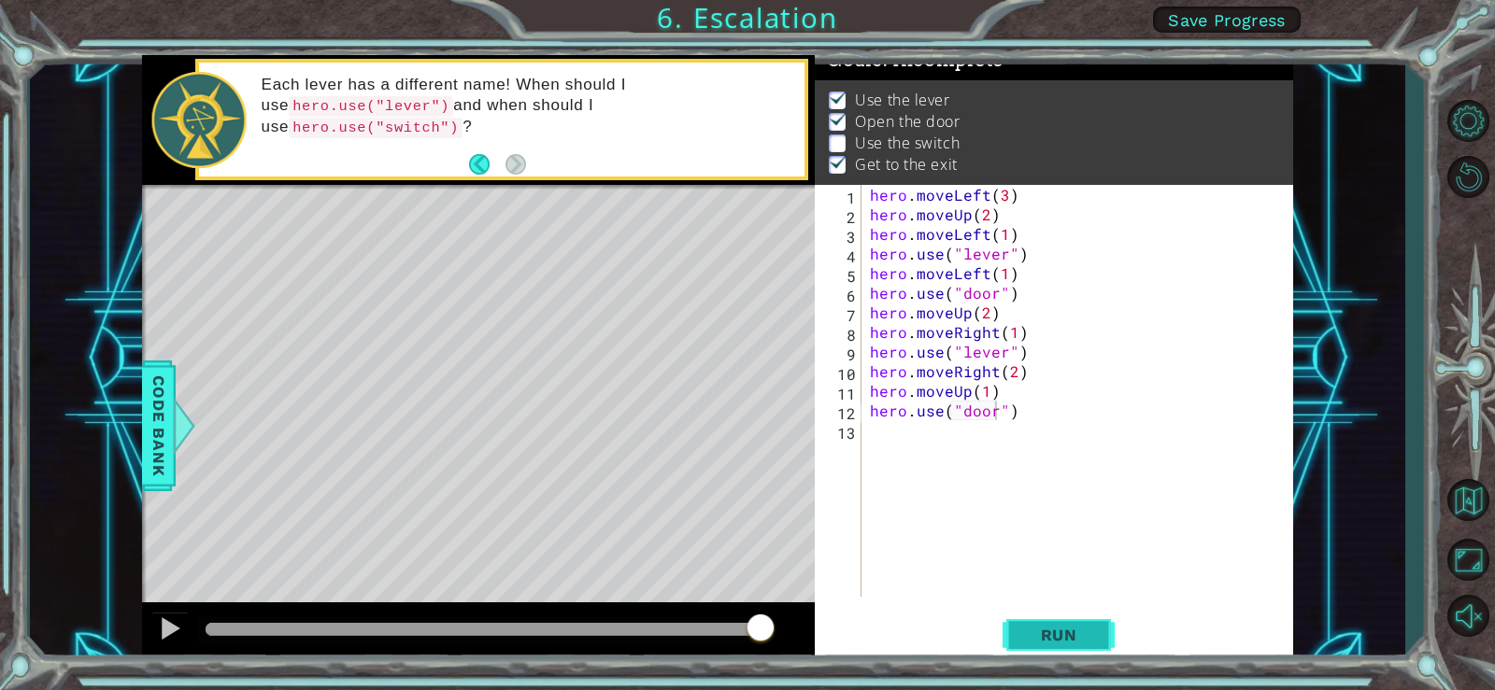
click at [1064, 646] on button "Run" at bounding box center [1058, 635] width 112 height 48
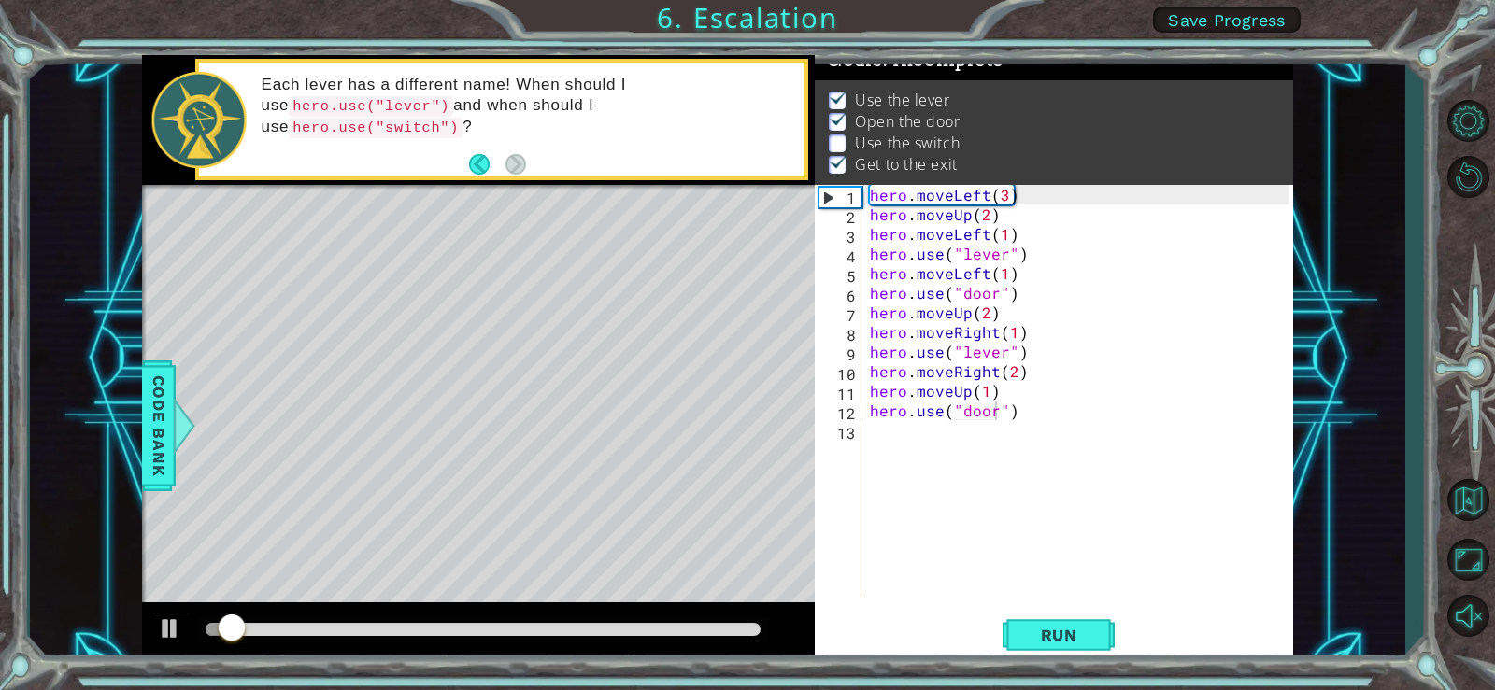
drag, startPoint x: 649, startPoint y: 619, endPoint x: 661, endPoint y: 626, distance: 13.8
click at [711, 628] on div at bounding box center [483, 630] width 570 height 26
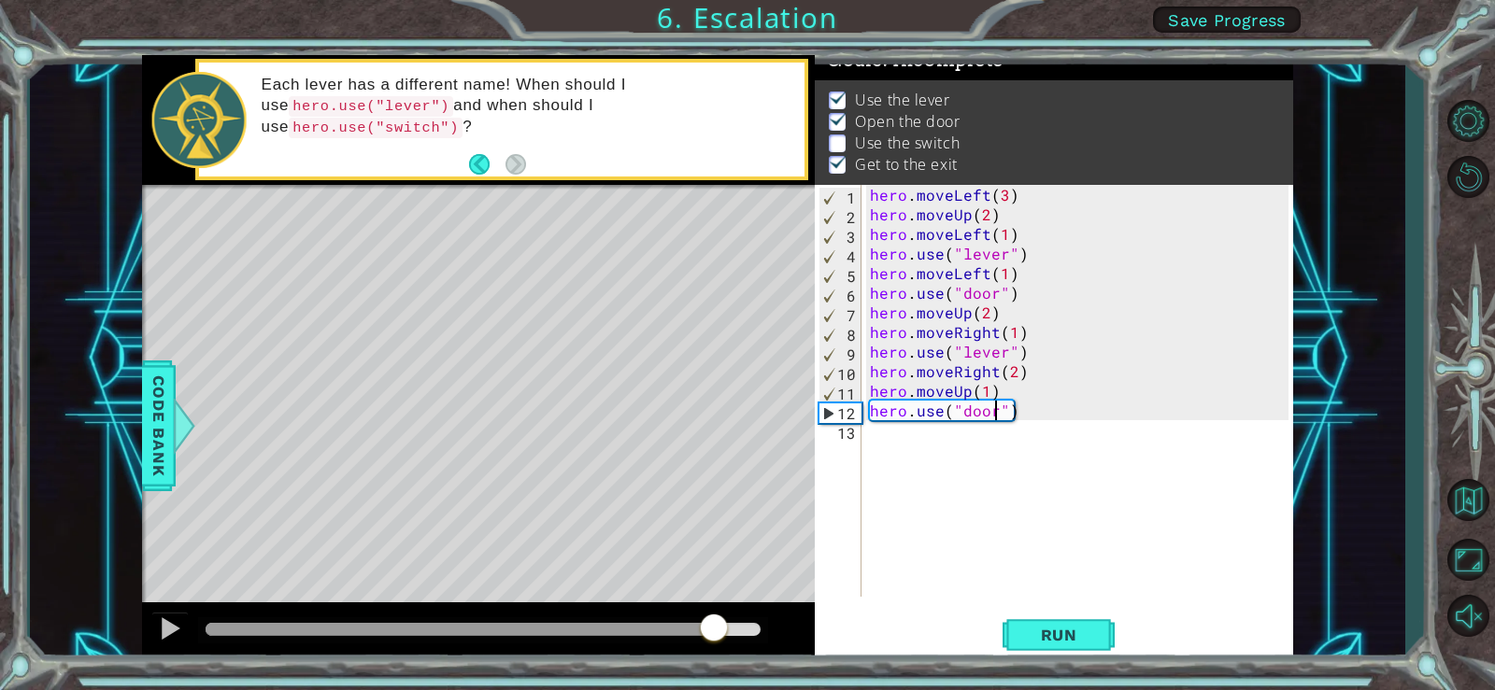
drag, startPoint x: 660, startPoint y: 626, endPoint x: 713, endPoint y: 637, distance: 53.5
click at [713, 636] on div at bounding box center [483, 629] width 555 height 13
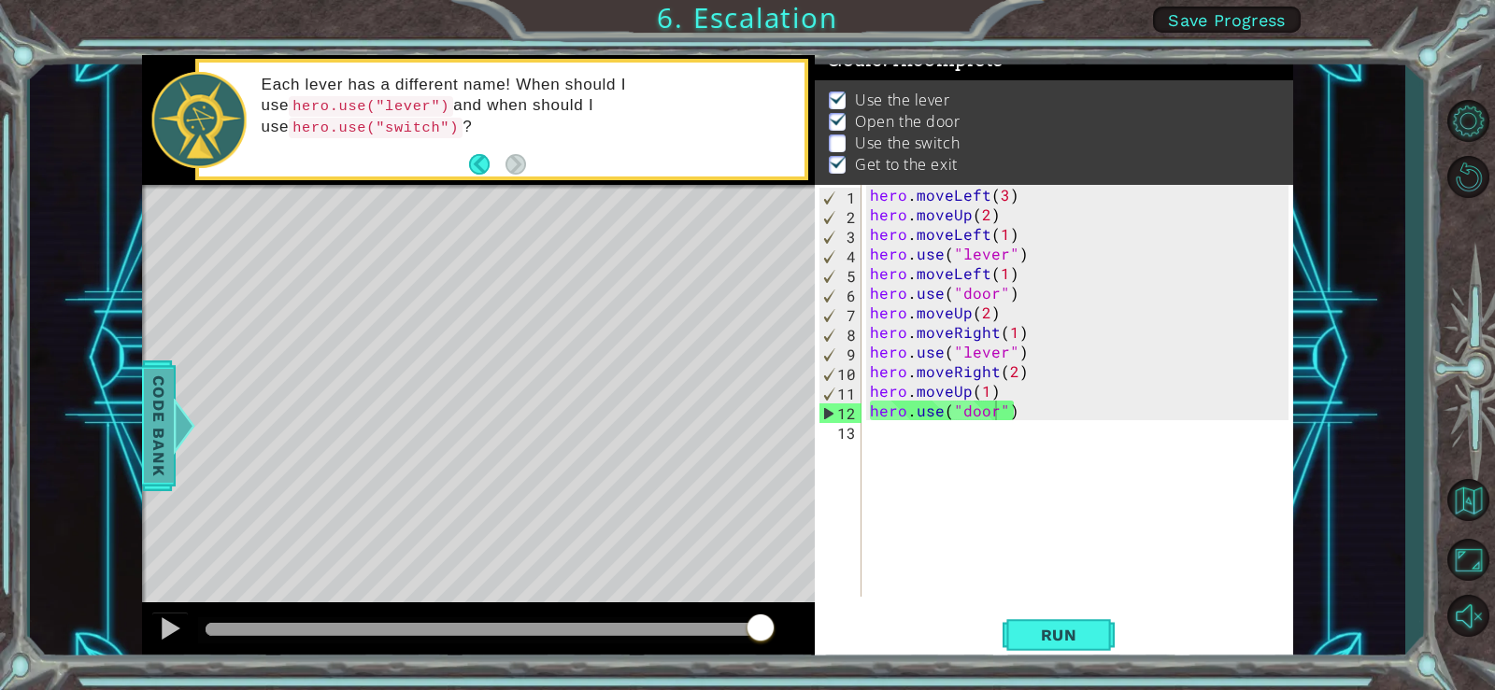
click at [181, 421] on div at bounding box center [183, 426] width 23 height 56
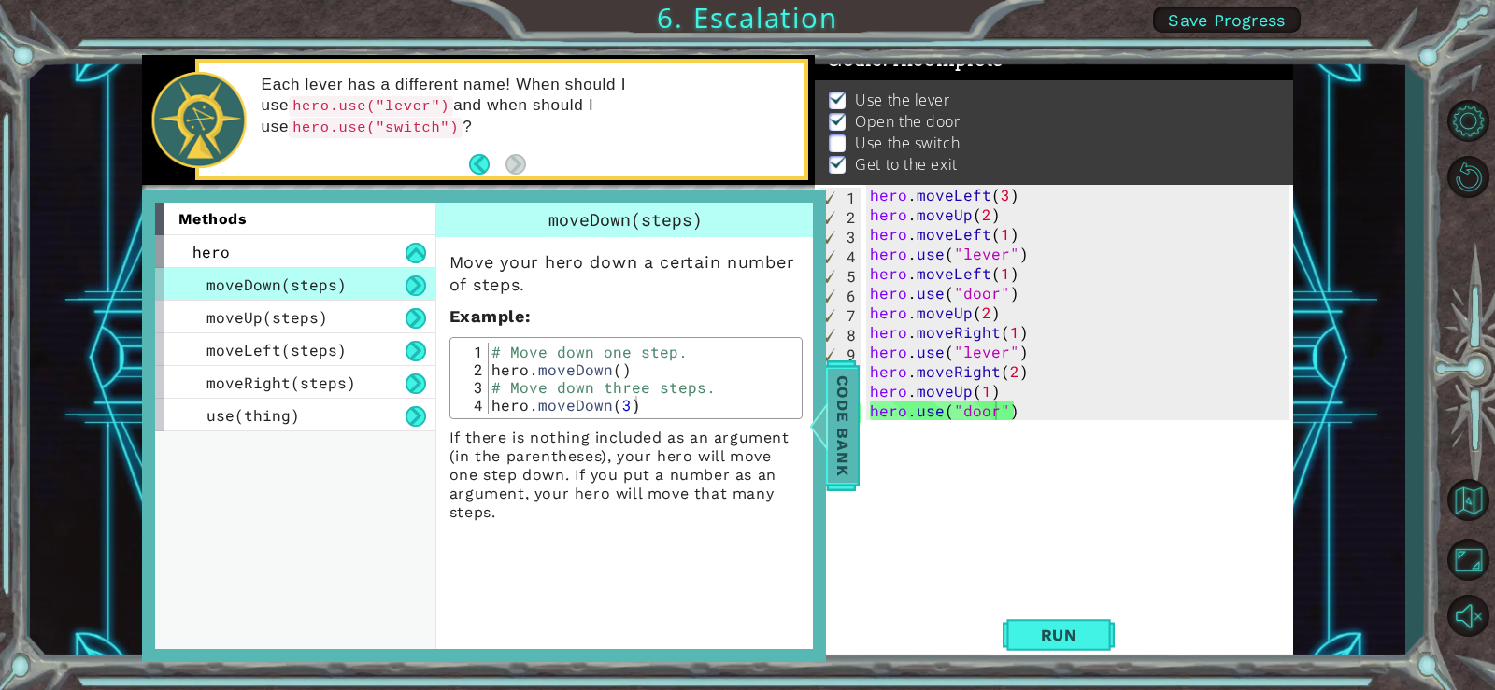
drag, startPoint x: 842, startPoint y: 409, endPoint x: 829, endPoint y: 398, distance: 17.2
click at [839, 409] on span "Code Bank" at bounding box center [843, 426] width 30 height 114
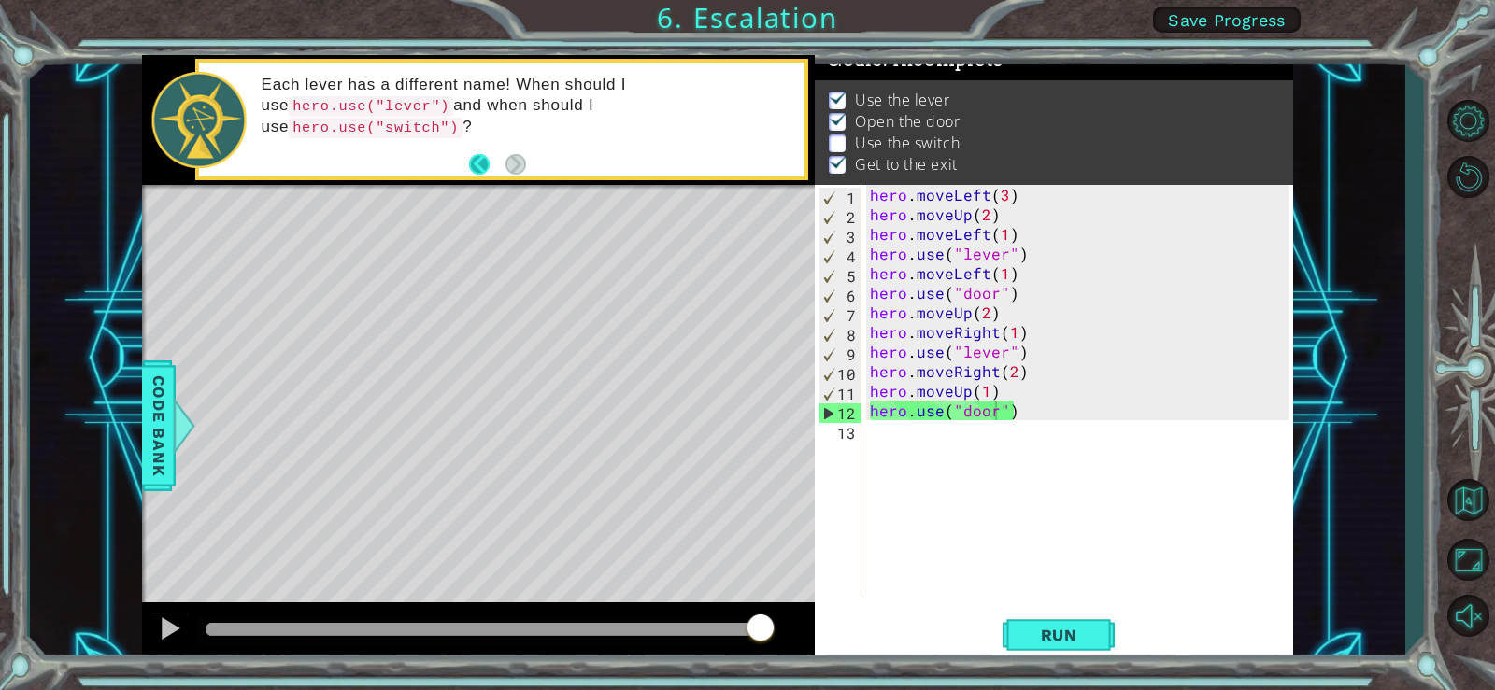
click at [475, 165] on button "Back" at bounding box center [487, 164] width 36 height 21
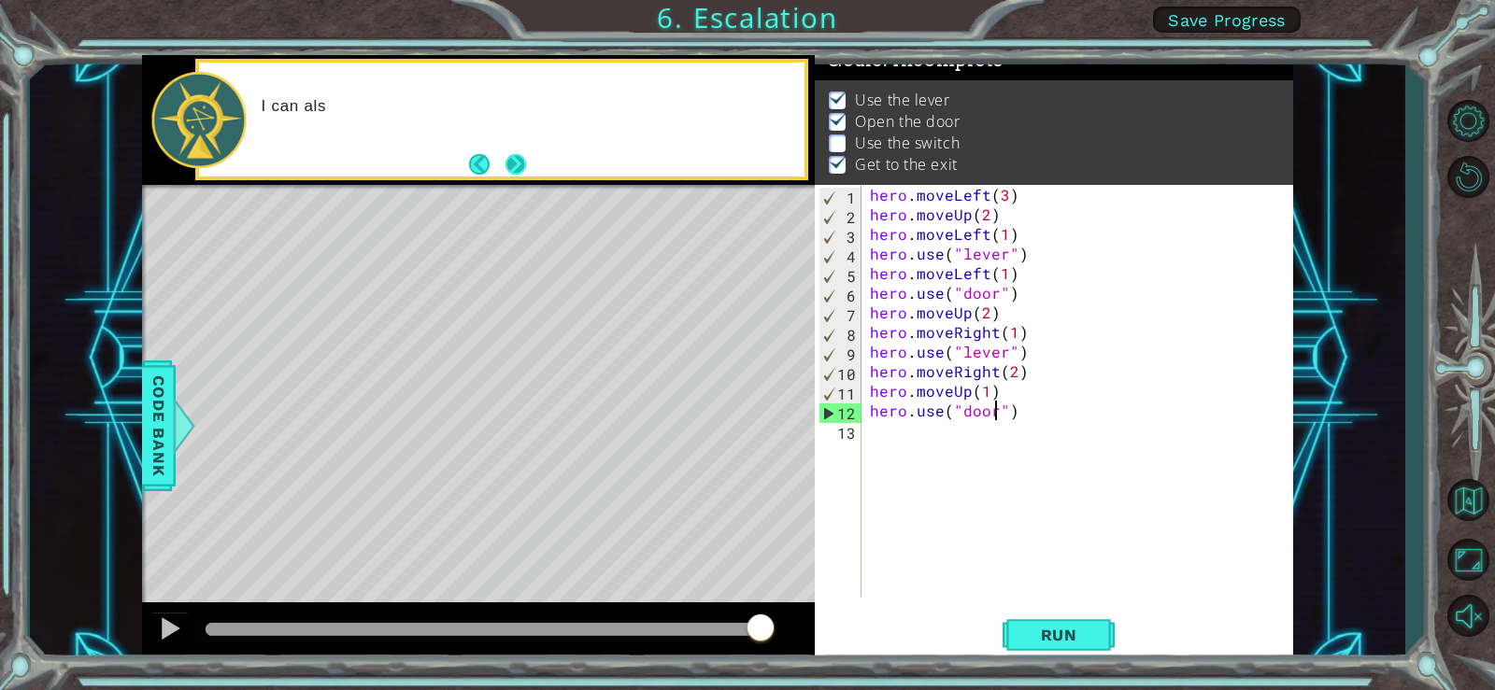
click at [505, 165] on button "Next" at bounding box center [515, 164] width 21 height 21
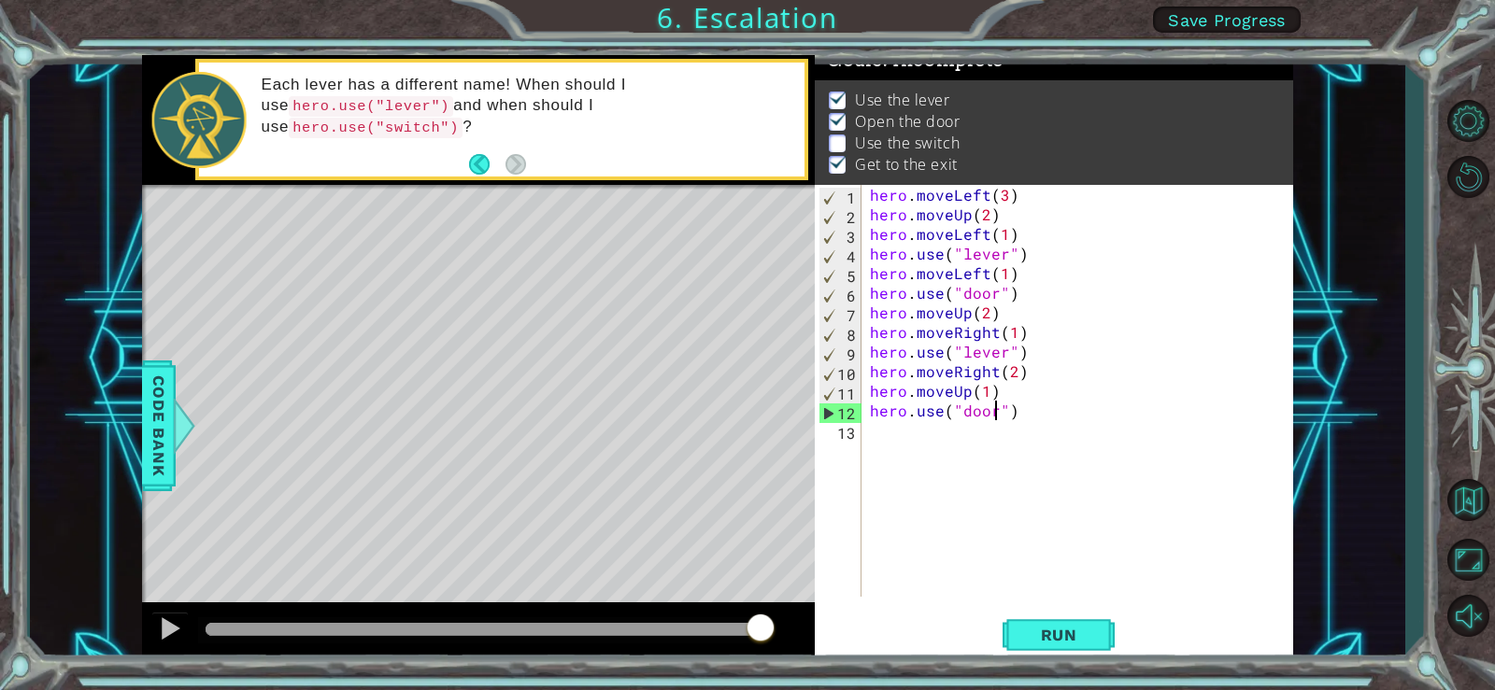
click at [1003, 349] on div "hero . moveLeft ( 3 ) hero . moveUp ( 2 ) hero . moveLeft ( 1 ) hero . use ( "l…" at bounding box center [1082, 410] width 432 height 451
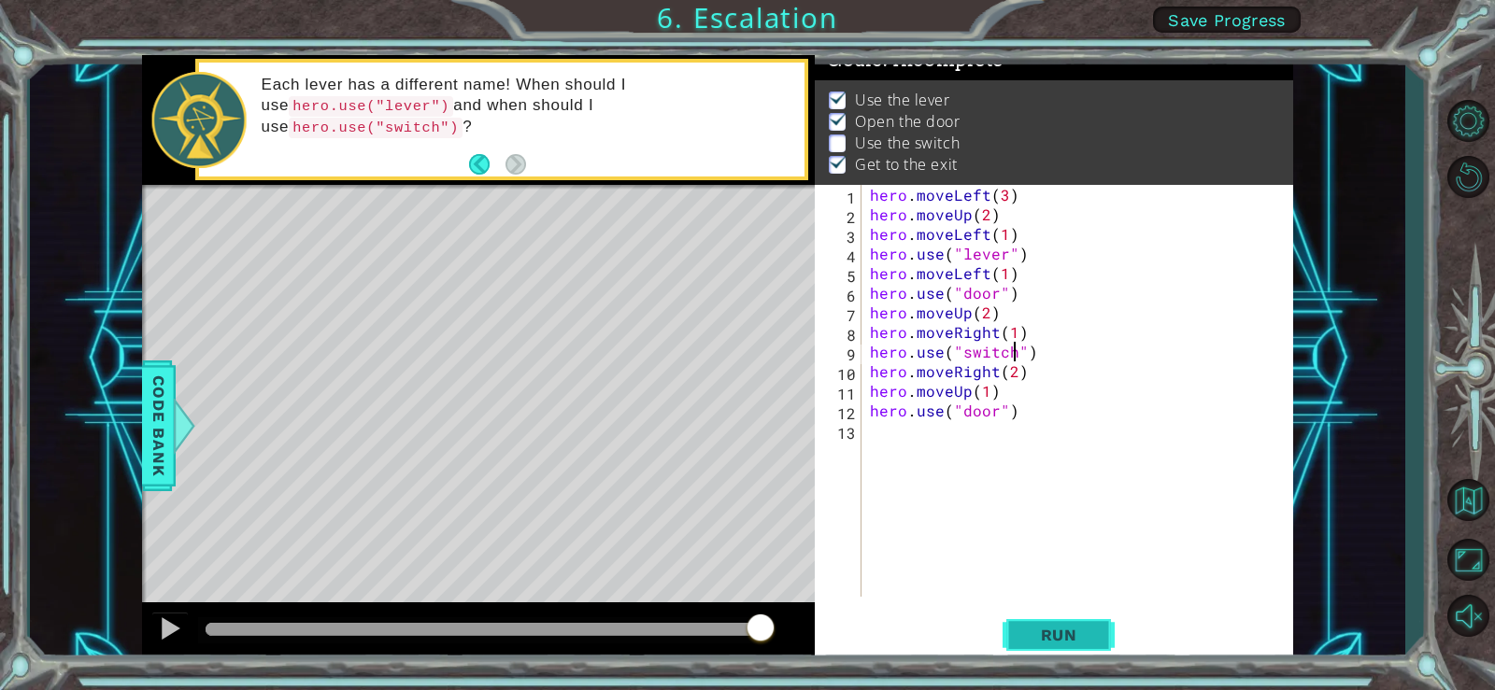
click at [1048, 628] on span "Run" at bounding box center [1059, 635] width 74 height 19
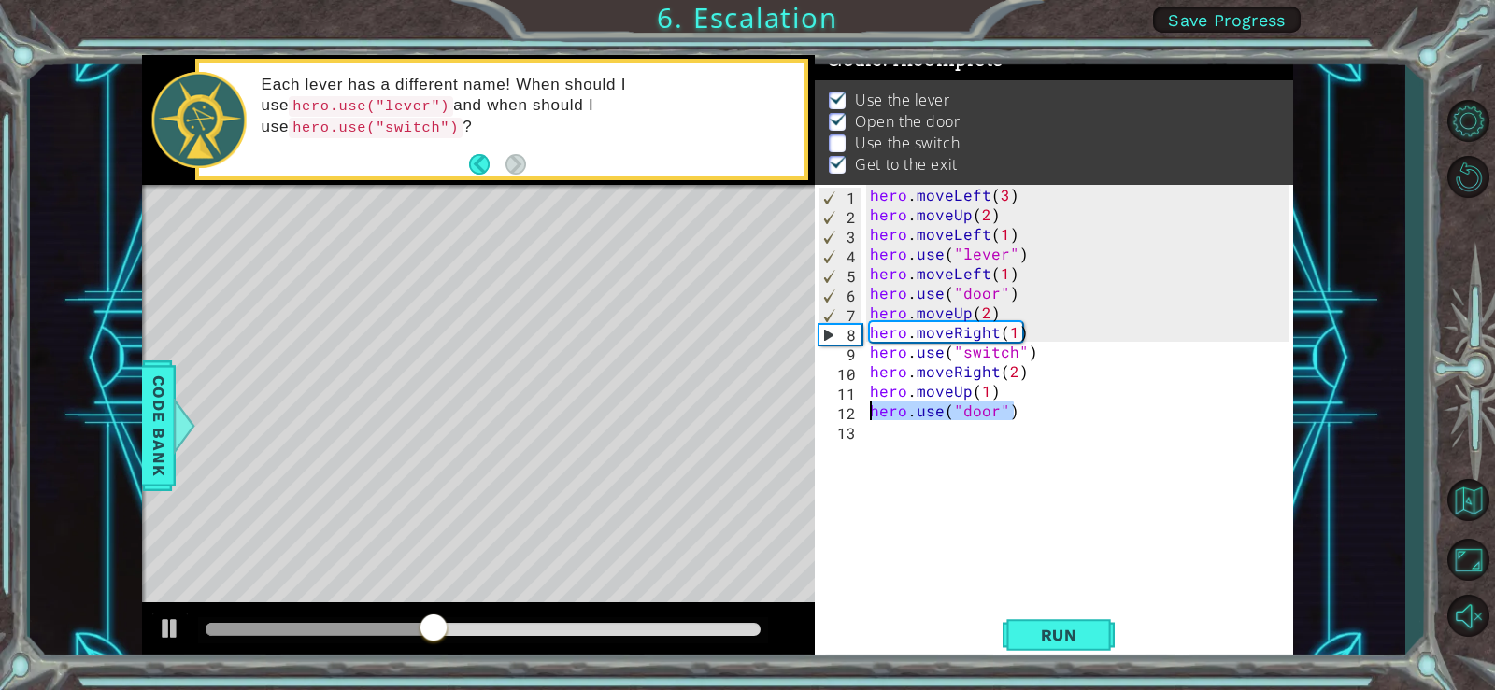
drag, startPoint x: 1026, startPoint y: 414, endPoint x: 874, endPoint y: 419, distance: 151.4
click at [874, 419] on div "hero . moveLeft ( 3 ) hero . moveUp ( 2 ) hero . moveLeft ( 1 ) hero . use ( "l…" at bounding box center [1082, 410] width 432 height 451
type textarea "hero.use("door")"
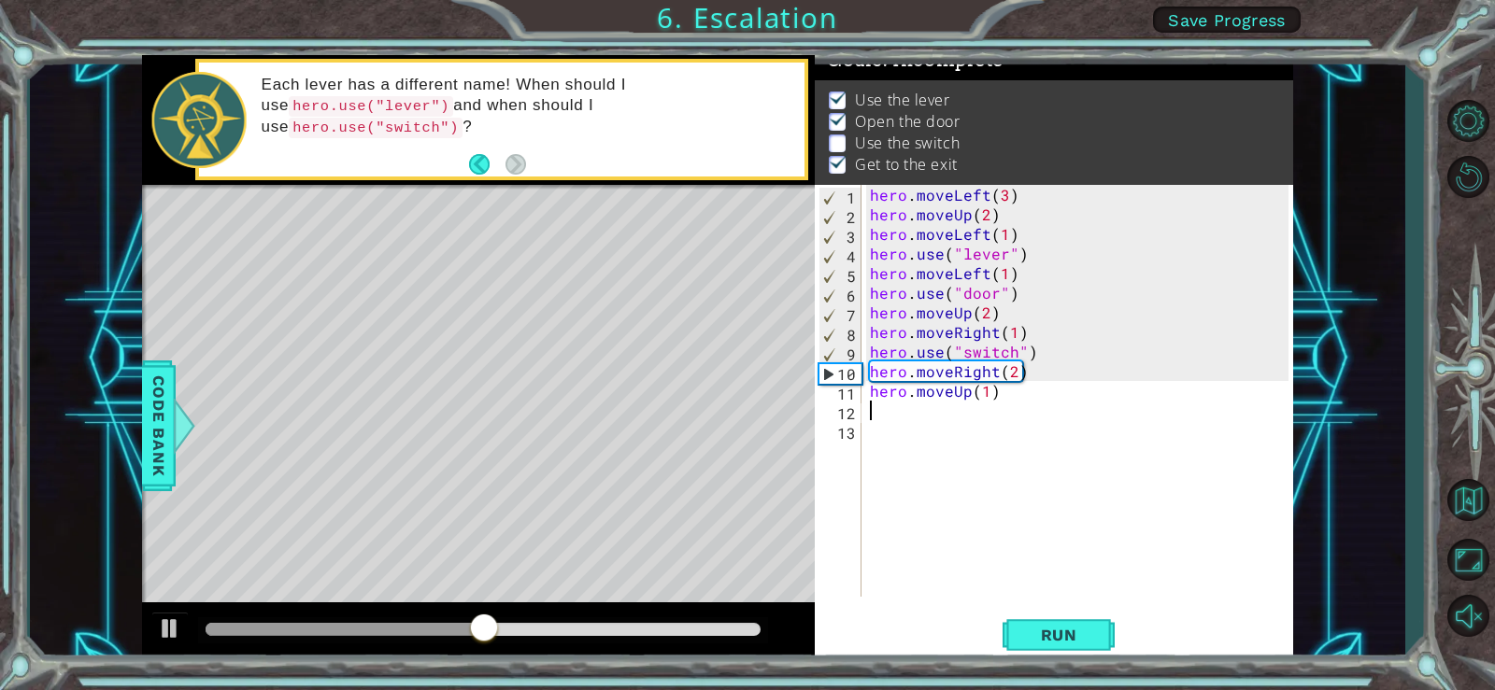
scroll to position [0, 0]
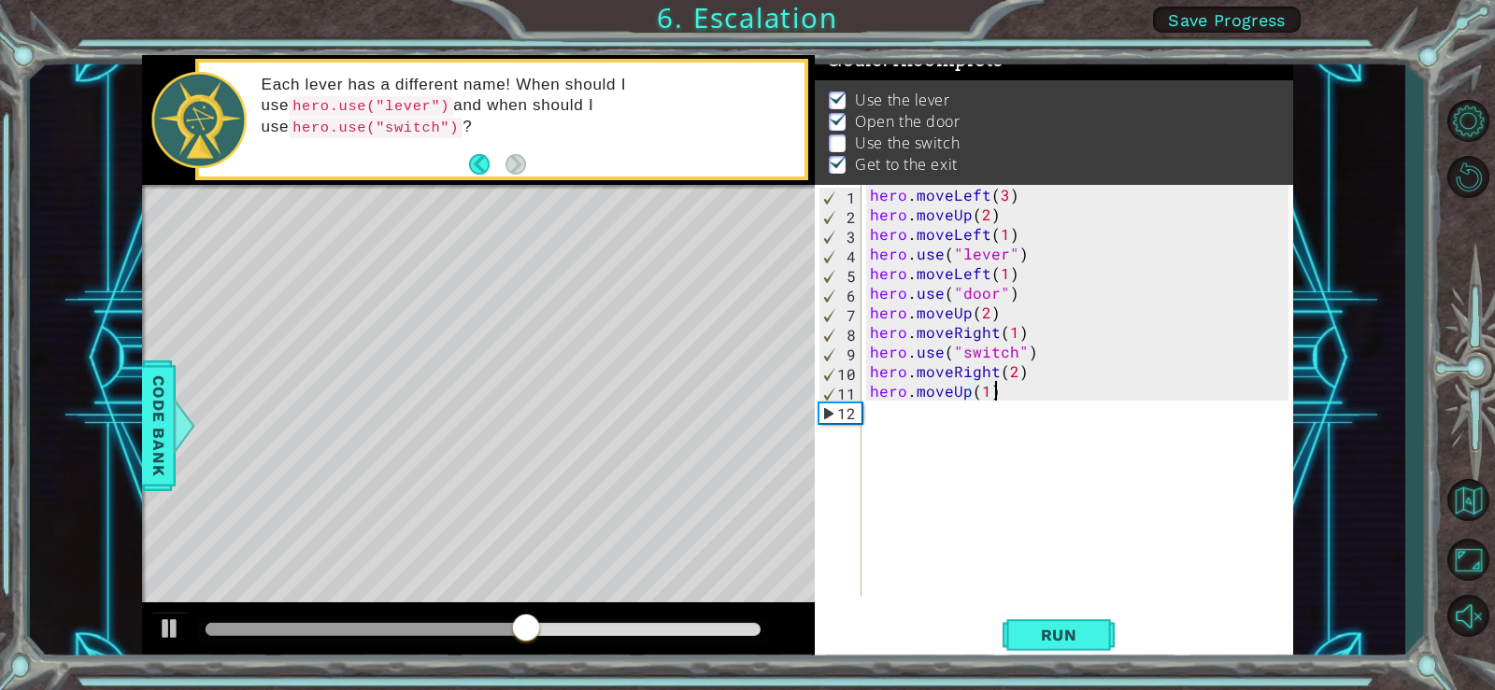
click at [1015, 336] on div "hero . moveLeft ( 3 ) hero . moveUp ( 2 ) hero . moveLeft ( 1 ) hero . use ( "l…" at bounding box center [1082, 410] width 432 height 451
type textarea "hero.moveRight(2)"
click at [1043, 639] on span "Run" at bounding box center [1059, 635] width 74 height 19
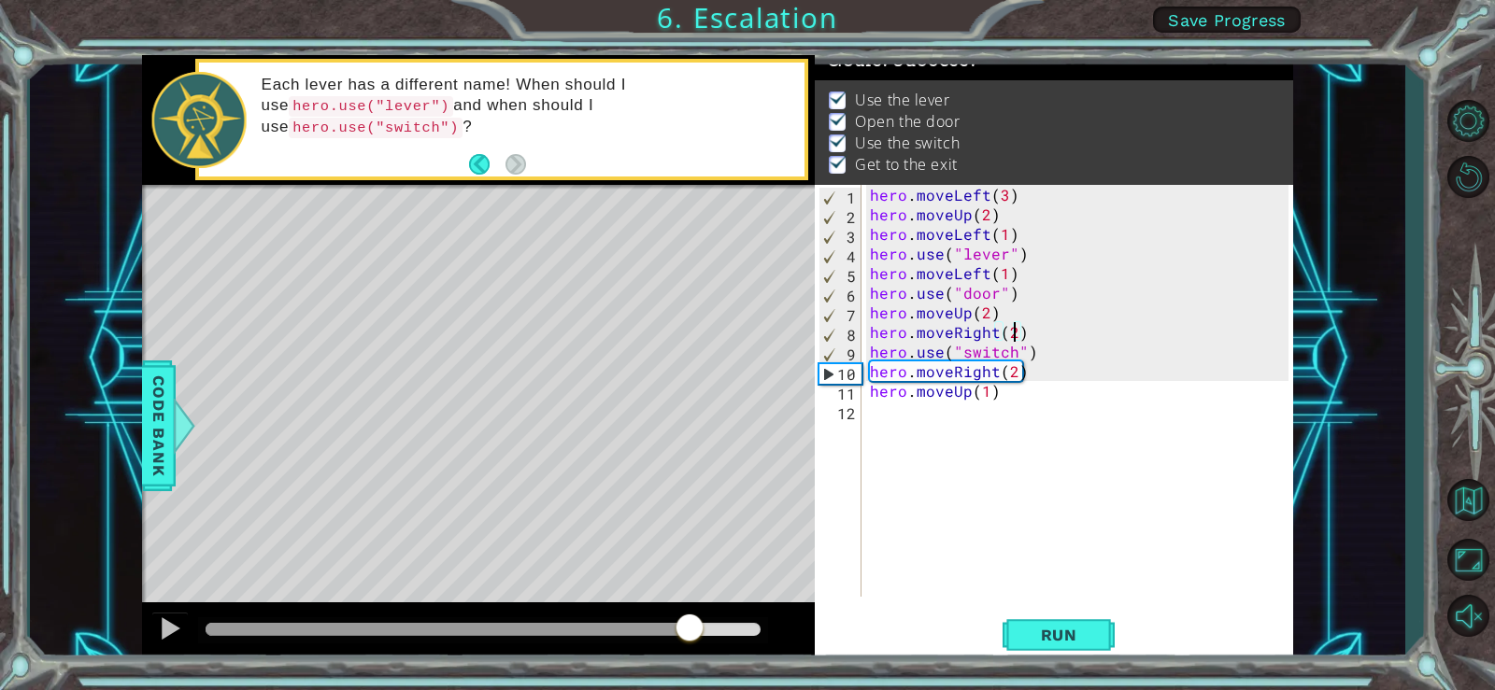
drag, startPoint x: 669, startPoint y: 631, endPoint x: 691, endPoint y: 631, distance: 22.4
click at [691, 631] on div at bounding box center [483, 629] width 555 height 13
drag, startPoint x: 691, startPoint y: 631, endPoint x: 724, endPoint y: 632, distance: 32.7
click at [724, 632] on div at bounding box center [723, 630] width 34 height 34
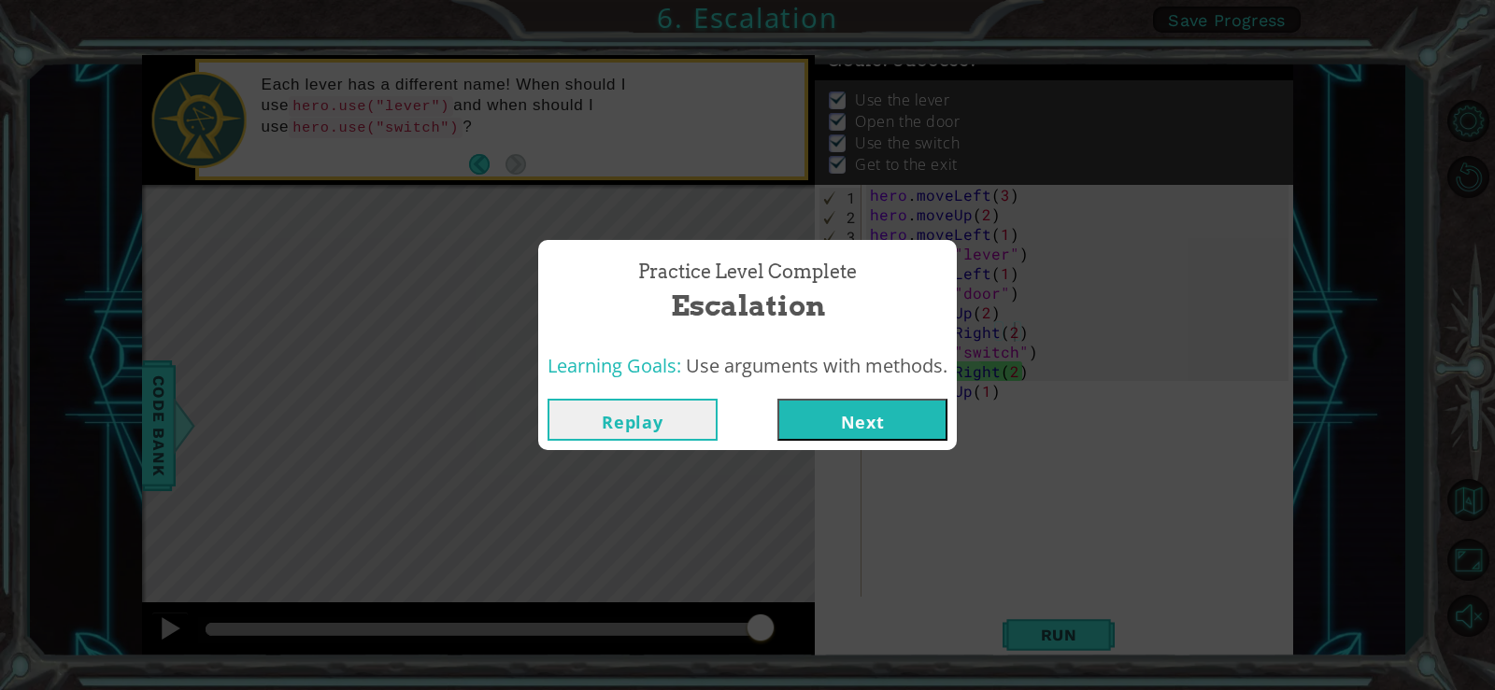
click at [879, 417] on button "Next" at bounding box center [862, 420] width 170 height 42
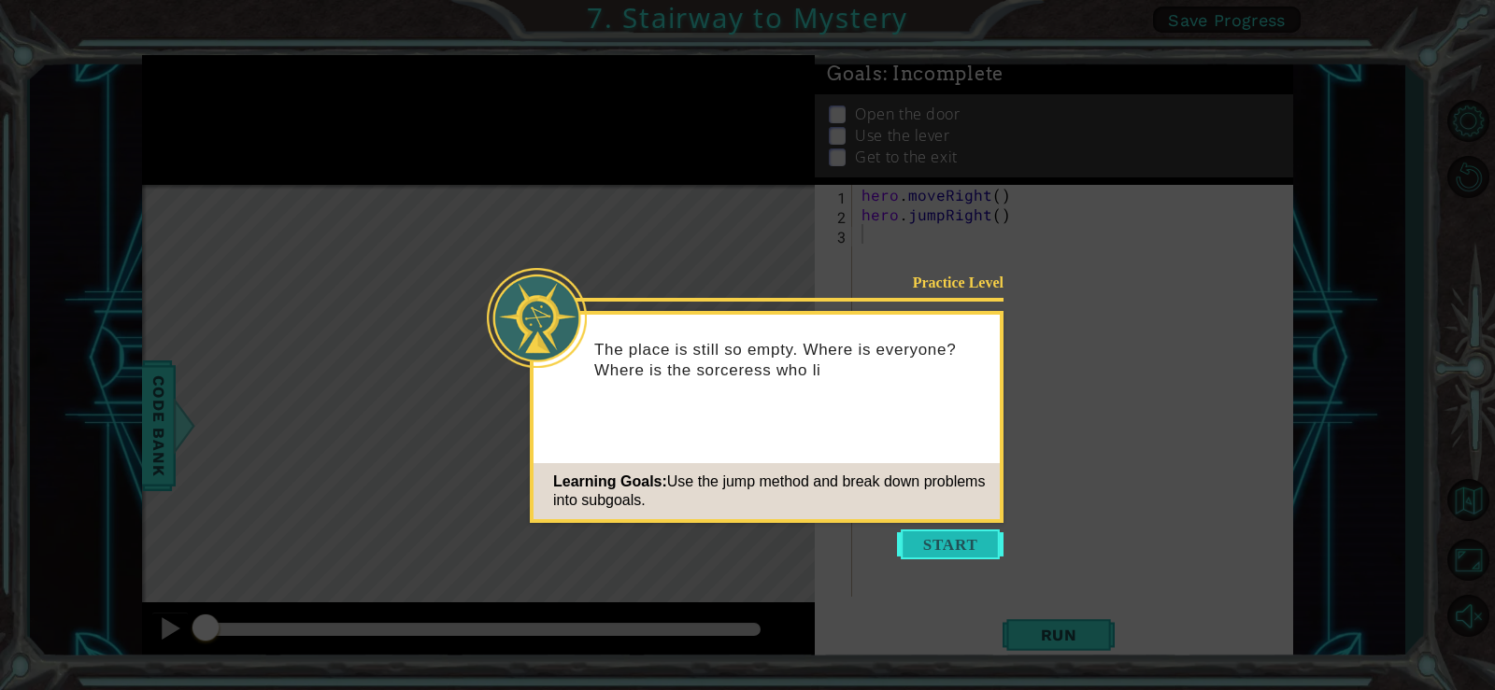
click at [955, 540] on button "Start" at bounding box center [950, 545] width 106 height 30
